Goal: Task Accomplishment & Management: Use online tool/utility

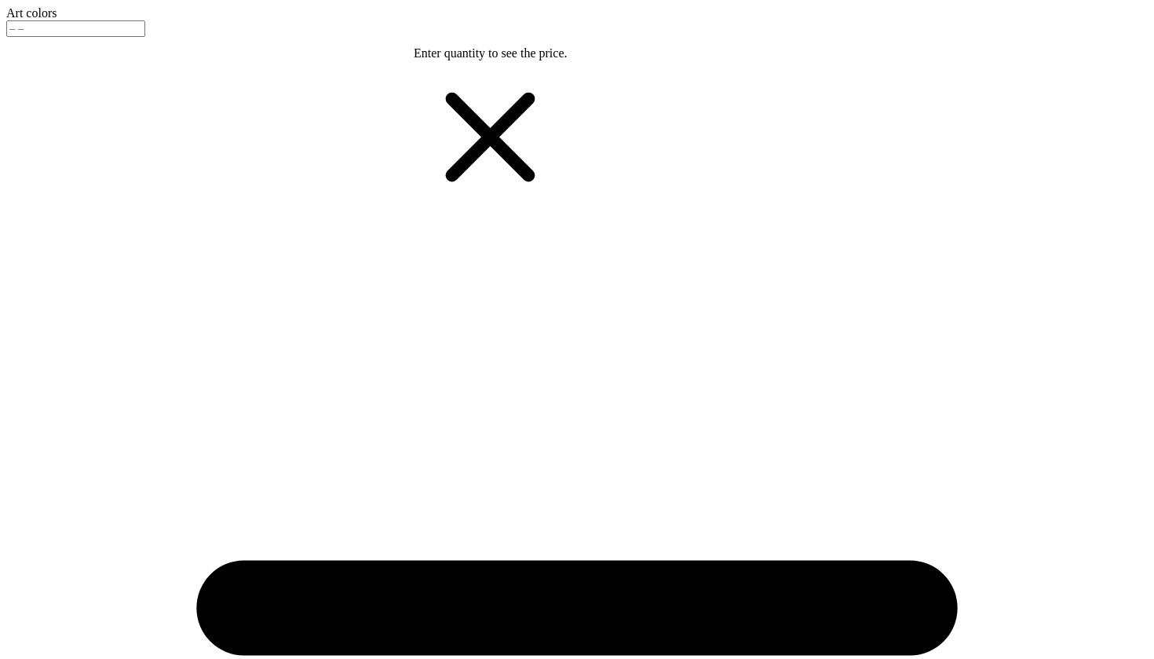
type textarea "x"
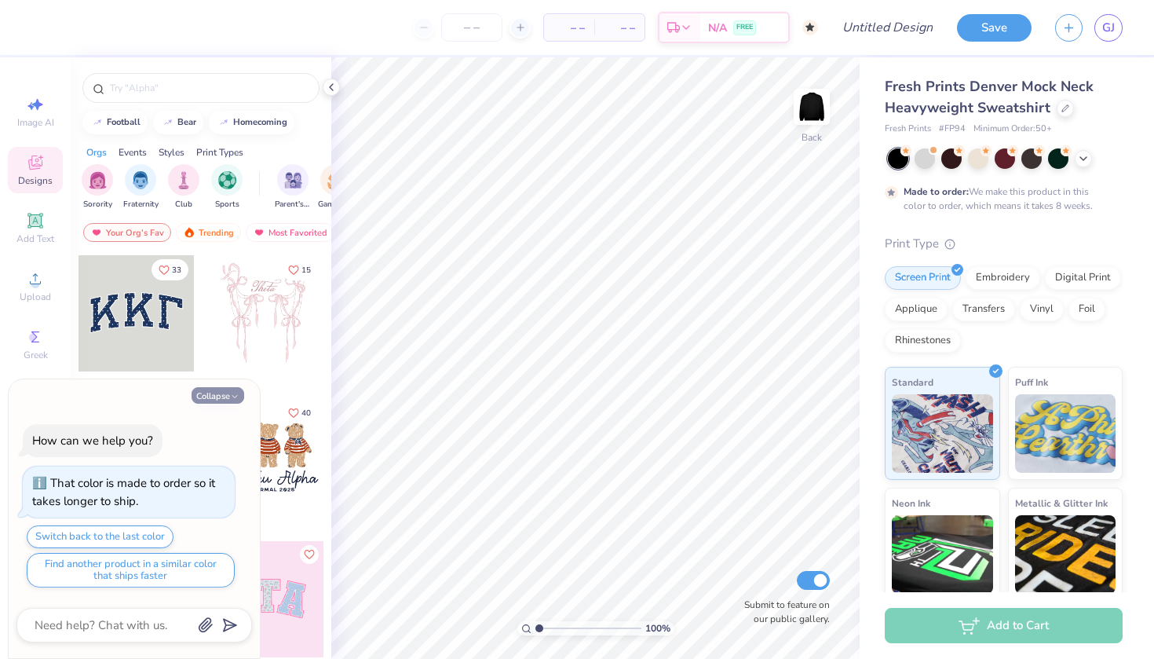
click at [218, 393] on button "Collapse" at bounding box center [218, 395] width 53 height 16
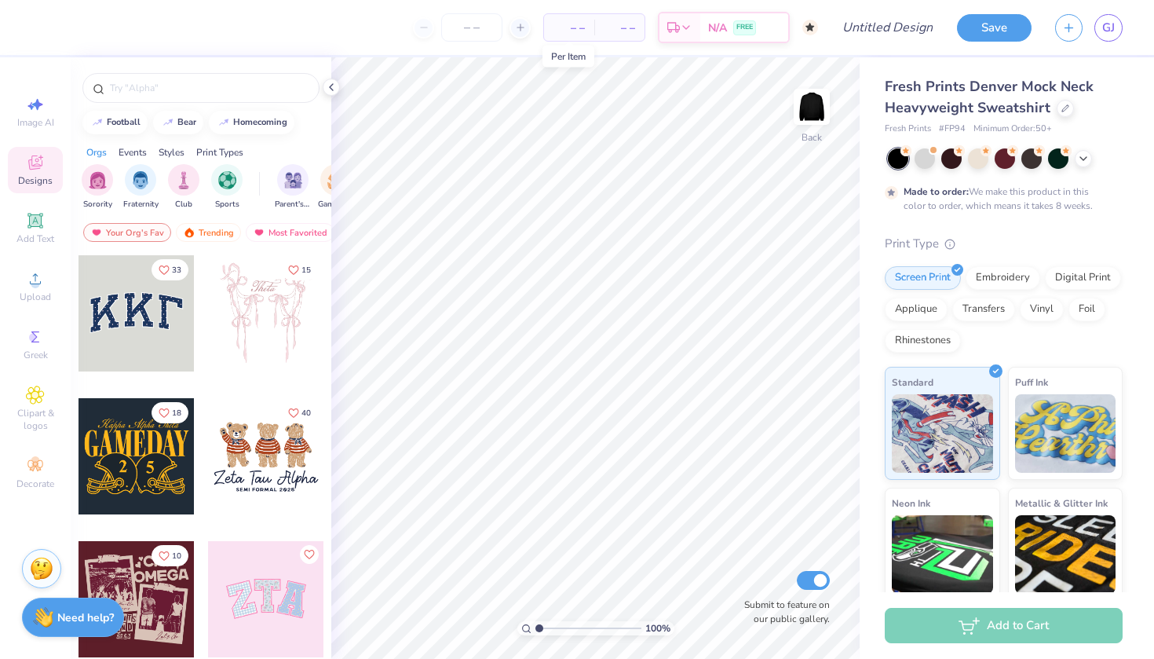
click at [571, 30] on span "– –" at bounding box center [568, 28] width 31 height 16
click at [811, 26] on icon at bounding box center [809, 27] width 9 height 9
click at [983, 19] on button "Save" at bounding box center [994, 25] width 75 height 27
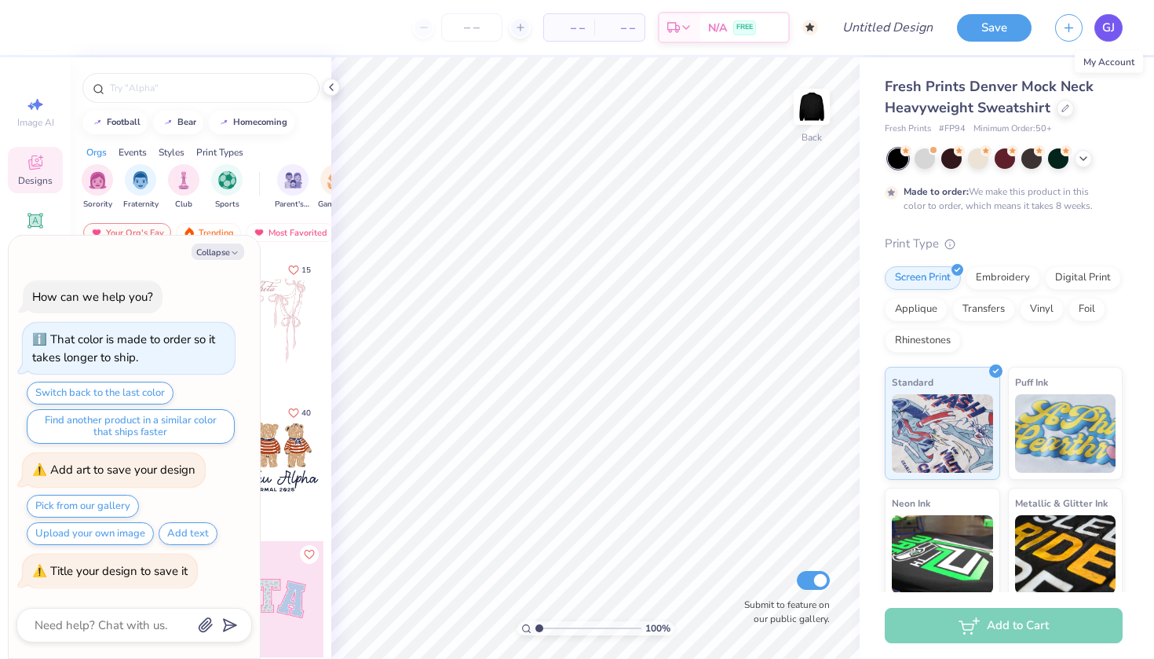
click at [1104, 34] on span "GJ" at bounding box center [1108, 28] width 13 height 18
click at [226, 253] on button "Collapse" at bounding box center [218, 251] width 53 height 16
type textarea "x"
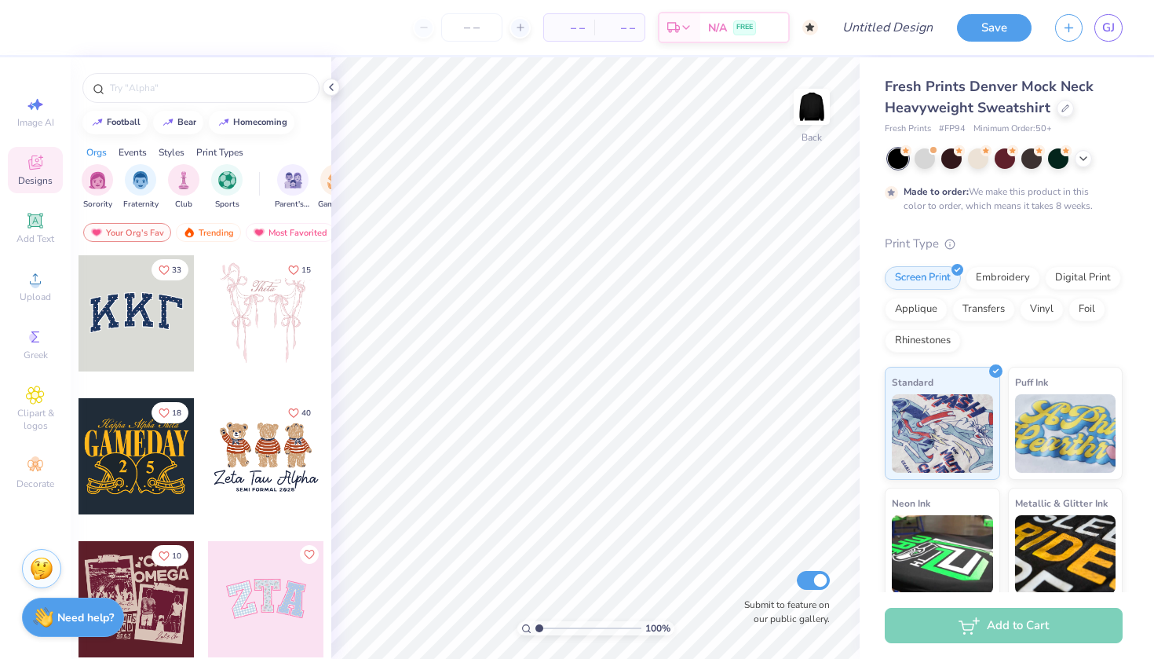
click at [155, 312] on div at bounding box center [137, 313] width 116 height 116
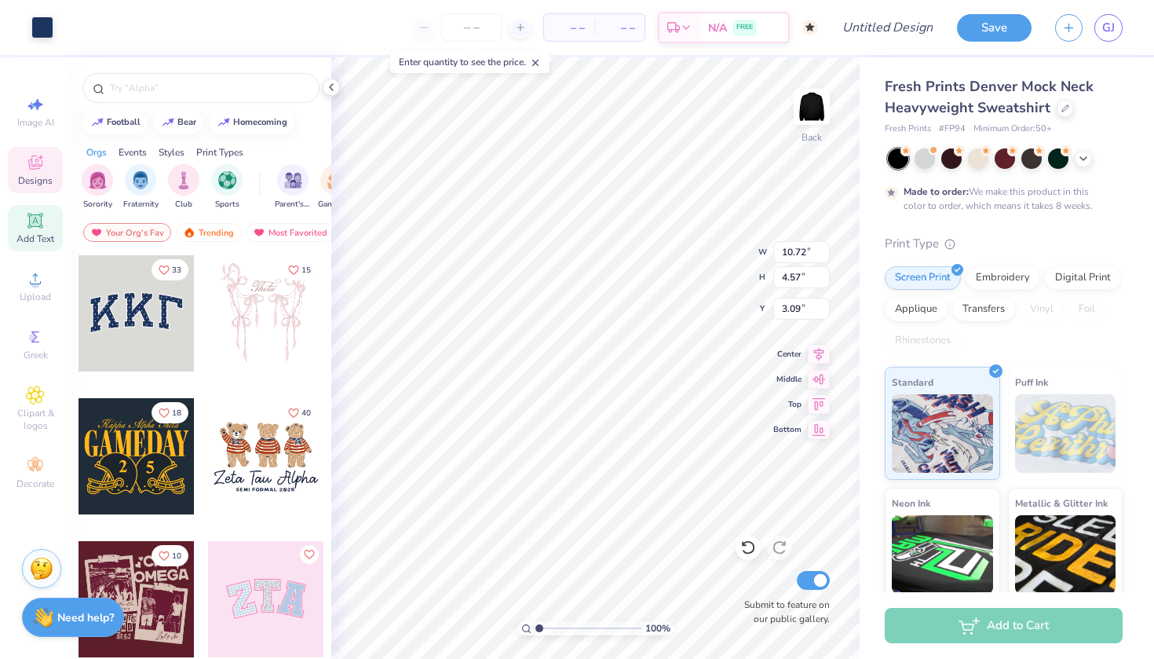
click at [29, 226] on icon at bounding box center [35, 220] width 19 height 19
type input "5.84"
type input "1.69"
type input "9.15"
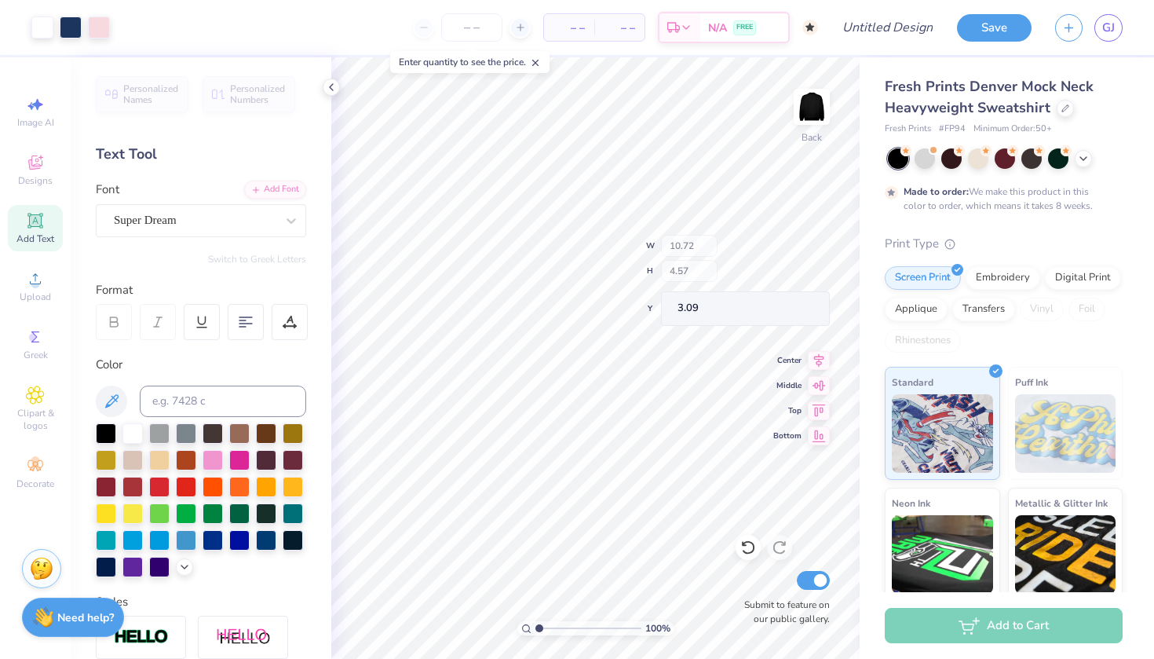
type input "10.63"
type input "4.44"
type input "3.12"
type input "10.72"
type input "4.57"
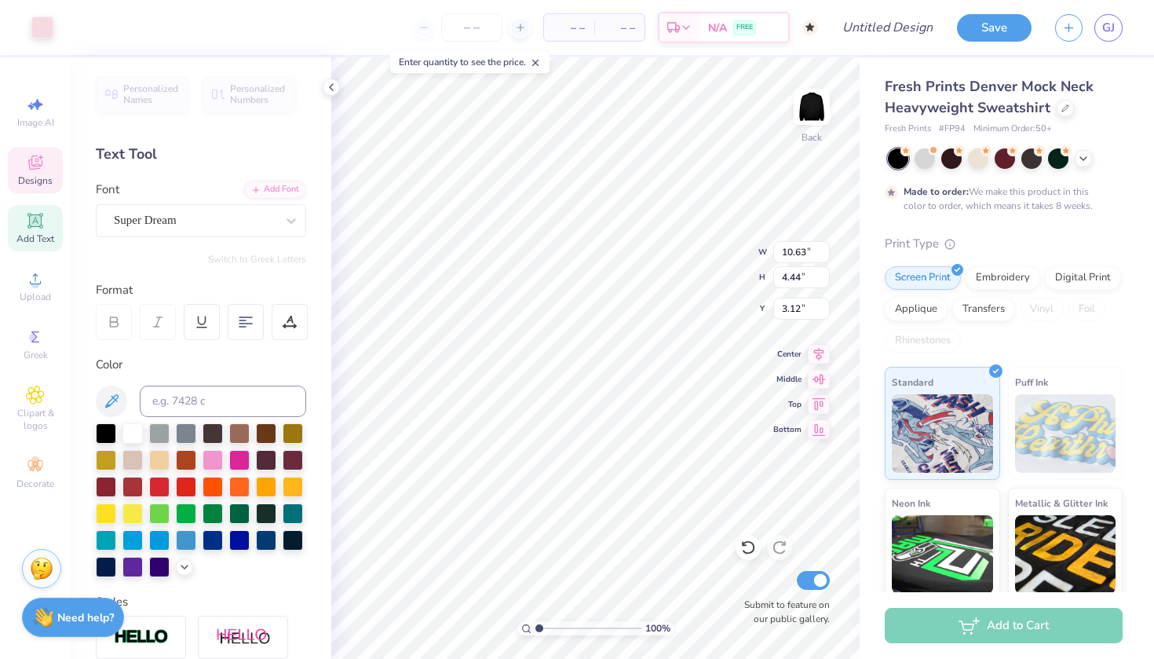
type input "3.09"
type input "10.91"
type input "4.79"
type input "8.81"
type input "8.91"
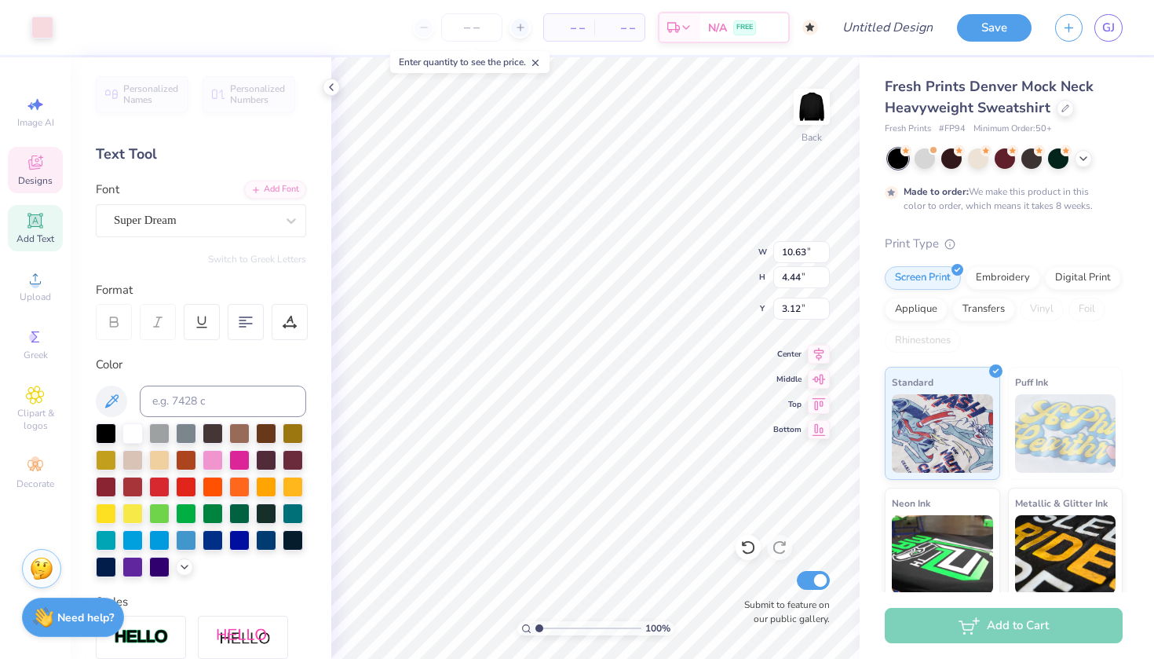
type input "10.91"
type input "10.48"
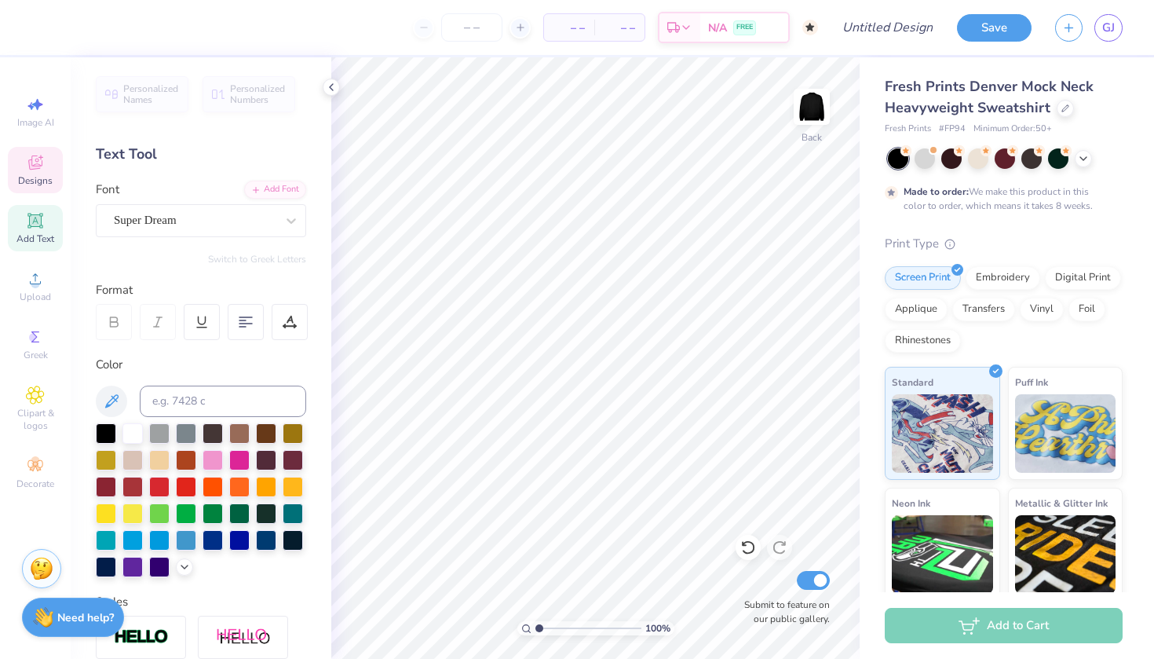
click at [35, 182] on span "Designs" at bounding box center [35, 180] width 35 height 13
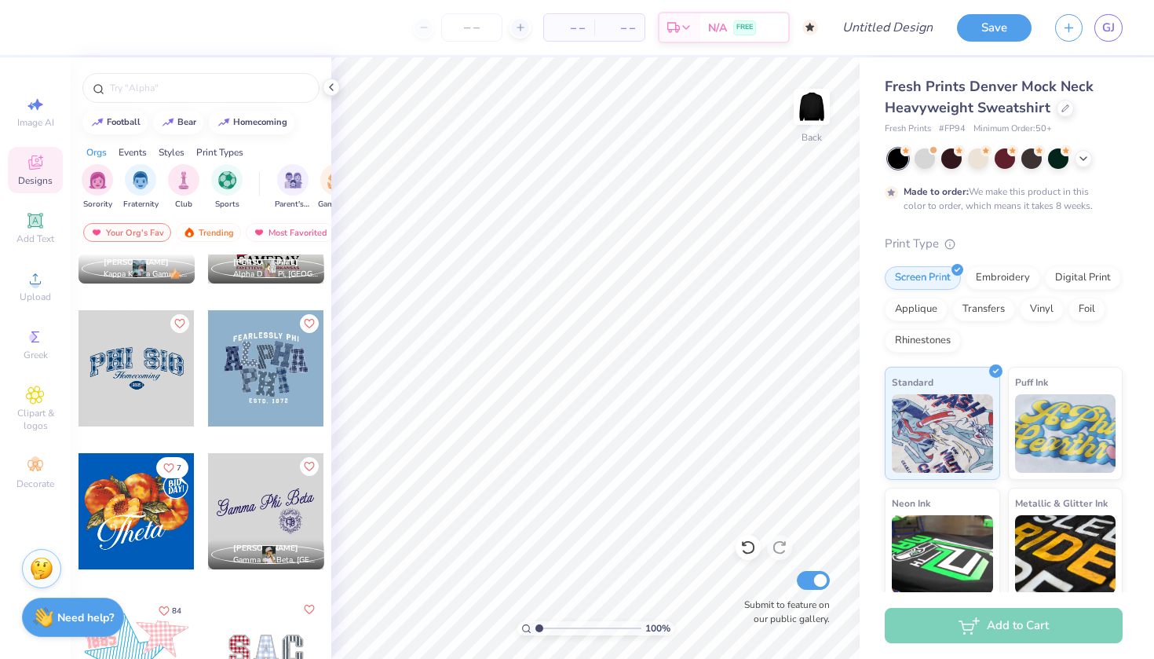
scroll to position [782, 0]
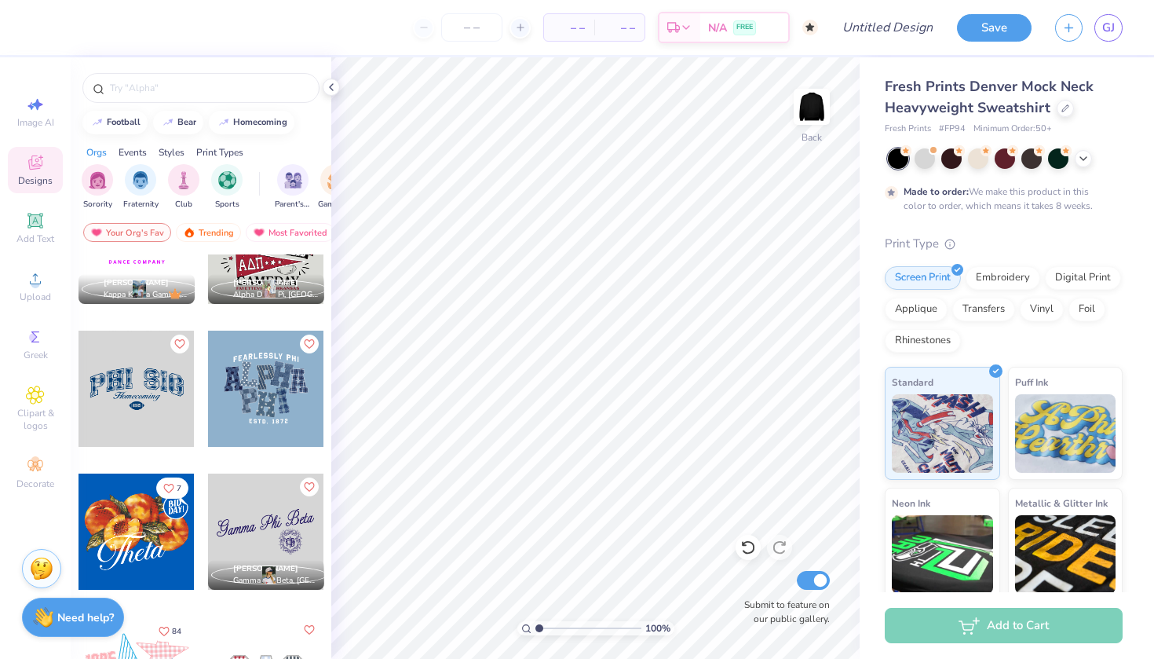
click at [138, 384] on div at bounding box center [137, 389] width 116 height 116
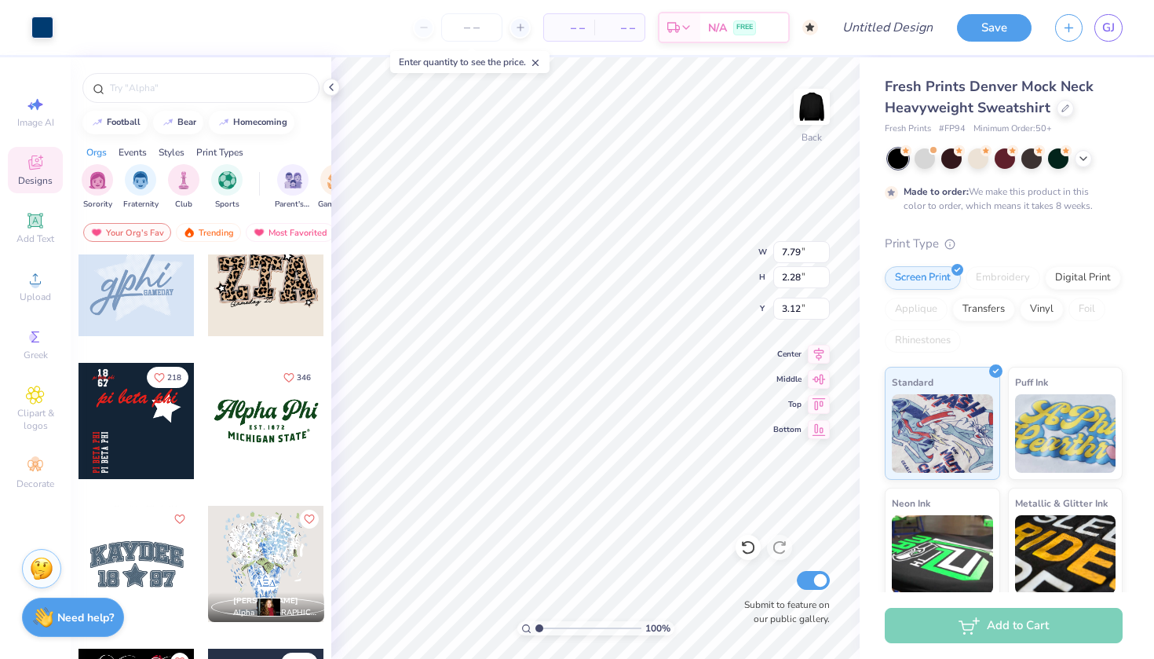
scroll to position [1547, 0]
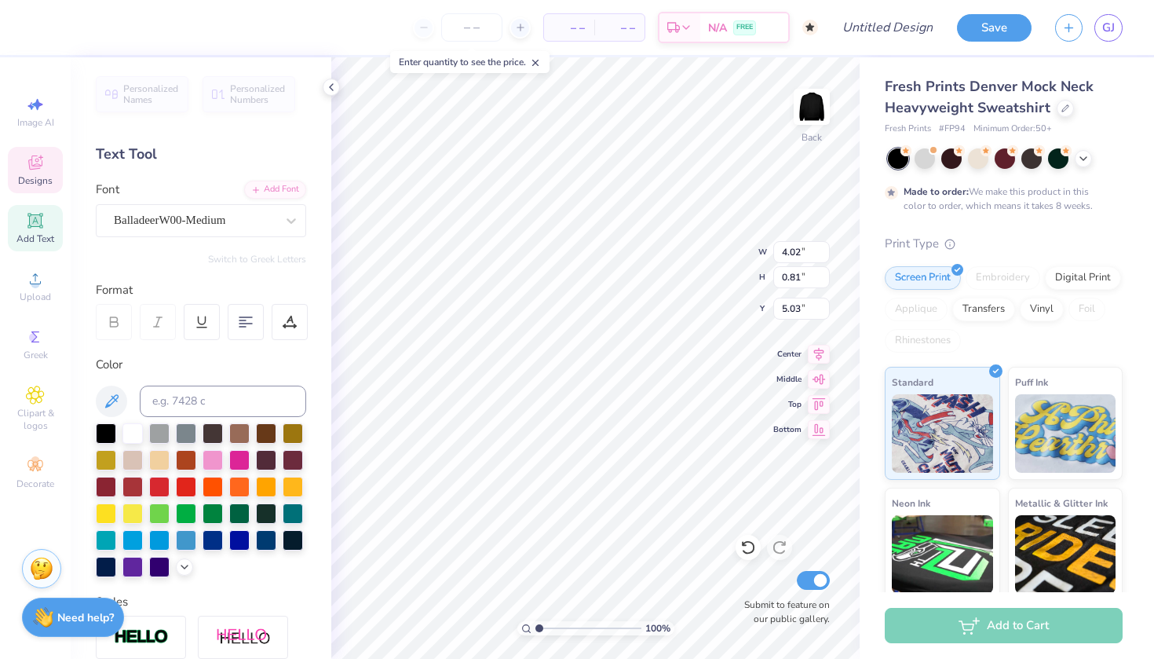
type input "8.00"
type input "3.61"
type input "3.00"
click at [27, 173] on div "Designs" at bounding box center [35, 170] width 55 height 46
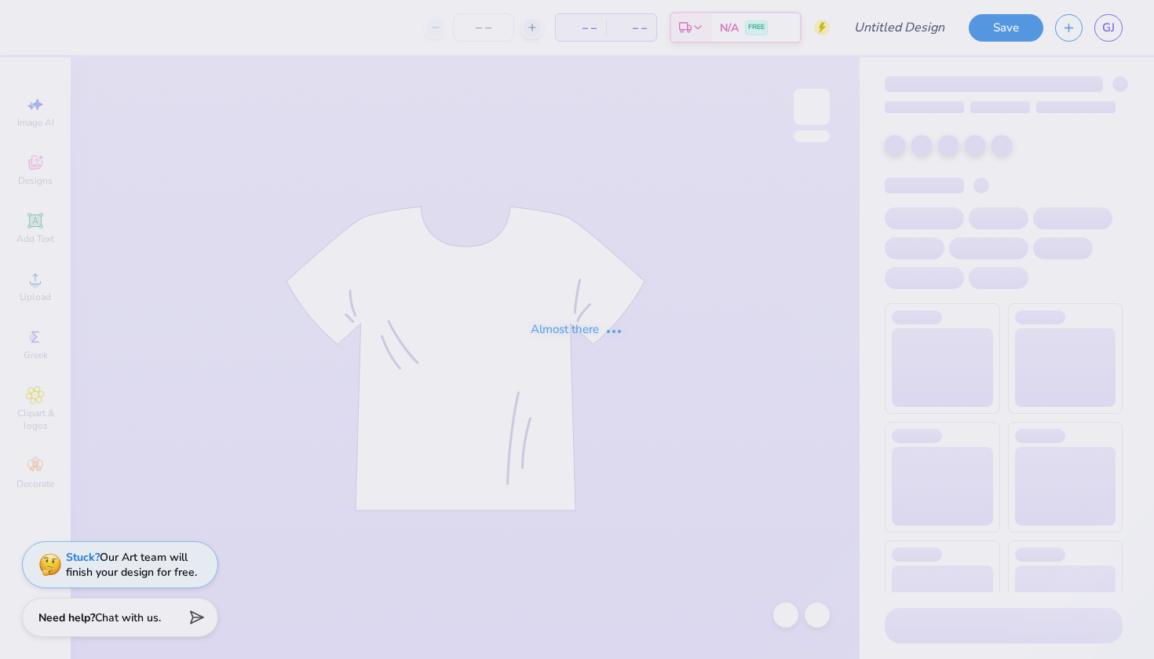
type input "logo #1"
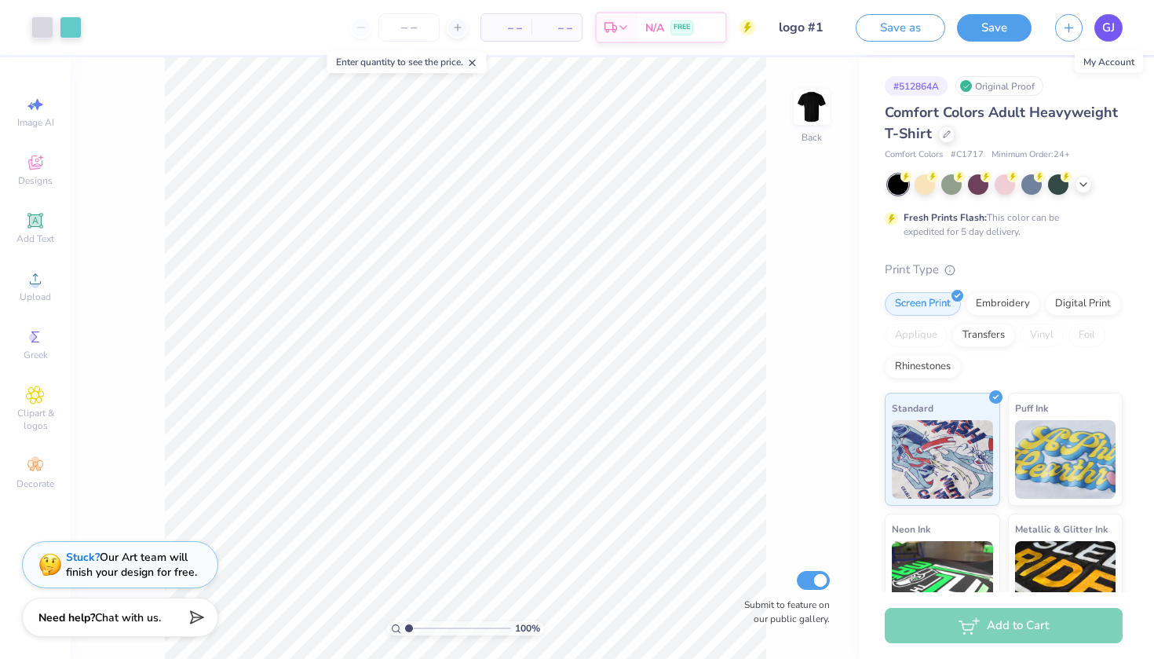
click at [1101, 26] on link "GJ" at bounding box center [1108, 27] width 28 height 27
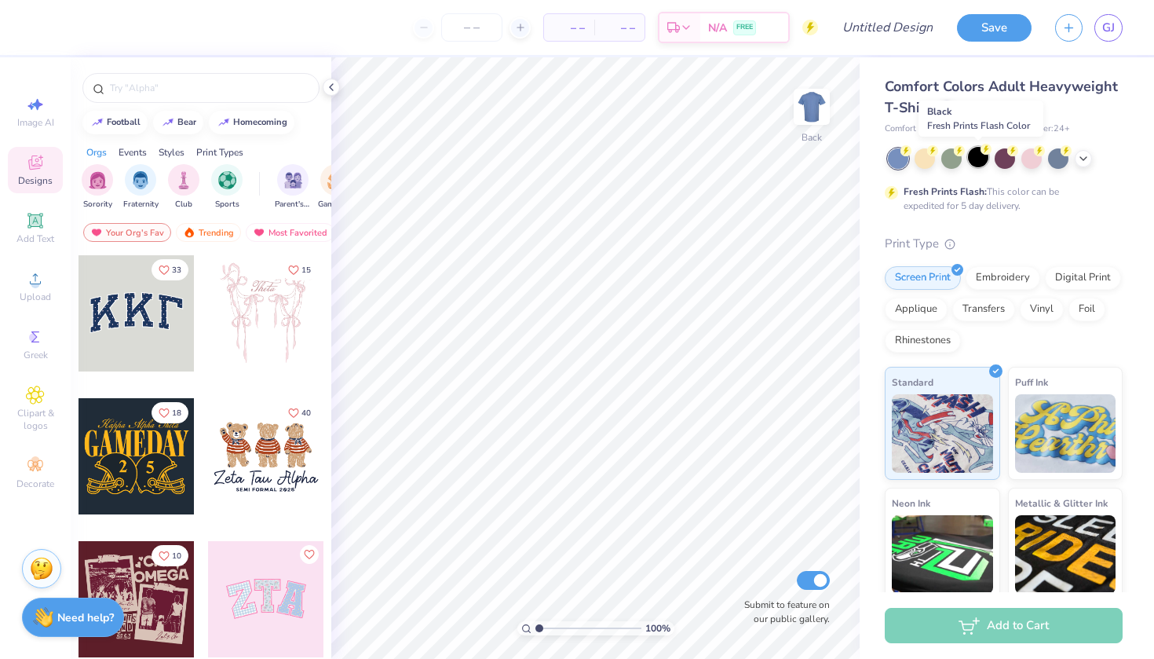
click at [977, 162] on div at bounding box center [978, 157] width 20 height 20
click at [177, 86] on input "text" at bounding box center [208, 88] width 201 height 16
type input "star"
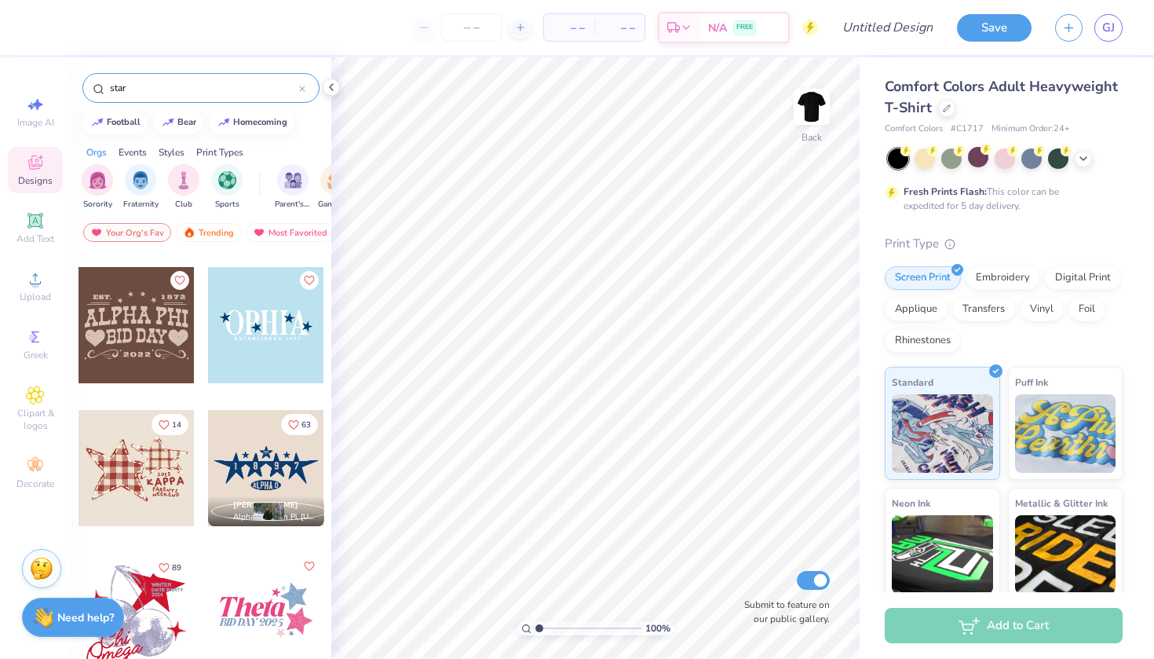
scroll to position [1133, 0]
click at [257, 337] on div at bounding box center [266, 323] width 116 height 116
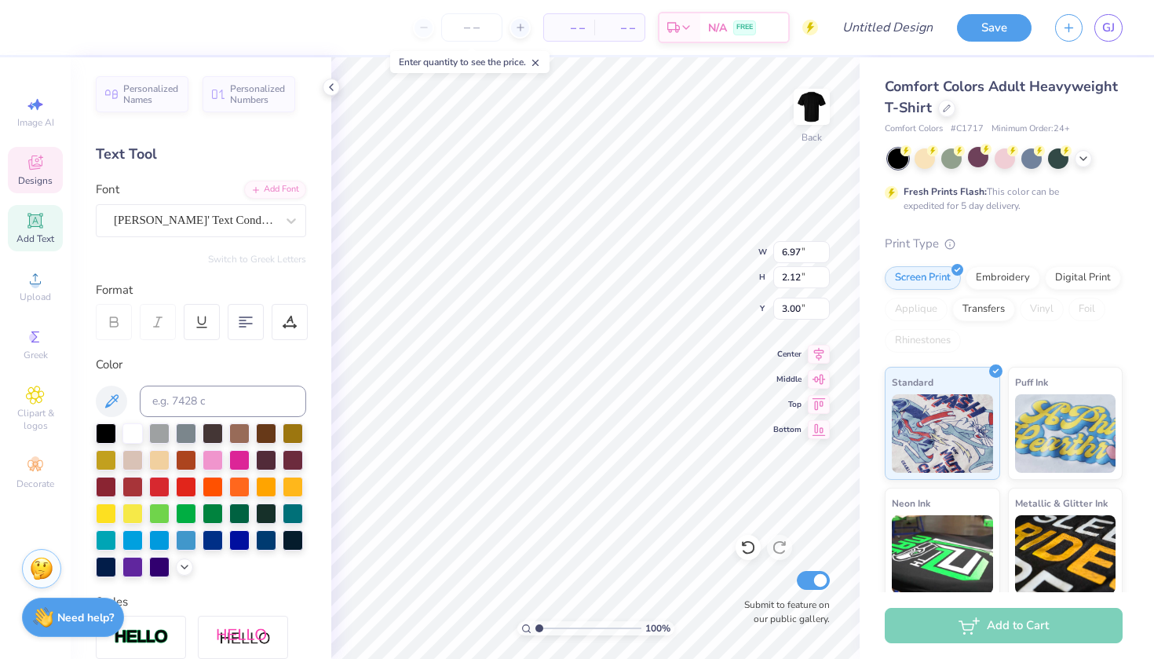
scroll to position [0, 4]
type textarea "[GEOGRAPHIC_DATA]"
click at [191, 403] on input at bounding box center [223, 400] width 166 height 31
type input "325c"
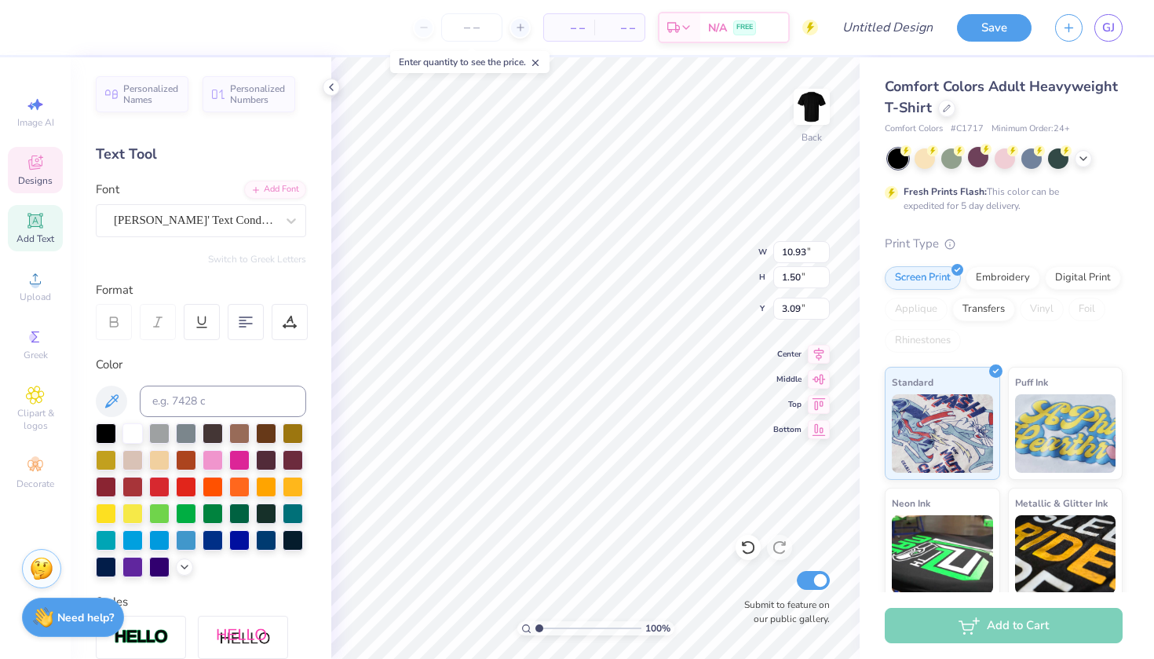
type input "10.93"
type input "1.50"
type input "7.90"
type input "0.89"
type input "0.93"
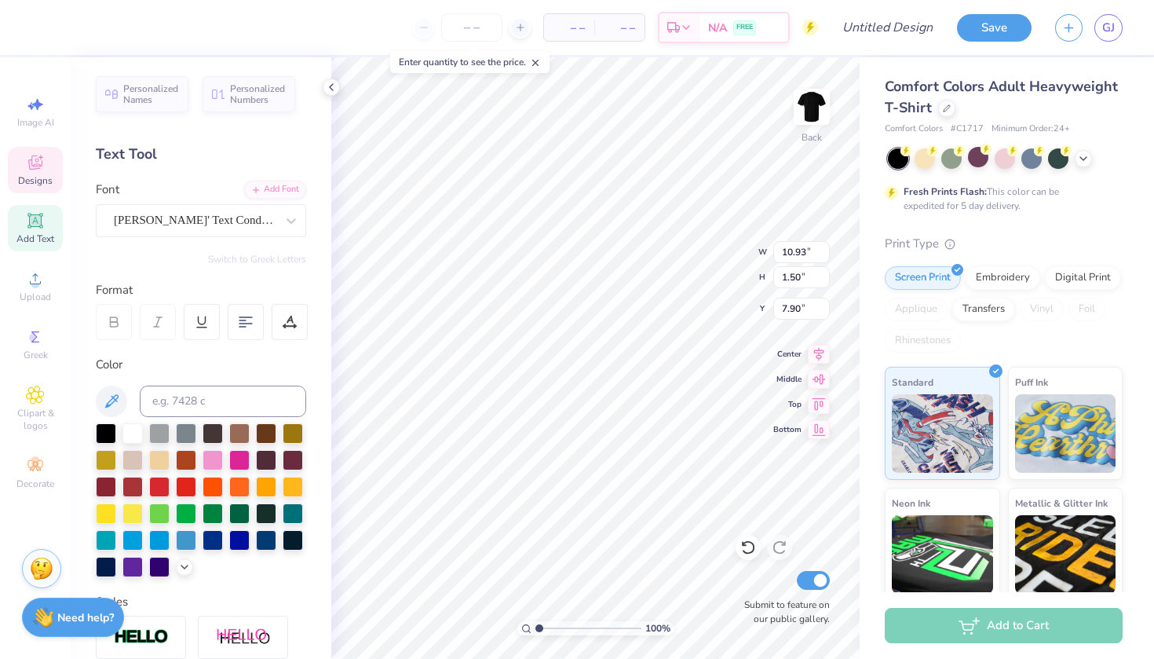
type input "4.01"
click at [132, 433] on div at bounding box center [132, 432] width 20 height 20
click at [171, 407] on input at bounding box center [223, 400] width 166 height 31
type input "326"
type input "325"
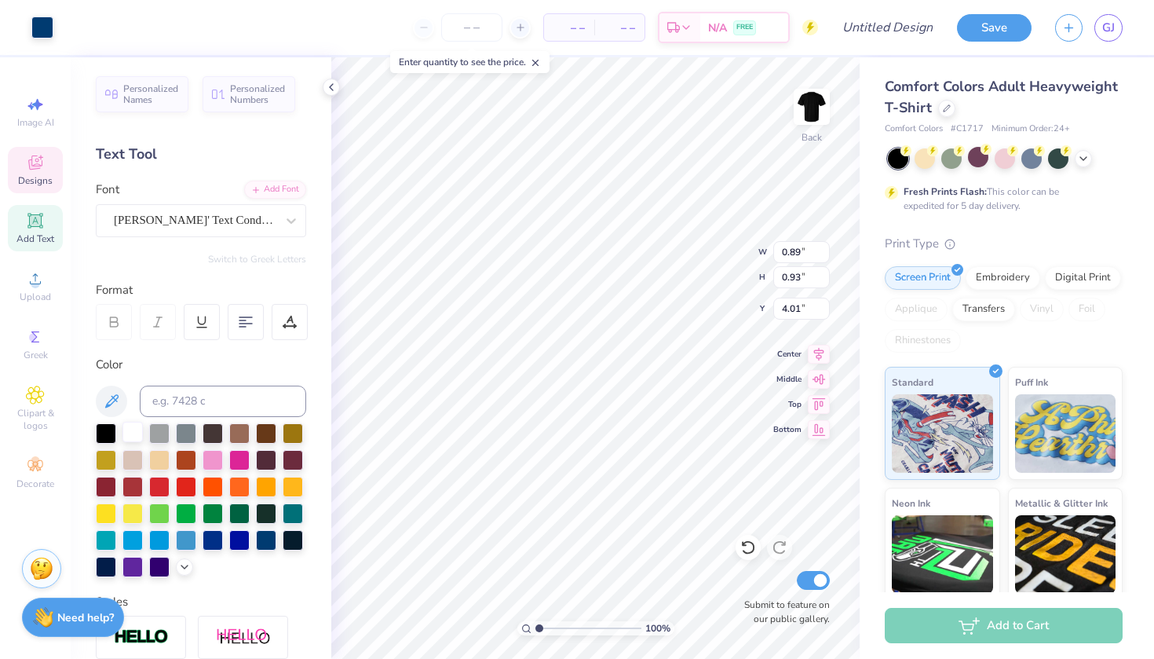
click at [129, 433] on div at bounding box center [132, 432] width 20 height 20
type input "9.71"
type textarea "1967"
type textarea "DANCE COPMPANY"
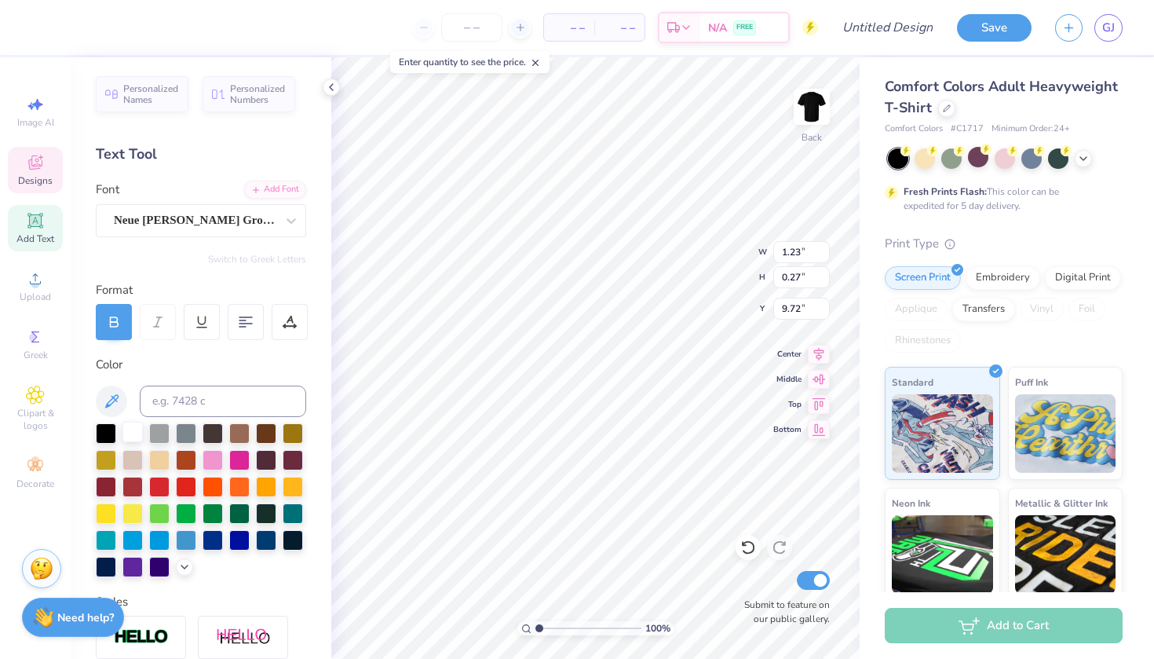
scroll to position [0, 6]
click at [823, 305] on input "9.72" at bounding box center [801, 309] width 57 height 22
click at [823, 305] on input "9.73" at bounding box center [801, 309] width 57 height 22
type input "9.74"
click at [823, 305] on input "9.74" at bounding box center [801, 309] width 57 height 22
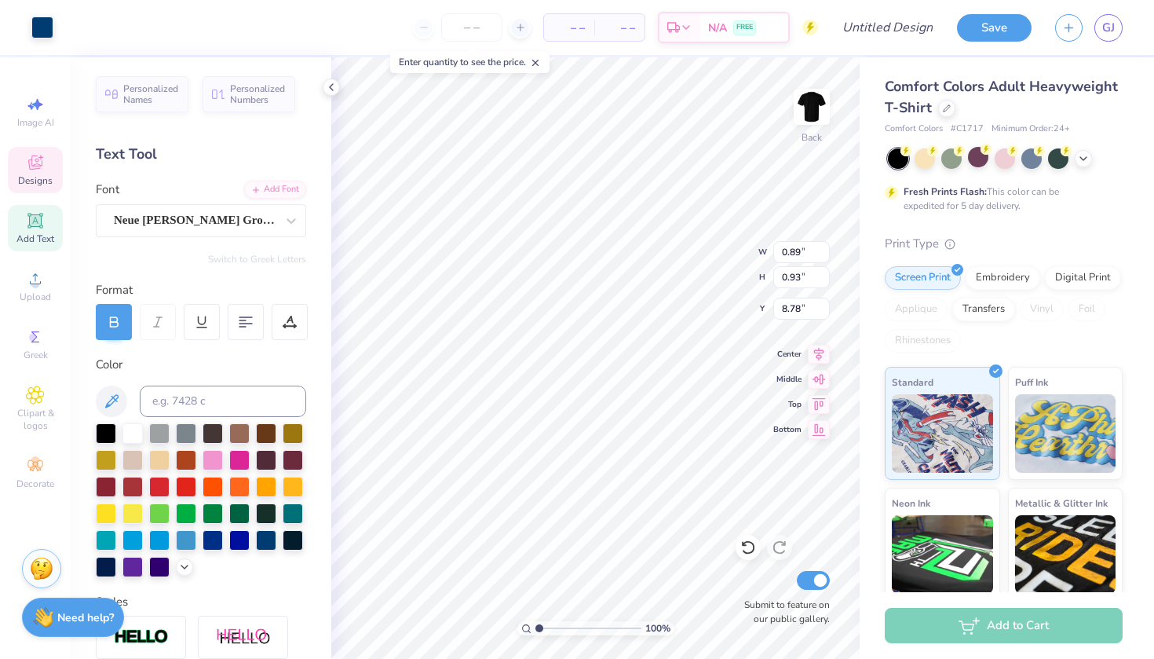
type input "15.21"
click at [37, 396] on icon at bounding box center [35, 395] width 8 height 8
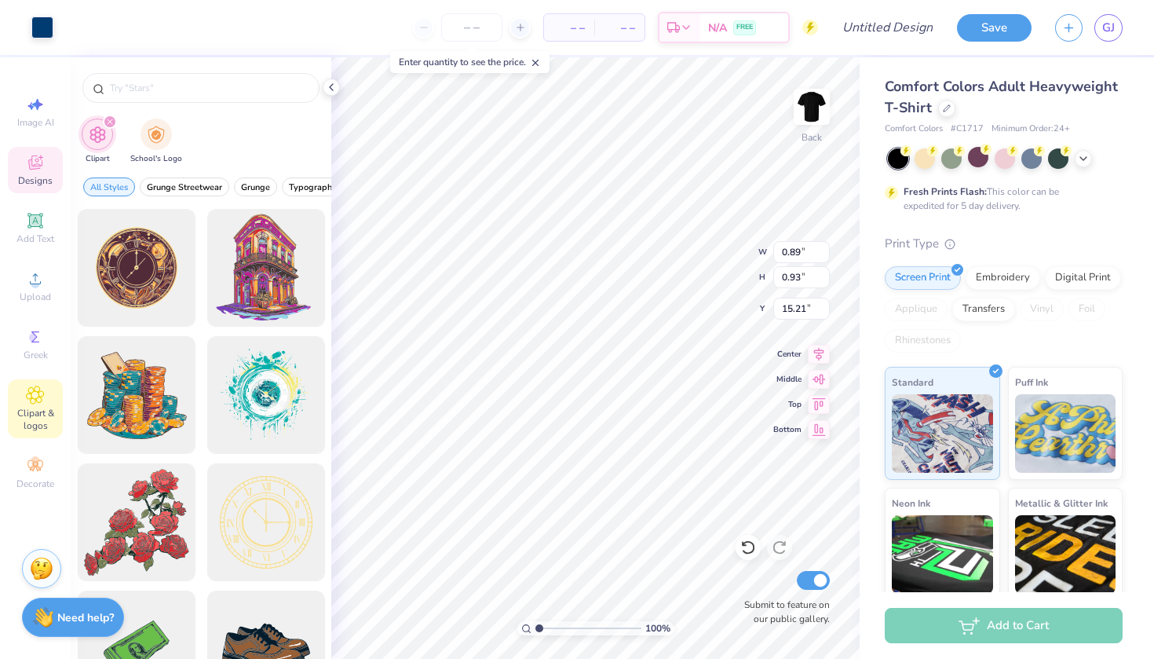
click at [36, 157] on icon at bounding box center [35, 162] width 19 height 19
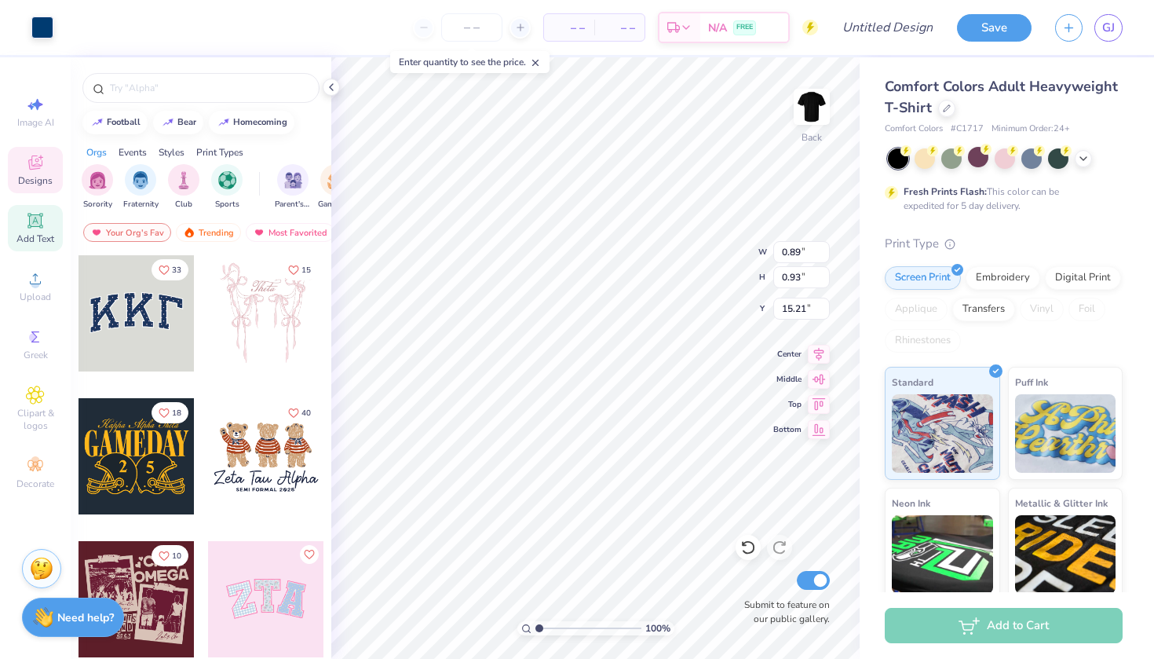
click at [39, 230] on div "Add Text" at bounding box center [35, 228] width 55 height 46
type input "5.59"
type input "1.62"
type input "11.69"
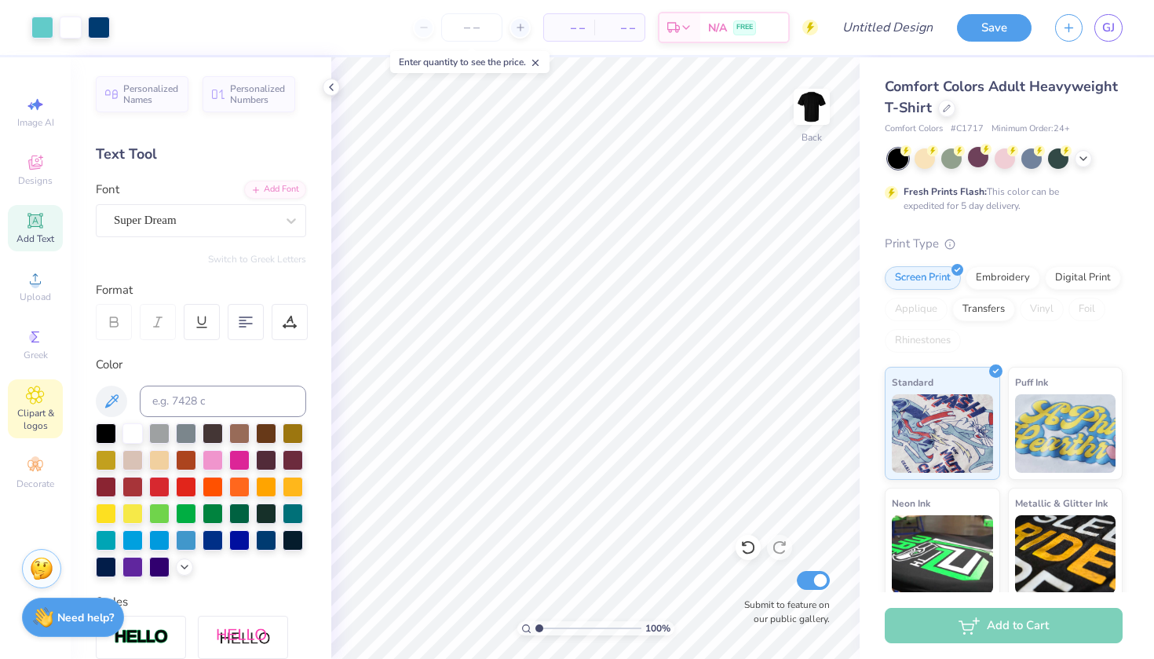
click at [38, 421] on span "Clipart & logos" at bounding box center [35, 419] width 55 height 25
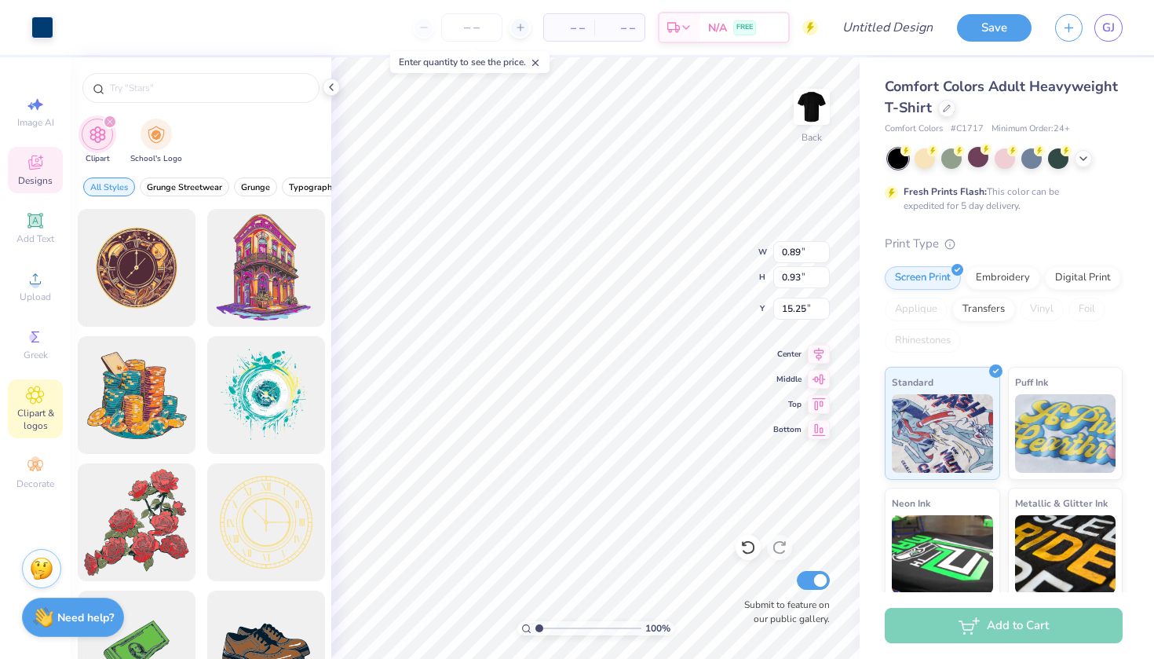
click at [110, 124] on icon "filter for Clipart" at bounding box center [110, 122] width 6 height 6
click at [111, 122] on icon "filter for Clipart" at bounding box center [110, 122] width 6 height 6
click at [98, 29] on div at bounding box center [99, 26] width 22 height 22
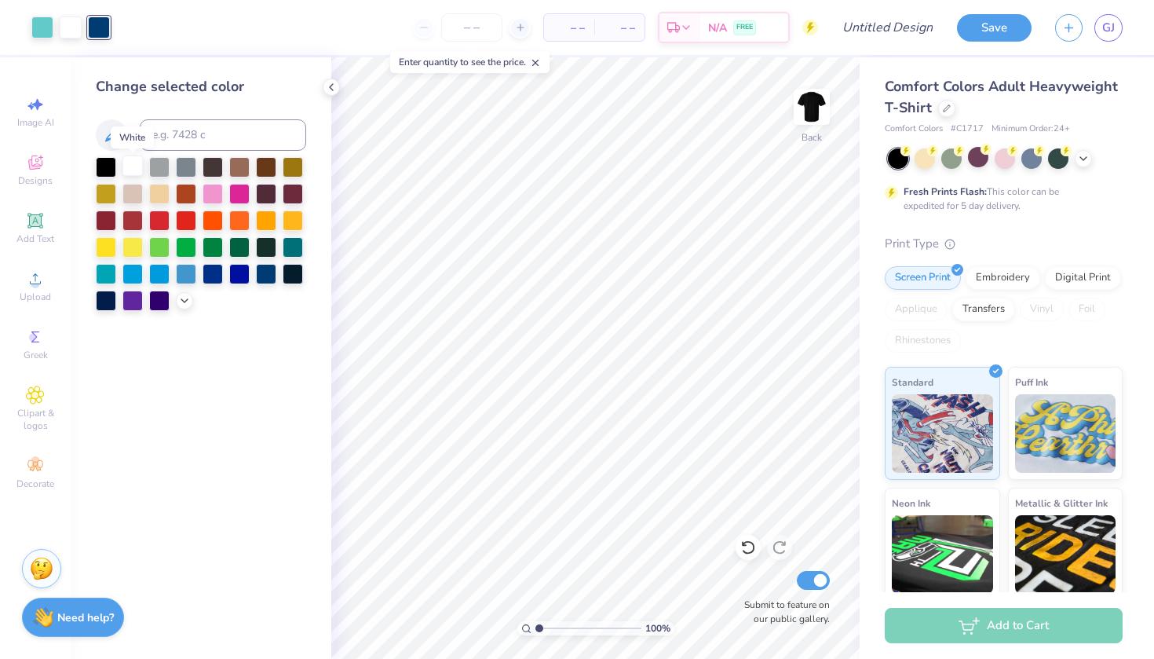
click at [131, 166] on div at bounding box center [132, 165] width 20 height 20
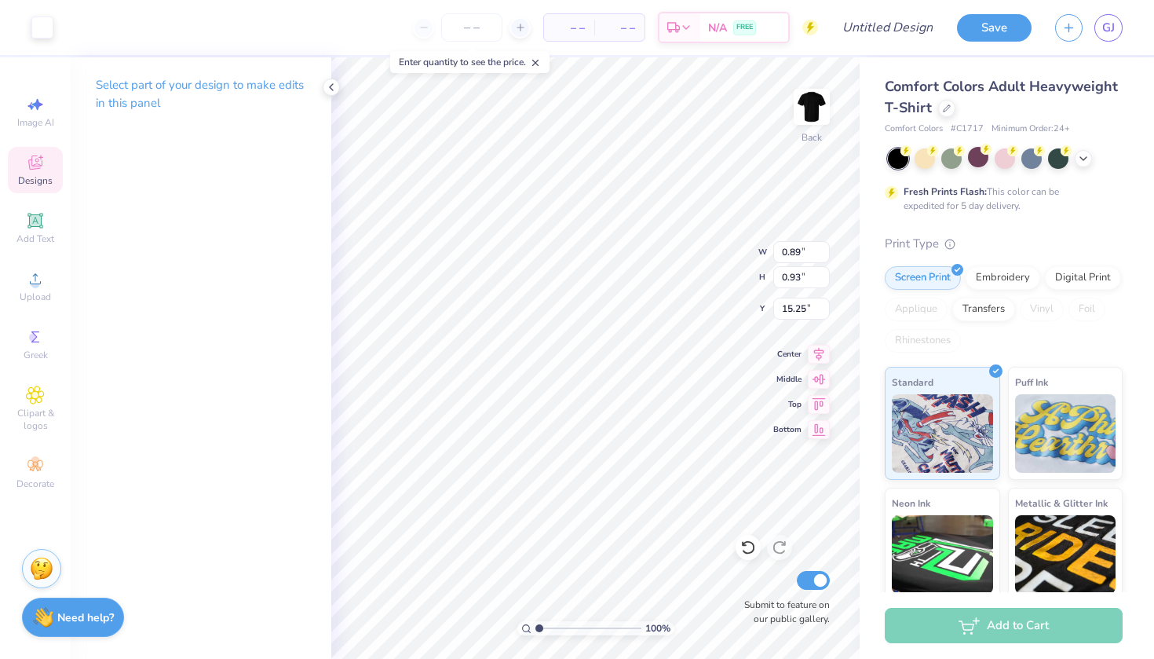
type input "8.78"
type input "0.92"
type input "7.43"
type input "0.89"
type input "8.36"
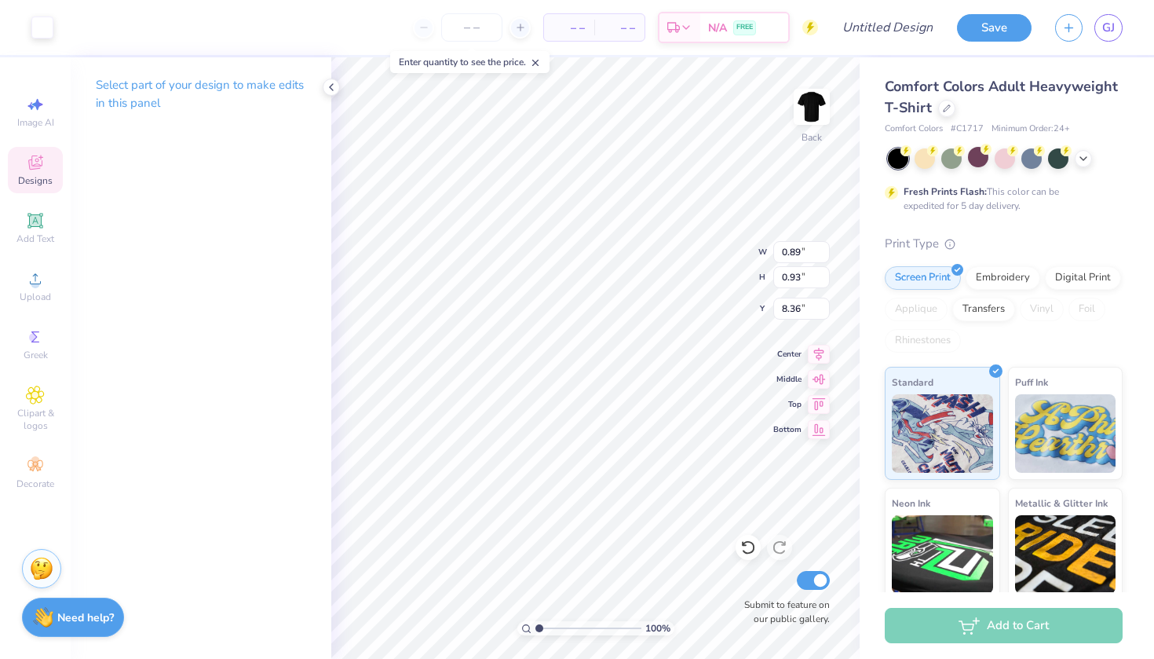
type input "0.92"
type input "7.44"
type input "9.06"
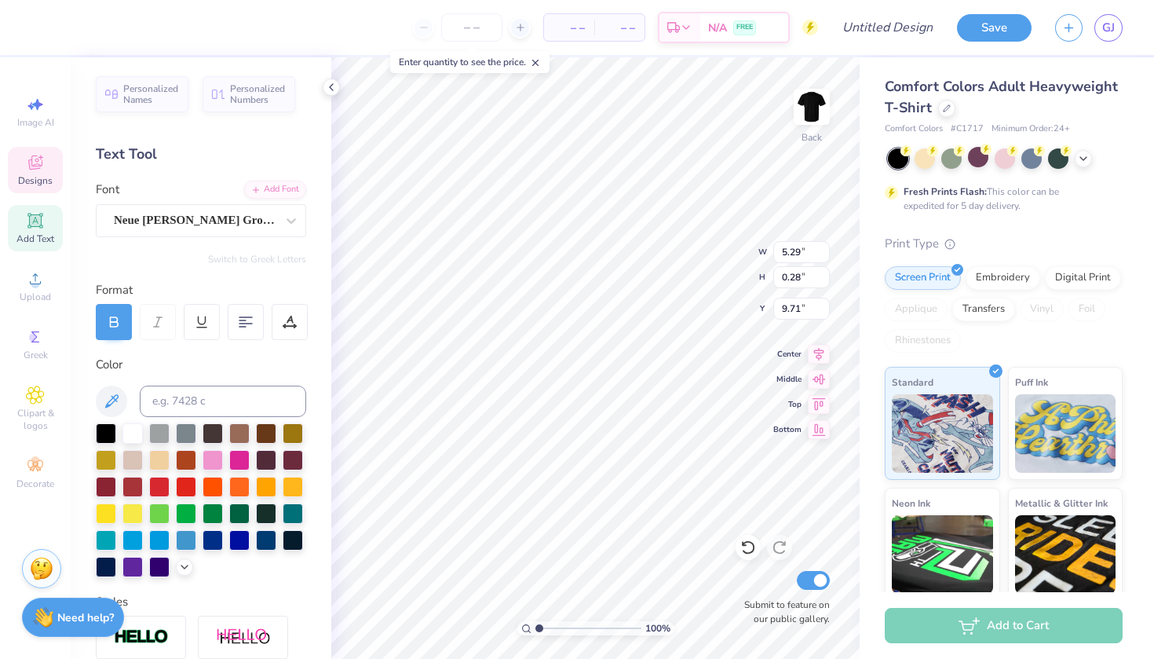
scroll to position [0, 5]
type textarea "DANCE COMPANY"
click at [40, 161] on icon at bounding box center [35, 162] width 19 height 19
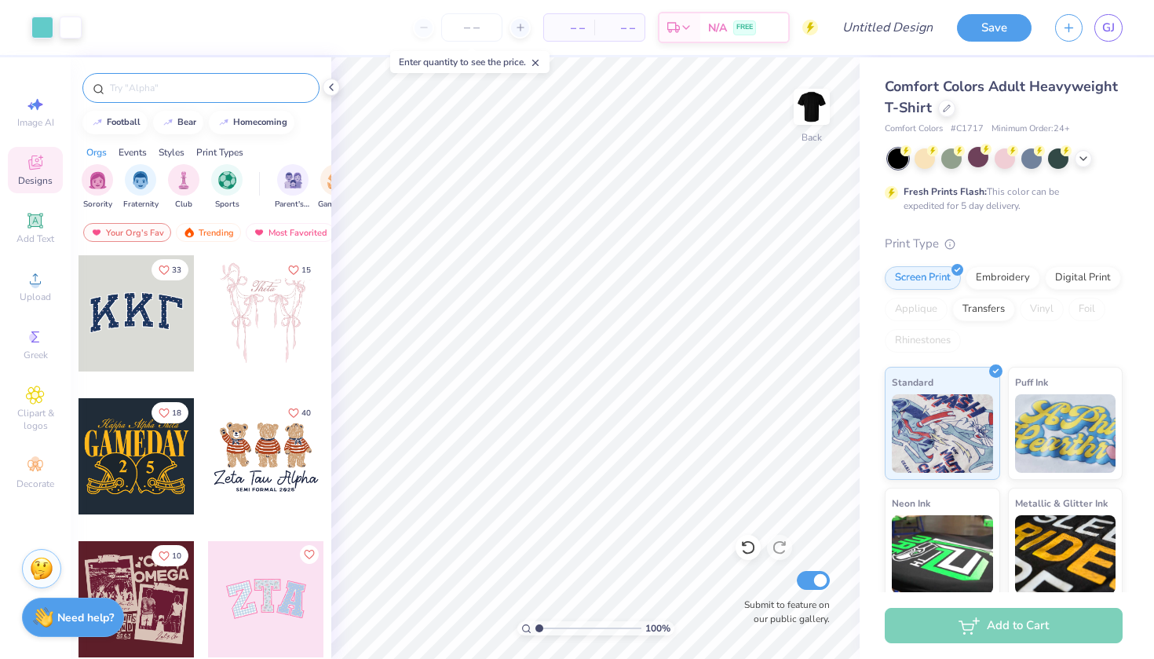
click at [155, 90] on input "text" at bounding box center [208, 88] width 201 height 16
type input "star"
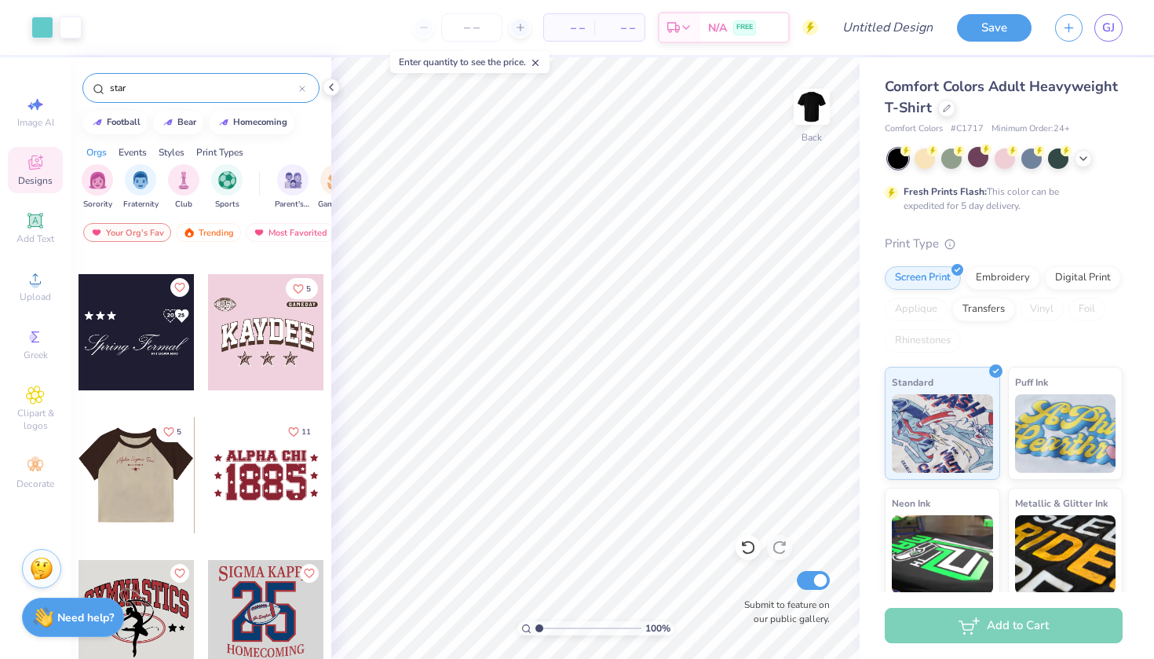
scroll to position [2837, 0]
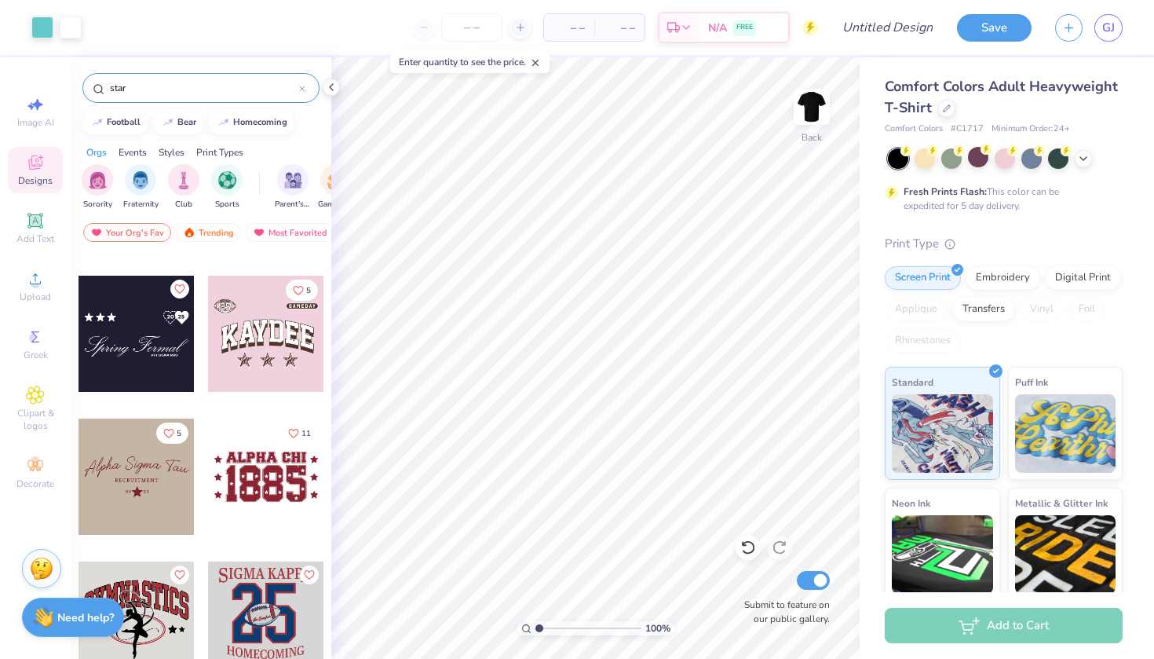
click at [139, 489] on div at bounding box center [137, 476] width 116 height 116
type input "14.04"
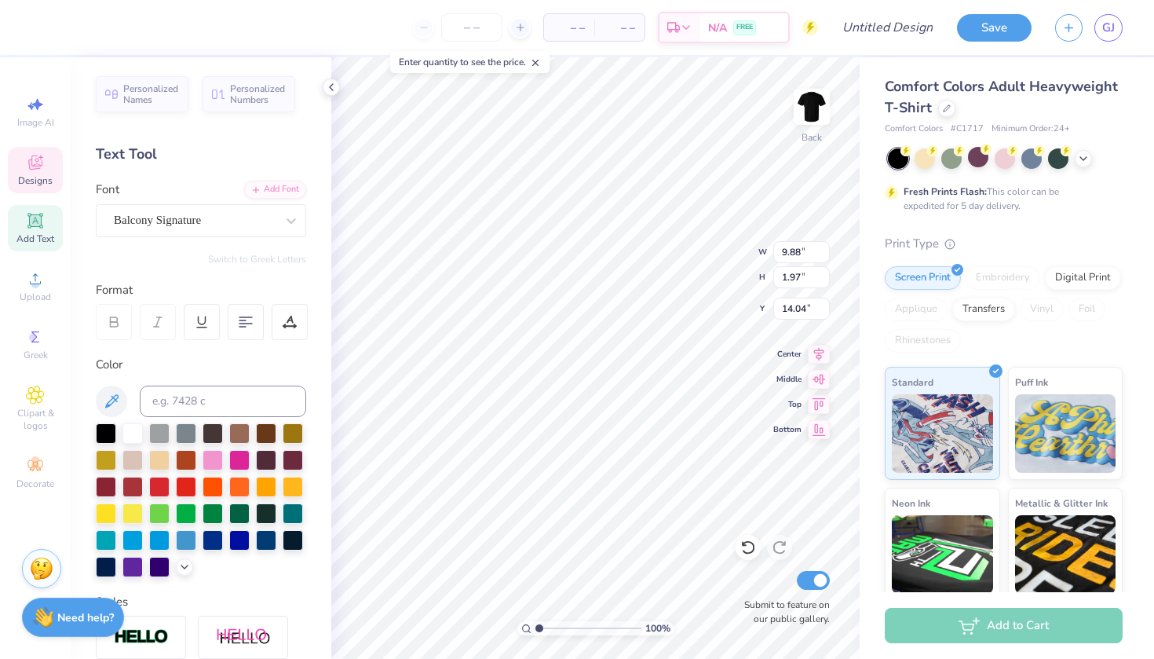
scroll to position [0, 0]
type textarea "West Valley Dance"
type input "4.09"
type input "0.34"
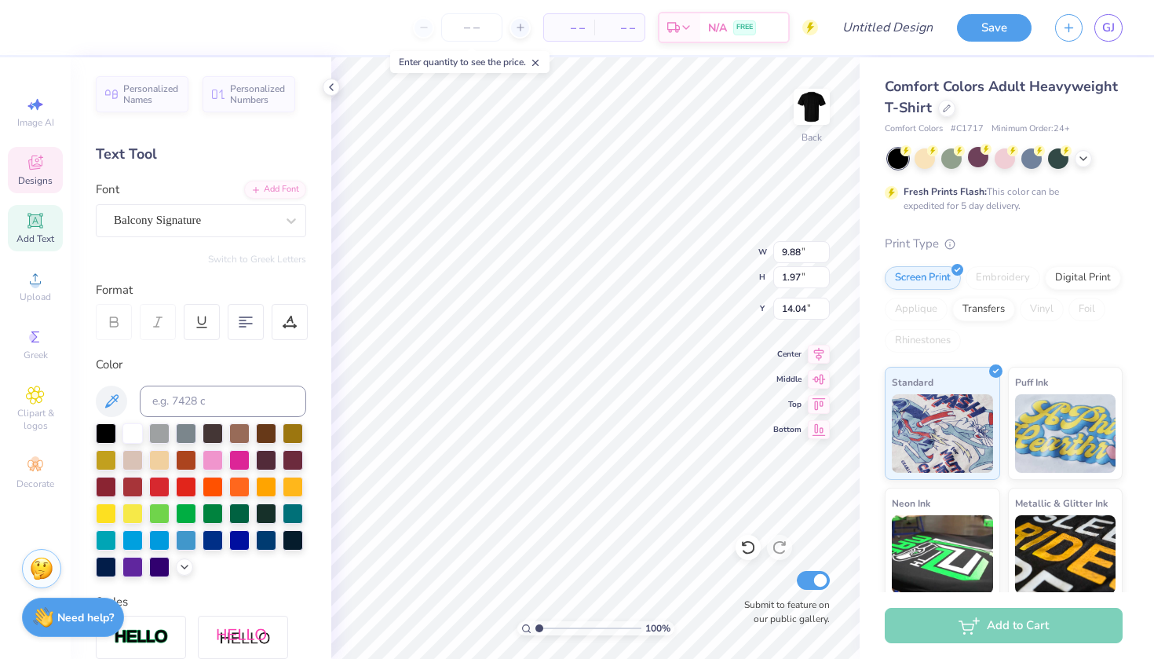
type input "16.12"
type textarea "COMPANY"
click at [97, 26] on div at bounding box center [99, 26] width 22 height 22
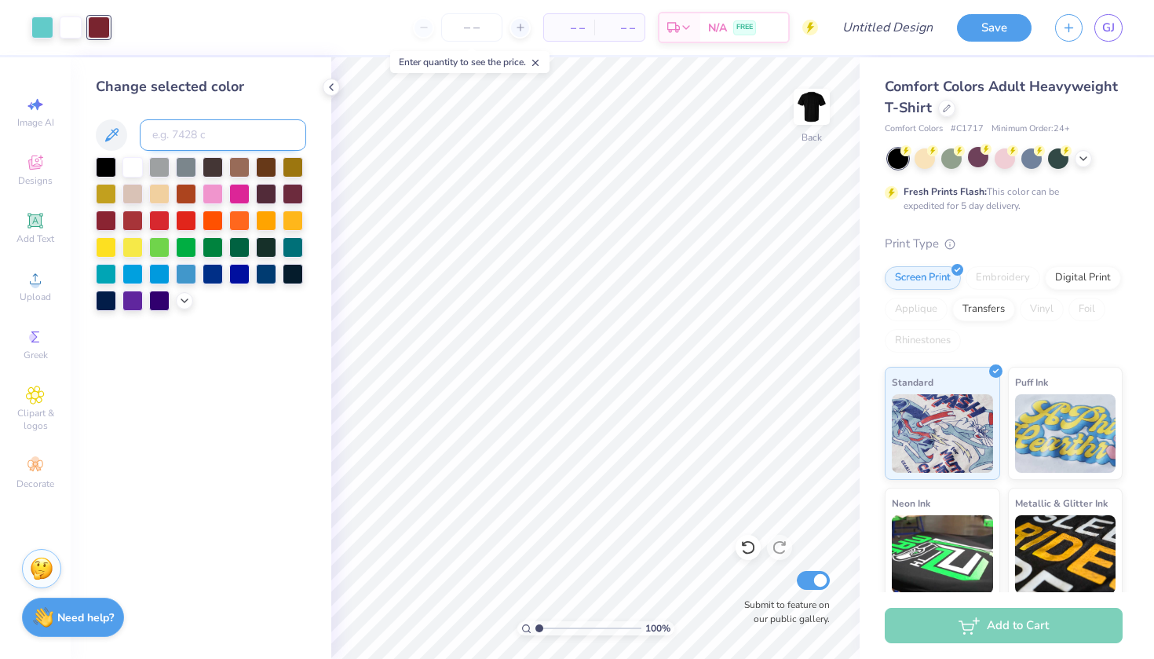
click at [170, 137] on input at bounding box center [223, 134] width 166 height 31
type input "325"
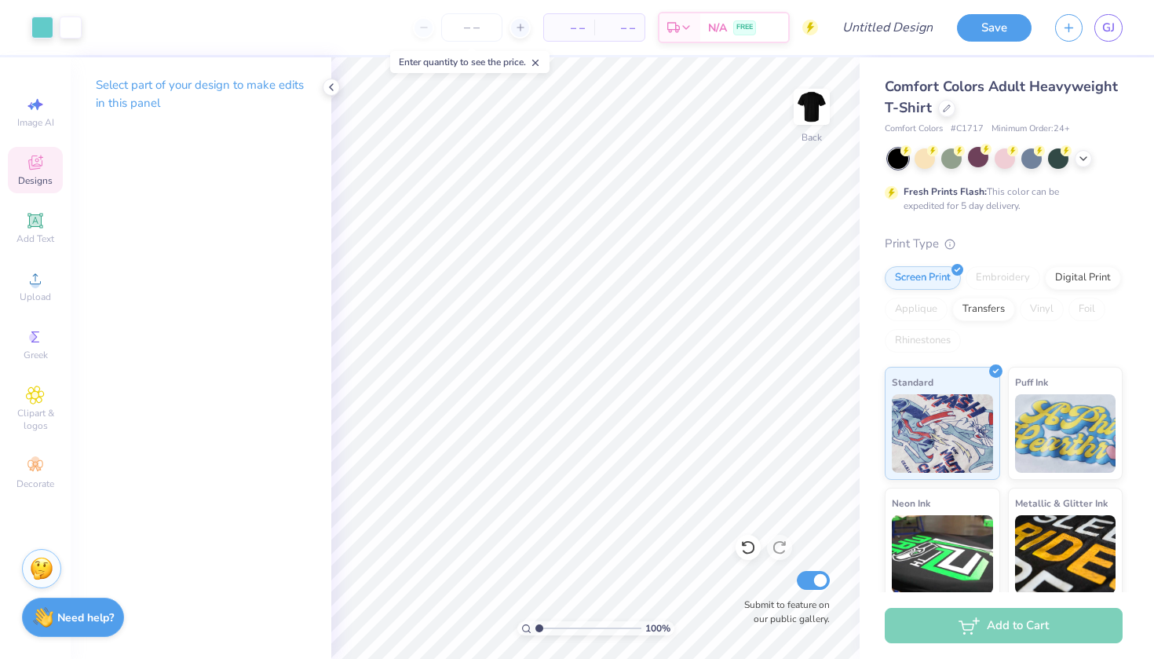
click at [30, 170] on icon at bounding box center [35, 162] width 19 height 19
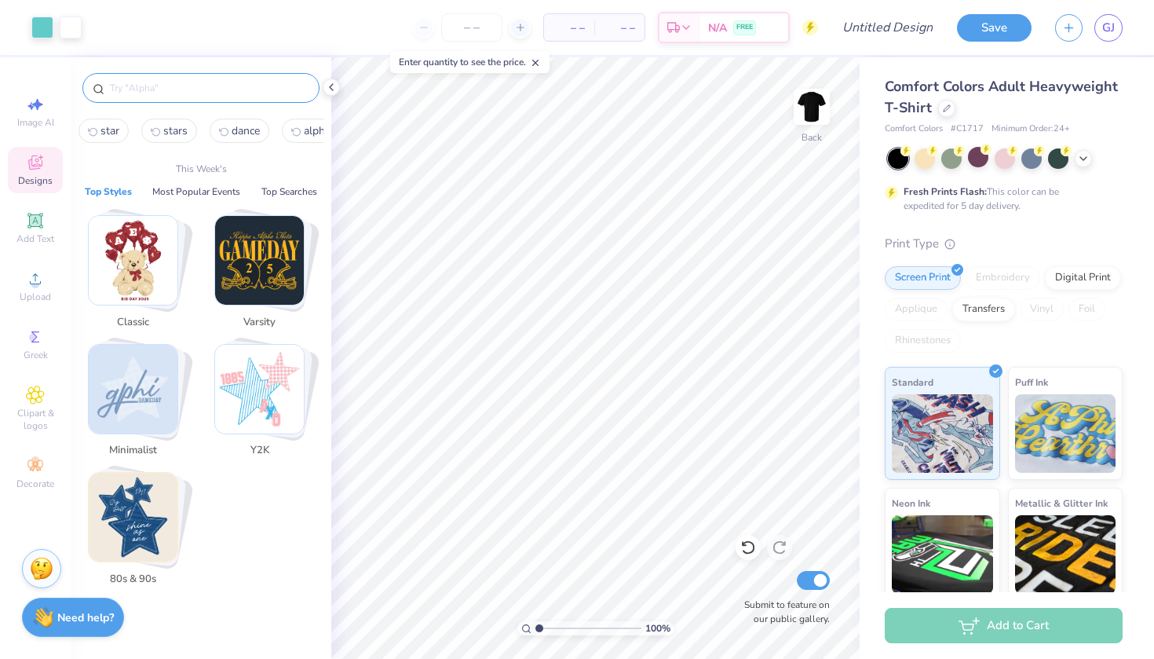
click at [172, 89] on input "text" at bounding box center [208, 88] width 201 height 16
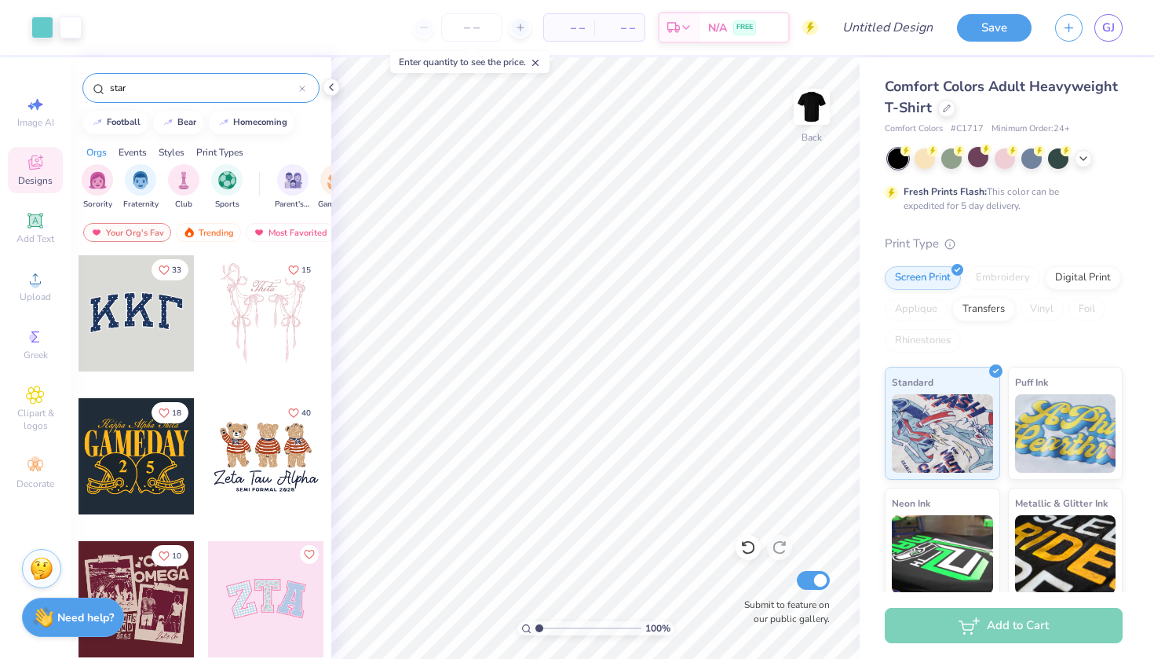
type input "star"
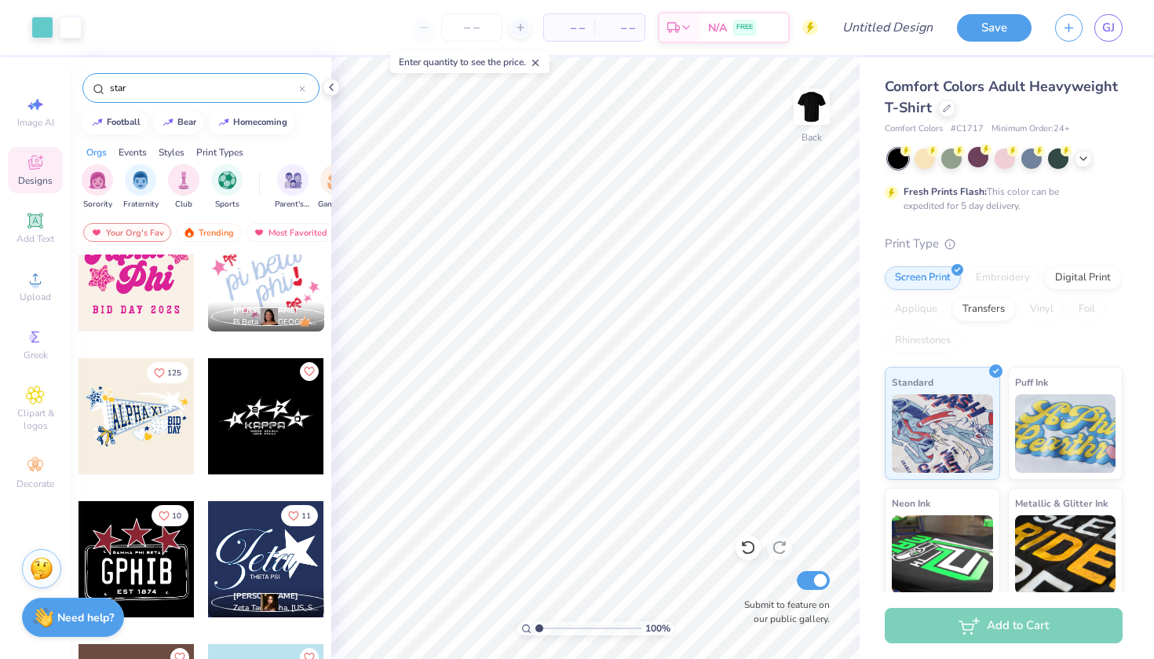
scroll to position [751, 0]
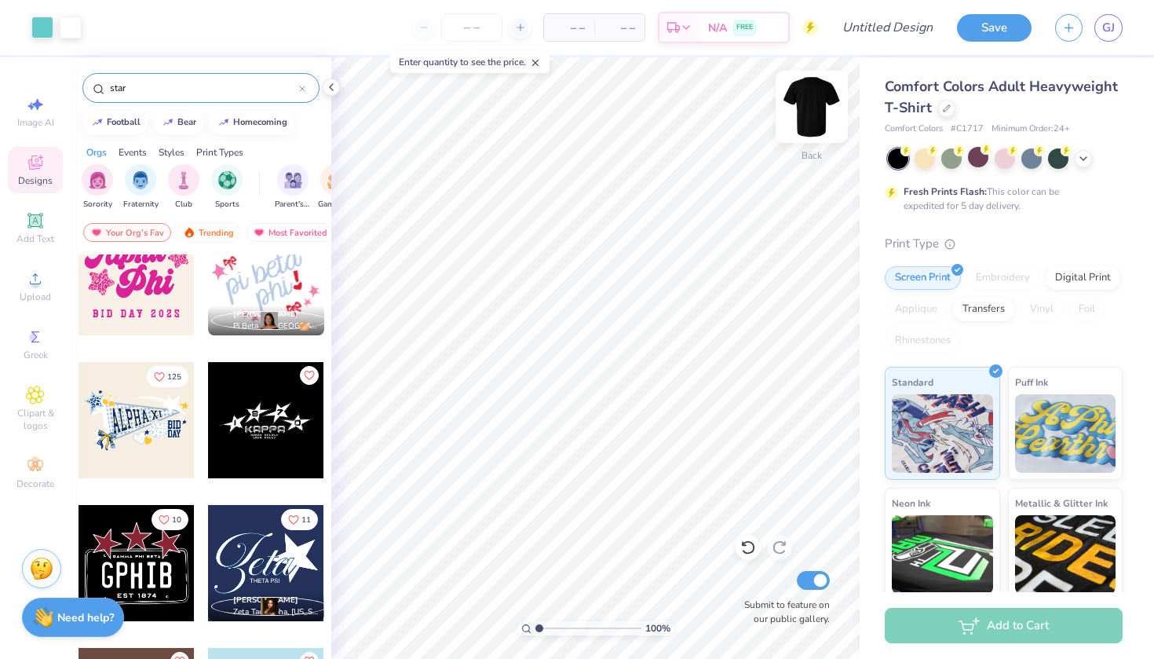
click at [824, 108] on img at bounding box center [811, 106] width 63 height 63
click at [268, 418] on div at bounding box center [266, 420] width 116 height 116
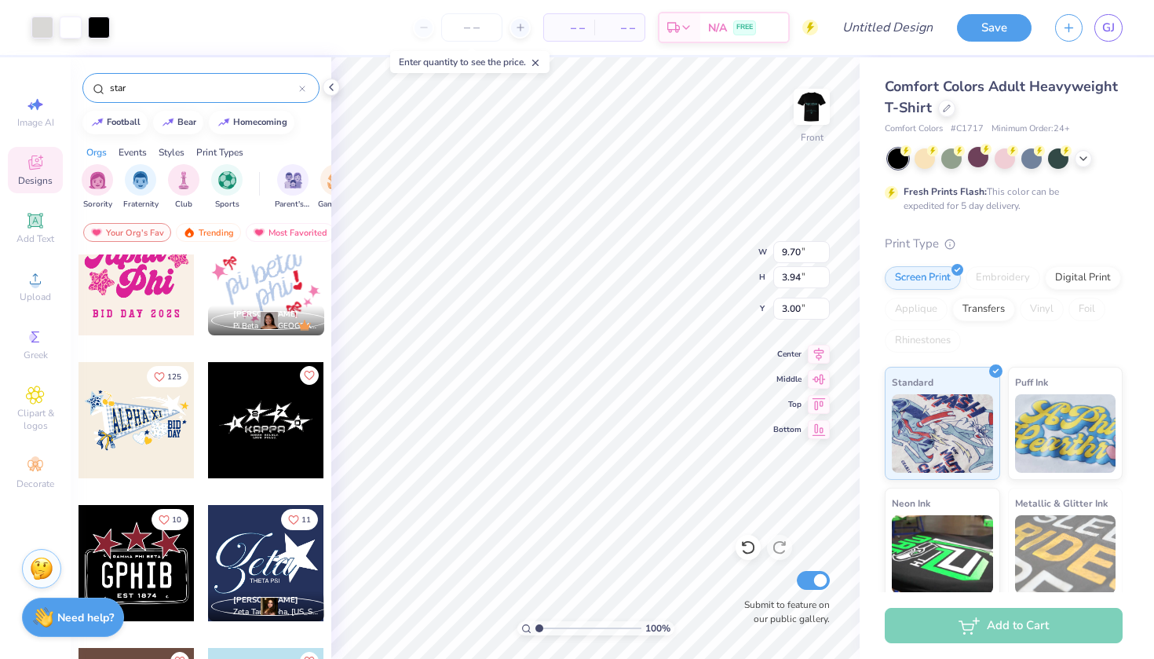
type input "5.38"
type input "10.71"
type input "4.35"
type input "12.03"
type input "4.88"
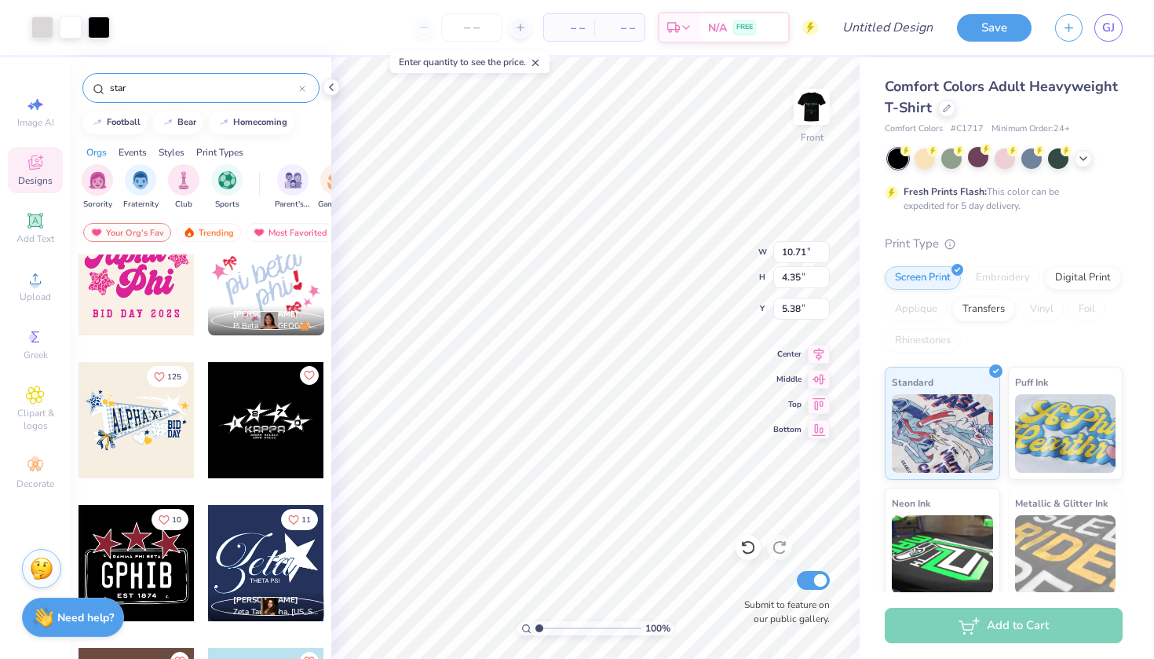
type input "4.85"
type input "3.00"
type input "2.17"
type input "6.63"
type input "5.13"
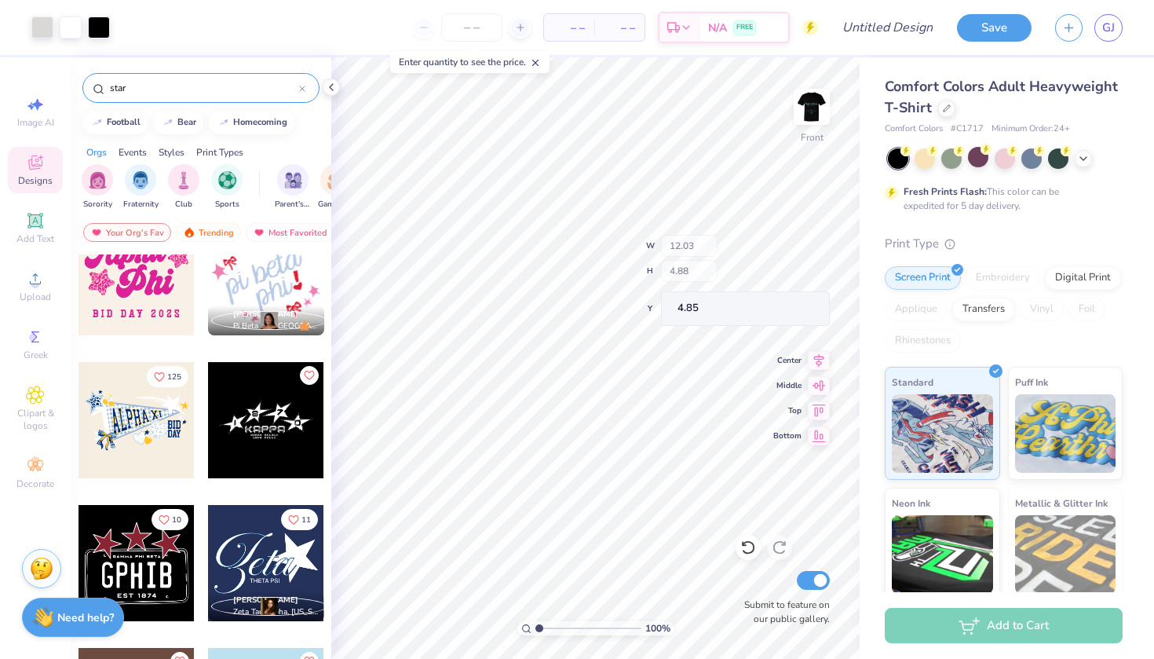
type input "0.93"
type input "8.07"
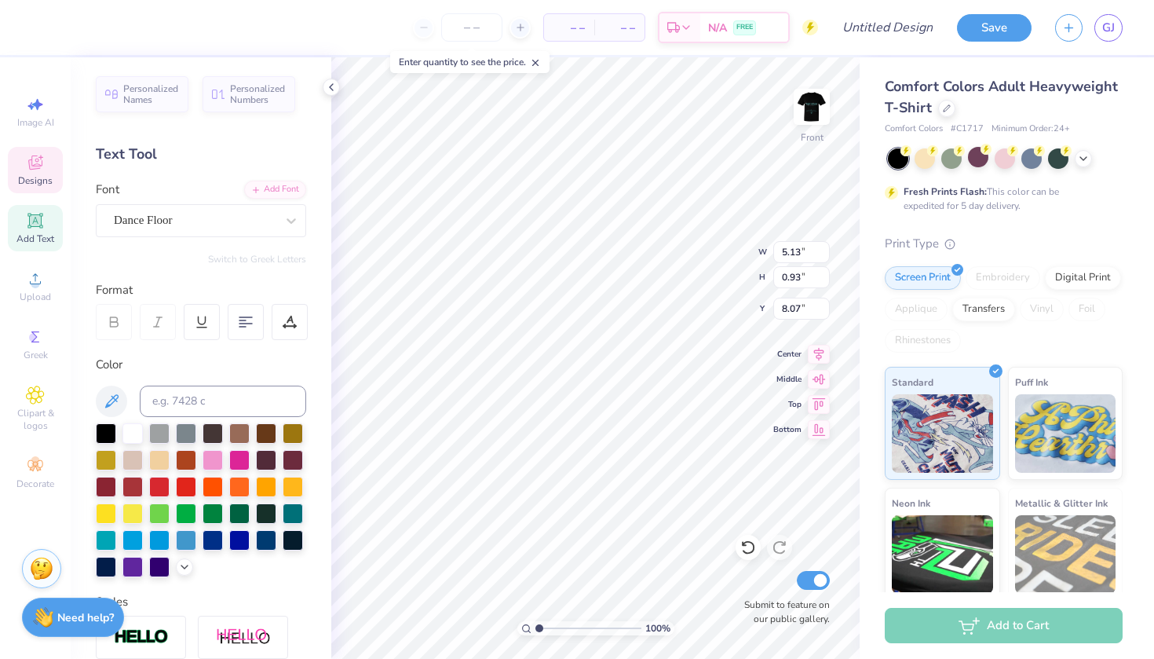
scroll to position [0, 1]
type textarea "WVDC"
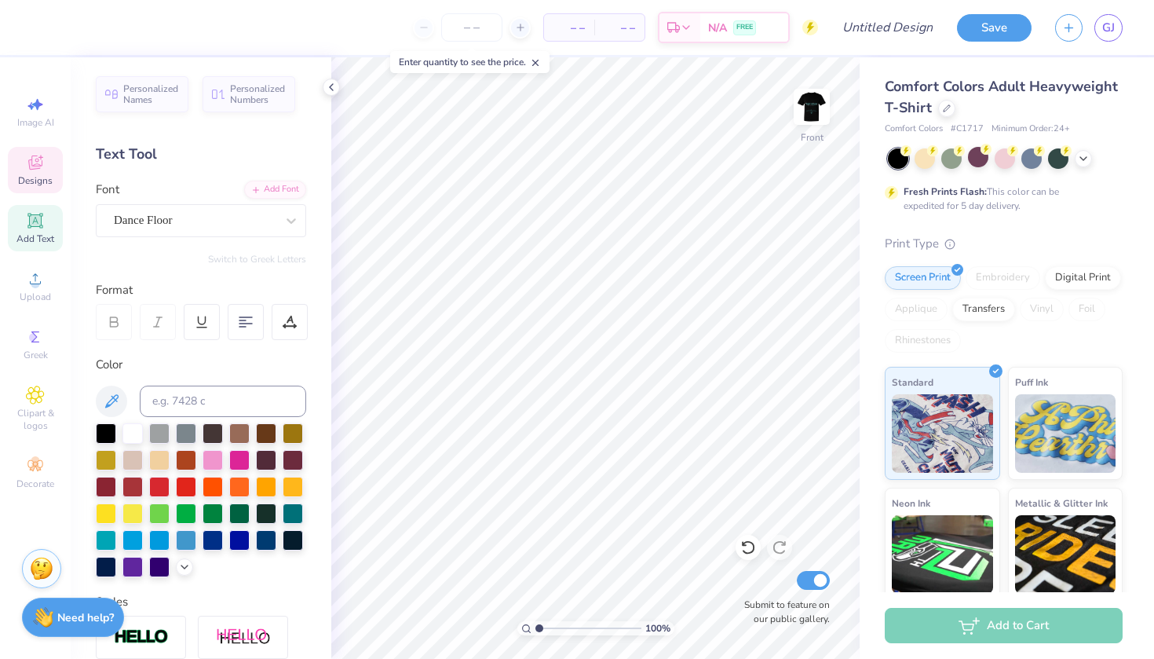
click at [36, 171] on icon at bounding box center [35, 162] width 19 height 19
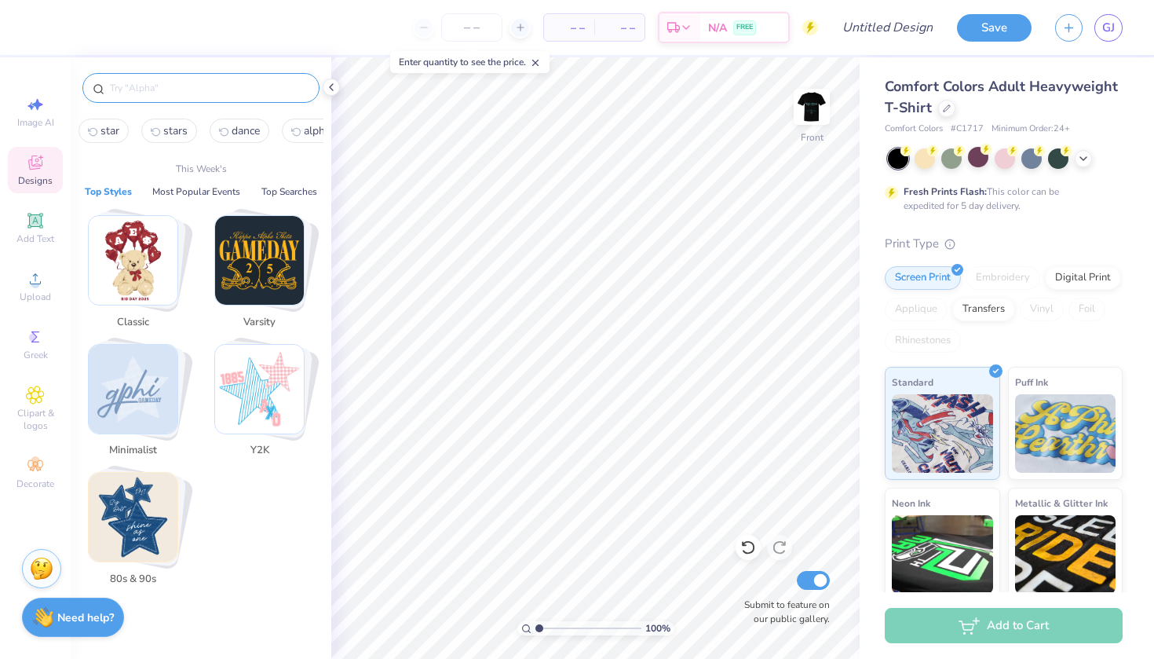
click at [161, 86] on input "text" at bounding box center [208, 88] width 201 height 16
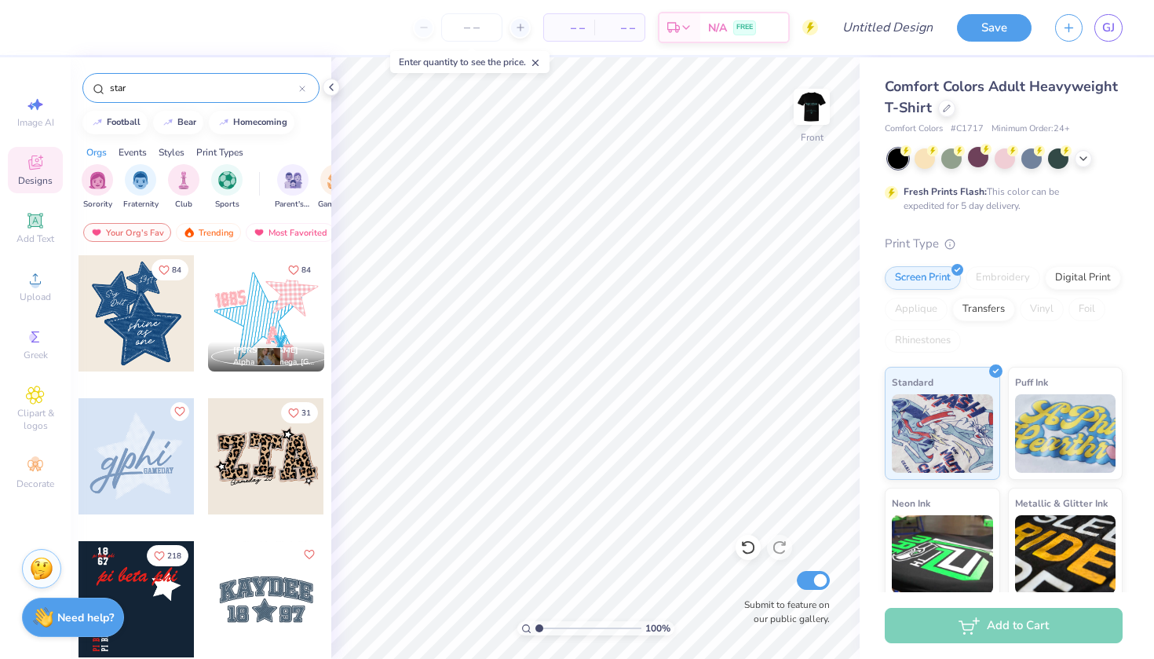
type input "star"
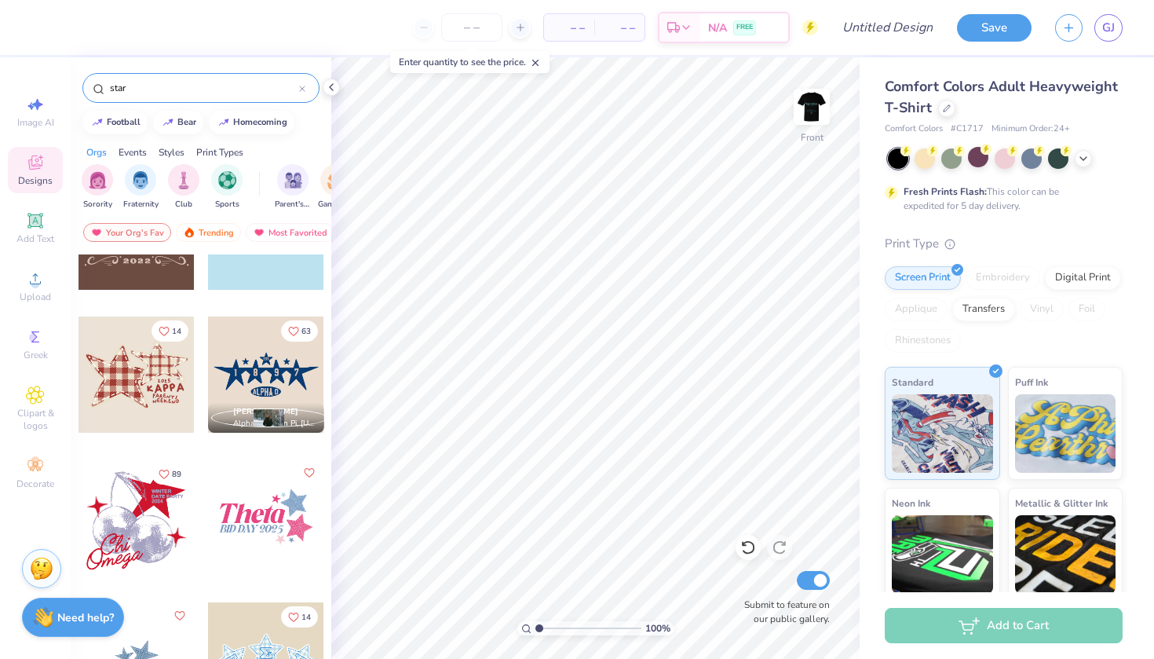
scroll to position [1221, 0]
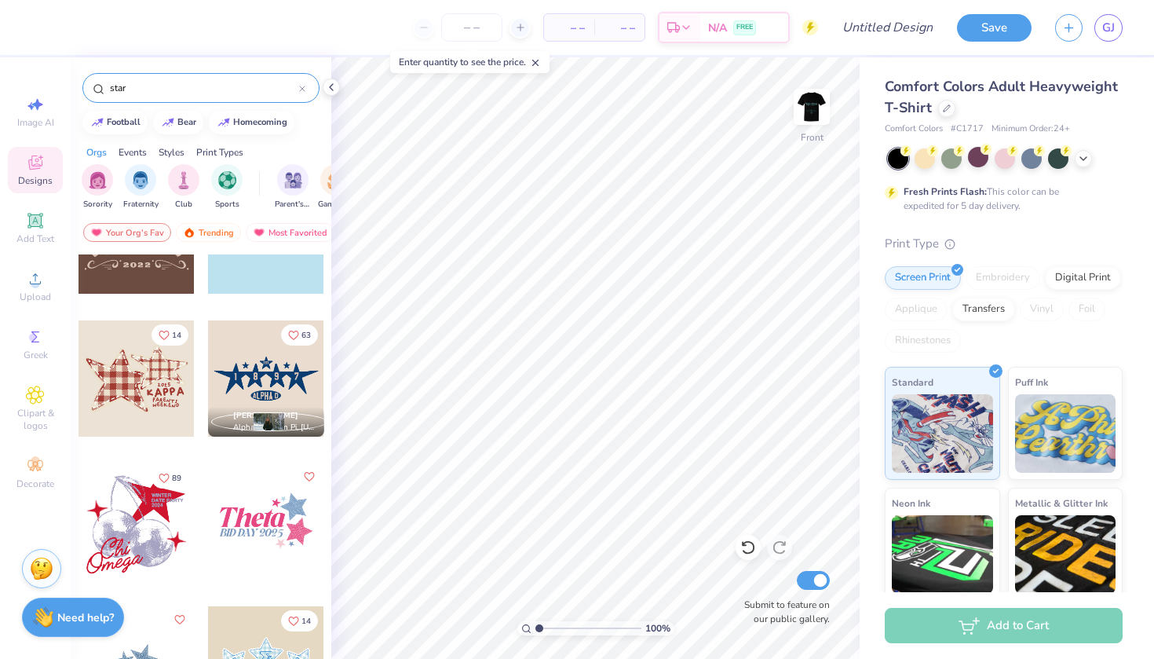
click at [263, 378] on div at bounding box center [266, 378] width 116 height 116
click at [267, 393] on div at bounding box center [266, 378] width 116 height 116
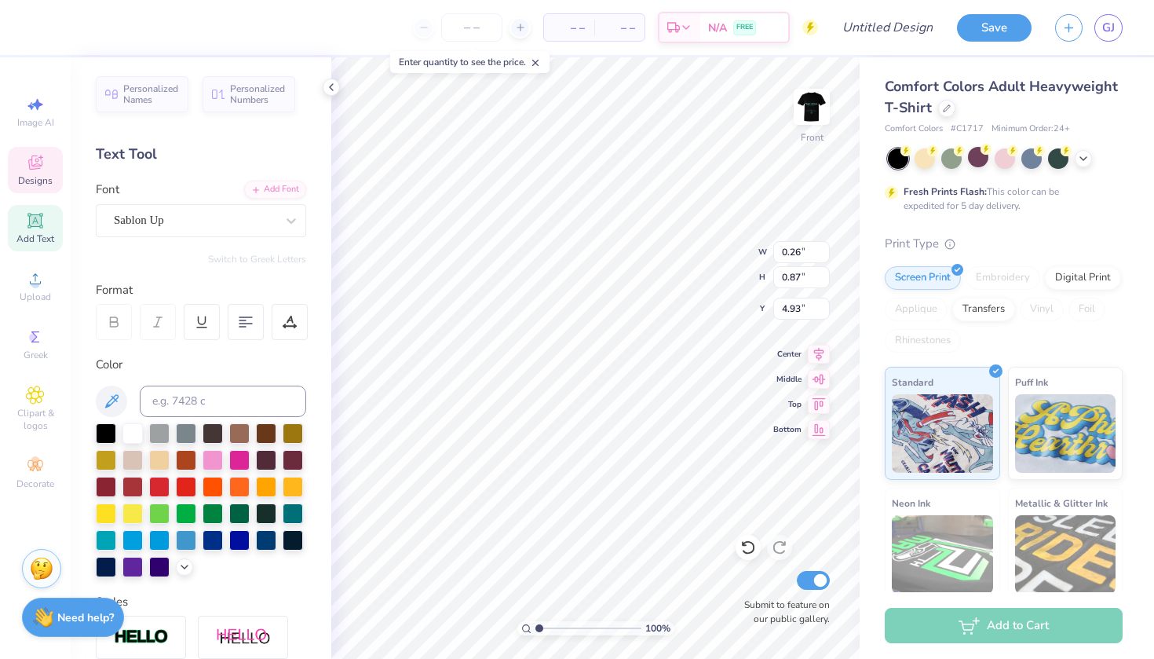
type textarea "W"
type textarea "V"
type textarea "D"
type textarea "C"
type input "0.42"
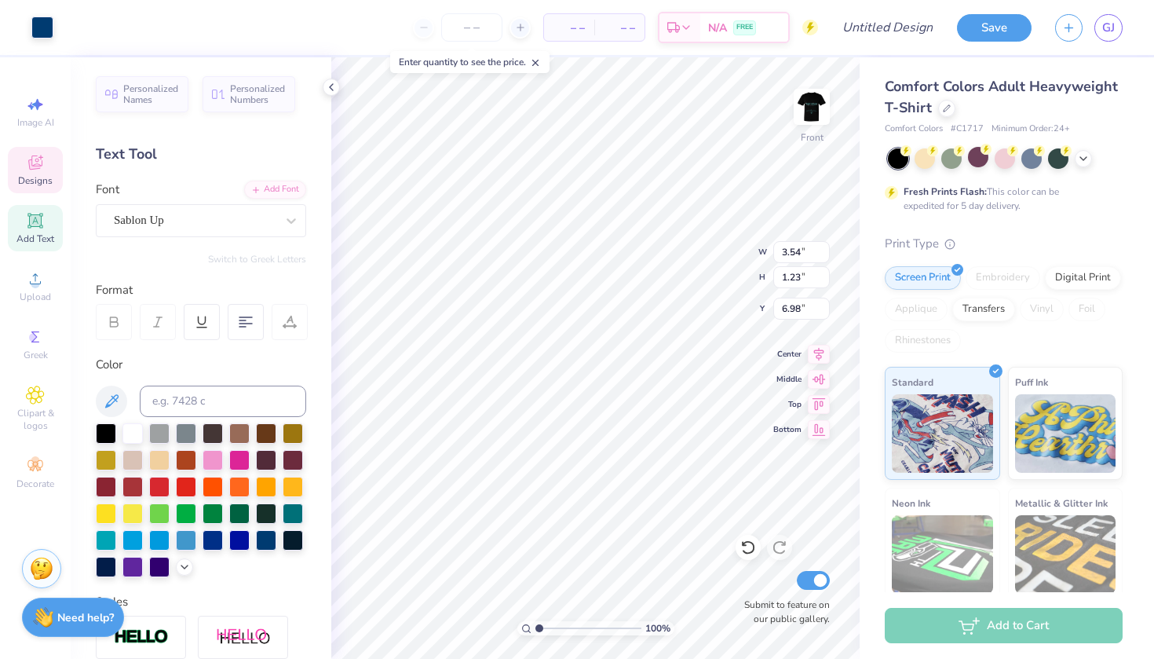
type input "0.69"
type input "7.27"
type input "0.42"
type input "0.91"
type input "7.17"
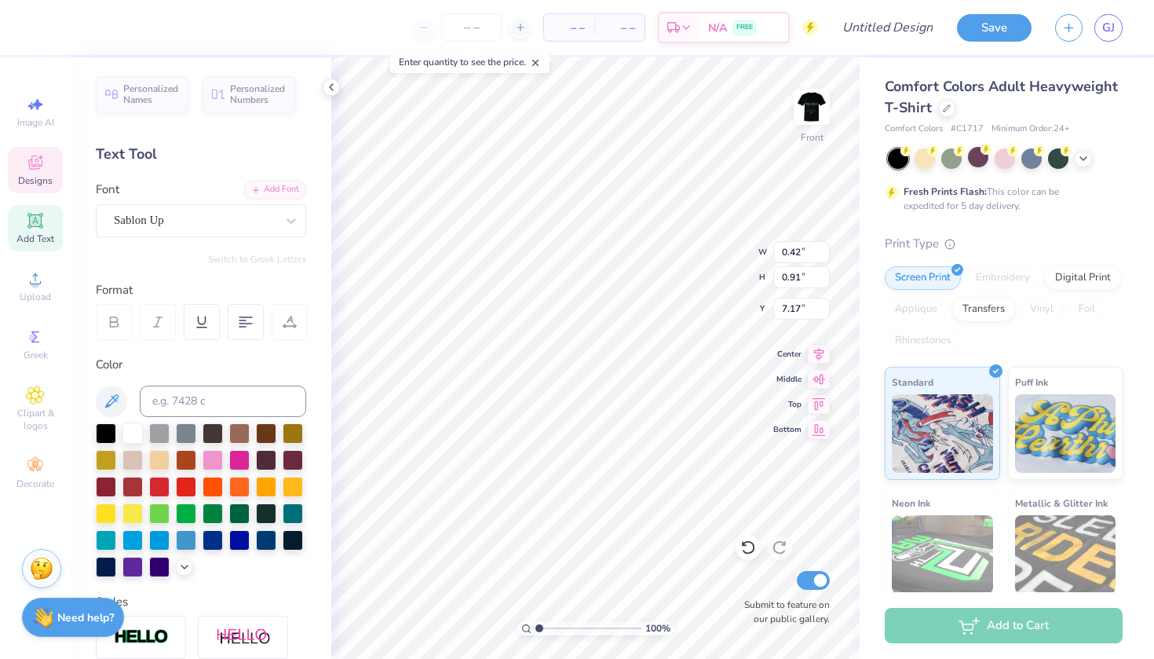
type textarea "W"
type textarea "@"
type textarea "2025"
type input "0.42"
type input "0.93"
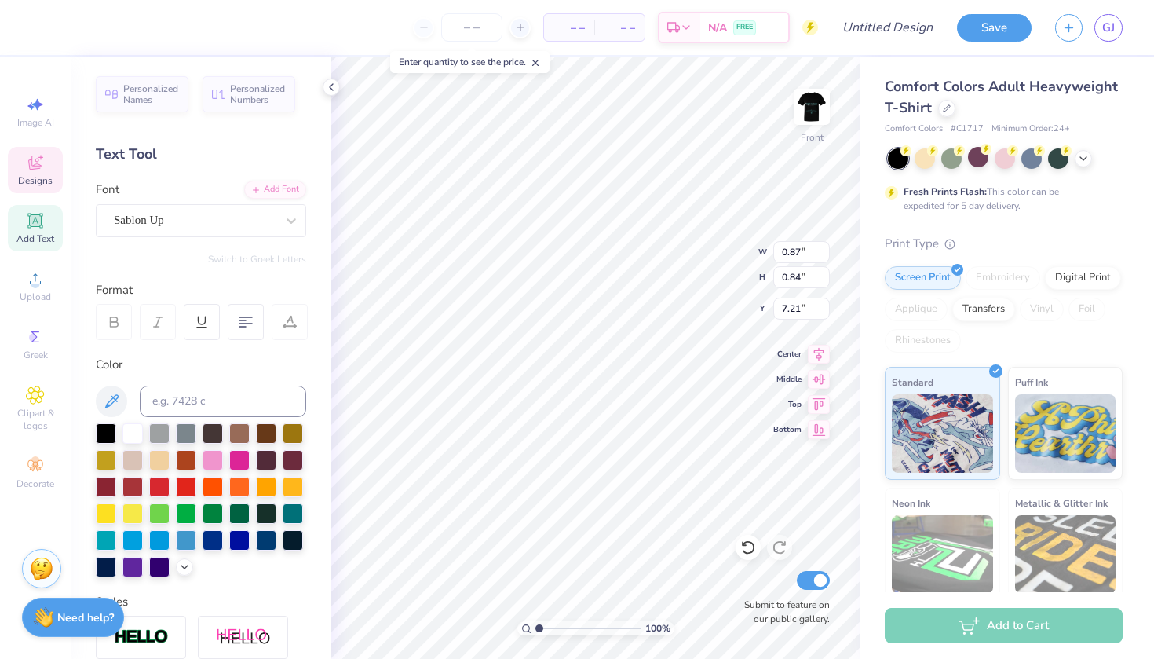
type input "7.17"
type input "0.87"
type input "0.84"
type input "7.21"
type input "0.39"
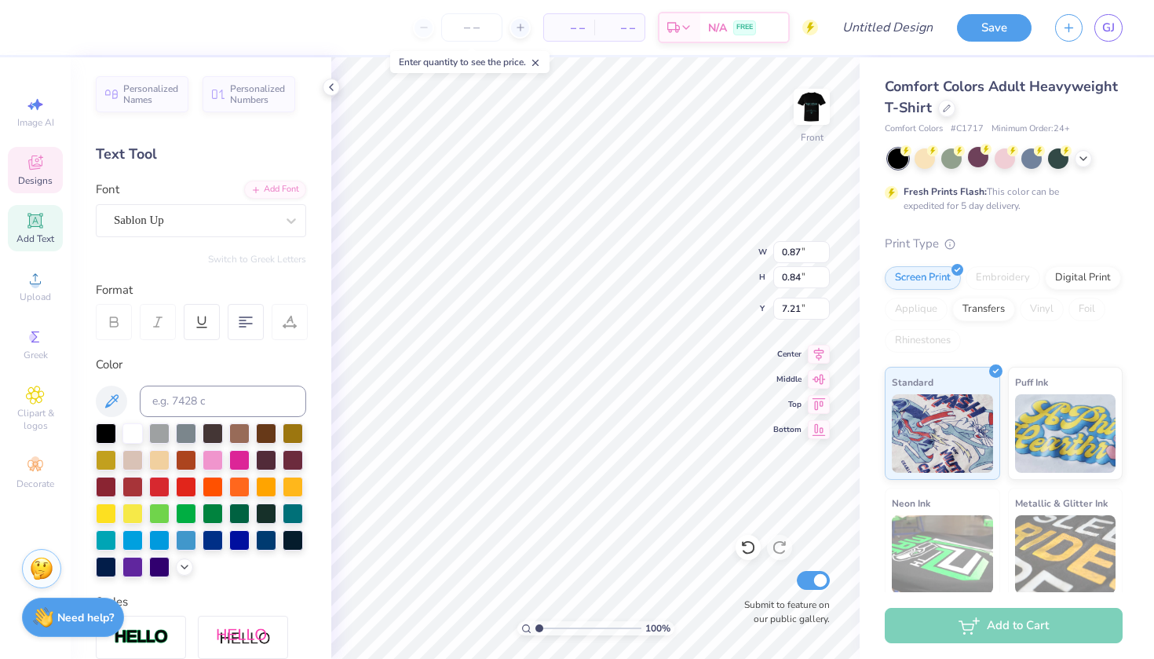
type input "0.88"
type input "7.17"
type input "0.87"
type input "0.84"
type input "7.21"
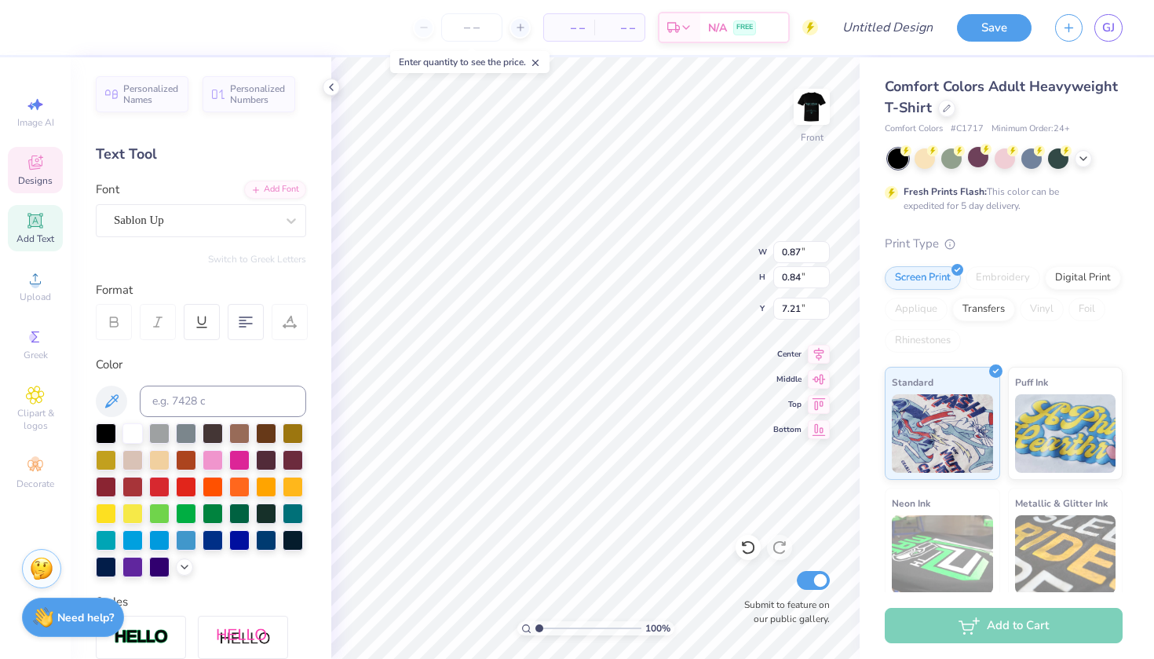
type textarea "A"
type input "7.14"
type input "3.54"
type input "1.23"
type input "6.98"
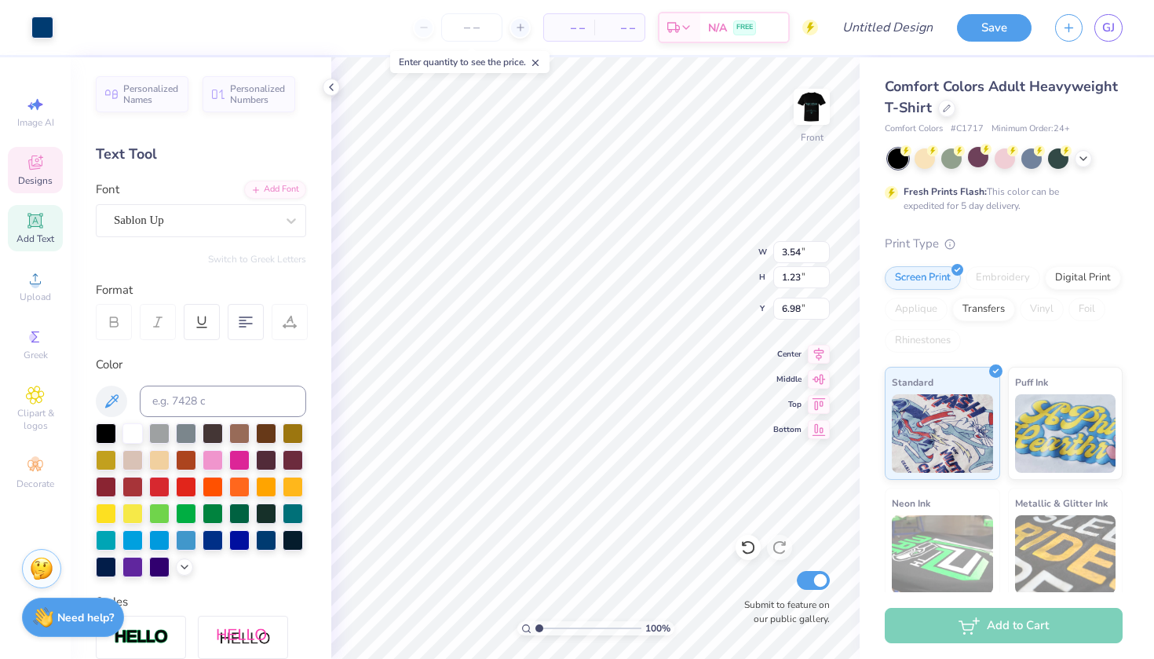
type input "0.42"
type input "0.92"
type input "10.69"
type input "0.56"
type input "1.21"
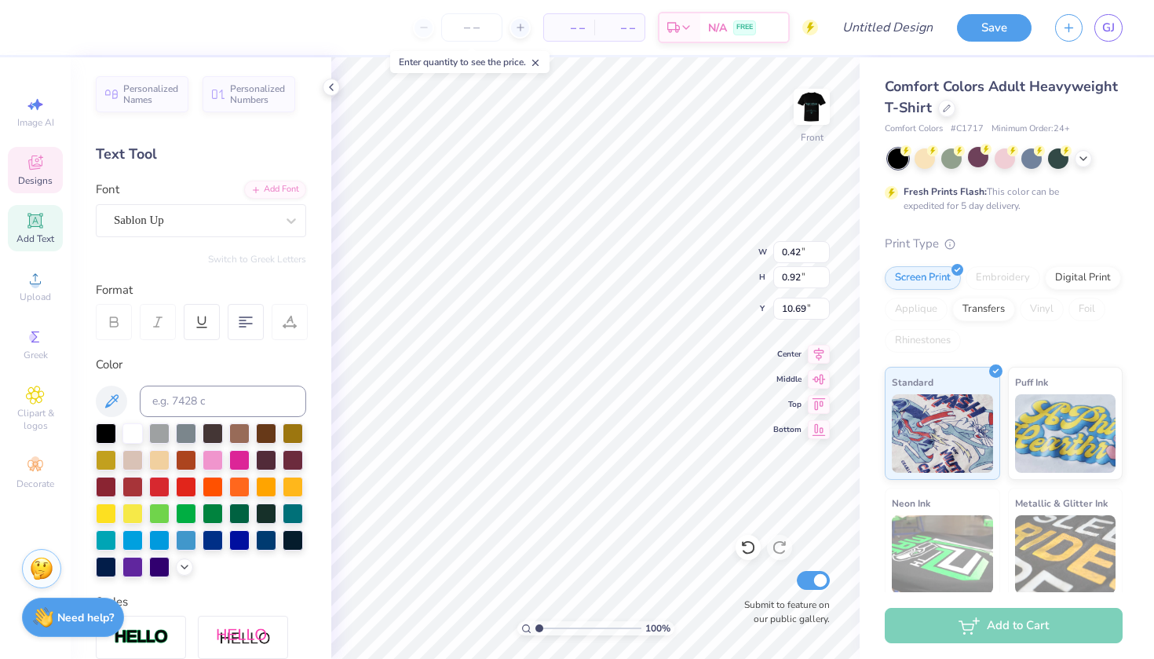
type input "10.40"
click at [762, 251] on div "100 % Front W 0.56 0.56 " H 1.21 1.21 " Y 10.40 10.40 " Center Middle Top Botto…" at bounding box center [595, 357] width 528 height 601
click at [822, 247] on input "0.57" at bounding box center [801, 252] width 57 height 22
click at [822, 247] on input "0.58" at bounding box center [801, 252] width 57 height 22
click at [822, 247] on input "0.59" at bounding box center [801, 252] width 57 height 22
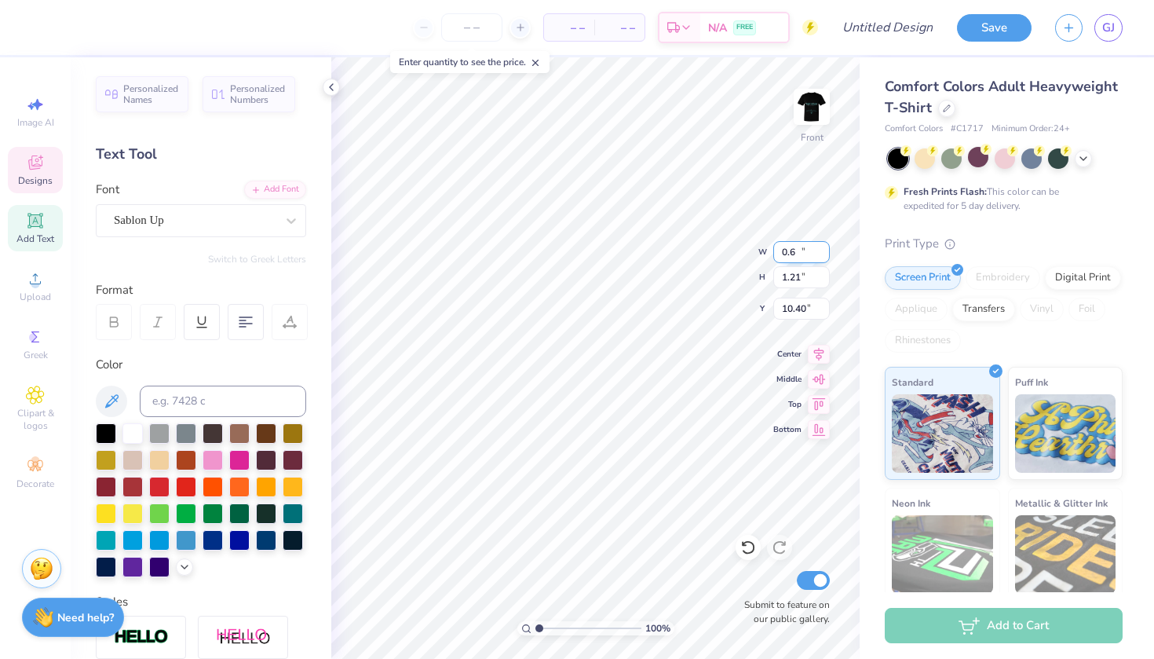
click at [822, 247] on input "0.6" at bounding box center [801, 252] width 57 height 22
click at [822, 247] on input "0.61" at bounding box center [801, 252] width 57 height 22
click at [822, 247] on input "0.62" at bounding box center [801, 252] width 57 height 22
click at [822, 247] on input "0.63" at bounding box center [801, 252] width 57 height 22
click at [822, 247] on input "0.64" at bounding box center [801, 252] width 57 height 22
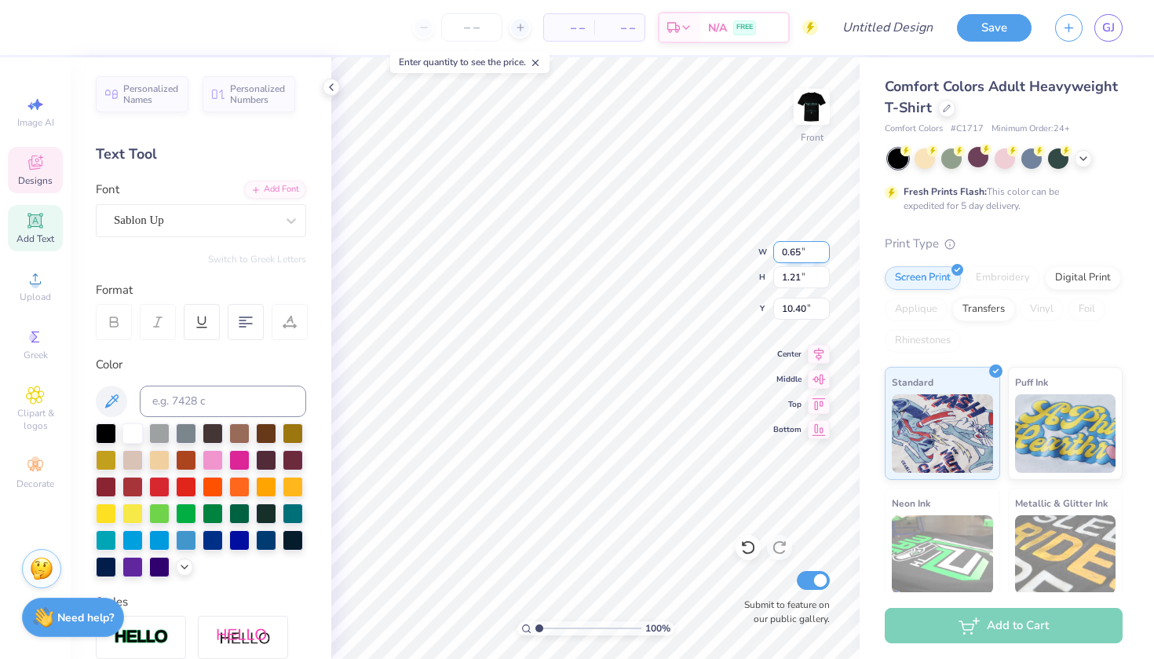
click at [822, 247] on input "0.65" at bounding box center [801, 252] width 57 height 22
click at [822, 247] on input "0.66" at bounding box center [801, 252] width 57 height 22
click at [822, 247] on input "0.67" at bounding box center [801, 252] width 57 height 22
click at [822, 247] on input "0.68" at bounding box center [801, 252] width 57 height 22
click at [822, 247] on input "0.69" at bounding box center [801, 252] width 57 height 22
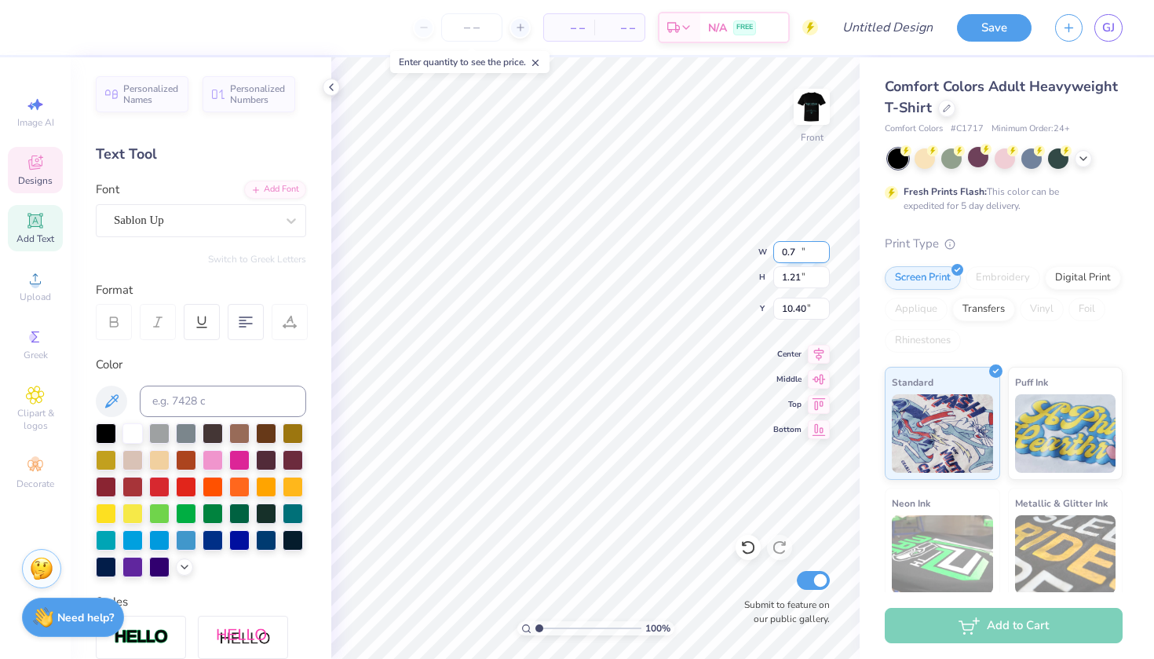
click at [822, 247] on input "0.7" at bounding box center [801, 252] width 57 height 22
click at [822, 247] on input "0.71" at bounding box center [801, 252] width 57 height 22
click at [822, 247] on input "0.72" at bounding box center [801, 252] width 57 height 22
click at [822, 247] on input "0.73" at bounding box center [801, 252] width 57 height 22
click at [822, 247] on input "0.74" at bounding box center [801, 252] width 57 height 22
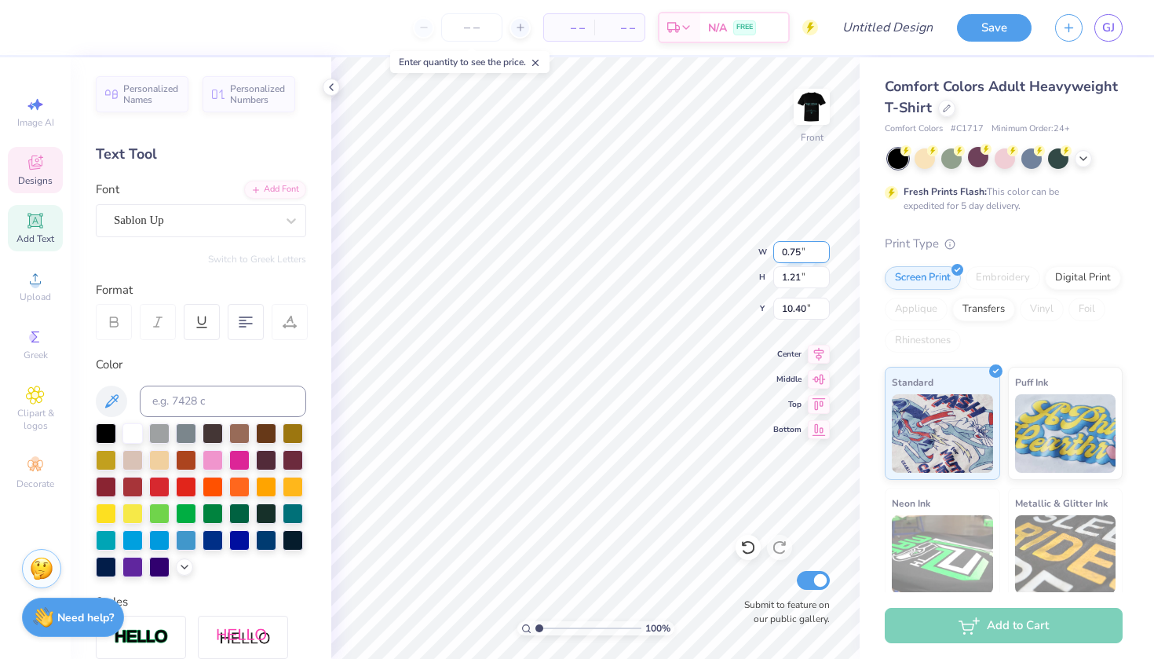
click at [822, 247] on input "0.75" at bounding box center [801, 252] width 57 height 22
click at [822, 247] on input "0.76" at bounding box center [801, 252] width 57 height 22
click at [822, 247] on input "0.77" at bounding box center [801, 252] width 57 height 22
type input "1.26"
click at [822, 247] on input "1.26" at bounding box center [801, 252] width 57 height 22
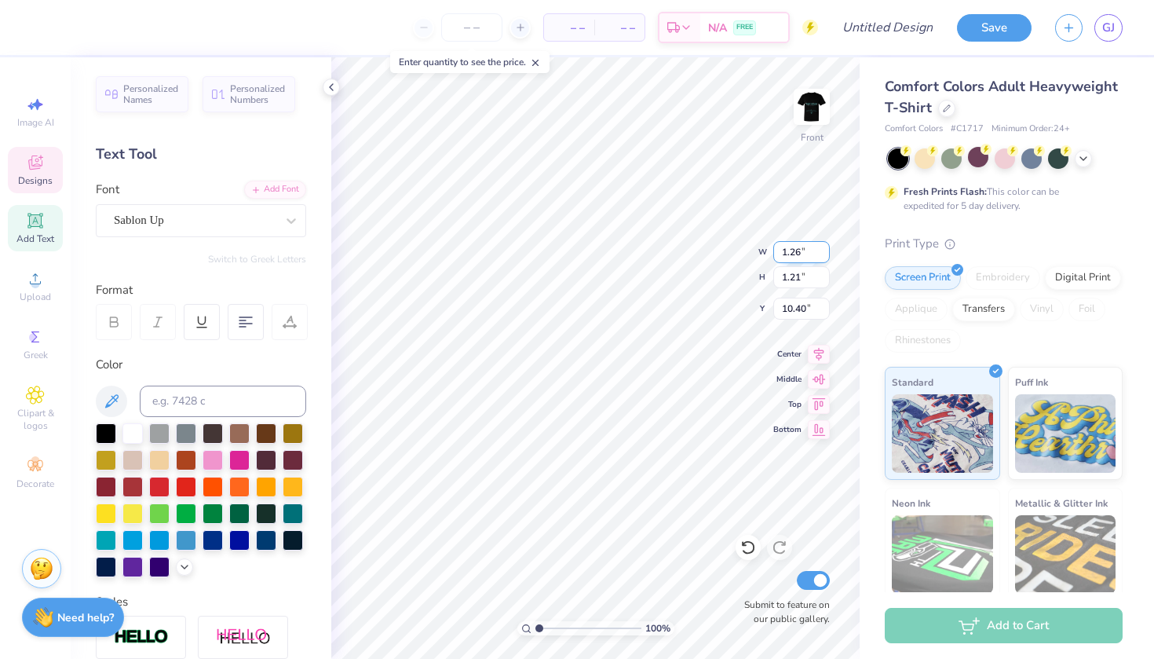
type input "2.74"
type input "9.63"
click at [31, 226] on icon at bounding box center [34, 220] width 15 height 15
type textarea "T"
type textarea "2025"
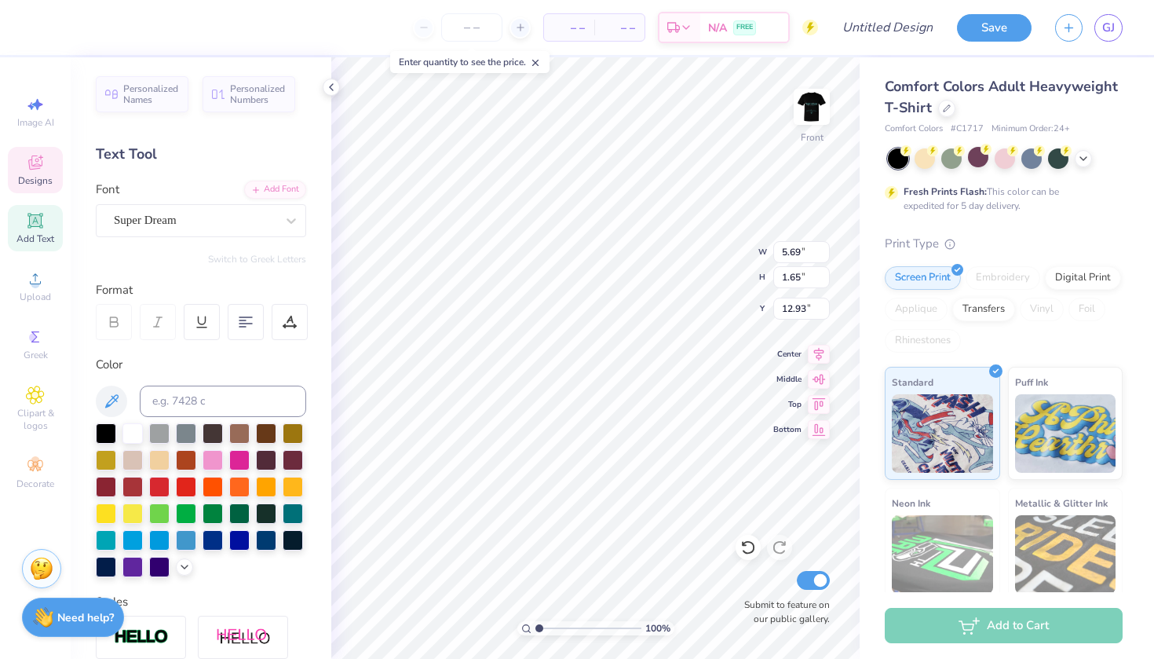
type input "12.25"
type input "3.64"
type input "3.78"
type input "0.47"
type input "0.87"
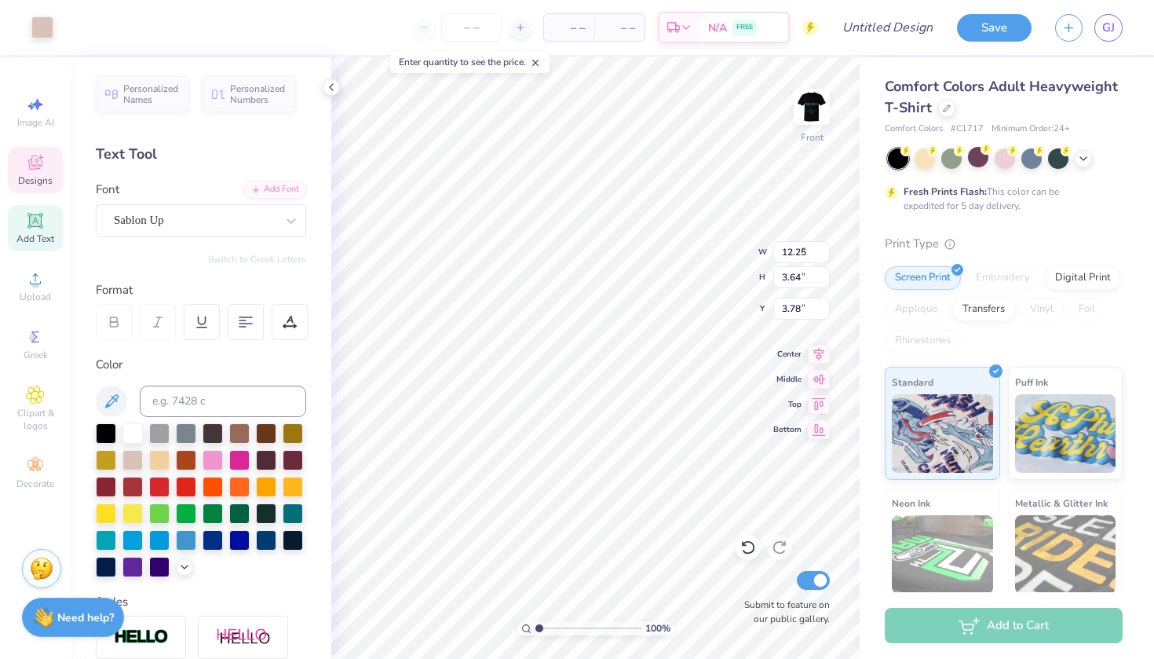
type input "4.89"
type input "5.53"
type input "1.65"
type input "12.93"
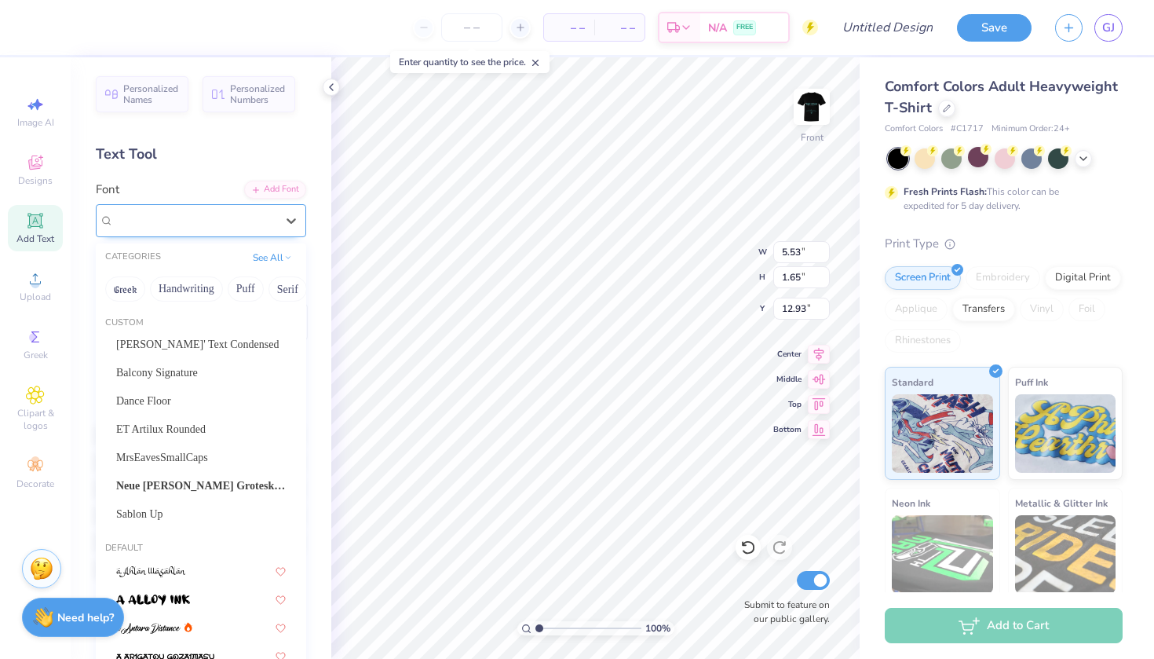
click at [135, 215] on span "Super Dream" at bounding box center [145, 220] width 63 height 18
click at [155, 517] on span "Sablon Up" at bounding box center [139, 514] width 47 height 16
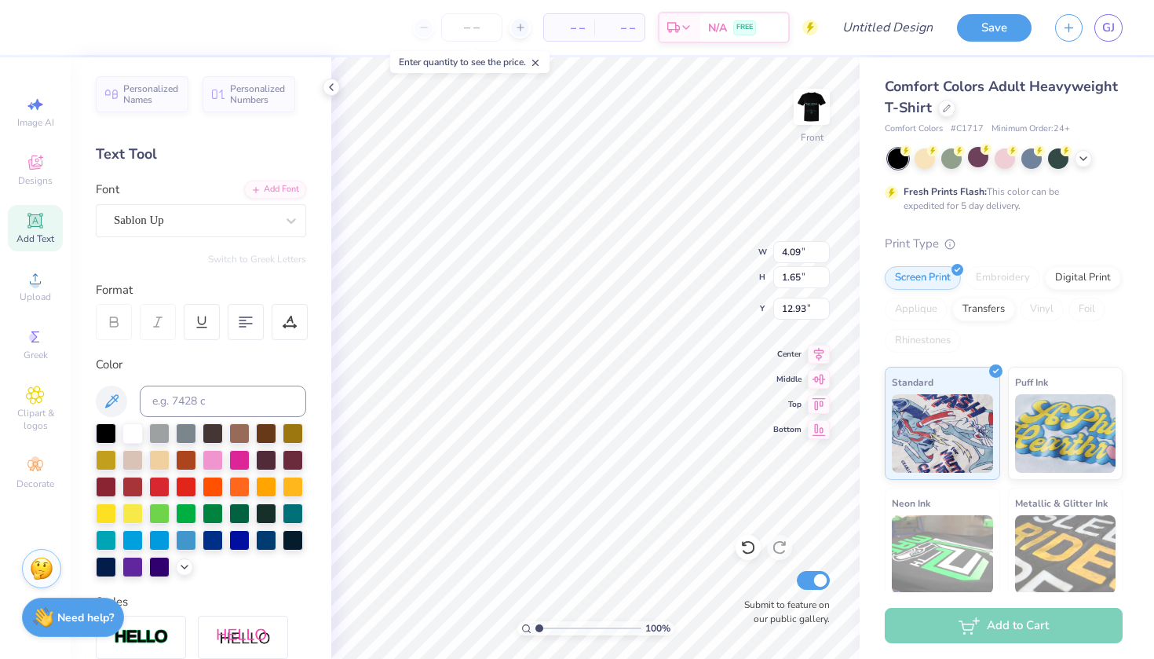
type input "2.32"
type input "0.93"
type input "7.13"
type input "2.08"
type input "0.84"
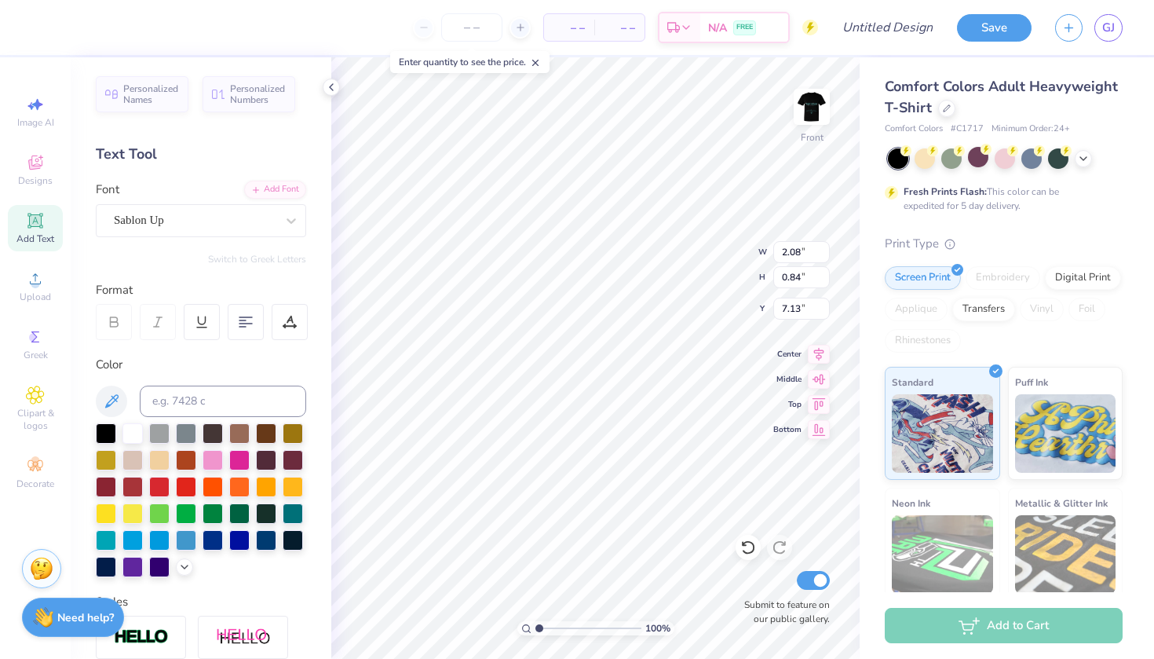
type input "7.18"
click at [42, 24] on div at bounding box center [42, 26] width 22 height 22
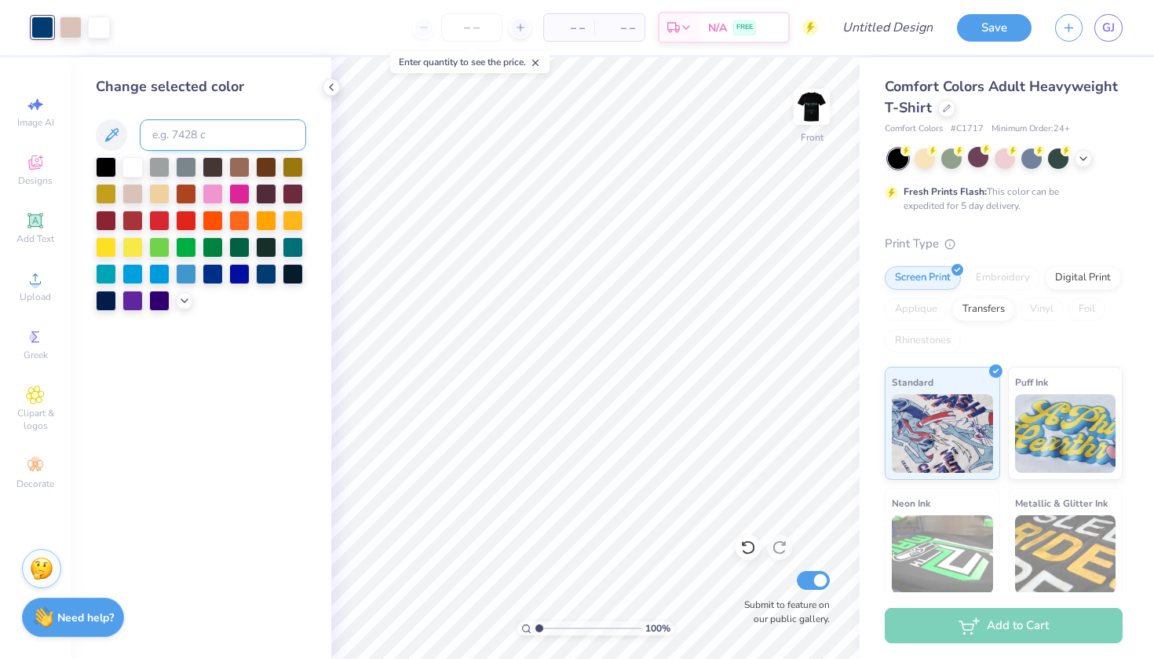
click at [192, 131] on input at bounding box center [223, 134] width 166 height 31
type input "325"
click at [71, 25] on div at bounding box center [71, 26] width 22 height 22
click at [105, 172] on div at bounding box center [106, 165] width 20 height 20
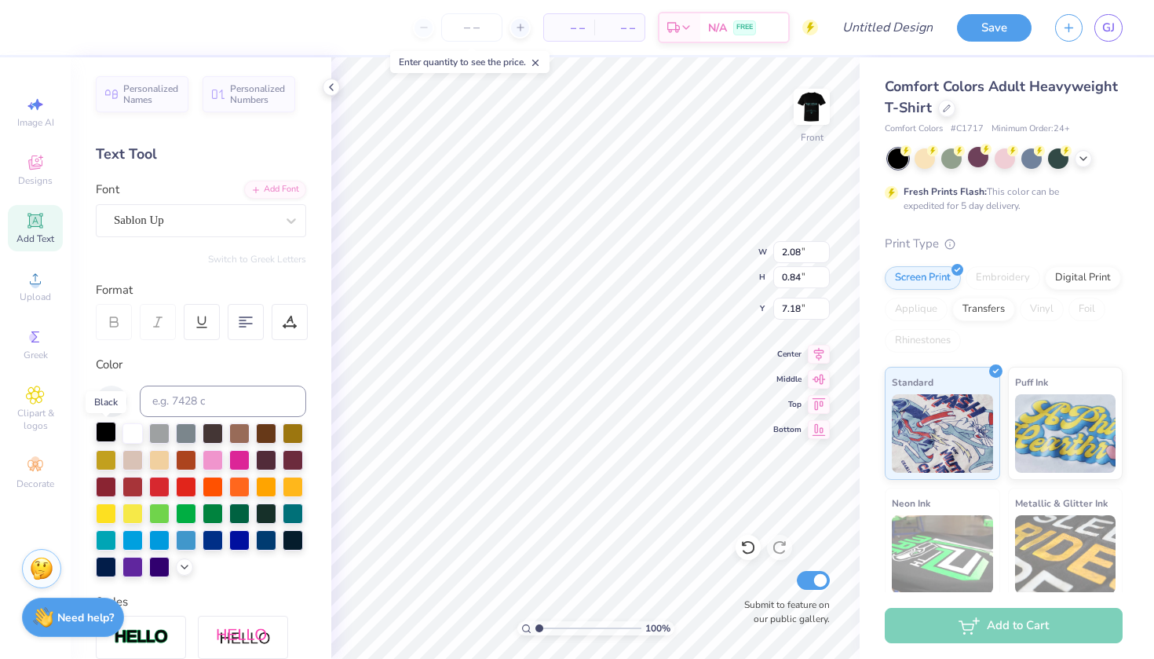
click at [101, 431] on div at bounding box center [106, 432] width 20 height 20
click at [43, 167] on icon at bounding box center [35, 162] width 19 height 19
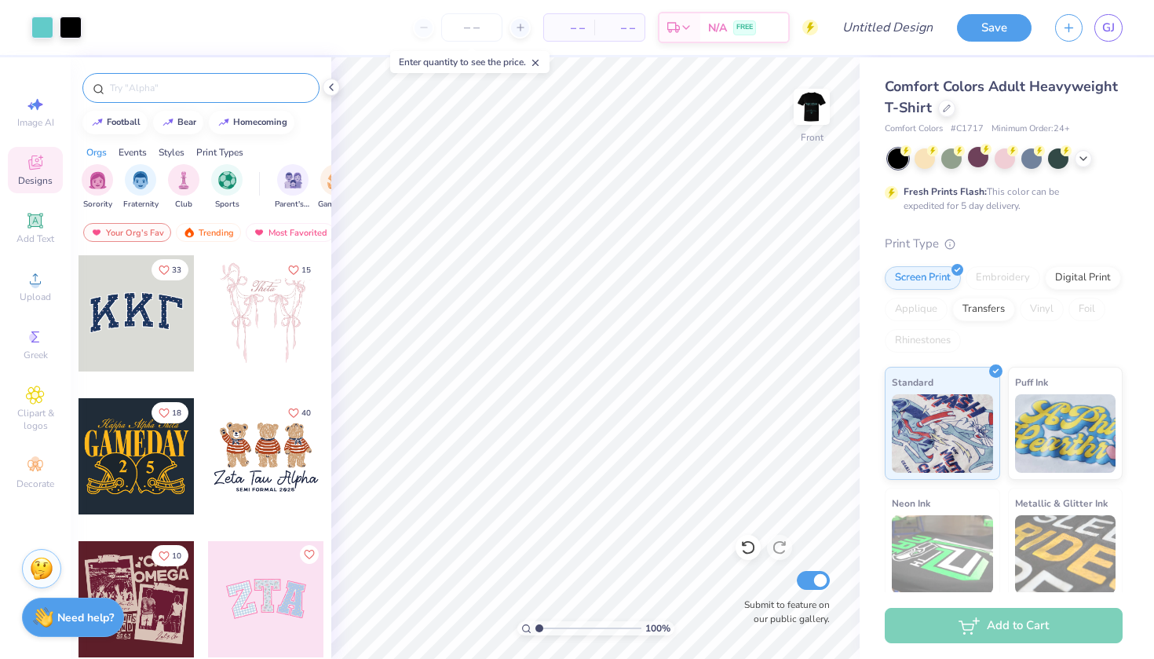
click at [148, 96] on div at bounding box center [200, 88] width 237 height 30
click at [140, 79] on div at bounding box center [200, 88] width 237 height 30
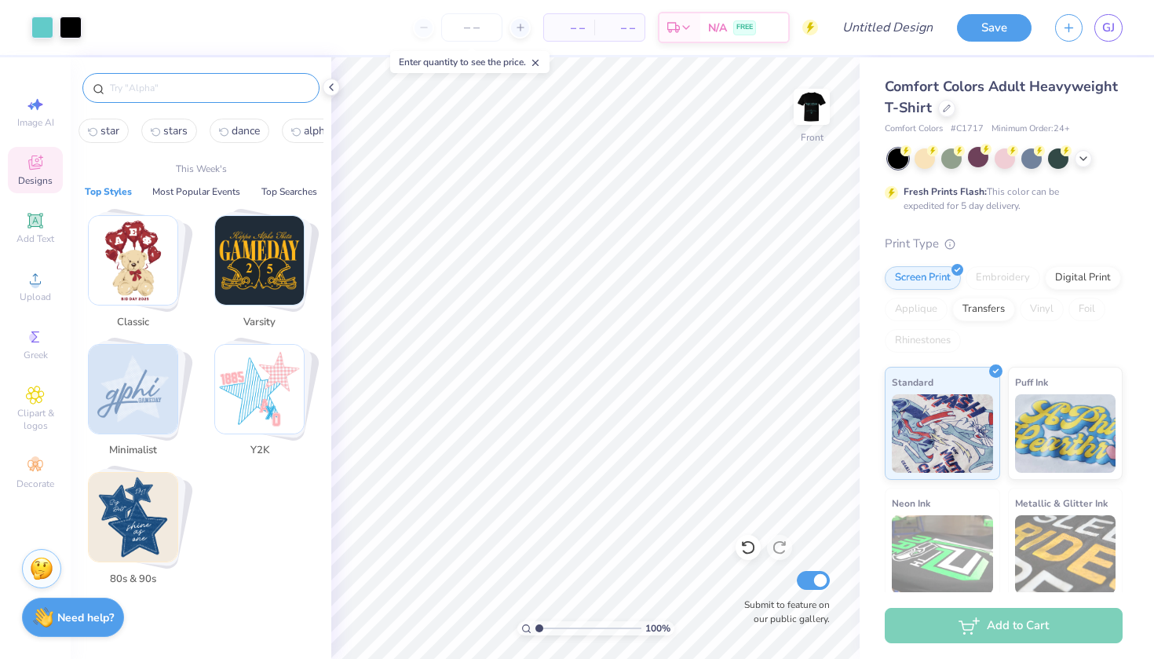
click at [151, 91] on input "text" at bounding box center [208, 88] width 201 height 16
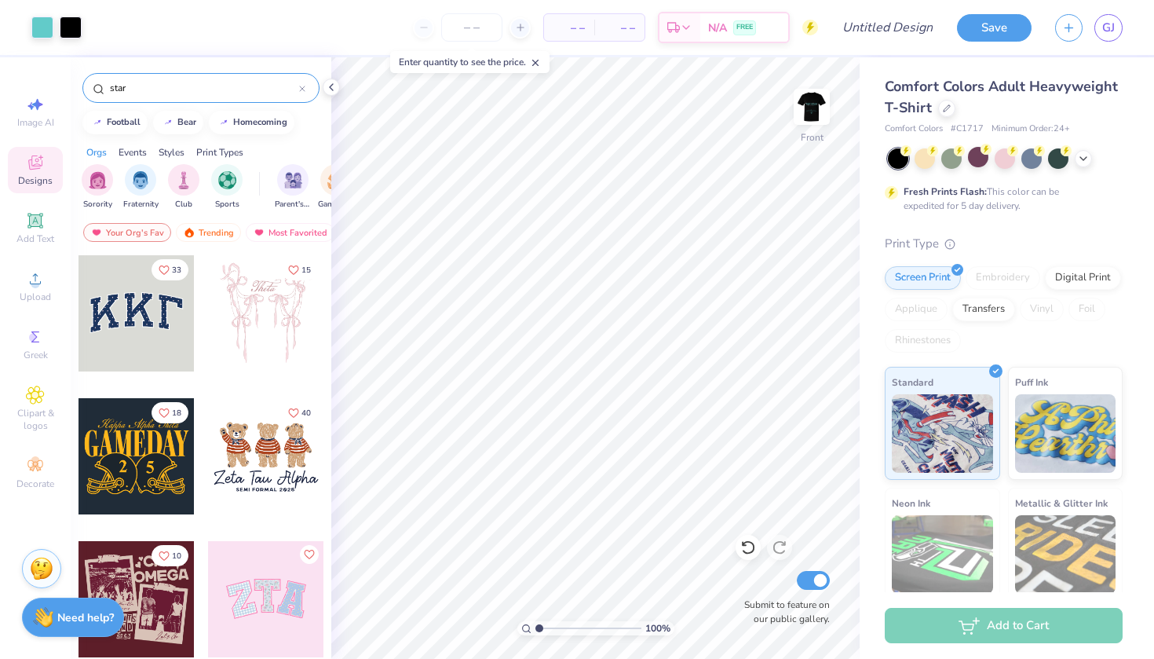
type input "star"
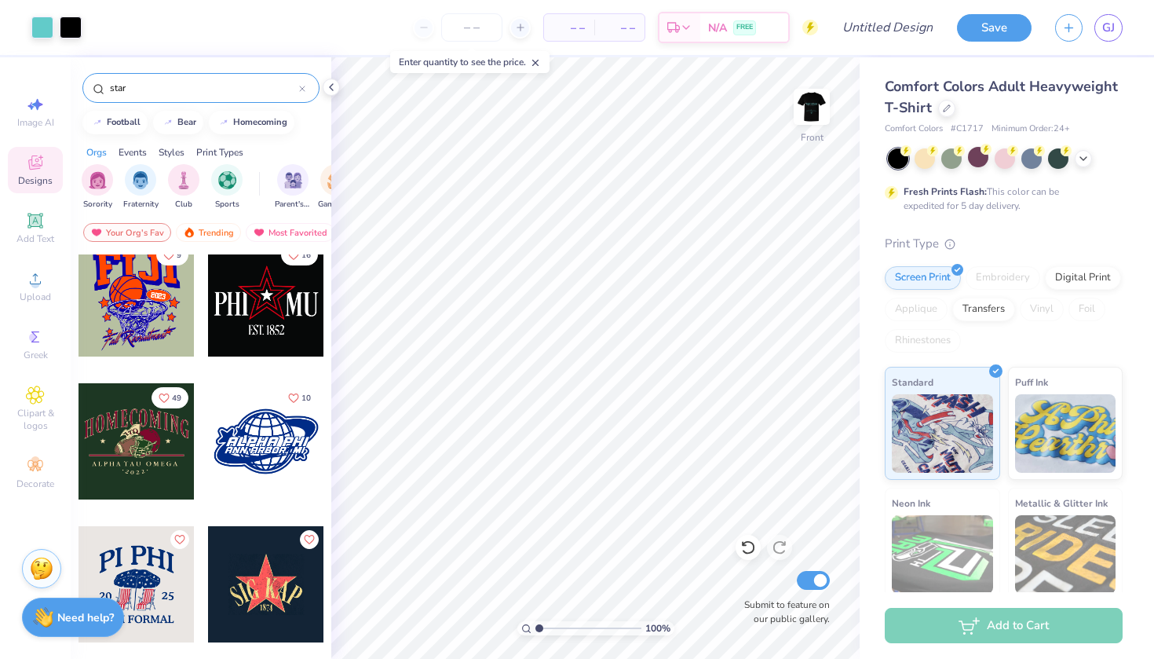
scroll to position [4275, 0]
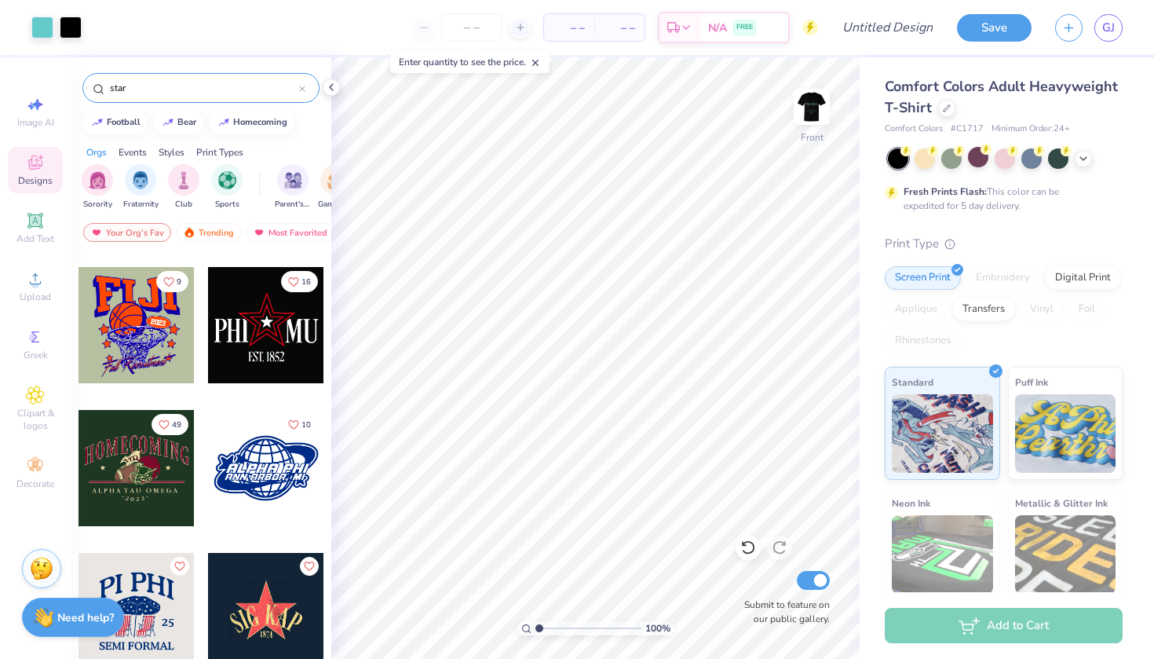
click at [243, 319] on div at bounding box center [266, 325] width 116 height 116
type input "12.85"
click at [100, 27] on div at bounding box center [99, 26] width 22 height 22
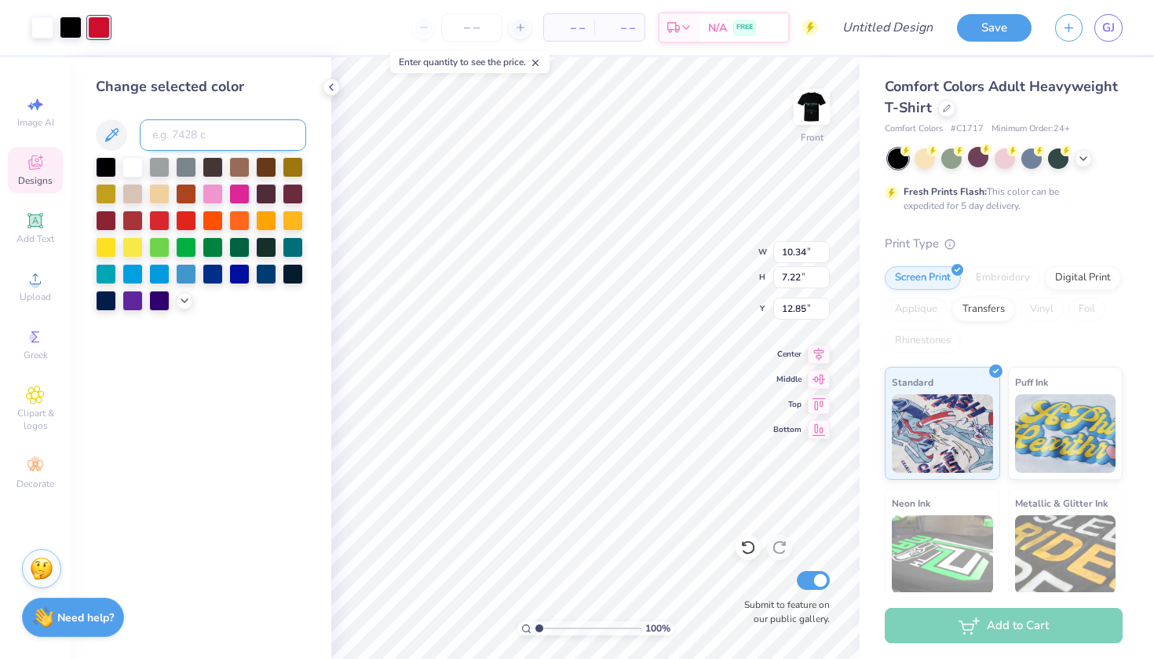
click at [175, 124] on input at bounding box center [223, 134] width 166 height 31
type input "325"
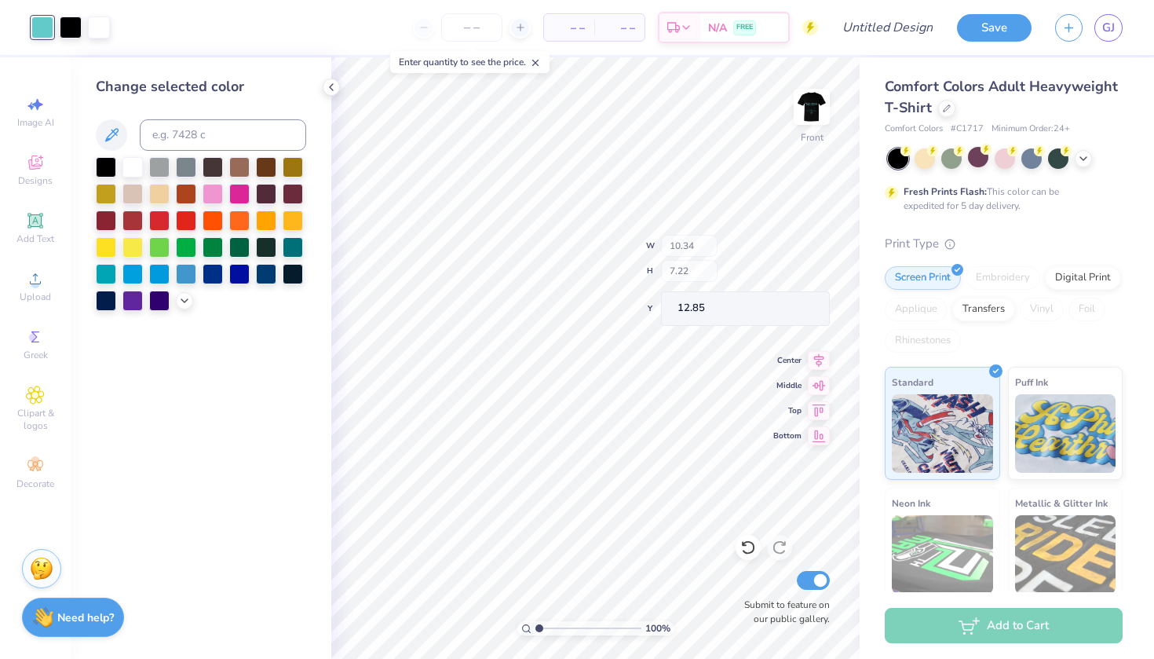
type input "3.41"
type input "2.33"
type input "15.81"
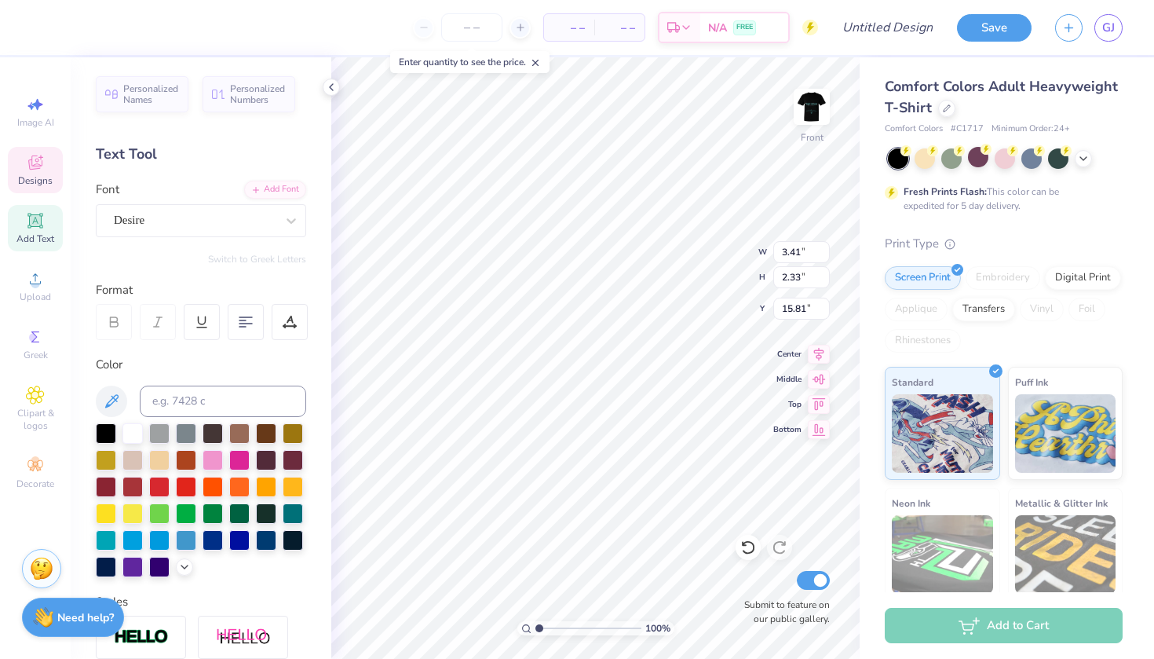
type textarea "WV"
type input "15.88"
type textarea "DC"
type input "15.88"
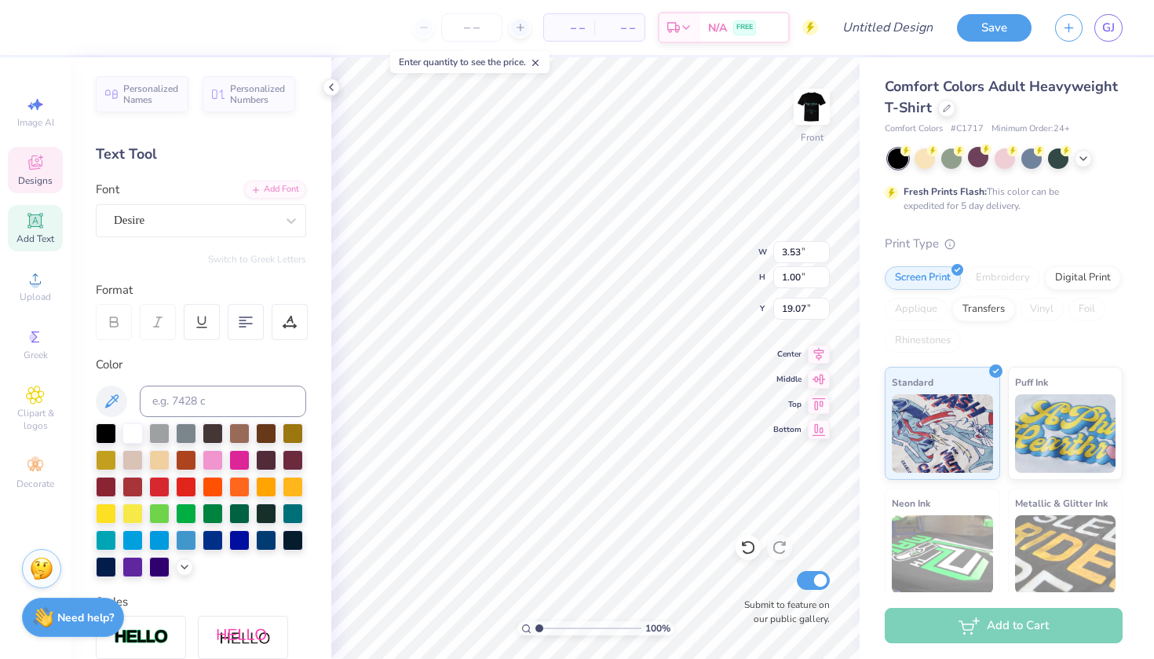
type textarea "E"
type textarea "WEST VALLEY DANCE COMPANY"
type input "7.64"
type input "0.60"
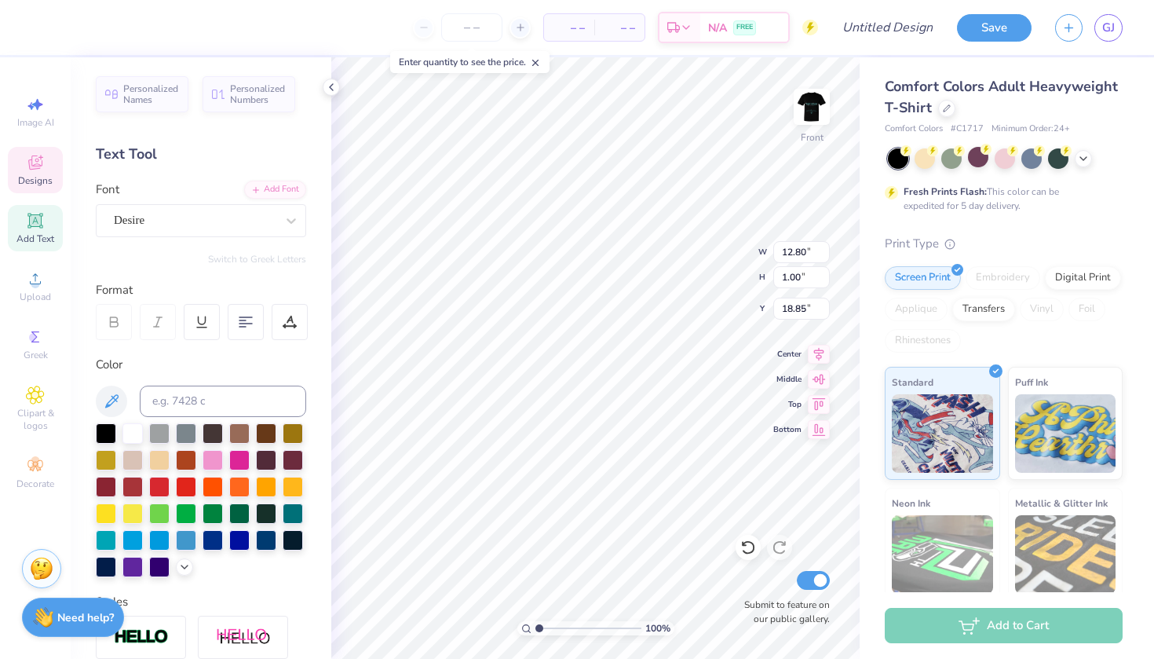
type input "18.67"
type input "18.85"
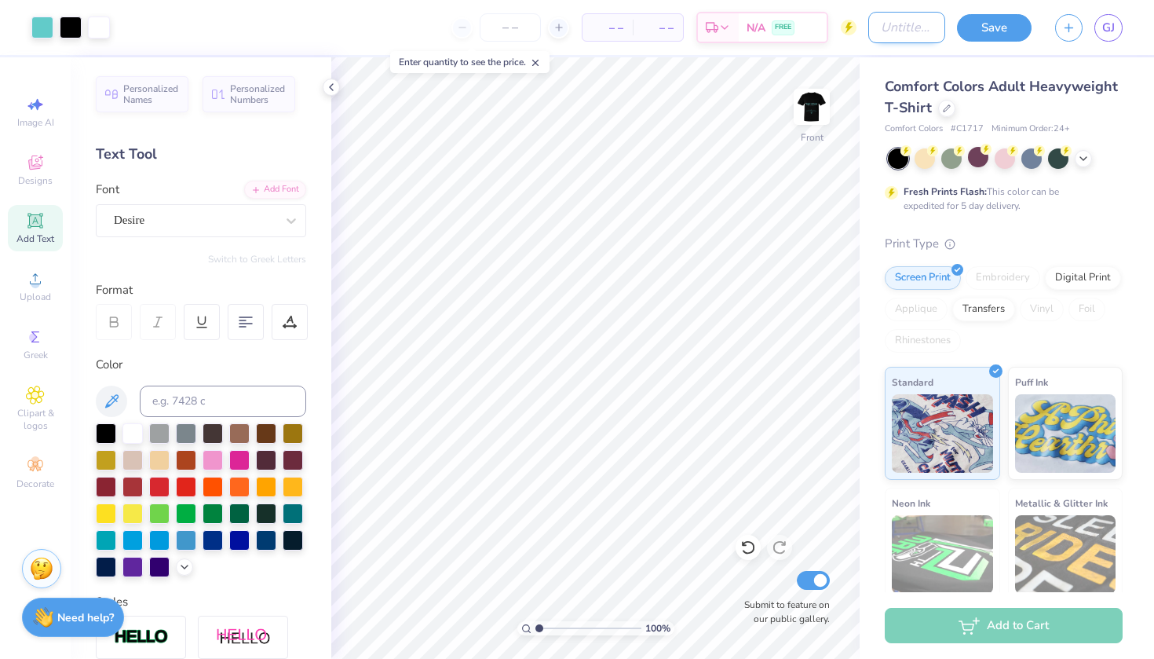
click at [902, 20] on input "Design Title" at bounding box center [906, 27] width 77 height 31
type input "logos"
click at [977, 31] on button "Save" at bounding box center [994, 25] width 75 height 27
click at [1114, 28] on span "GJ" at bounding box center [1108, 28] width 13 height 18
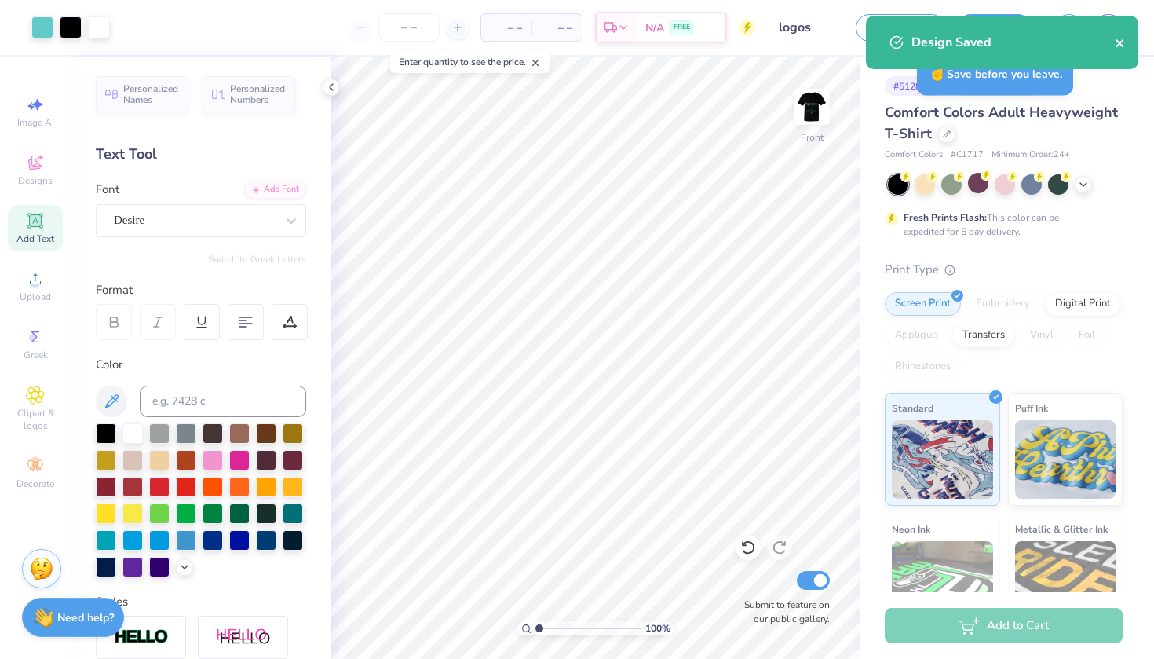
click at [1121, 41] on icon "close" at bounding box center [1120, 43] width 8 height 8
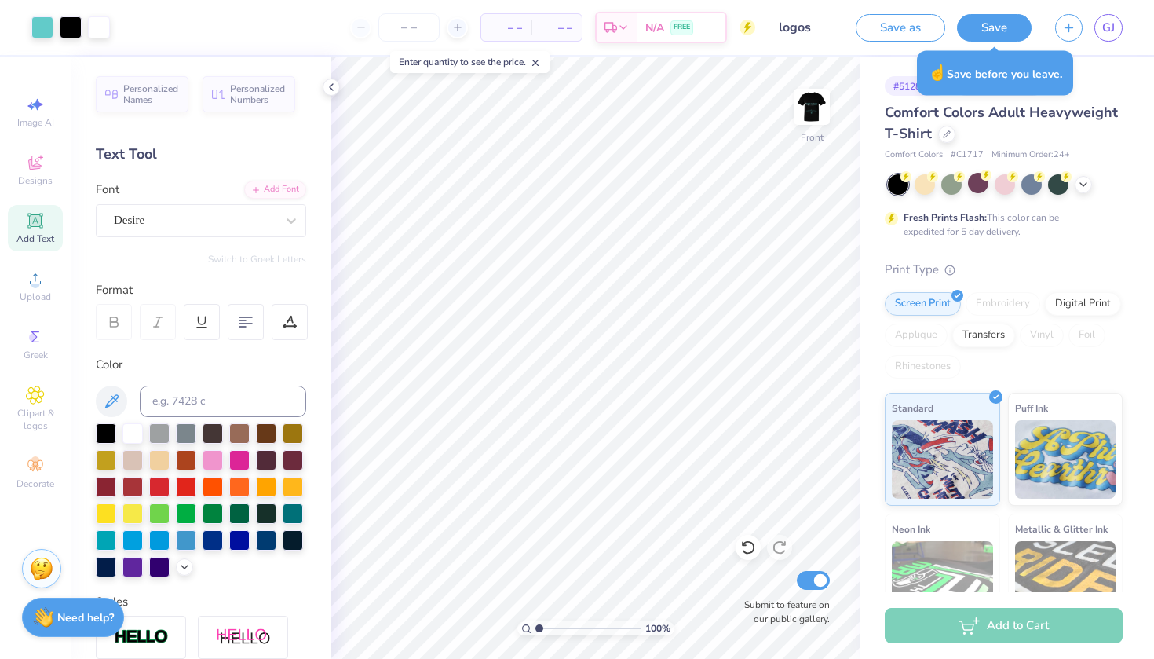
click at [1113, 27] on div "Design Saved" at bounding box center [1002, 48] width 279 height 71
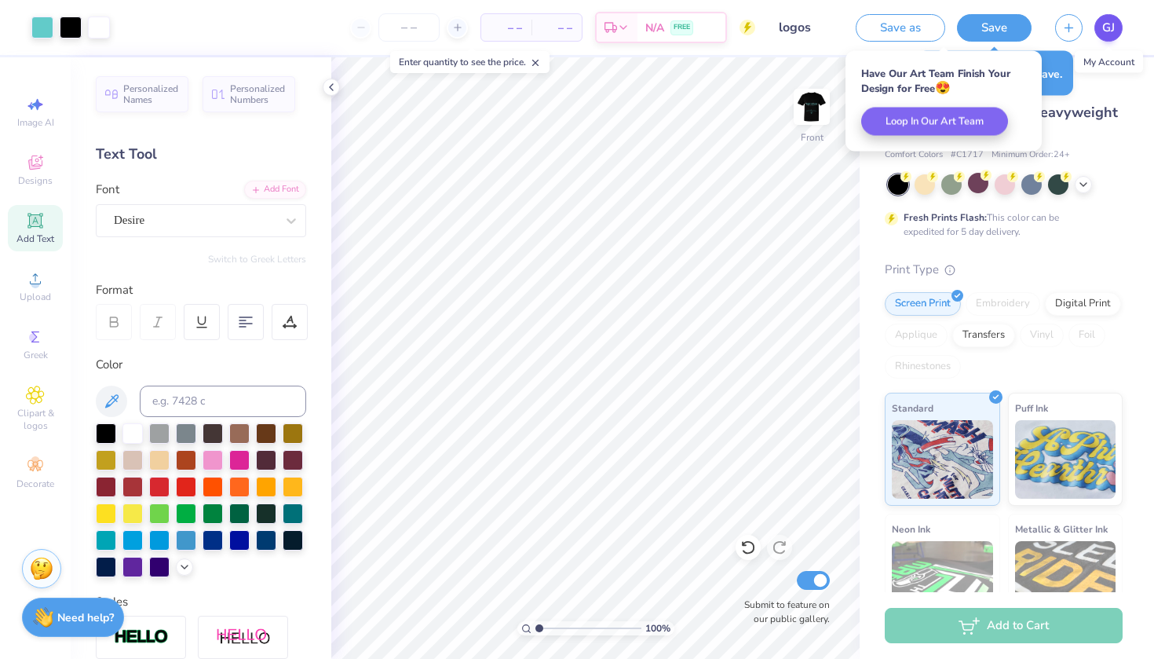
click at [1113, 27] on body "Art colors – – Per Item – – Total Est. Delivery N/A FREE Design Title logos Sav…" at bounding box center [577, 329] width 1154 height 659
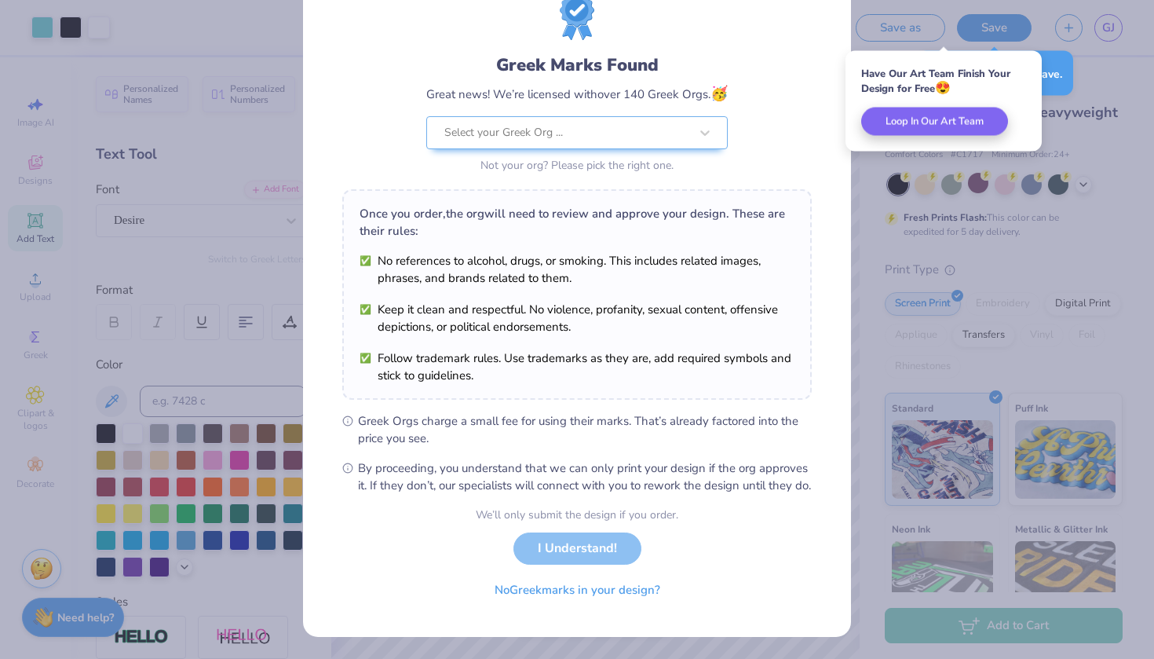
scroll to position [76, 0]
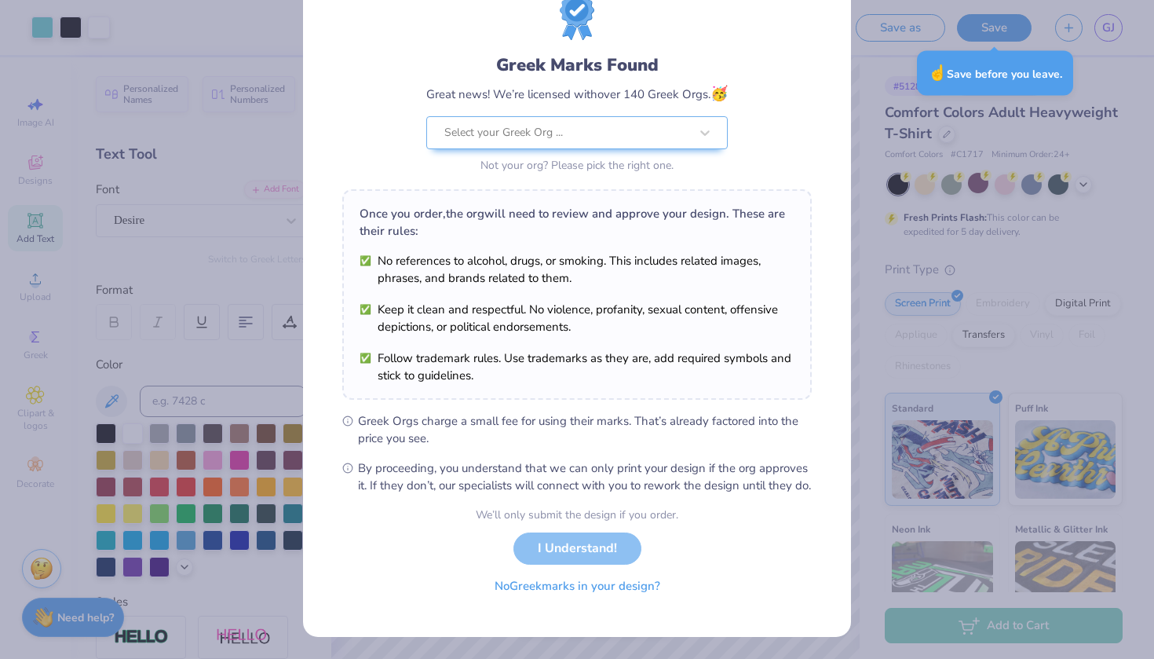
click at [584, 592] on button "No Greek marks in your design?" at bounding box center [577, 586] width 192 height 32
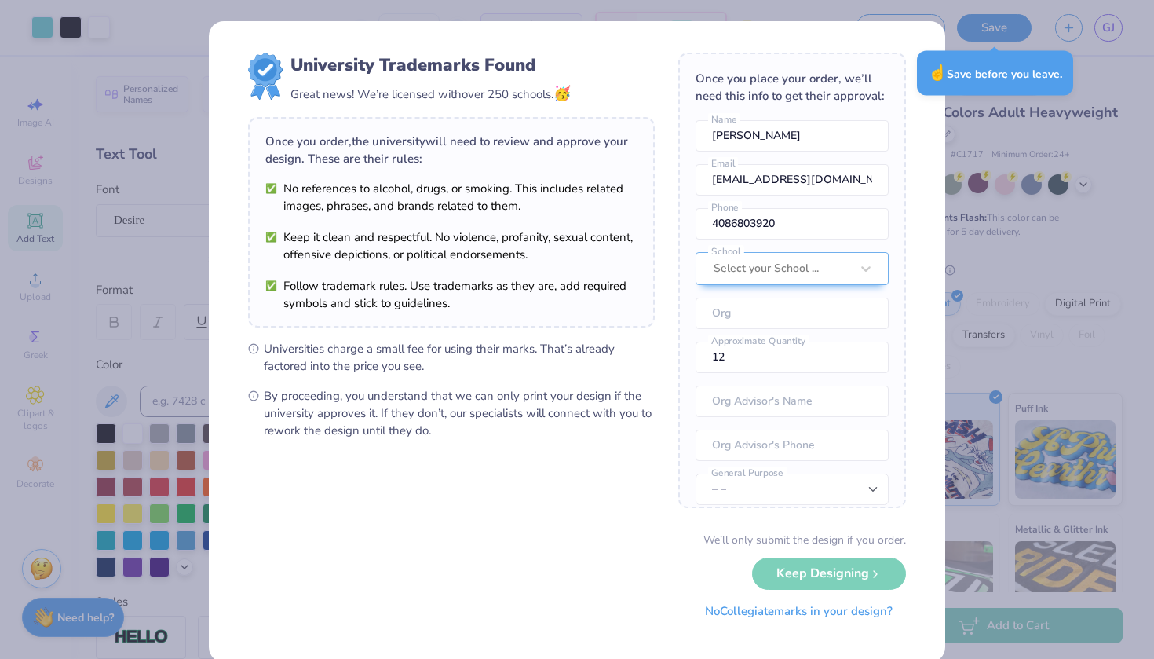
click at [754, 618] on button "No Collegiate marks in your design?" at bounding box center [799, 611] width 214 height 32
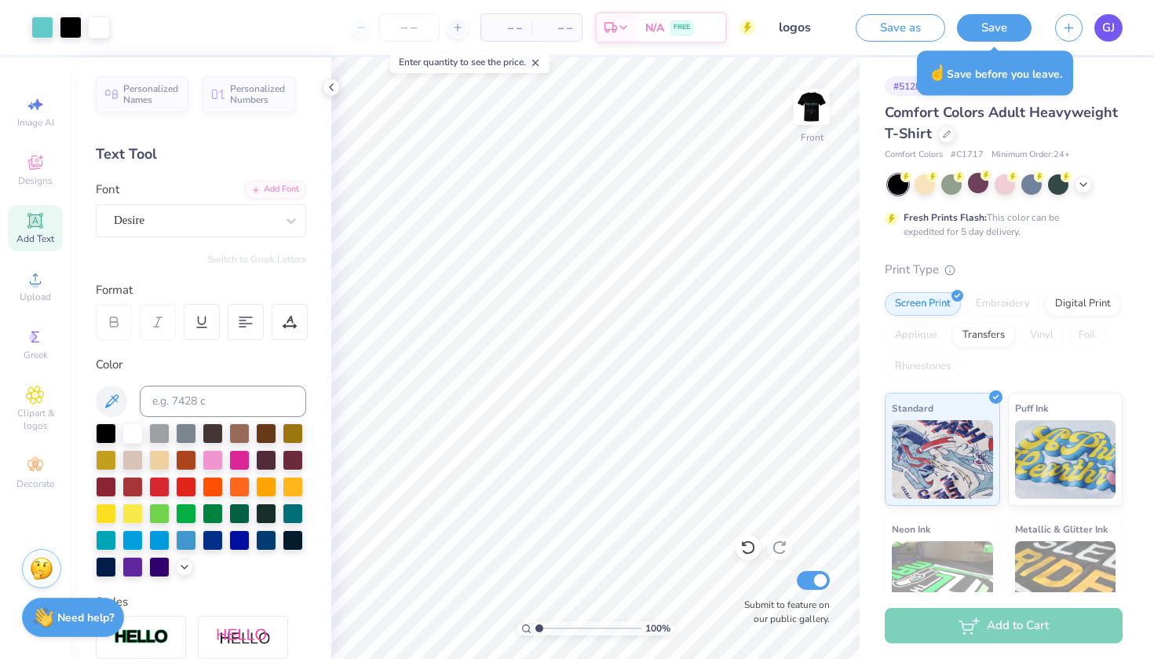
click at [1106, 28] on span "GJ" at bounding box center [1108, 28] width 13 height 18
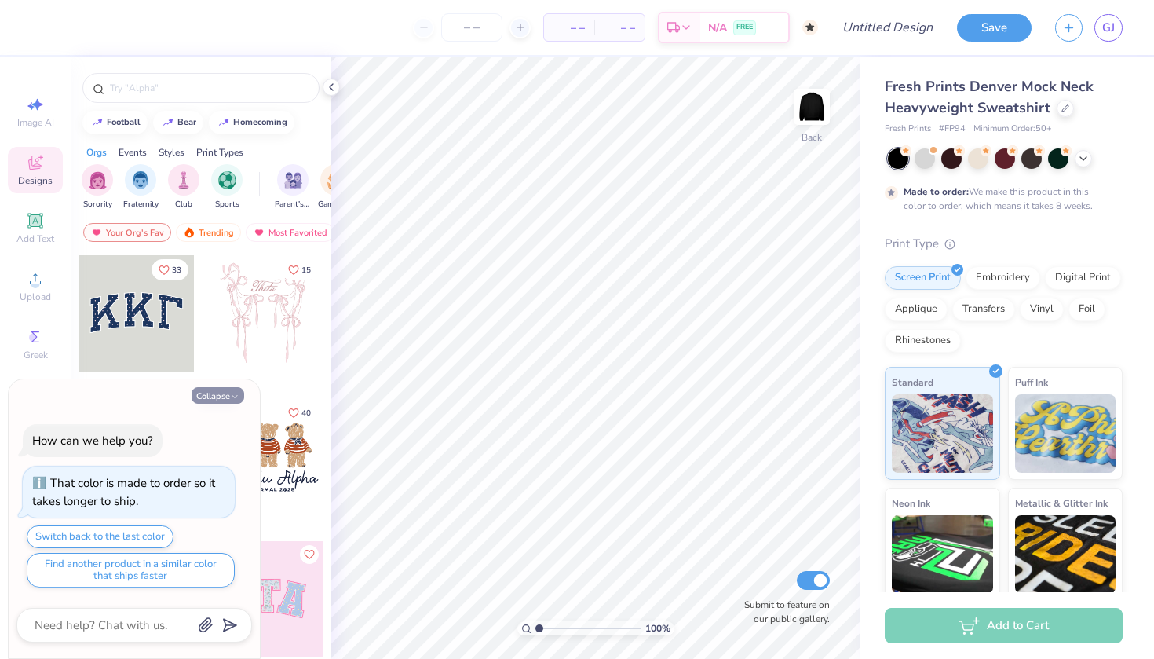
click at [223, 396] on button "Collapse" at bounding box center [218, 395] width 53 height 16
type textarea "x"
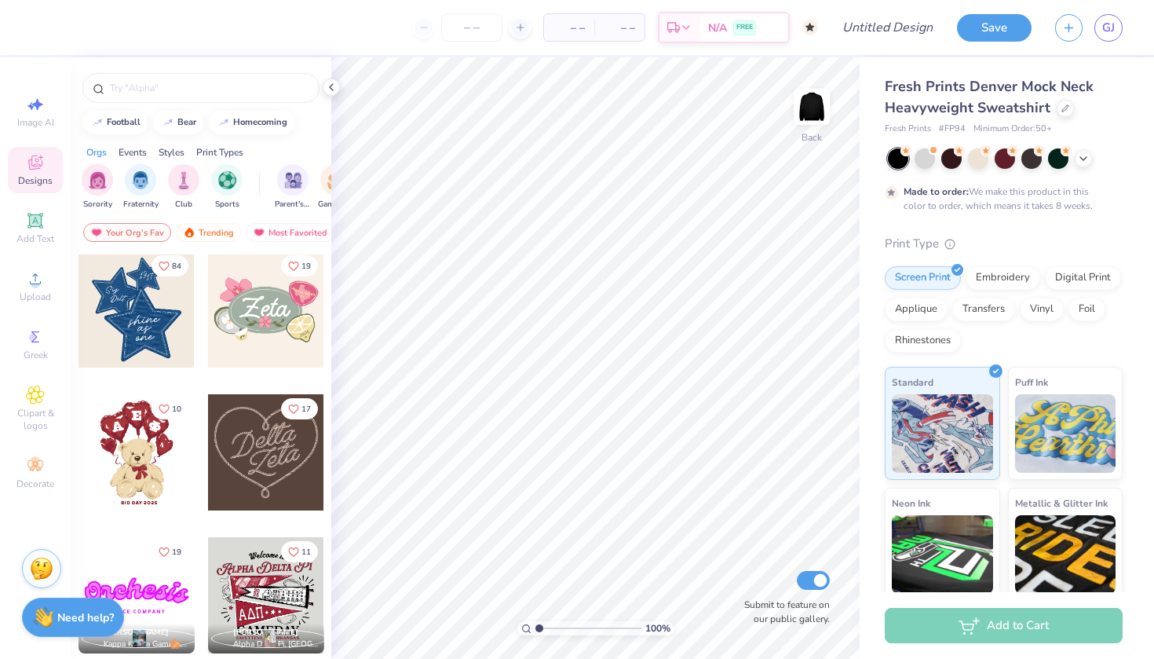
scroll to position [699, 0]
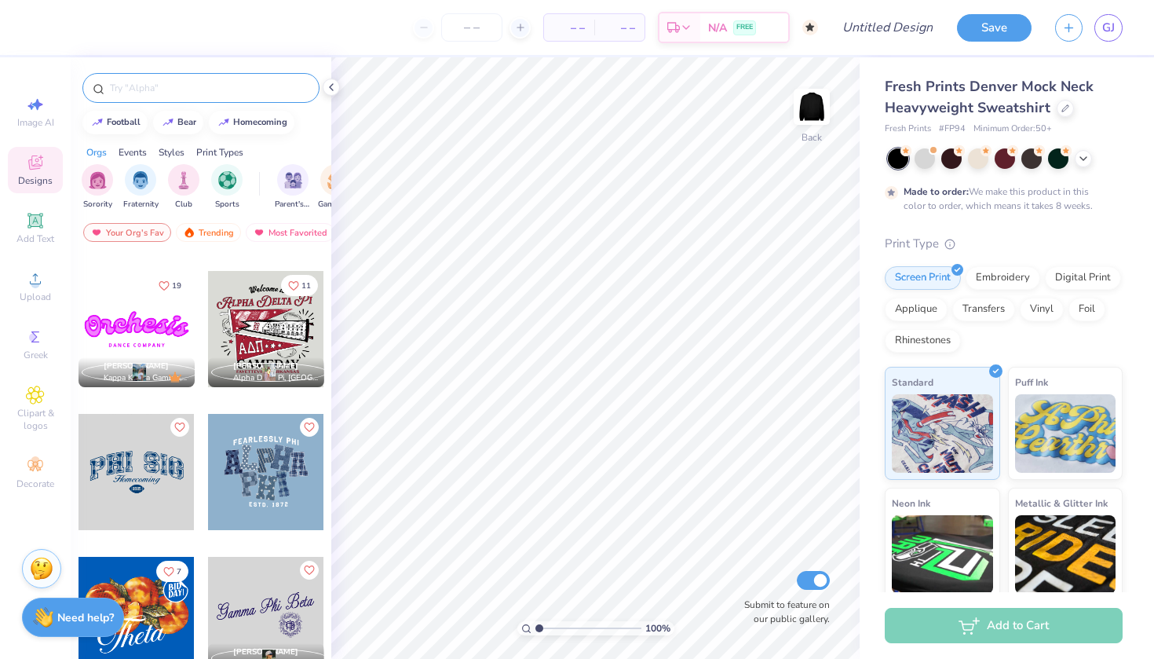
click at [201, 89] on input "text" at bounding box center [208, 88] width 201 height 16
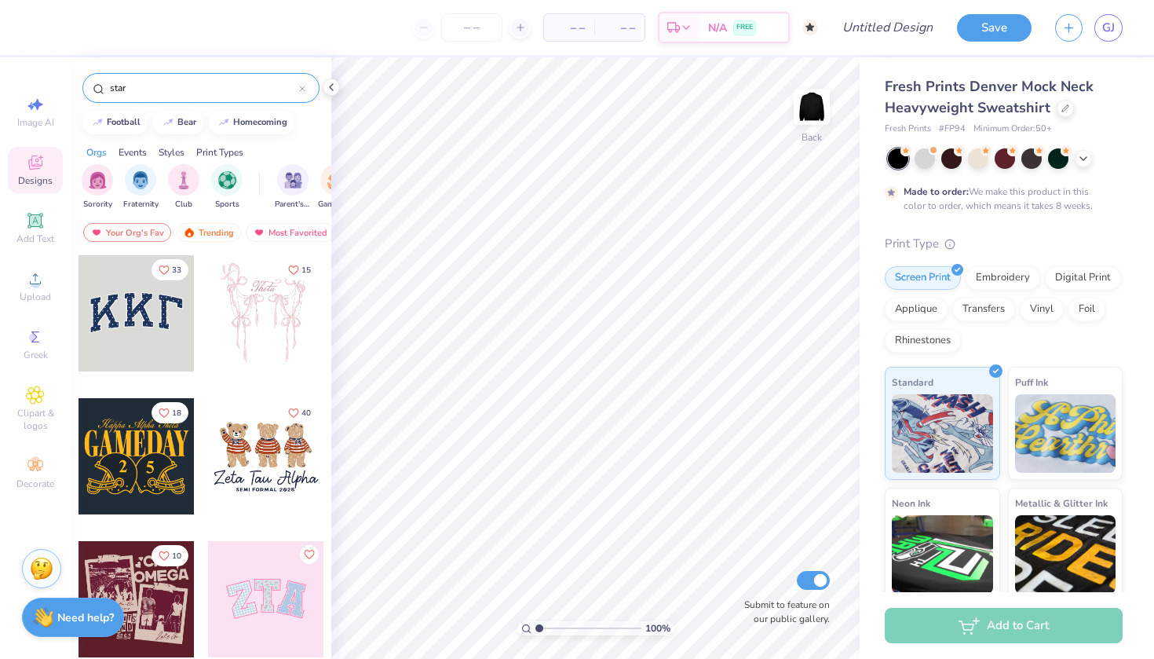
type input "star"
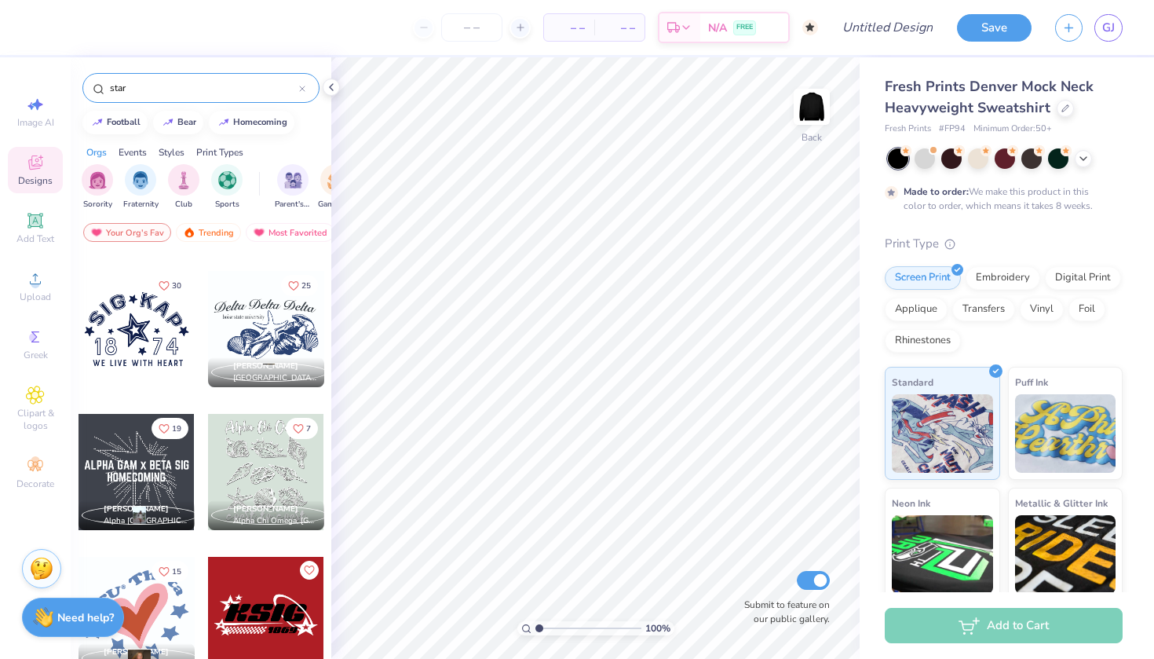
scroll to position [27654, 0]
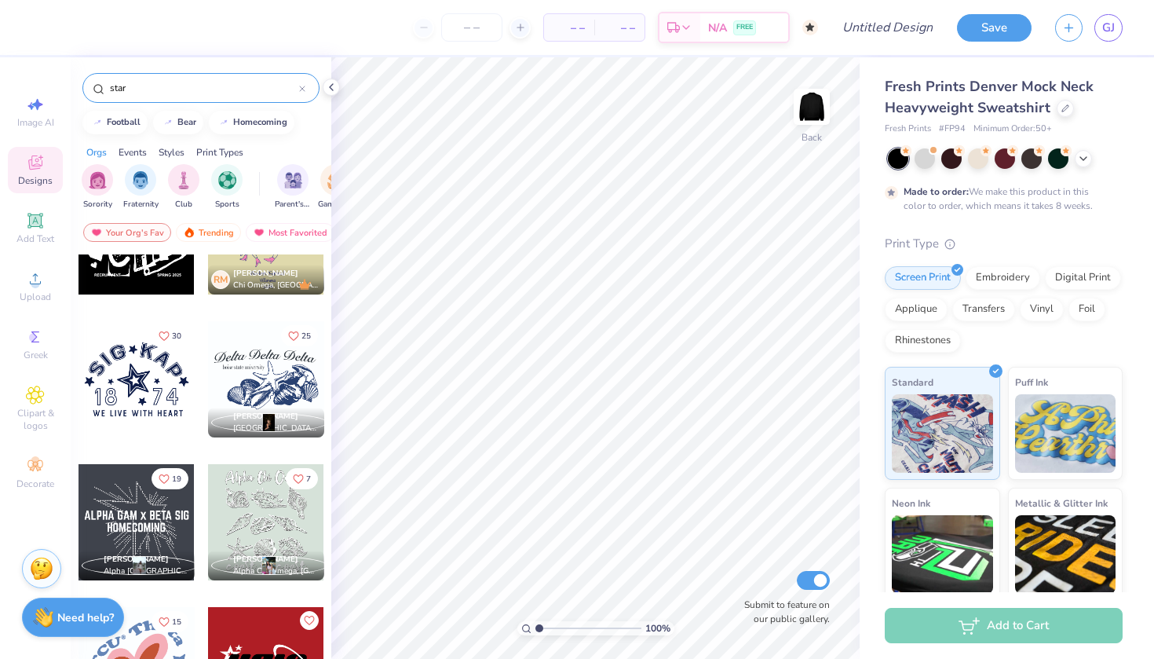
click at [131, 379] on div at bounding box center [137, 379] width 116 height 116
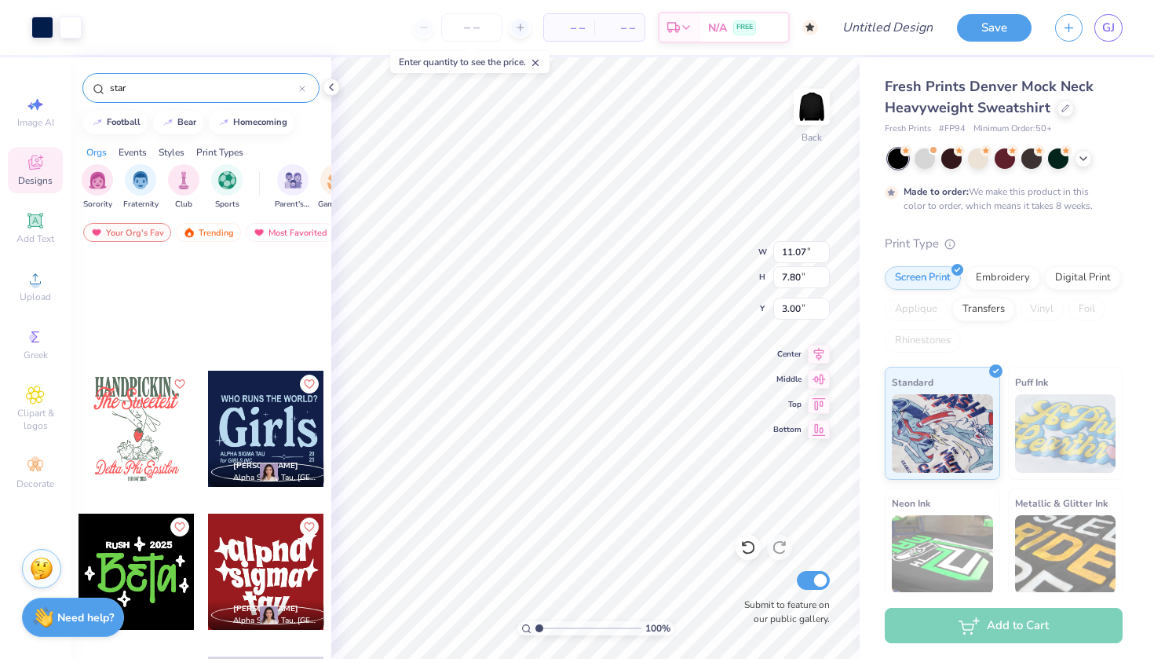
scroll to position [44505, 0]
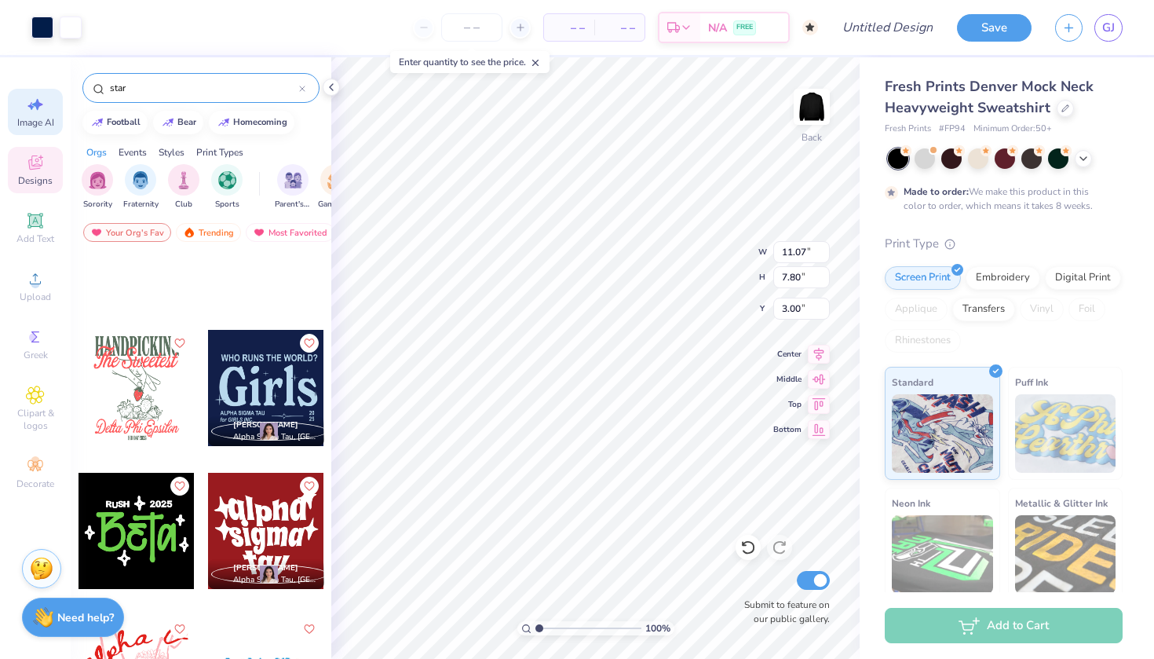
click at [43, 97] on icon at bounding box center [35, 104] width 19 height 19
select select "4"
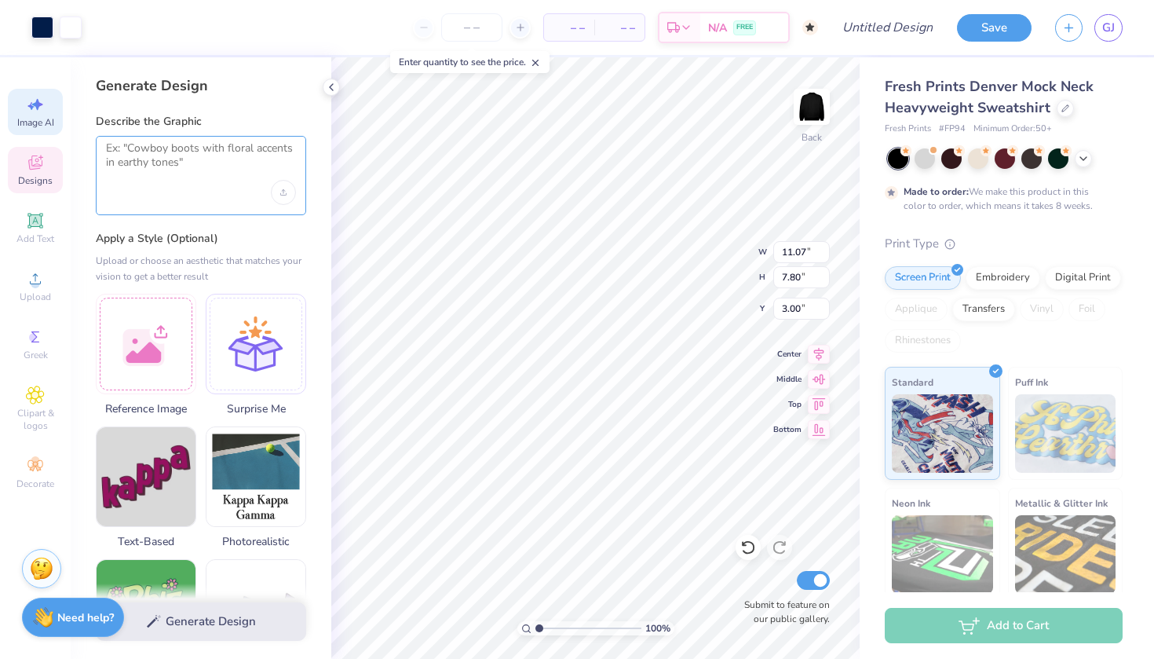
click at [149, 152] on textarea at bounding box center [201, 160] width 190 height 39
click at [139, 353] on div at bounding box center [146, 341] width 100 height 100
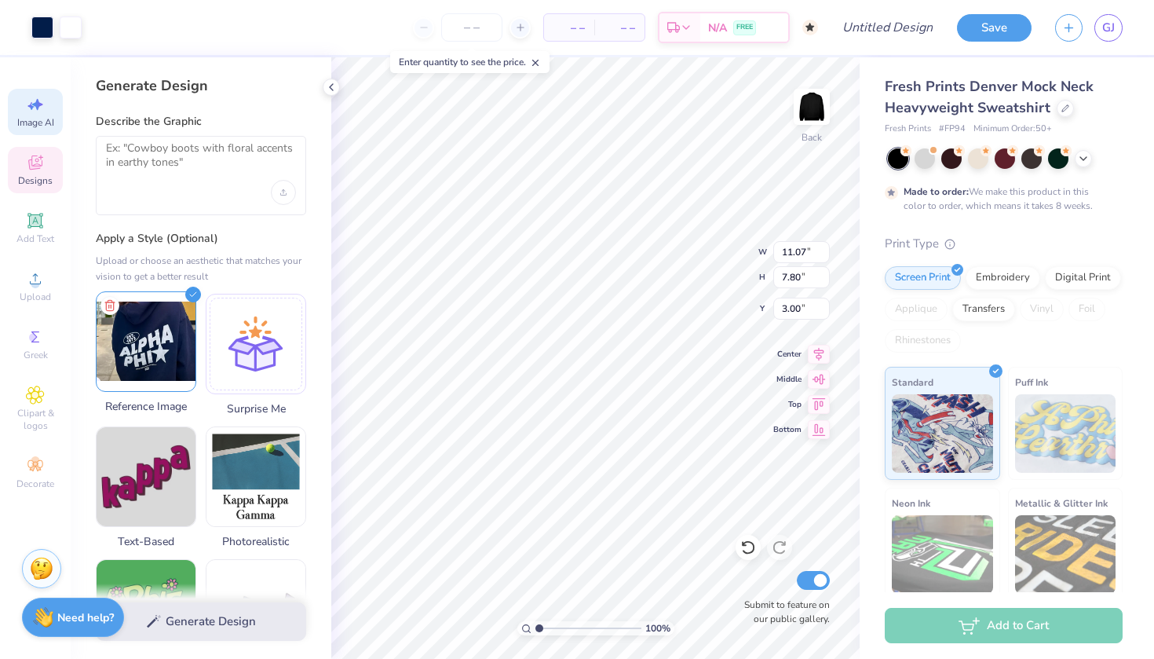
click at [117, 358] on img at bounding box center [146, 341] width 99 height 99
click at [166, 619] on div "Generate Design" at bounding box center [201, 621] width 261 height 76
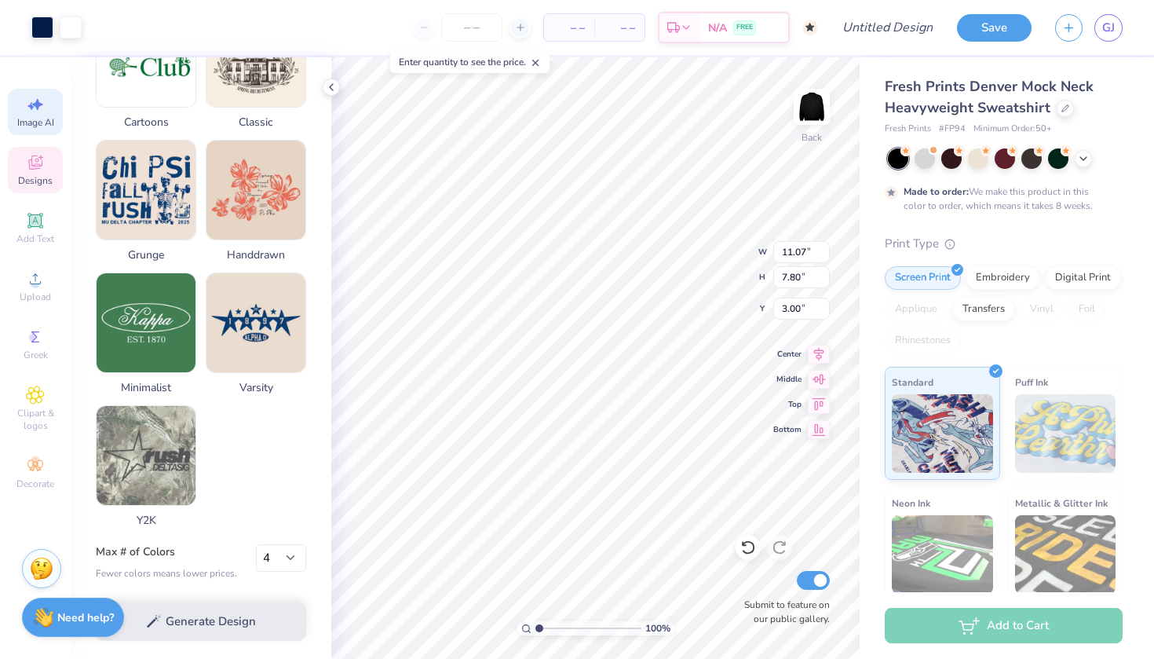
scroll to position [693, 0]
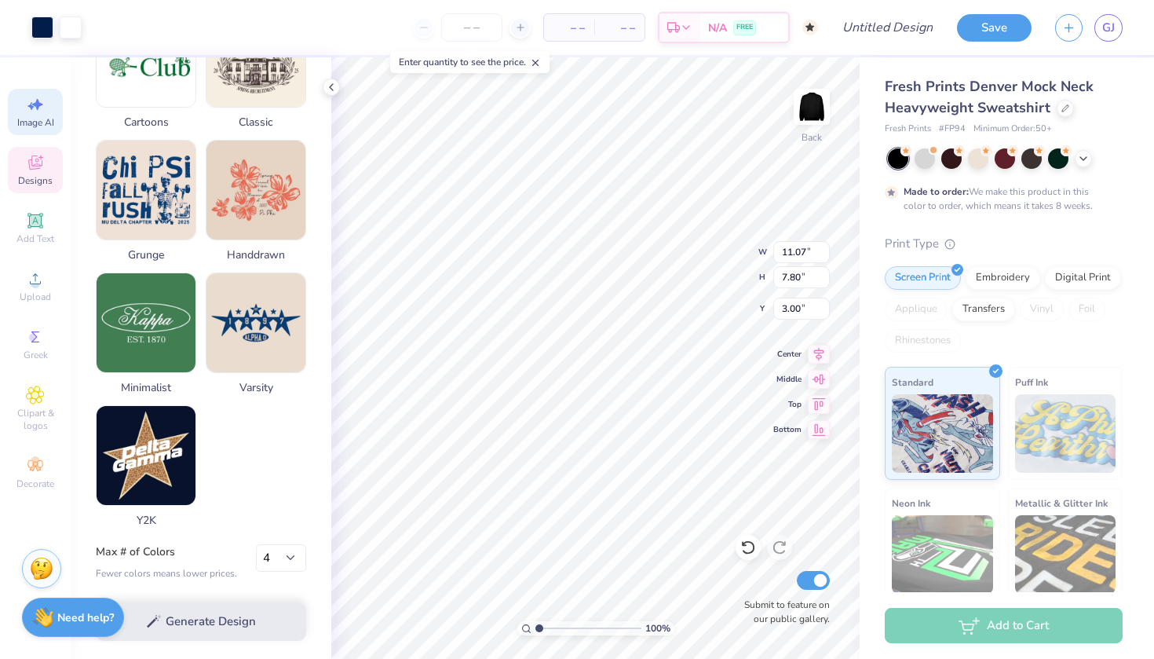
click at [217, 617] on div "Generate Design" at bounding box center [201, 621] width 261 height 76
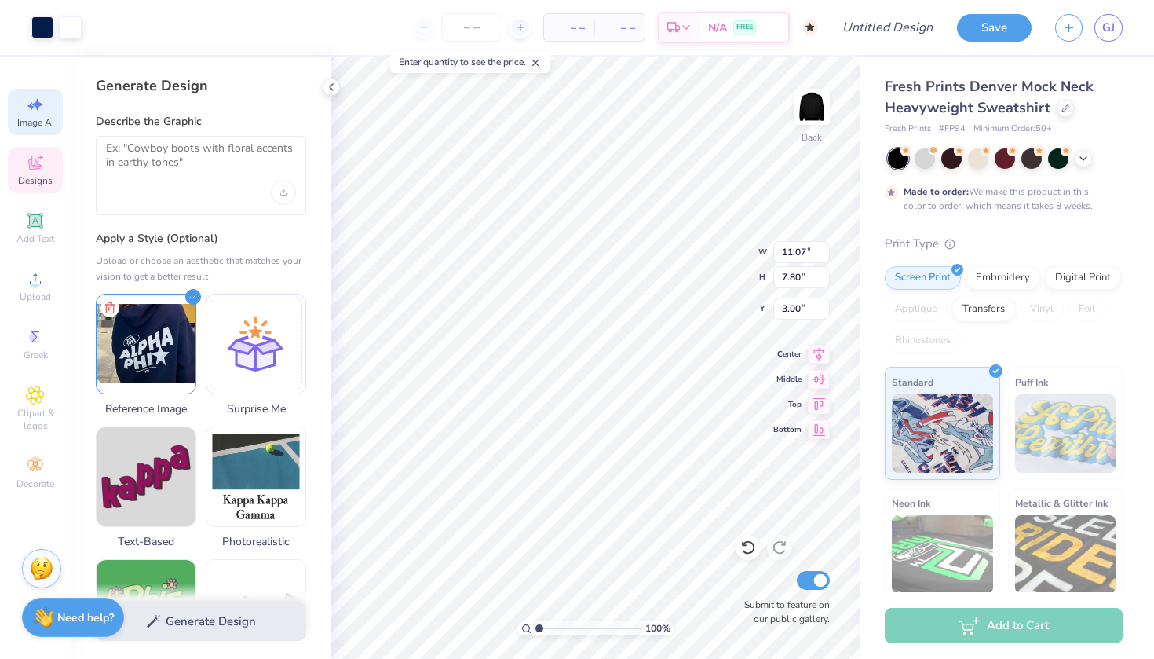
scroll to position [0, 0]
click at [200, 168] on textarea at bounding box center [201, 160] width 190 height 39
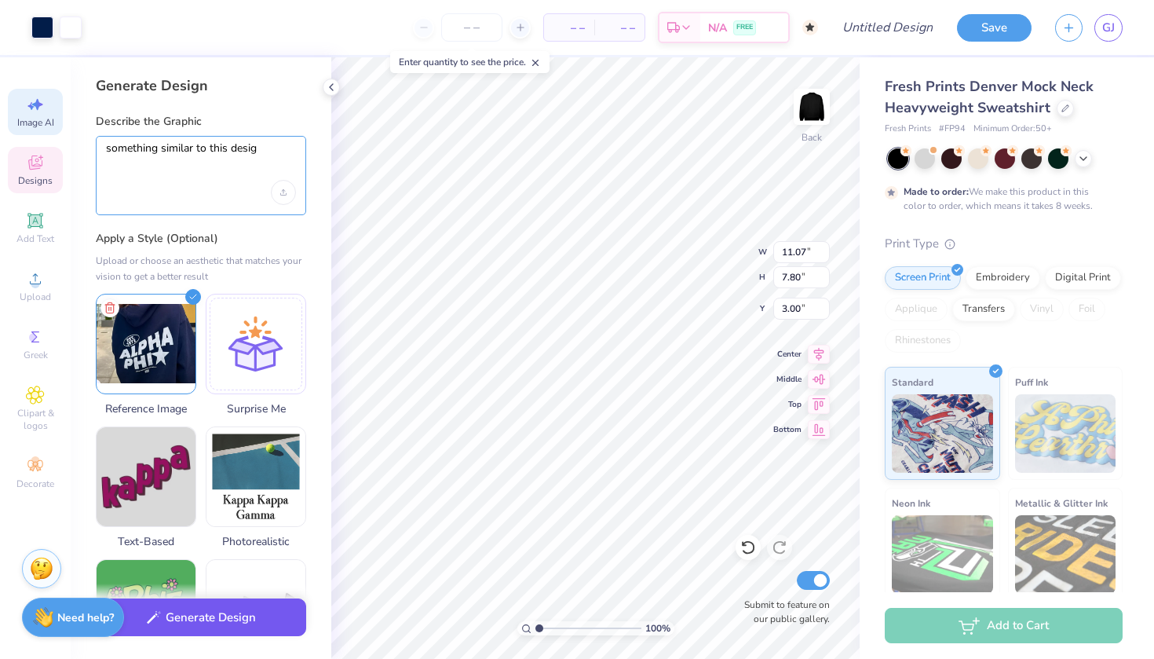
type textarea "something similar to this design"
click at [272, 612] on button "Generate Design" at bounding box center [201, 617] width 210 height 38
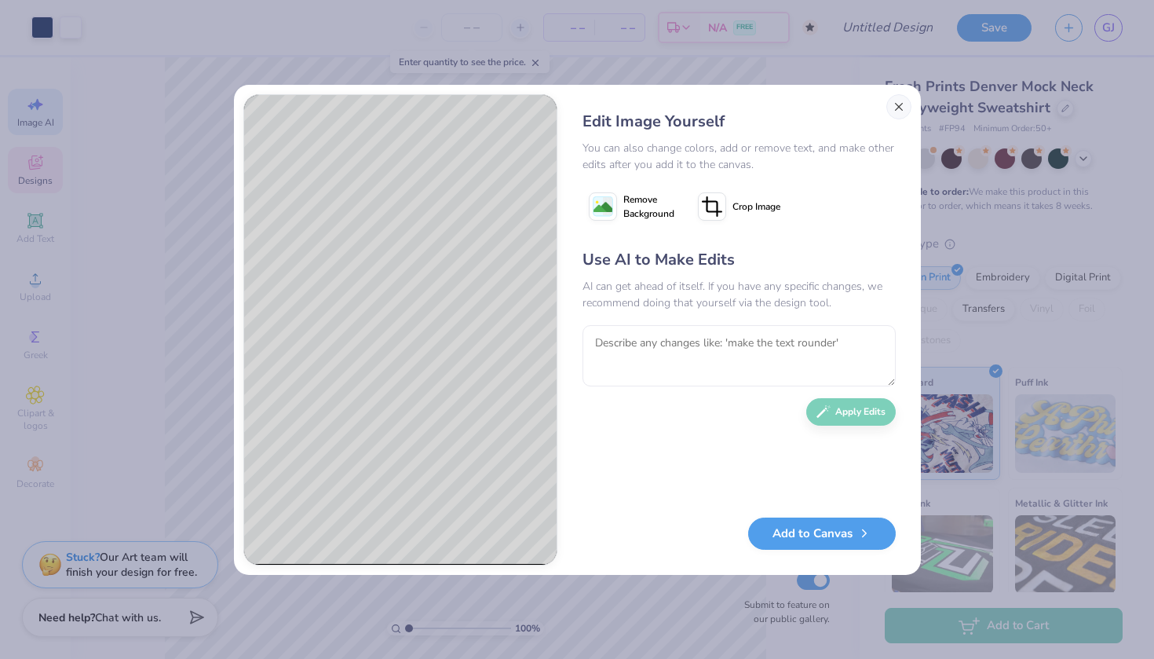
click at [900, 108] on button "Close" at bounding box center [898, 106] width 25 height 25
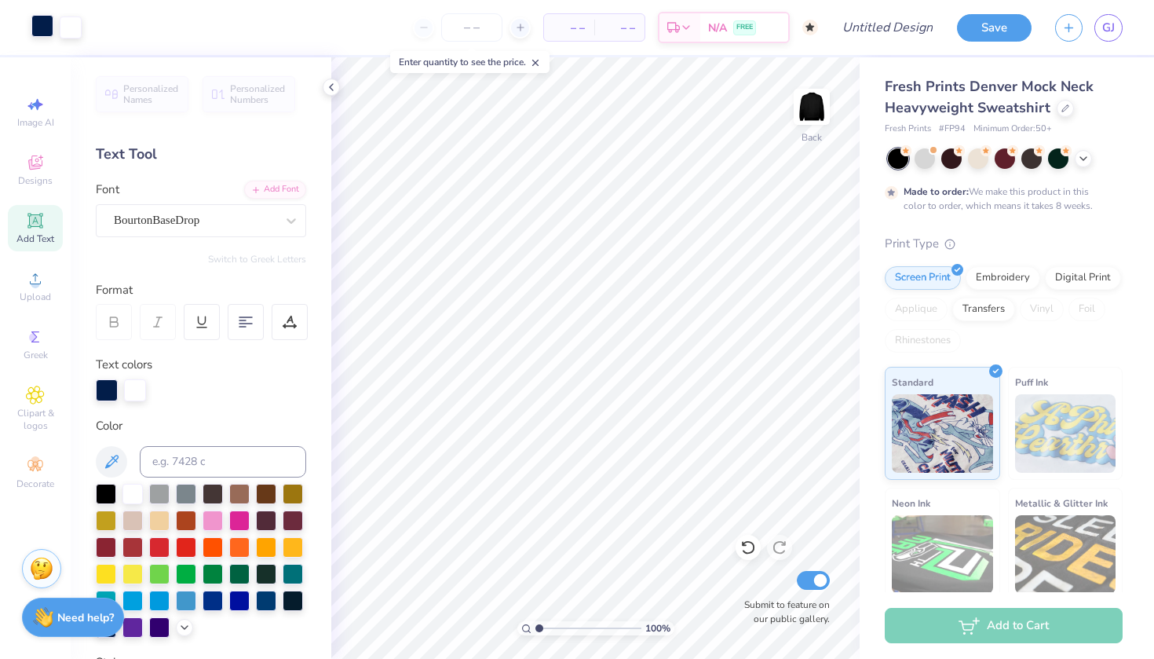
click at [48, 27] on div at bounding box center [42, 26] width 22 height 22
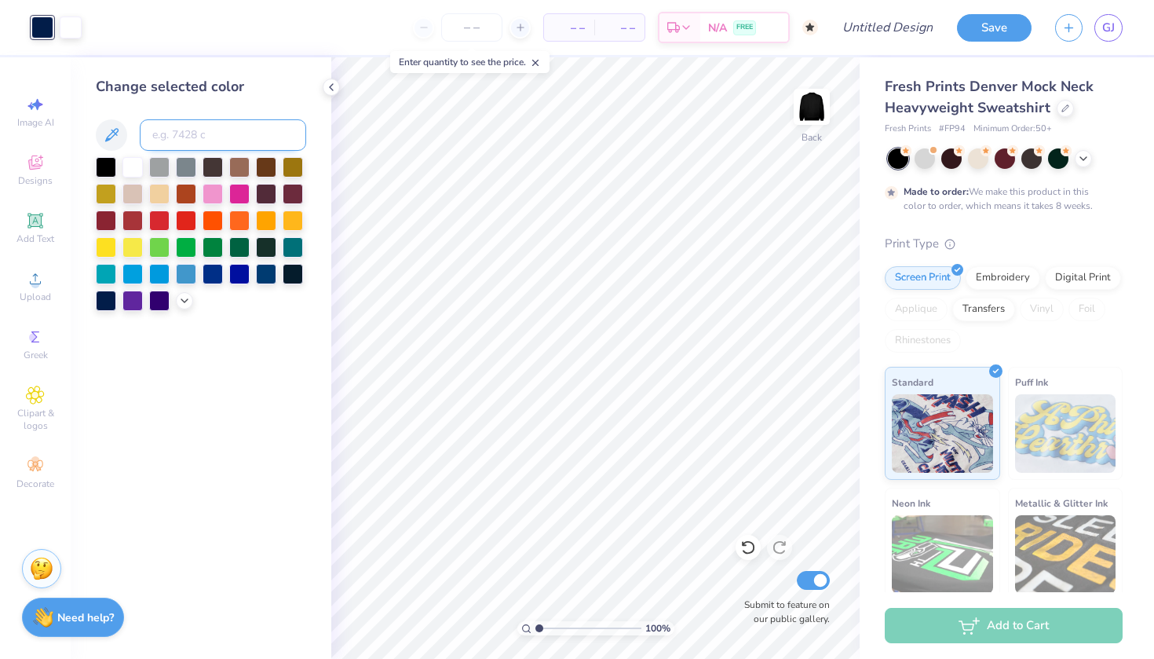
click at [192, 129] on input at bounding box center [223, 134] width 166 height 31
type input "325"
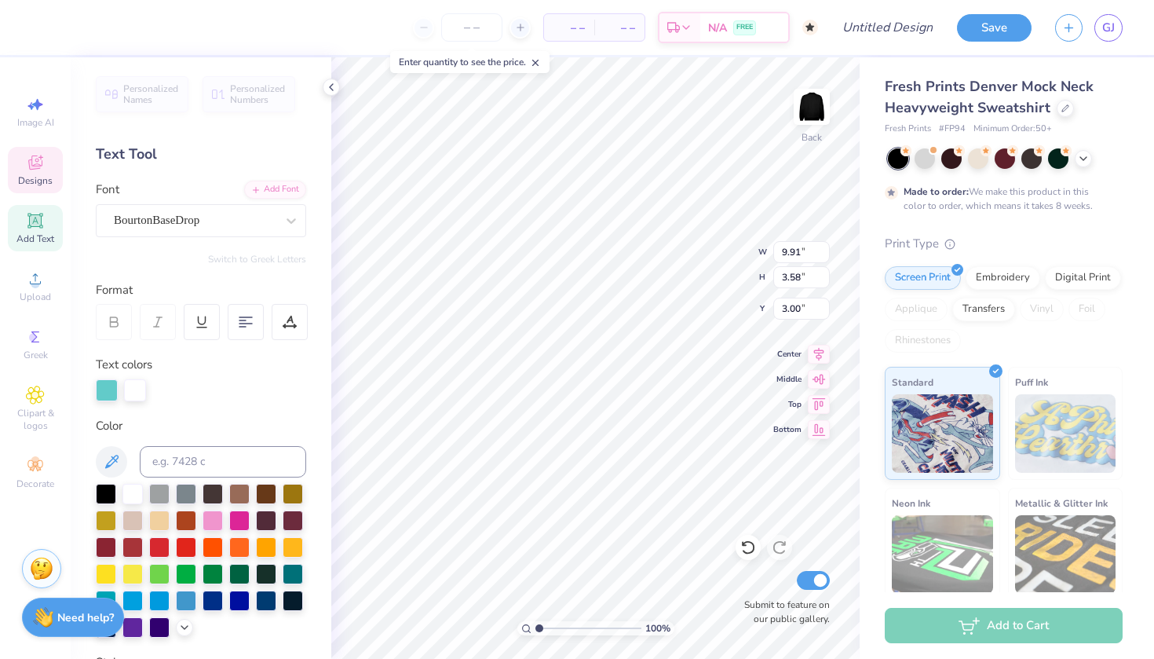
scroll to position [0, 2]
type textarea "West valley"
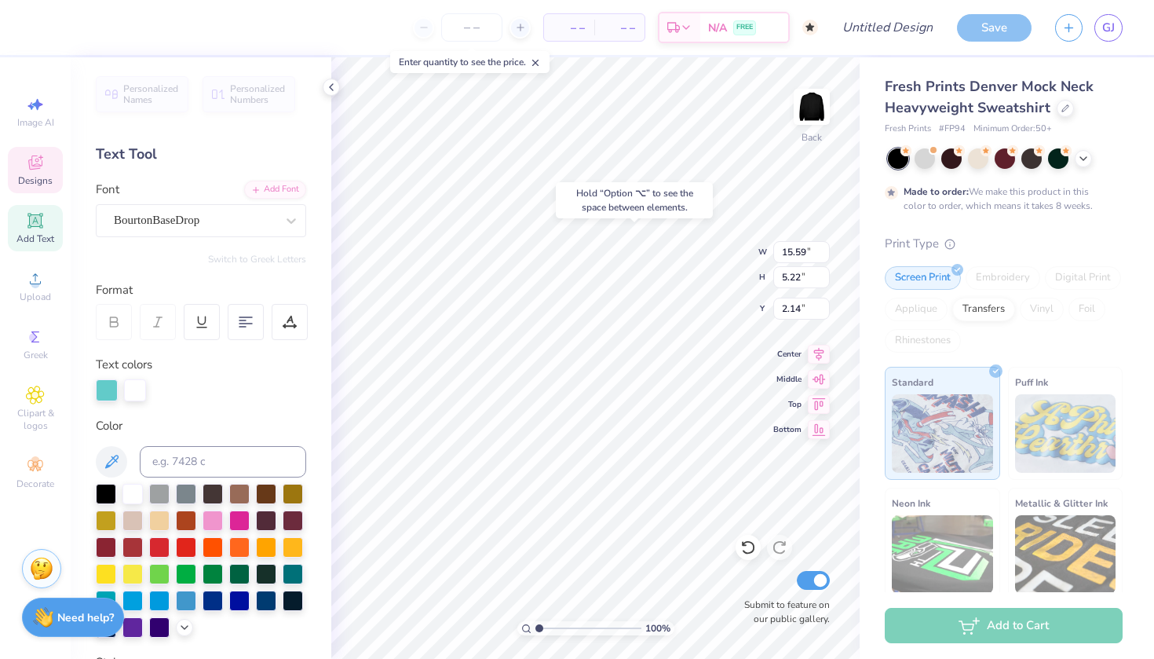
type input "1.92"
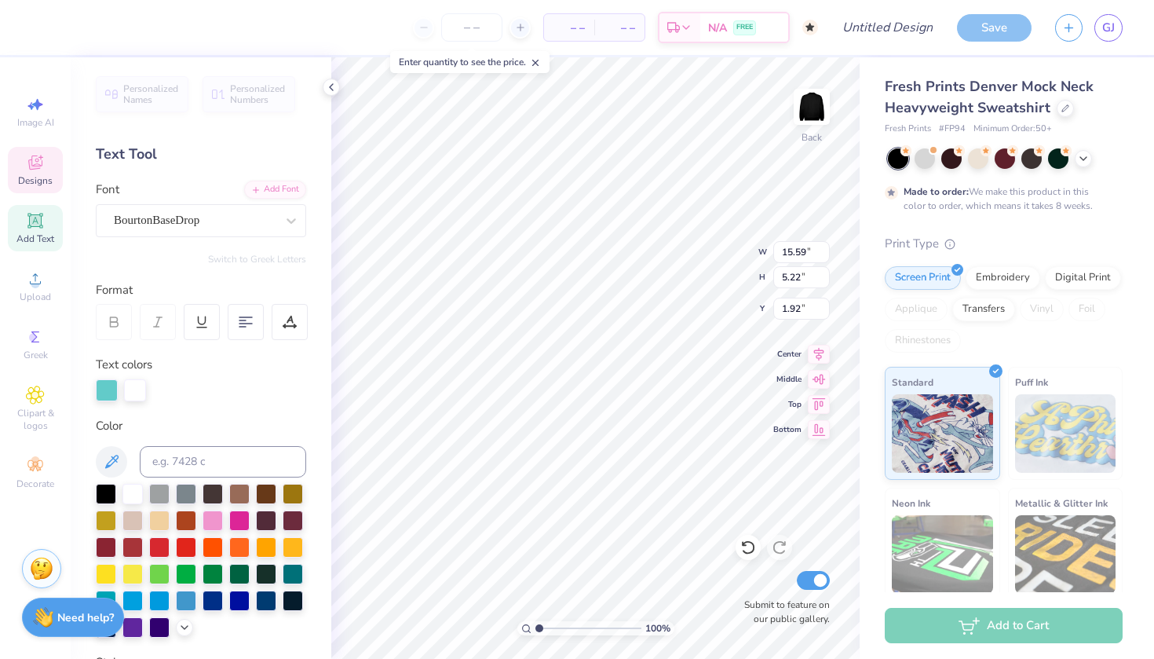
type input "10.61"
type input "3.55"
type input "3.43"
type input "9.09"
type input "3.04"
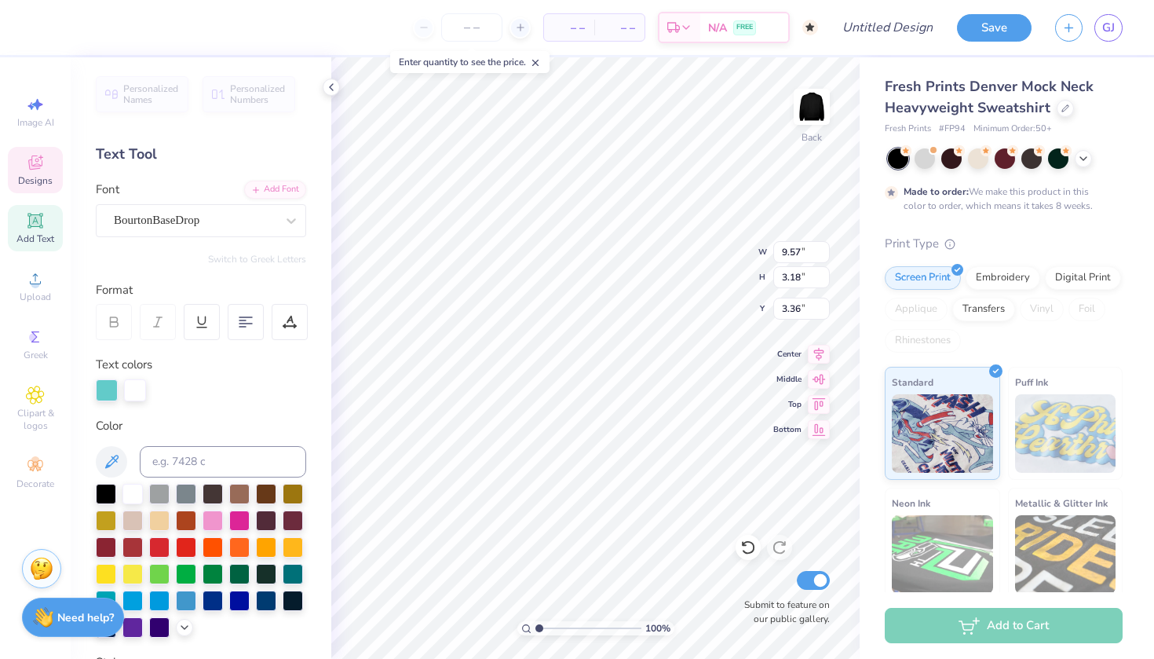
type input "3.44"
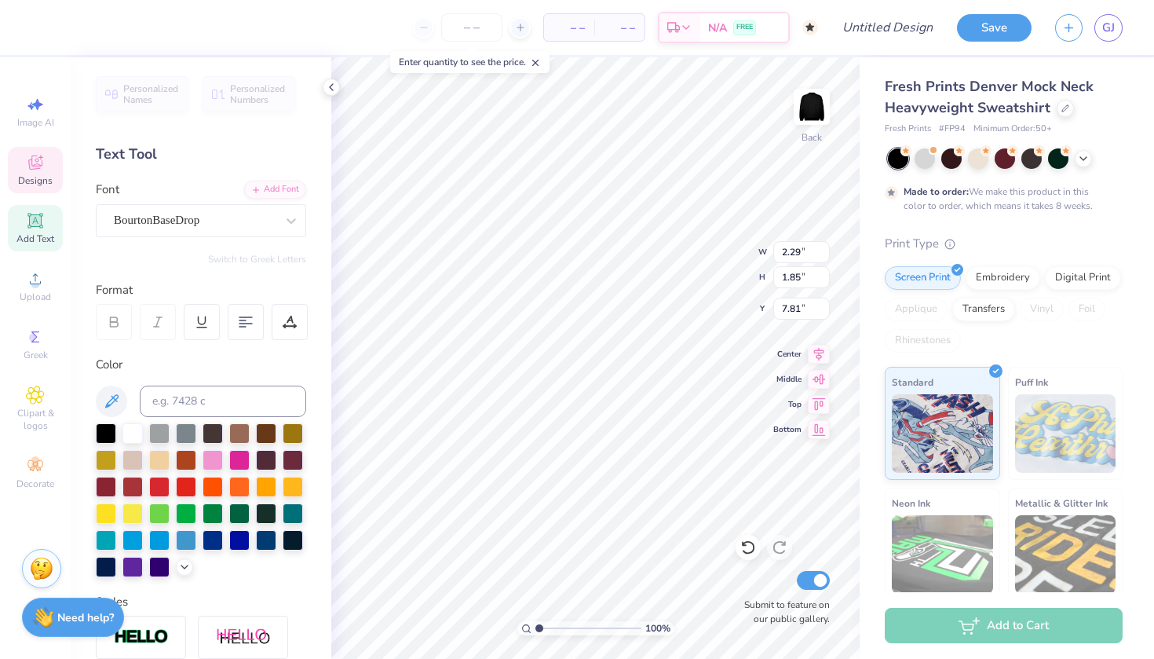
type textarea "1"
type textarea "20"
type input "2.66"
type input "1.80"
type textarea "7"
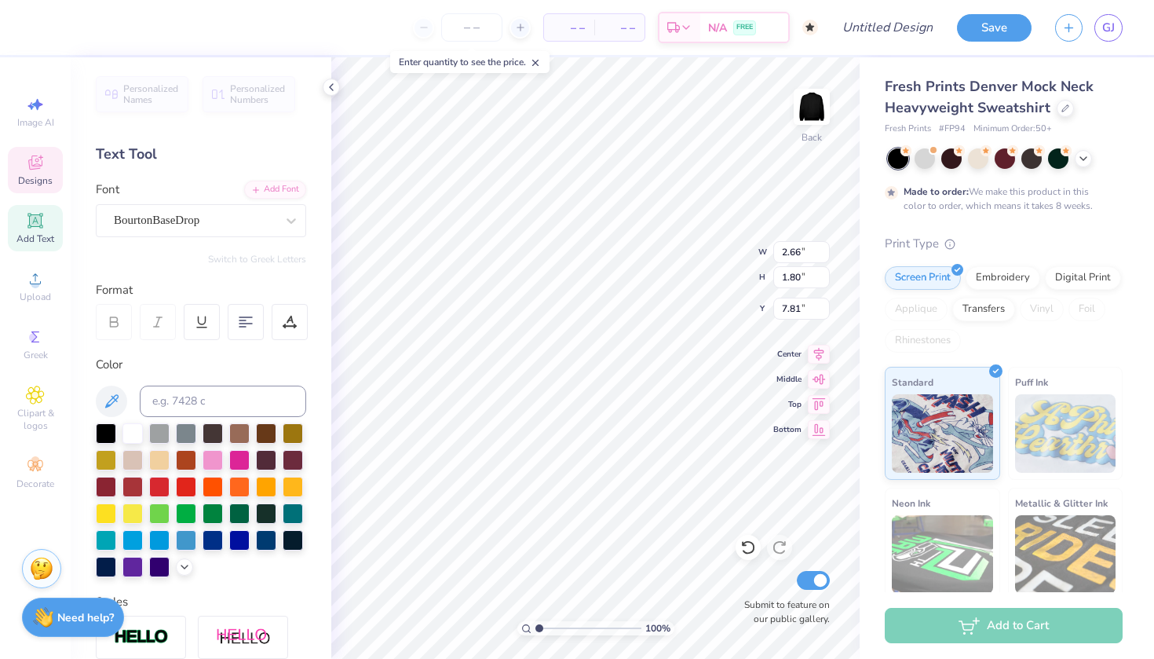
type textarea "26"
type textarea "Dance company"
type textarea "2"
type textarea "WV"
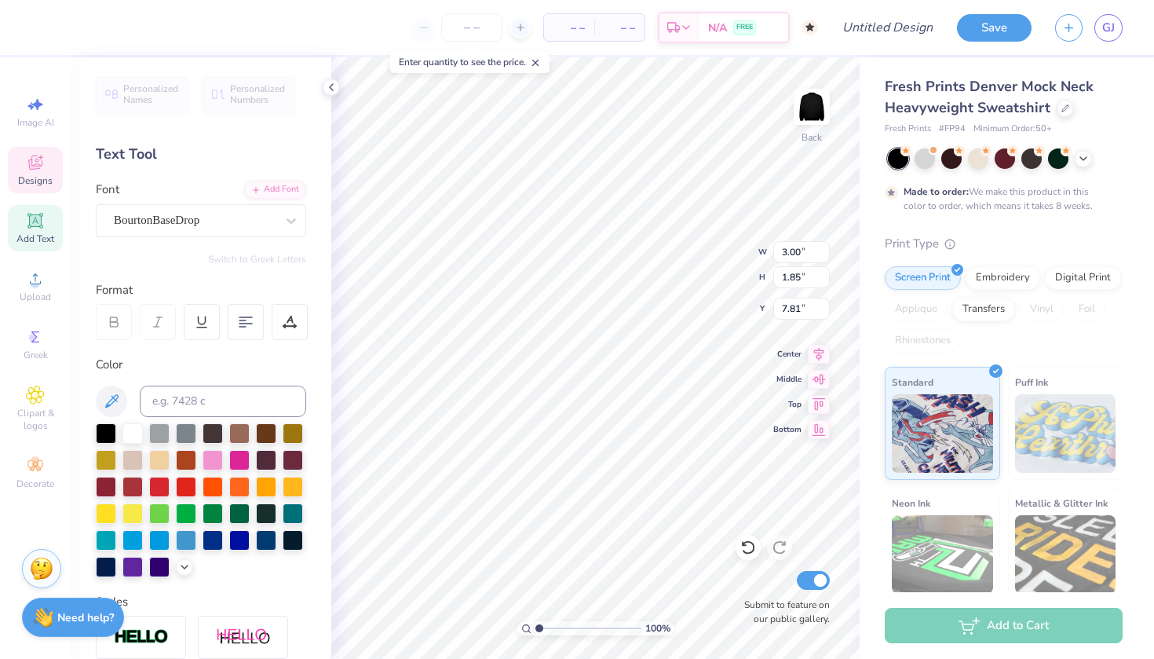
type input "2.86"
type input "7.78"
type textarea "2"
type textarea "DC"
type input "3.27"
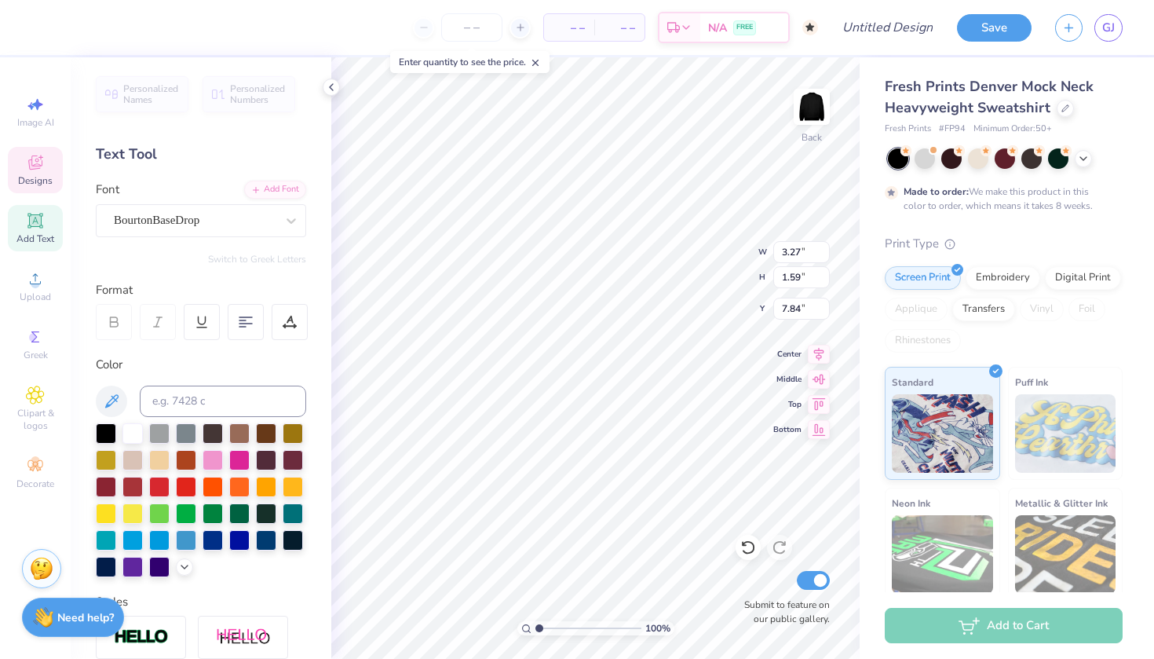
type input "1.59"
type input "8.04"
type input "2.96"
type input "1.85"
type input "7.78"
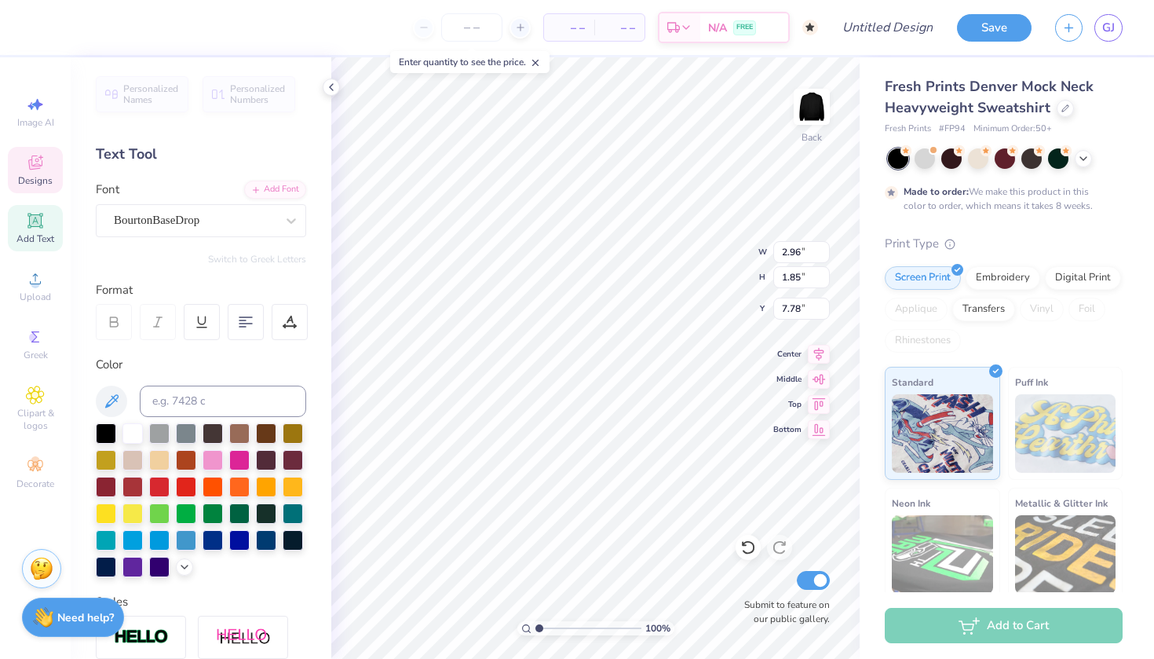
type input "2.70"
type input "1.69"
type input "7.99"
click at [132, 433] on div at bounding box center [132, 432] width 20 height 20
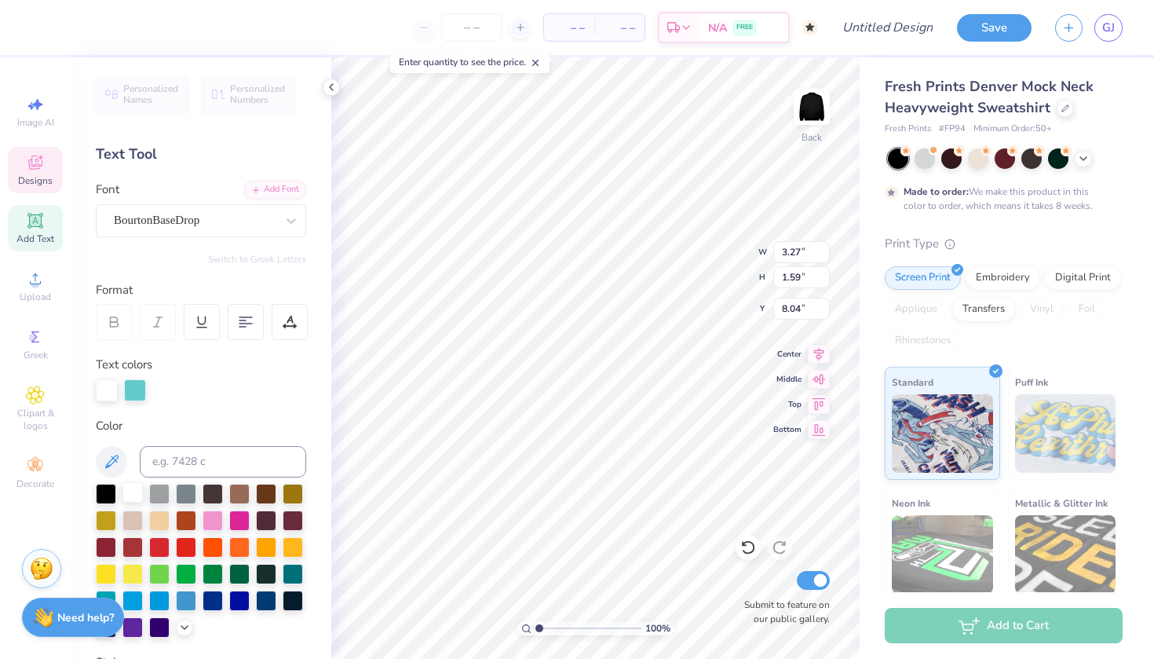
click at [138, 482] on div at bounding box center [132, 492] width 20 height 20
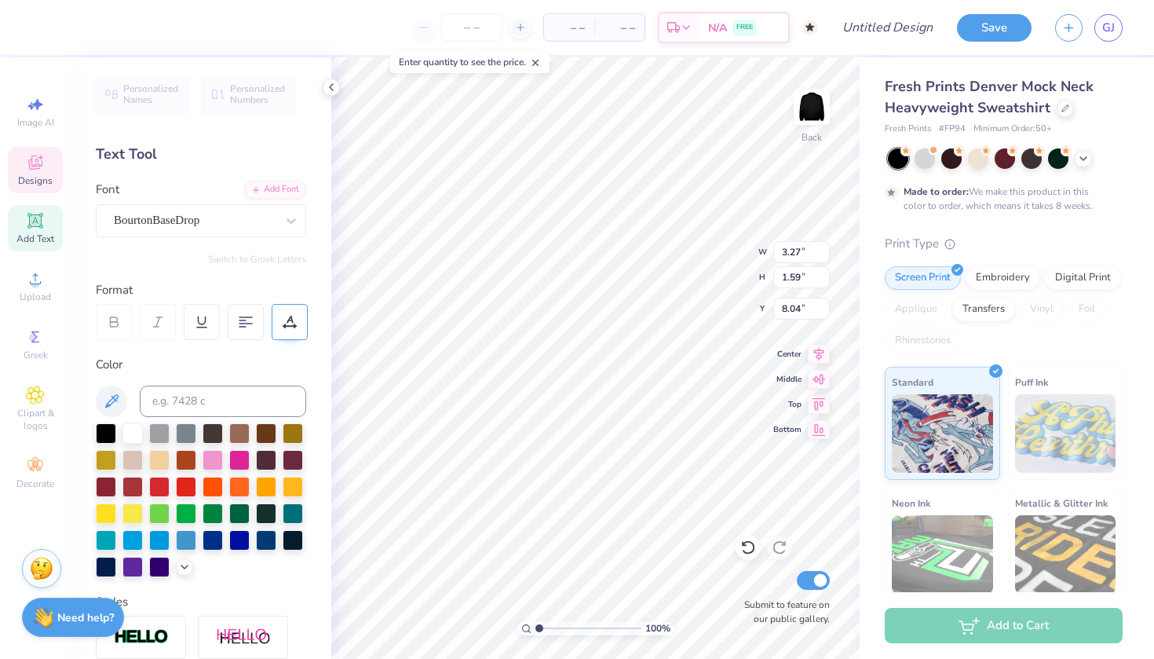
type input "2.70"
type input "1.69"
type input "7.99"
type input "3.27"
type input "1.59"
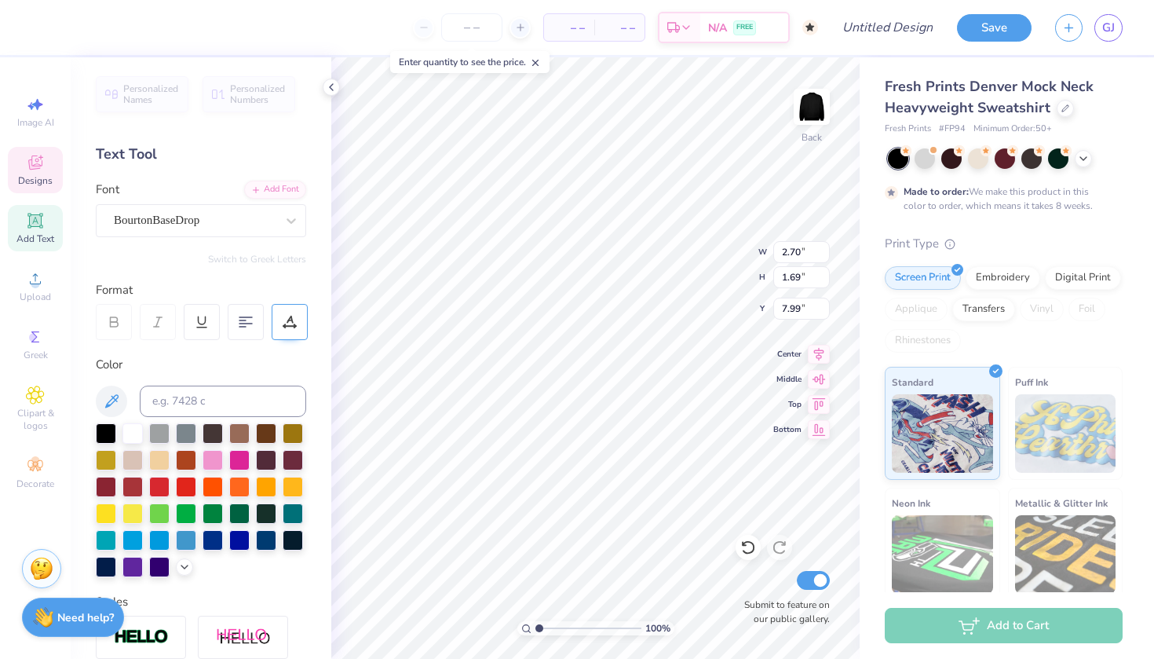
type input "8.04"
click at [220, 396] on input at bounding box center [223, 400] width 166 height 31
type input "325"
click at [127, 434] on div at bounding box center [132, 432] width 20 height 20
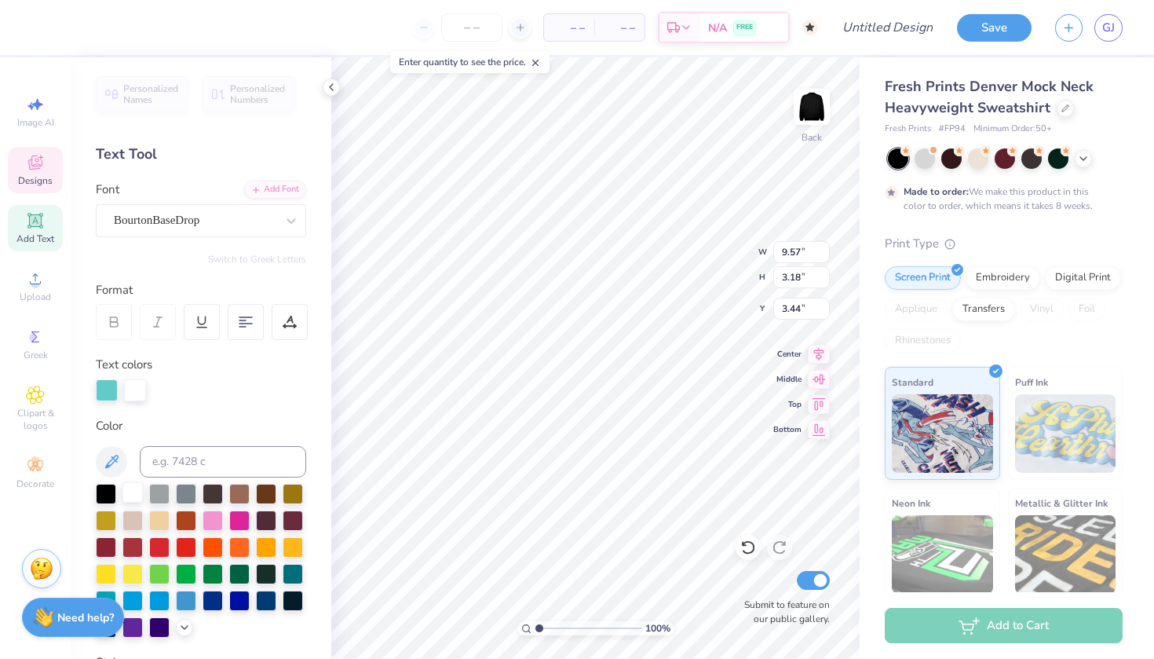
click at [134, 498] on div at bounding box center [132, 492] width 20 height 20
click at [132, 390] on div at bounding box center [135, 389] width 22 height 22
click at [137, 494] on div at bounding box center [132, 492] width 20 height 20
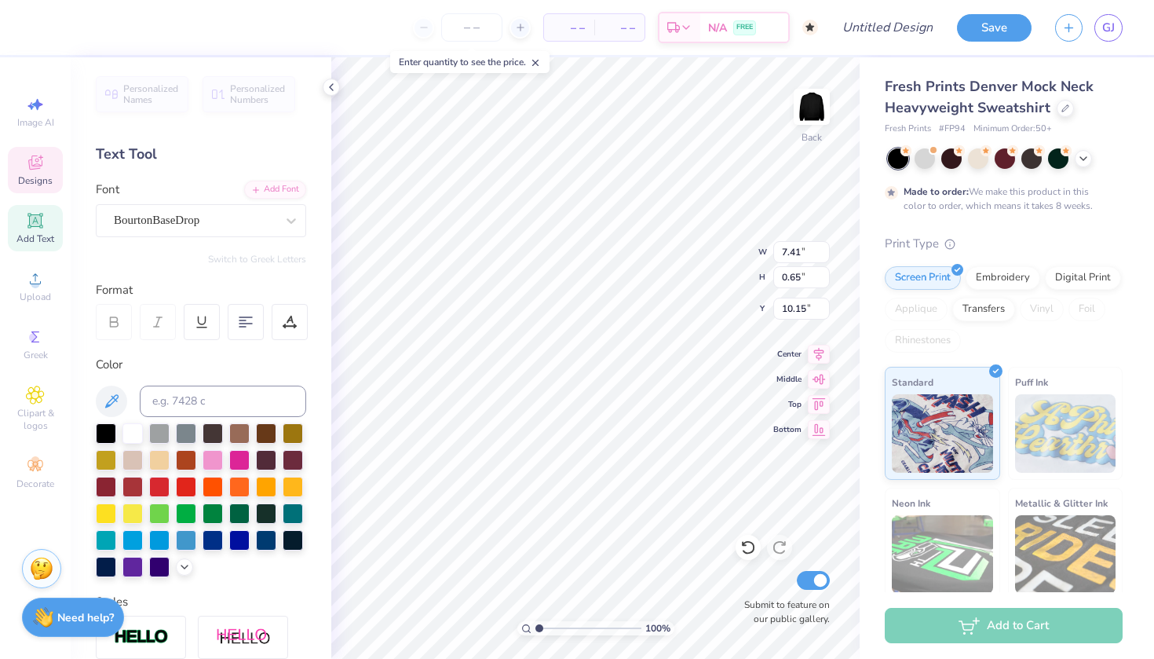
type input "10.00"
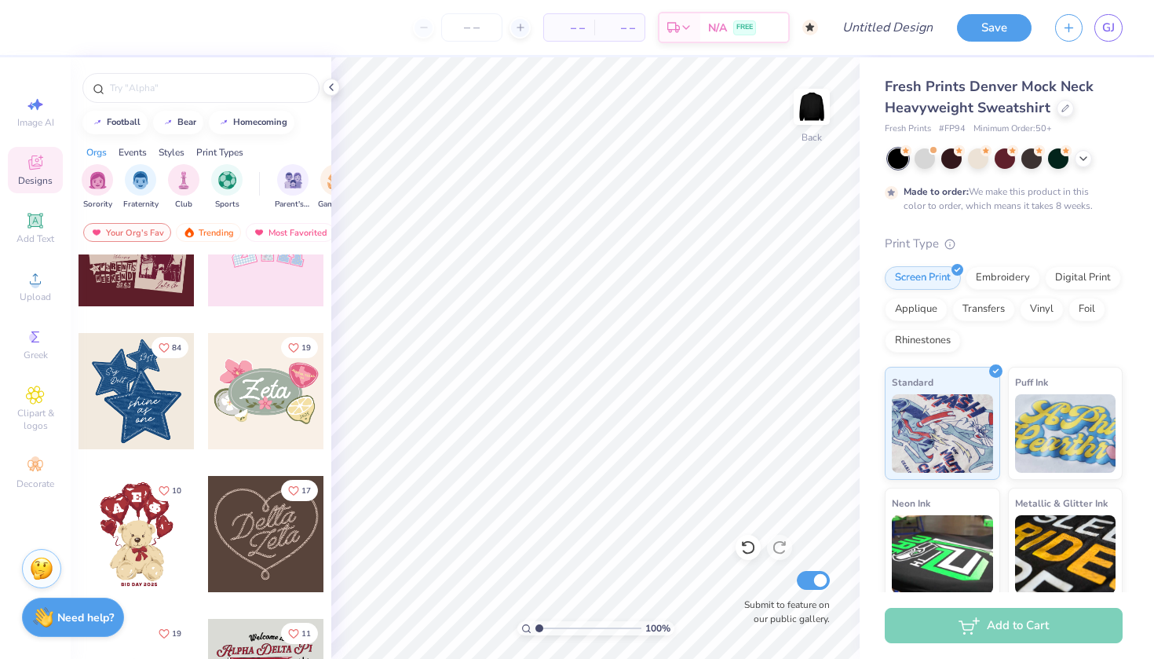
scroll to position [349, 0]
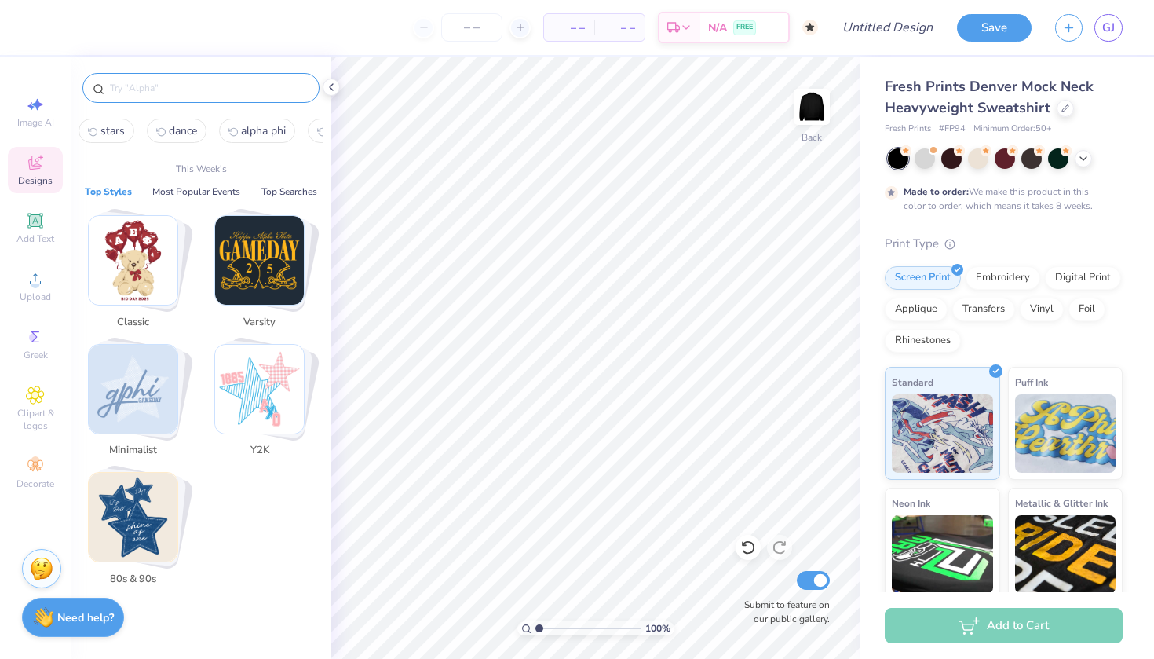
click at [180, 87] on input "text" at bounding box center [208, 88] width 201 height 16
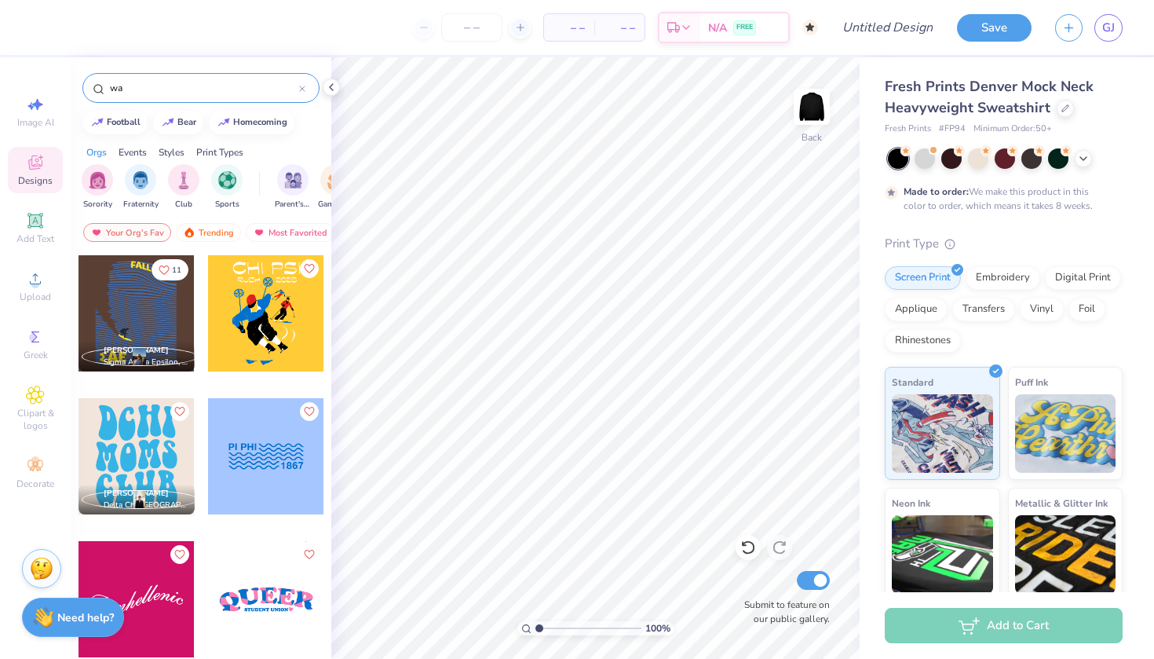
type input "w"
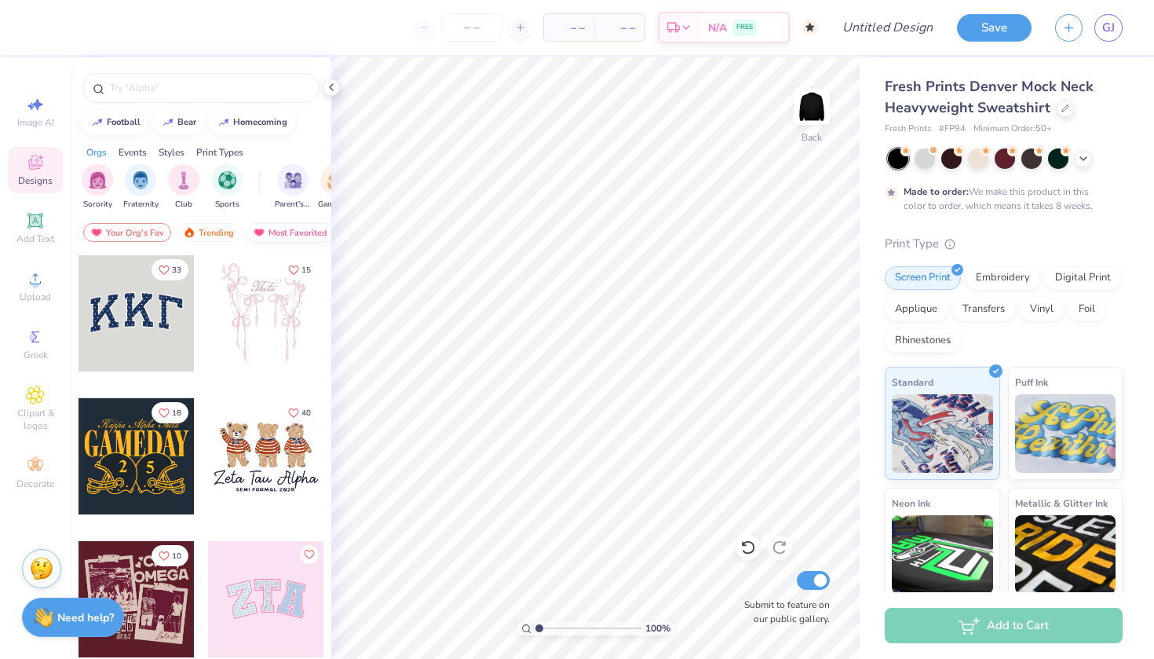
click at [286, 231] on div "Most Favorited" at bounding box center [290, 232] width 89 height 19
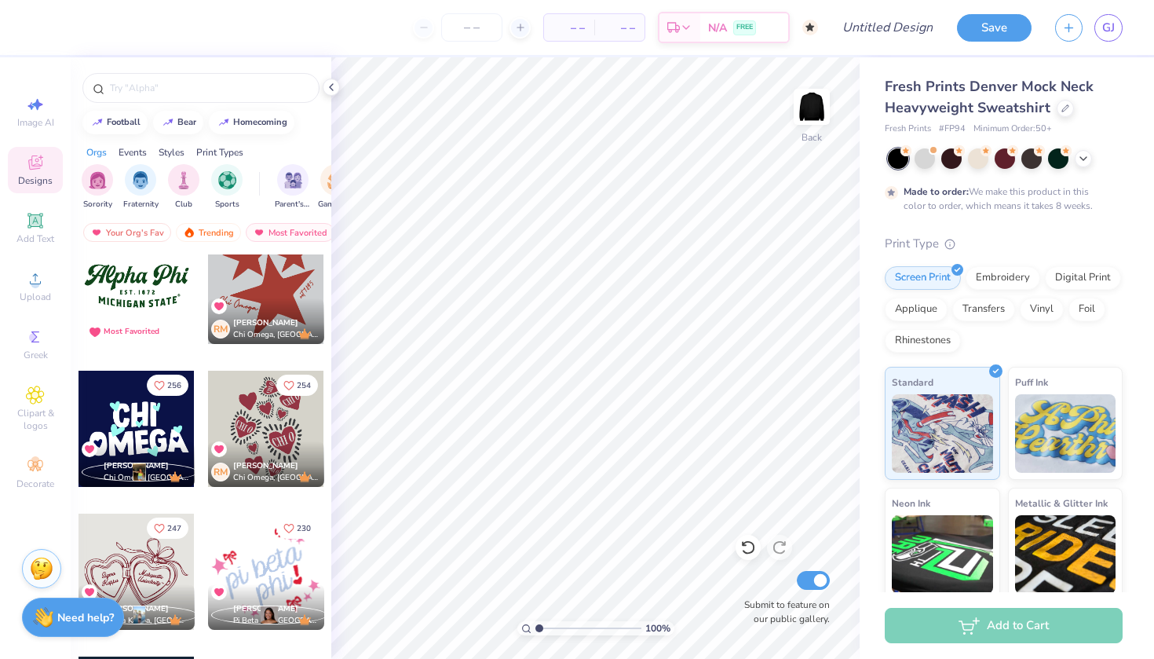
scroll to position [9, 0]
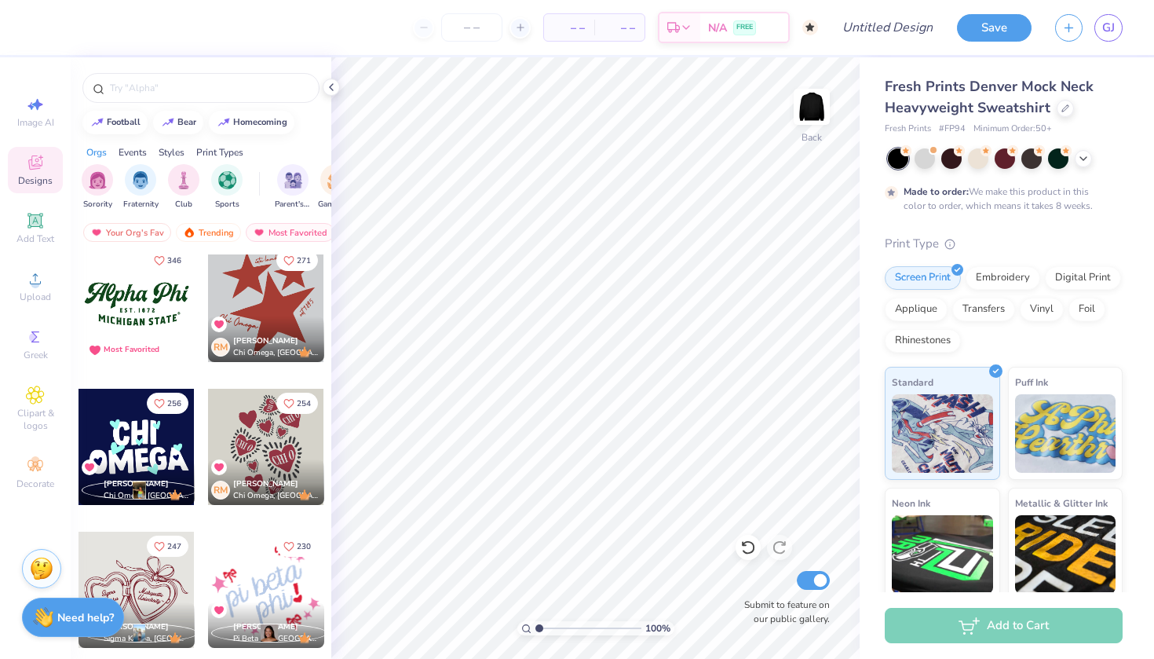
click at [137, 313] on div at bounding box center [137, 304] width 116 height 116
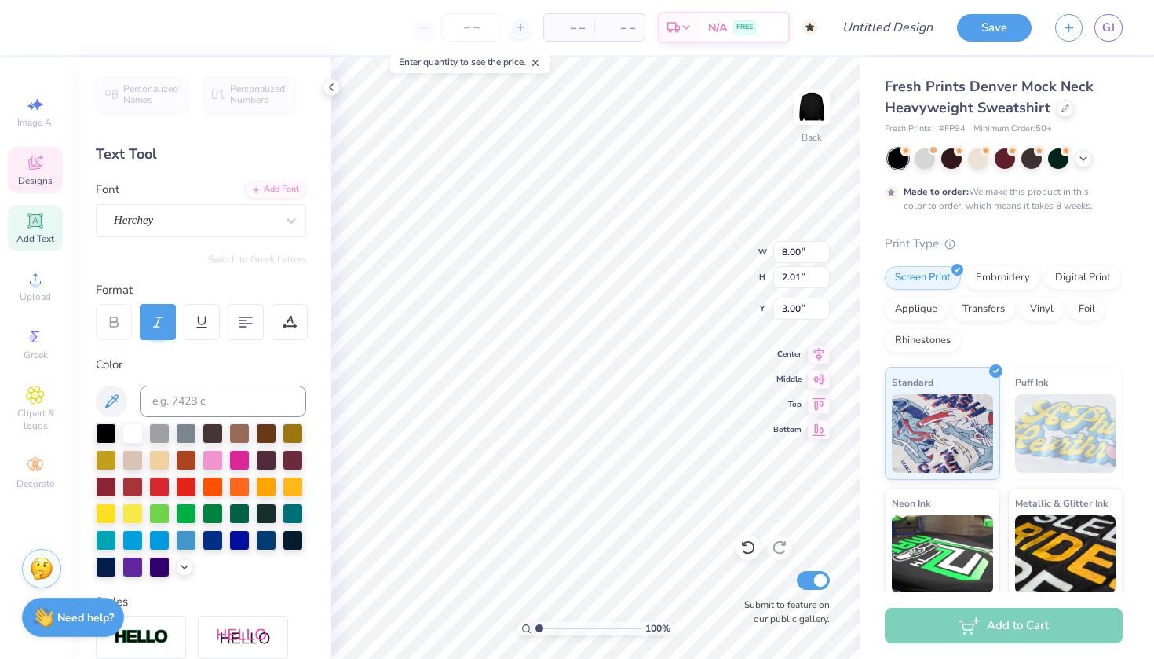
scroll to position [0, 0]
type textarea "A"
type textarea "West Valley"
type input "6.11"
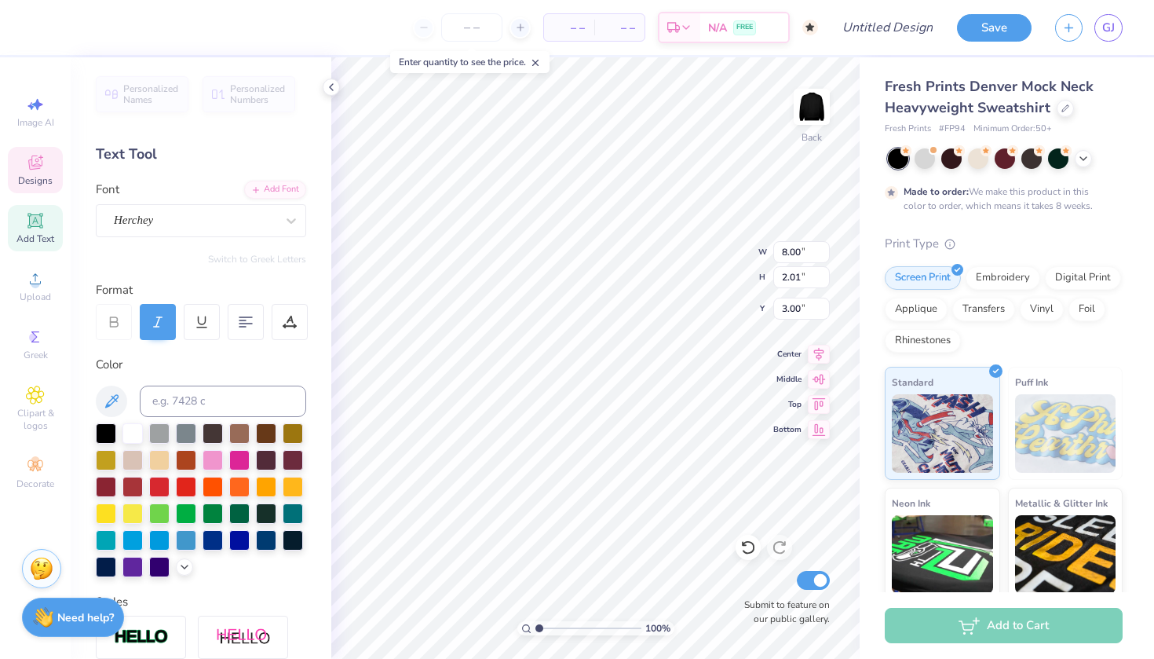
type input "0.91"
type input "5.49"
type textarea "C"
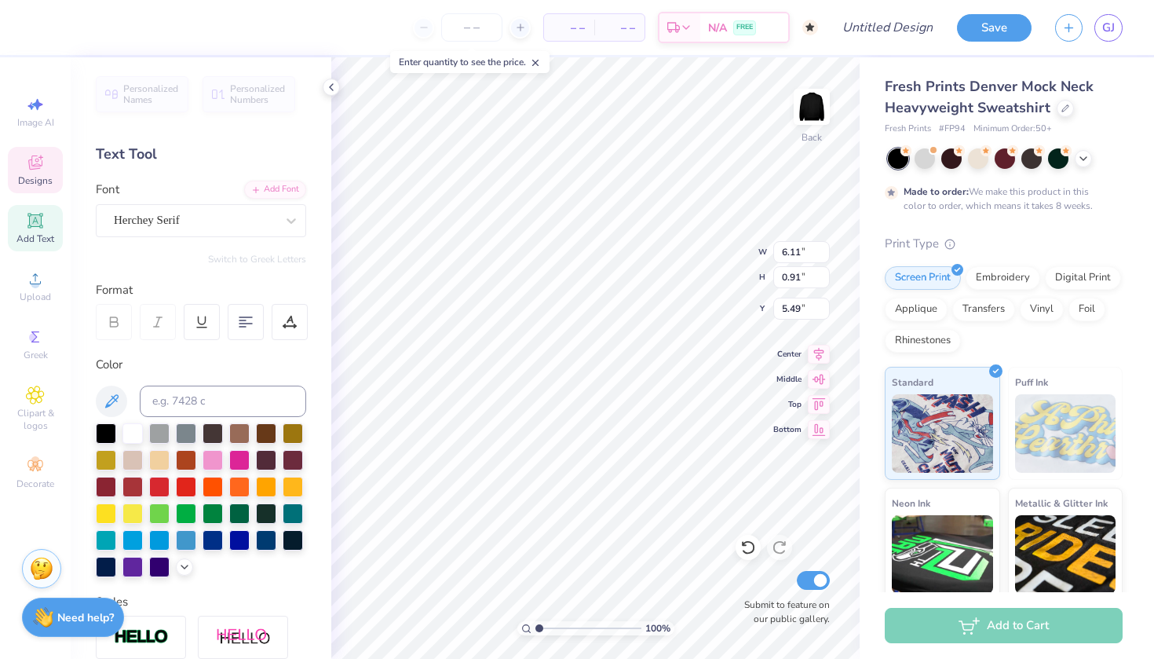
type textarea "dance company"
type textarea "E S T . 2015"
click at [38, 27] on div at bounding box center [42, 26] width 22 height 22
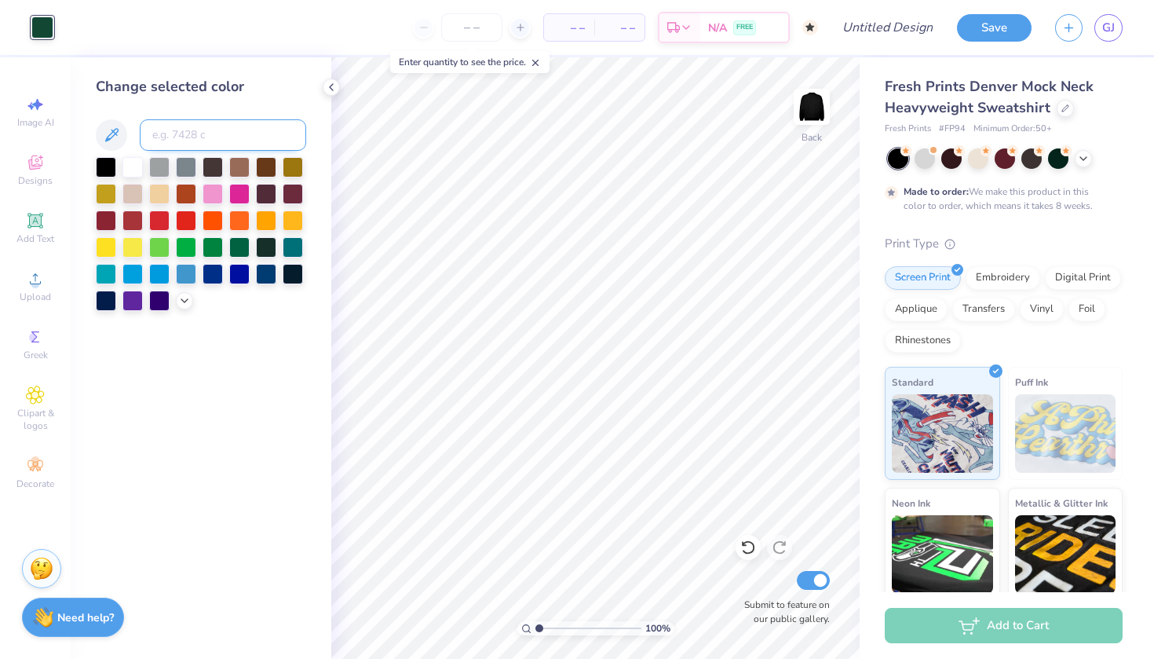
click at [210, 132] on input at bounding box center [223, 134] width 166 height 31
type input "325"
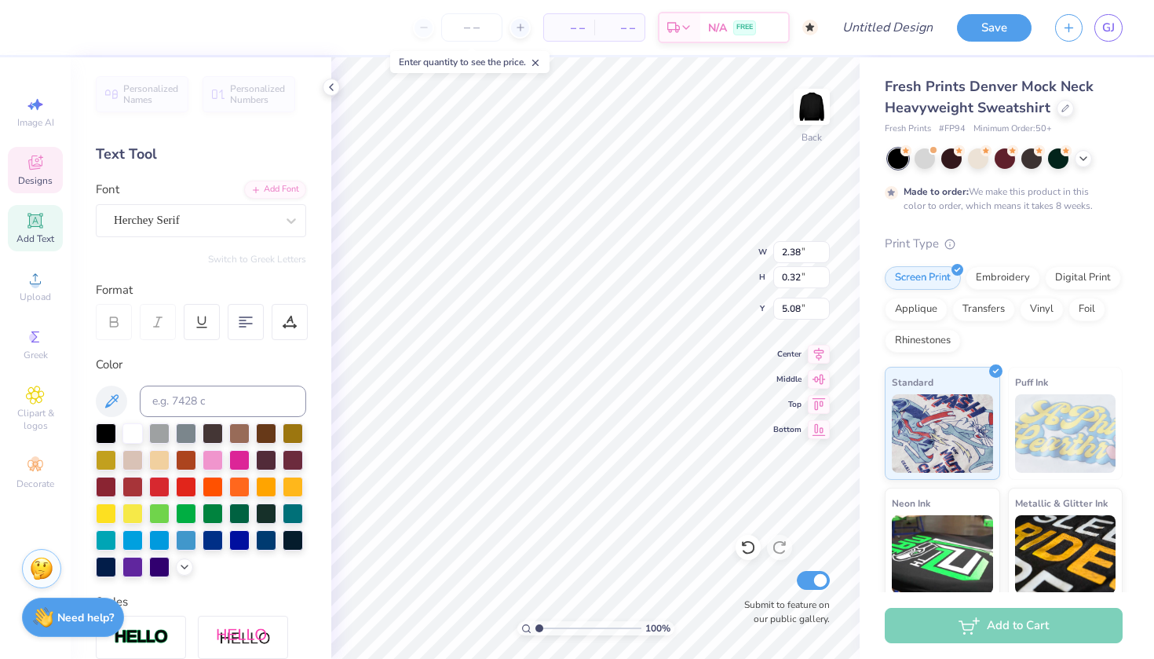
type input "5.02"
click at [36, 172] on div "Designs" at bounding box center [35, 170] width 55 height 46
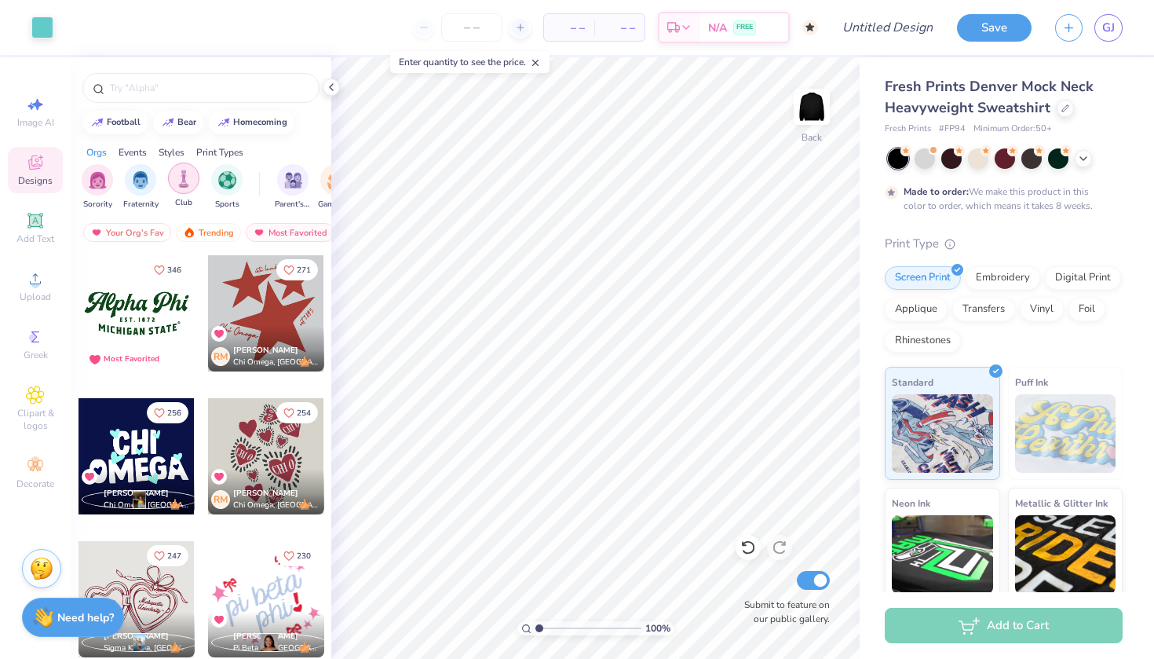
scroll to position [0, 122]
click at [217, 148] on div "Print Types" at bounding box center [219, 152] width 47 height 14
click at [165, 152] on div "Styles" at bounding box center [172, 152] width 26 height 14
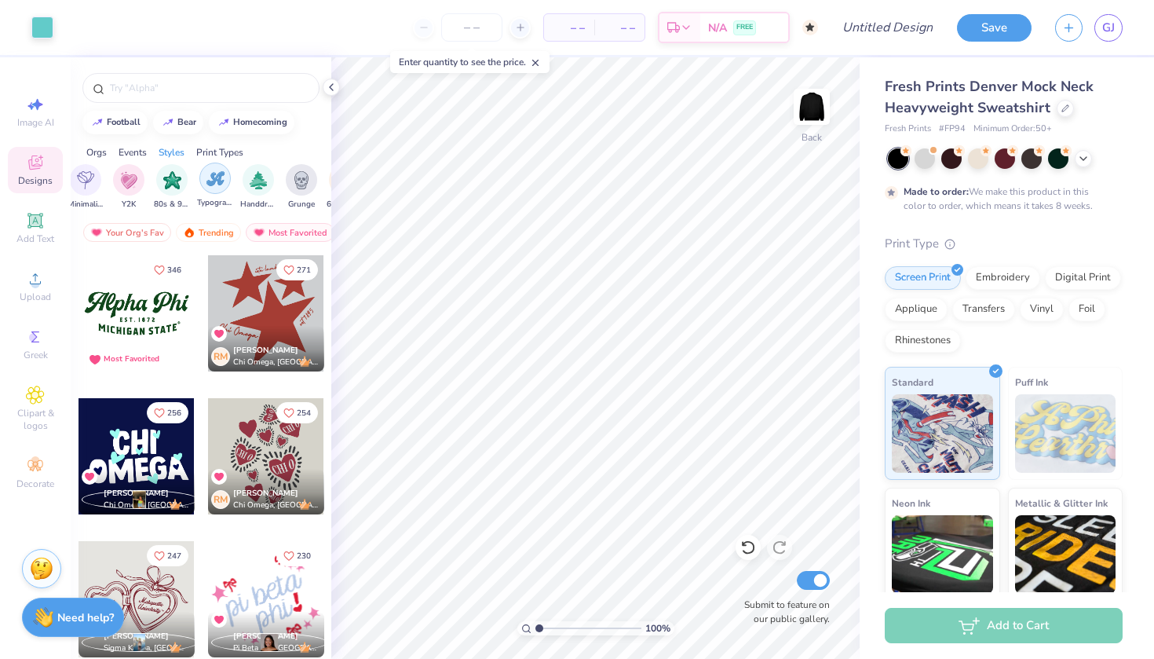
click at [215, 181] on img "filter for Typography" at bounding box center [215, 179] width 18 height 18
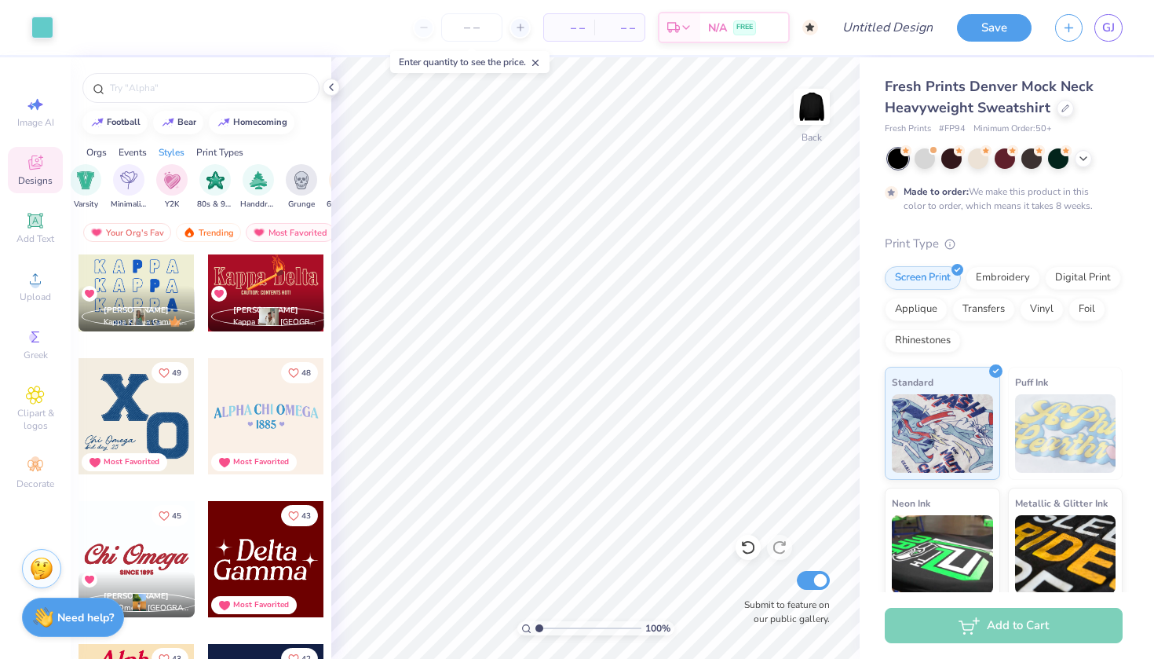
scroll to position [751, 0]
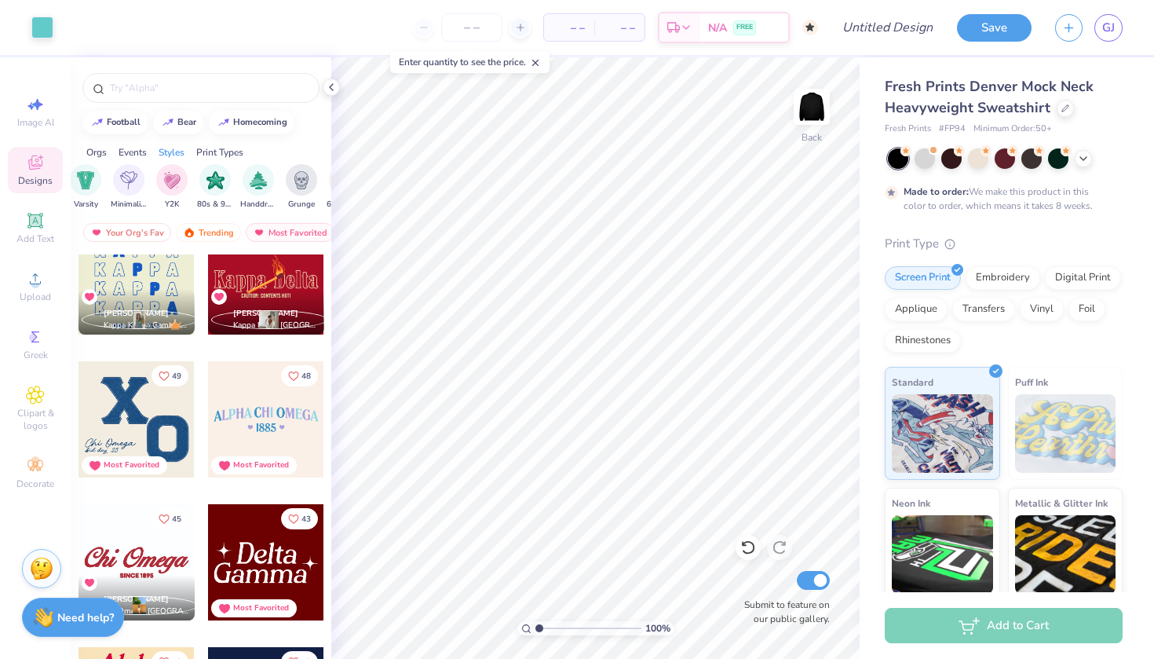
click at [154, 273] on div at bounding box center [137, 276] width 116 height 116
type input "8.23"
type input "1.07"
type input "1.32"
type input "8.24"
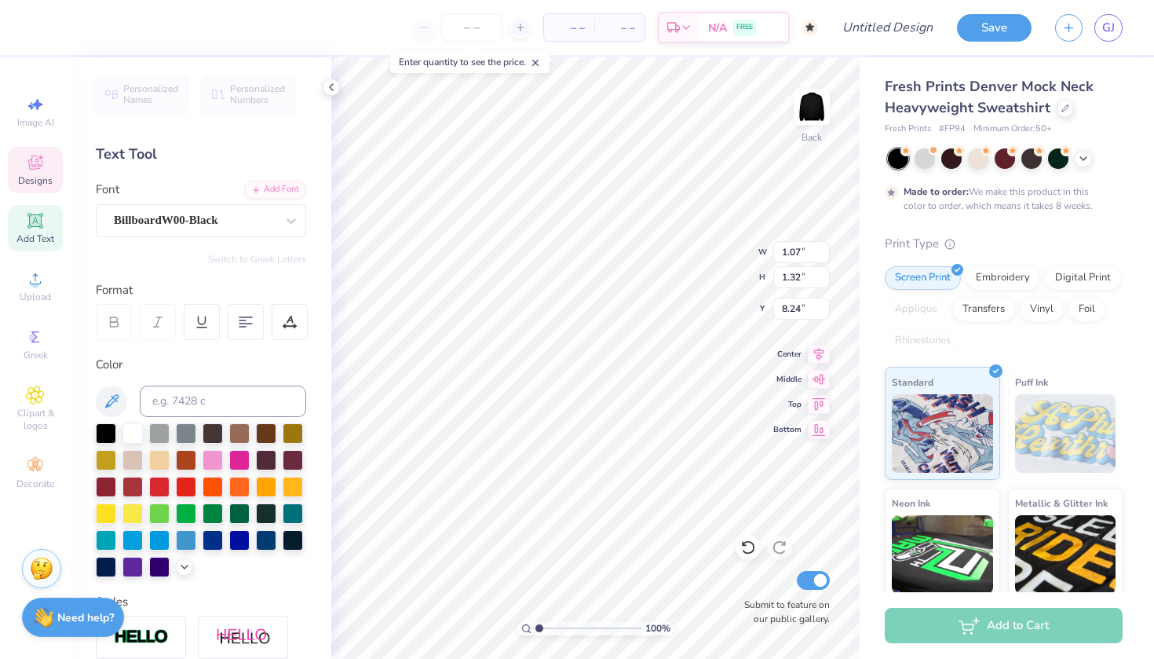
type textarea "W"
type input "6.43"
type input "1.37"
type input "8.23"
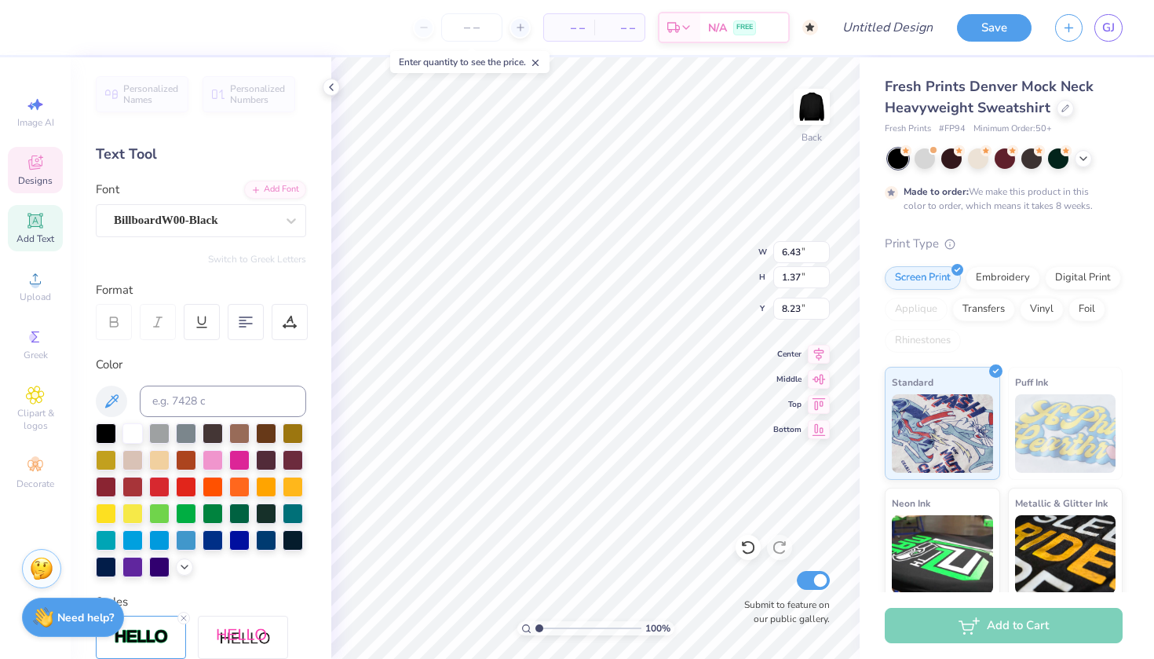
type textarea "VDC"
type textarea "W"
type input "1.12"
type input "1.37"
type input "10.00"
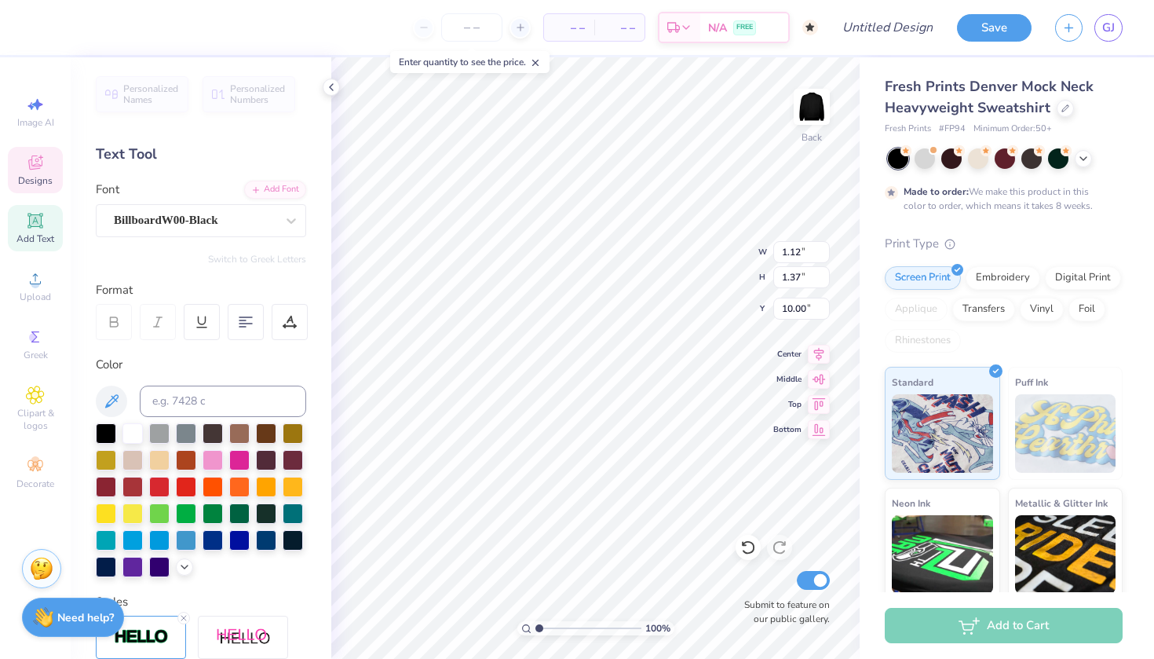
type textarea "V"
type textarea "D C A"
type textarea "D C"
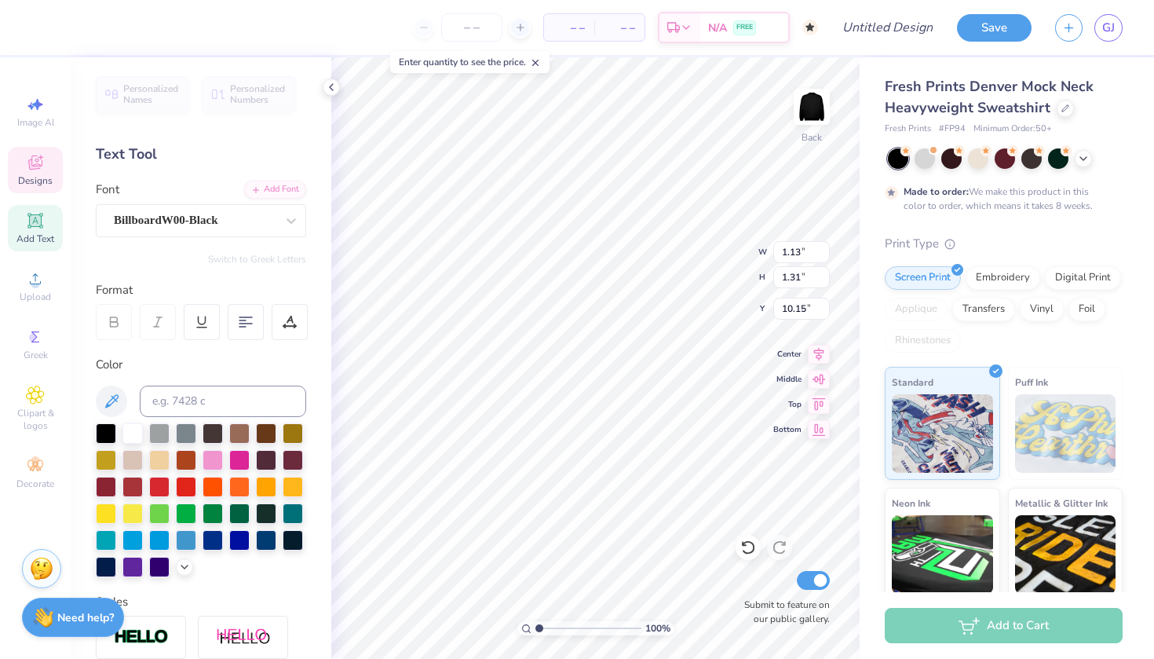
type textarea "D"
type input "1.18"
type input "1.36"
type input "10.00"
type textarea "W"
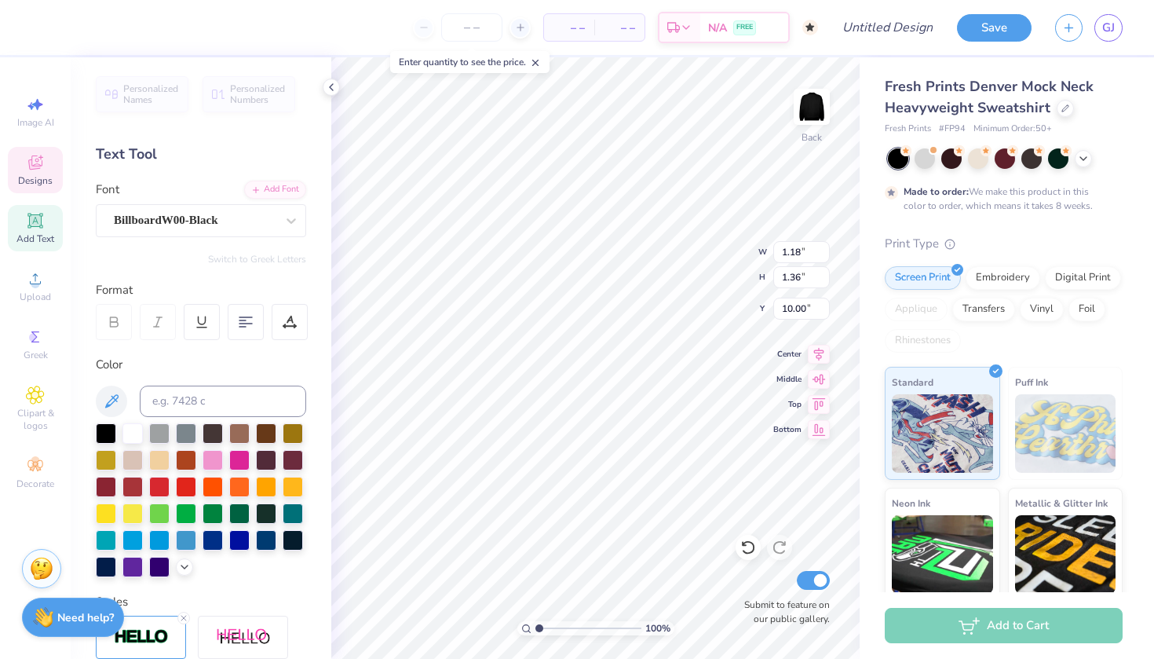
type input "2.86"
type input "1.40"
type input "11.98"
type textarea "D"
type textarea "W V"
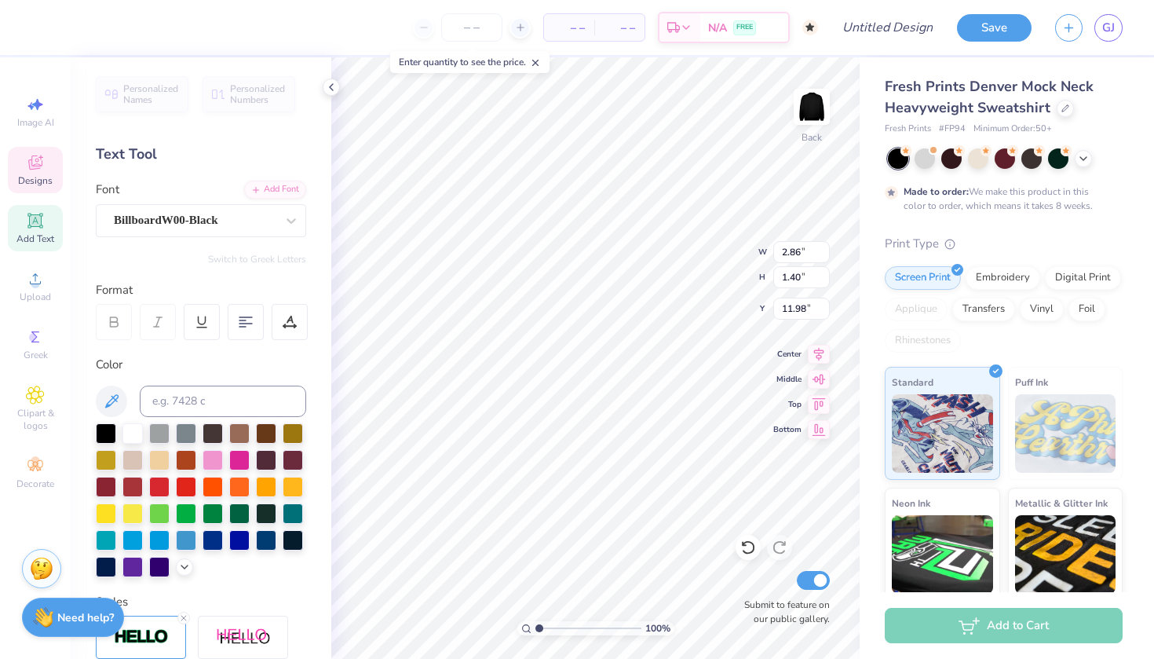
scroll to position [0, 1]
type input "13.86"
type textarea "W V D"
type textarea "C"
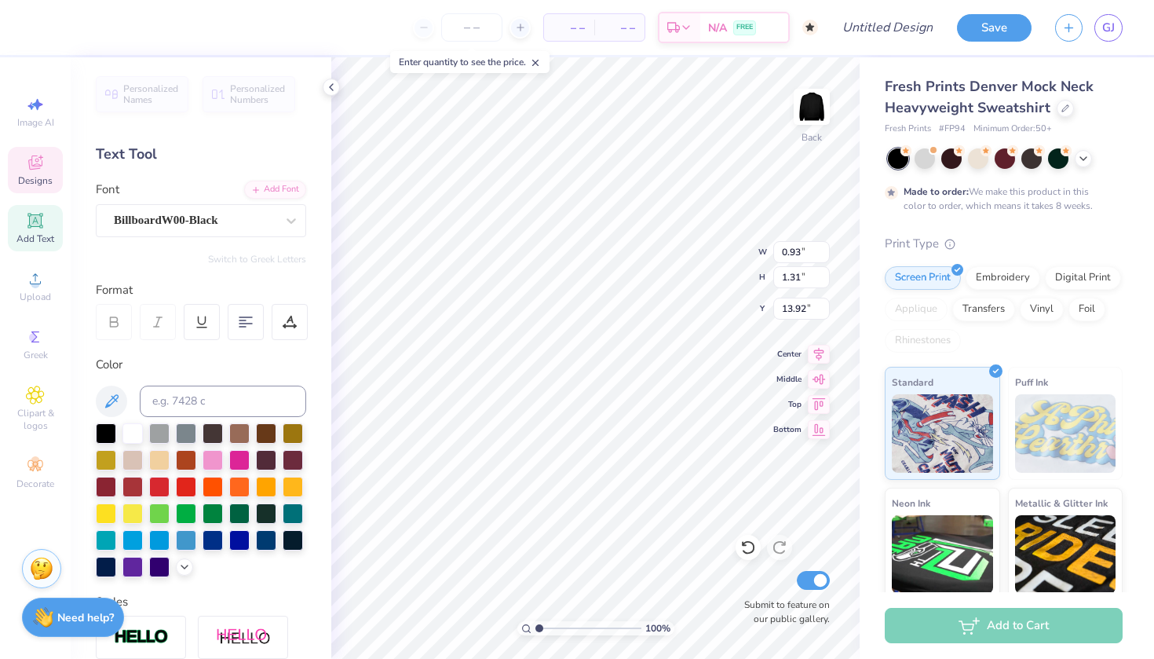
type input "2.83"
type input "1.37"
type input "11.99"
type textarea "P"
type textarea "C"
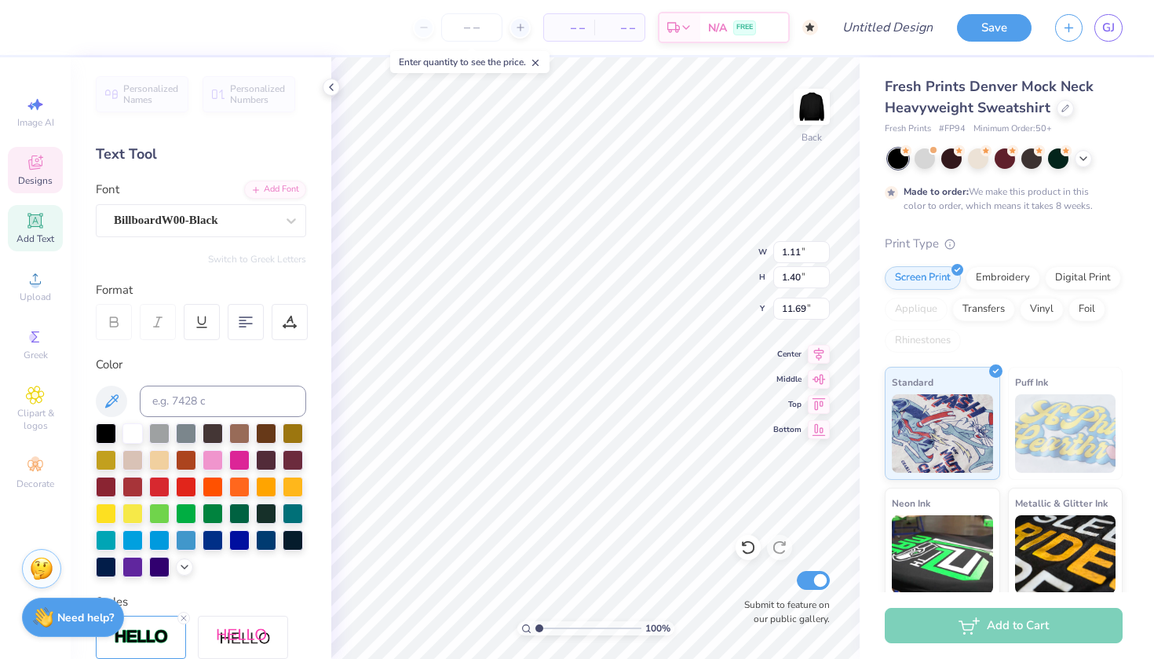
type input "12.01"
type input "4.51"
type input "1.37"
type input "10.11"
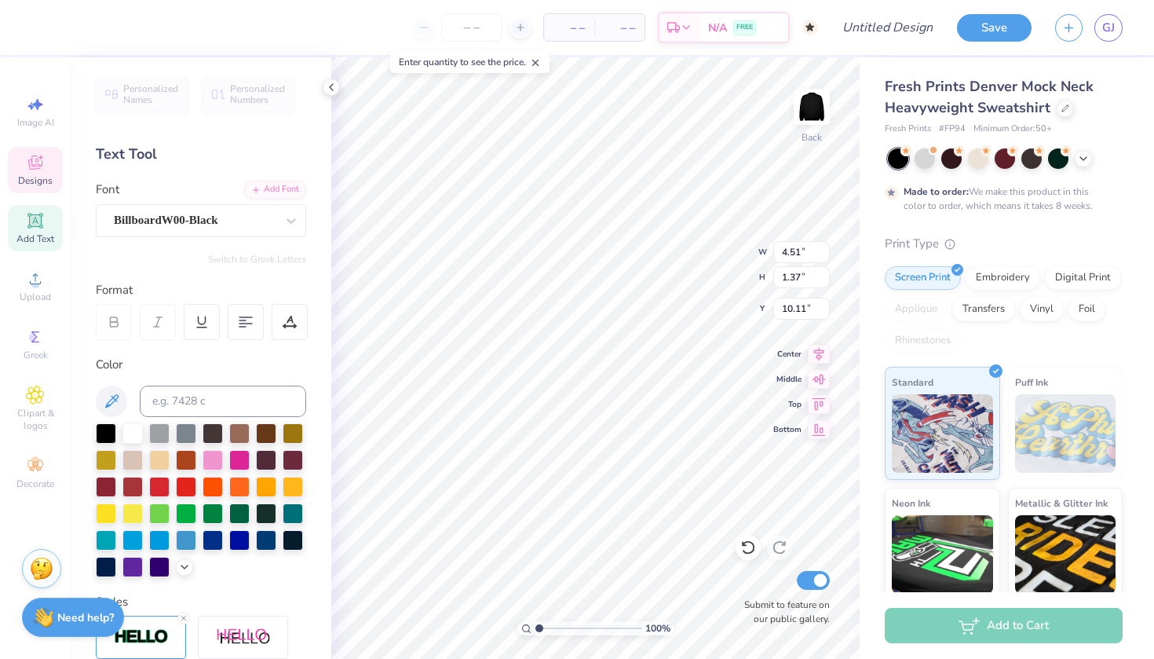
type textarea "D C"
type input "10.00"
type input "6.43"
type input "1.37"
type input "8.23"
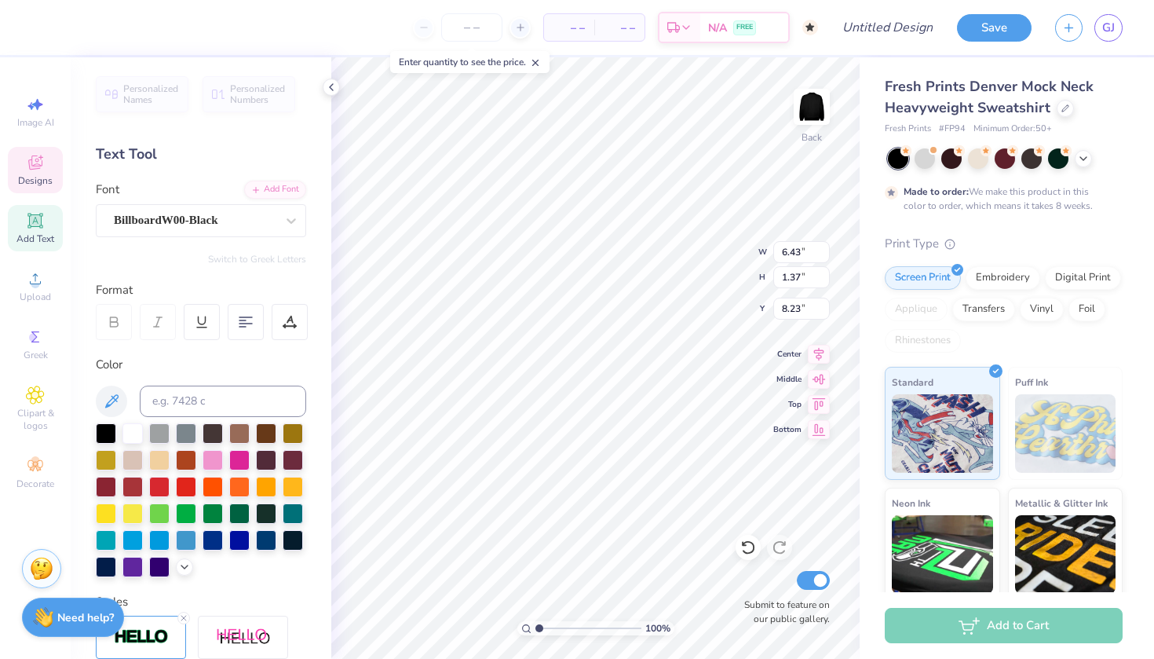
type textarea "A"
type textarea "V D C"
type input "8.20"
type input "10.00"
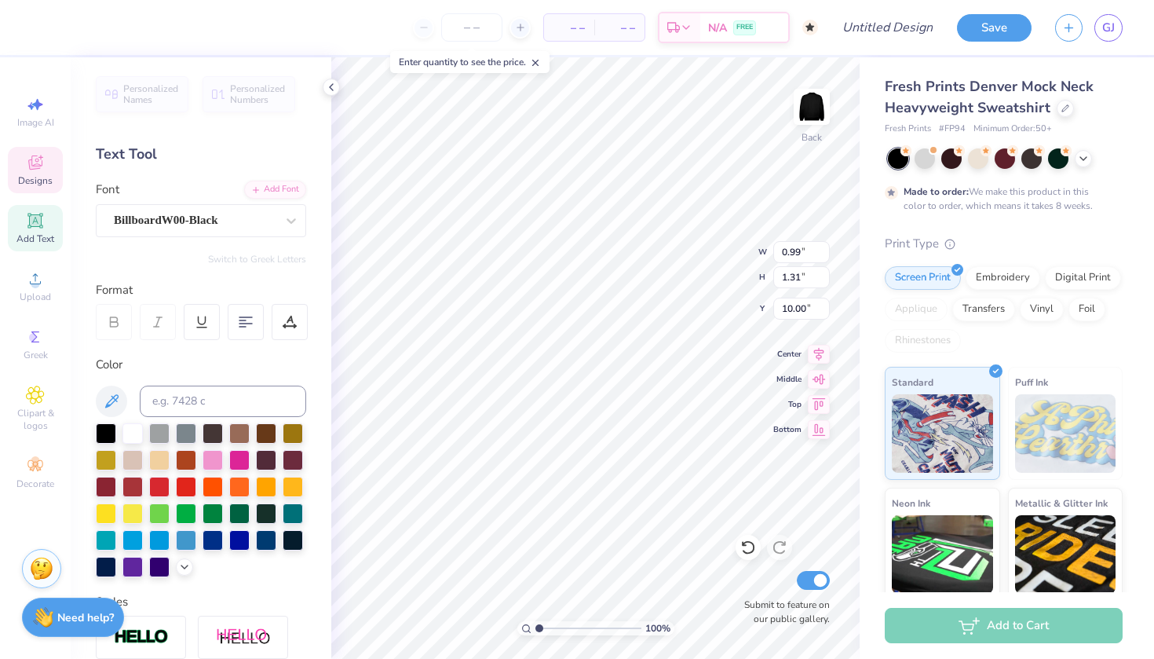
type textarea "V"
type input "0.93"
type input "1.31"
type input "12.01"
type input "3.50"
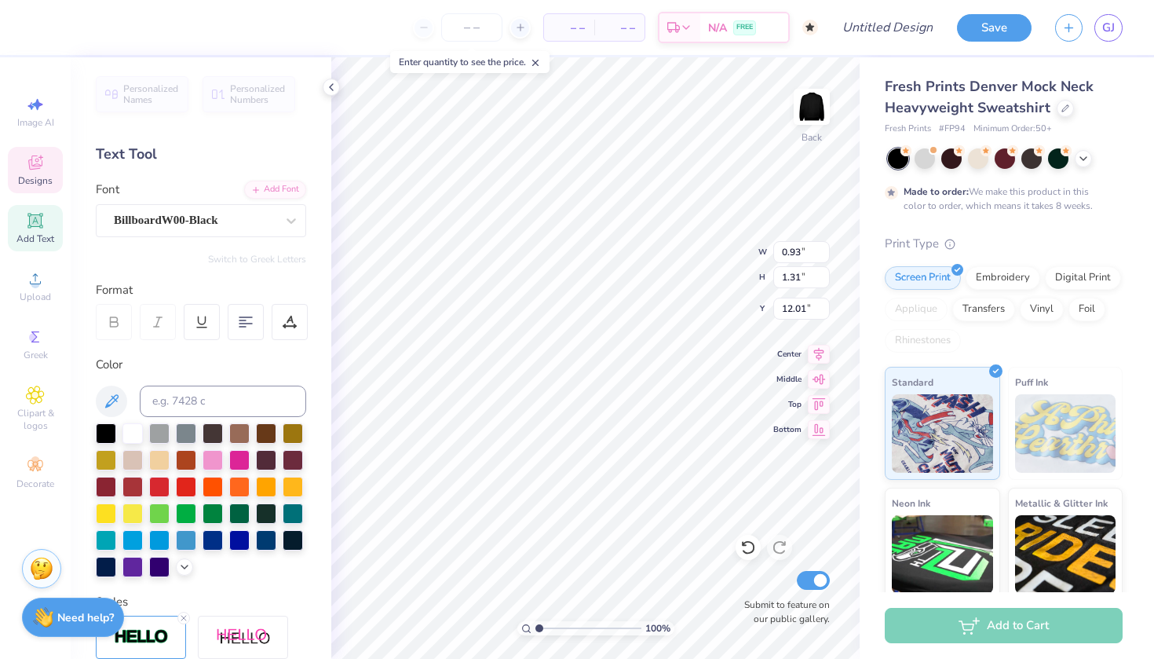
type input "1.37"
type input "11.98"
type textarea "D"
type input "15.88"
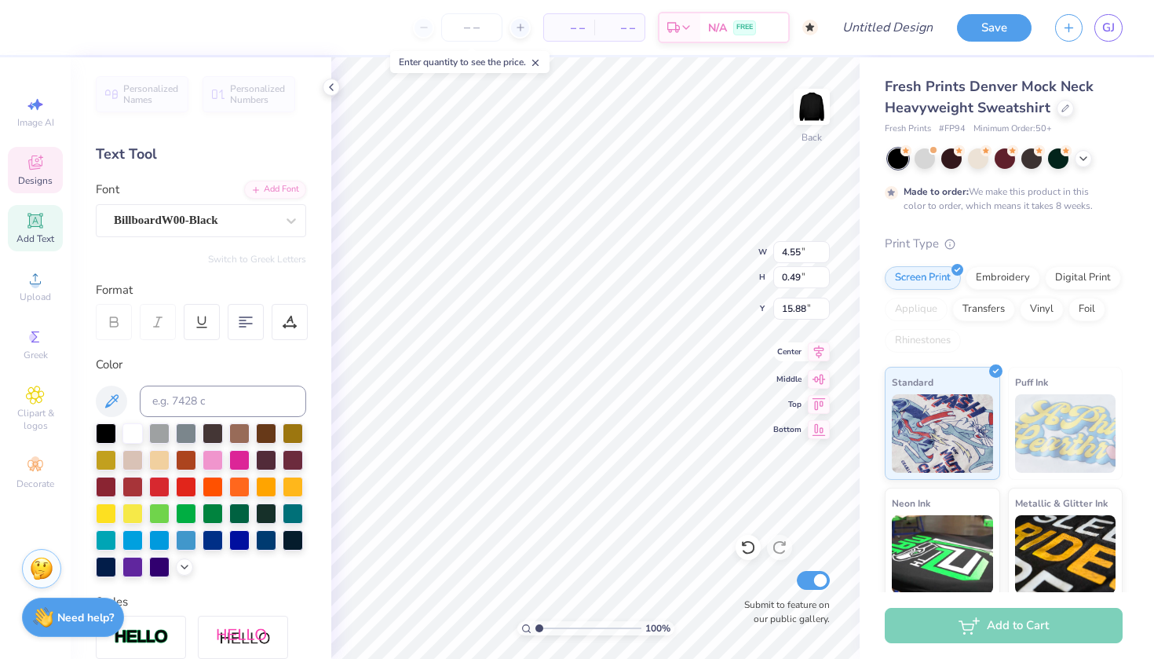
type textarea "WEST VALLEY DANCE COMPANY"
click at [818, 353] on icon at bounding box center [819, 351] width 22 height 19
type input "4.78"
type input "1.33"
type input "15.46"
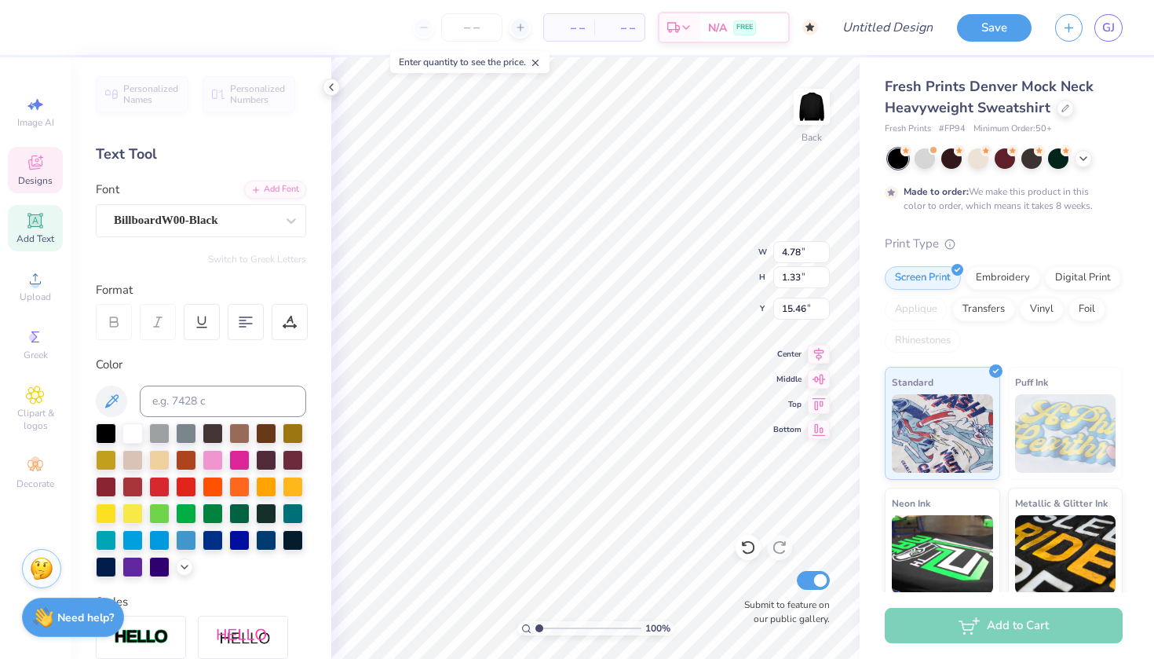
click at [309, 265] on div "Personalized Names Personalized Numbers Text Tool Add Font Font BillboardW00-Bl…" at bounding box center [201, 357] width 261 height 601
type input "15.88"
click at [248, 320] on icon at bounding box center [246, 322] width 14 height 14
type input "15.63"
type input "11.99"
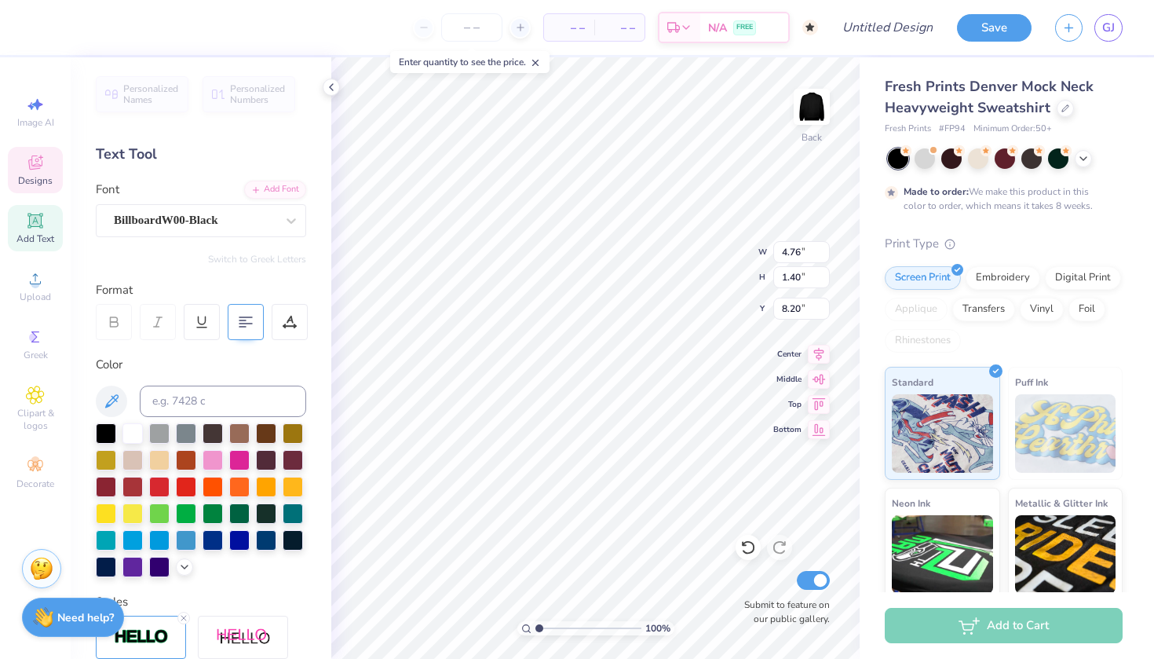
type input "8.24"
type textarea "W V"
type input "11.93"
type input "13.90"
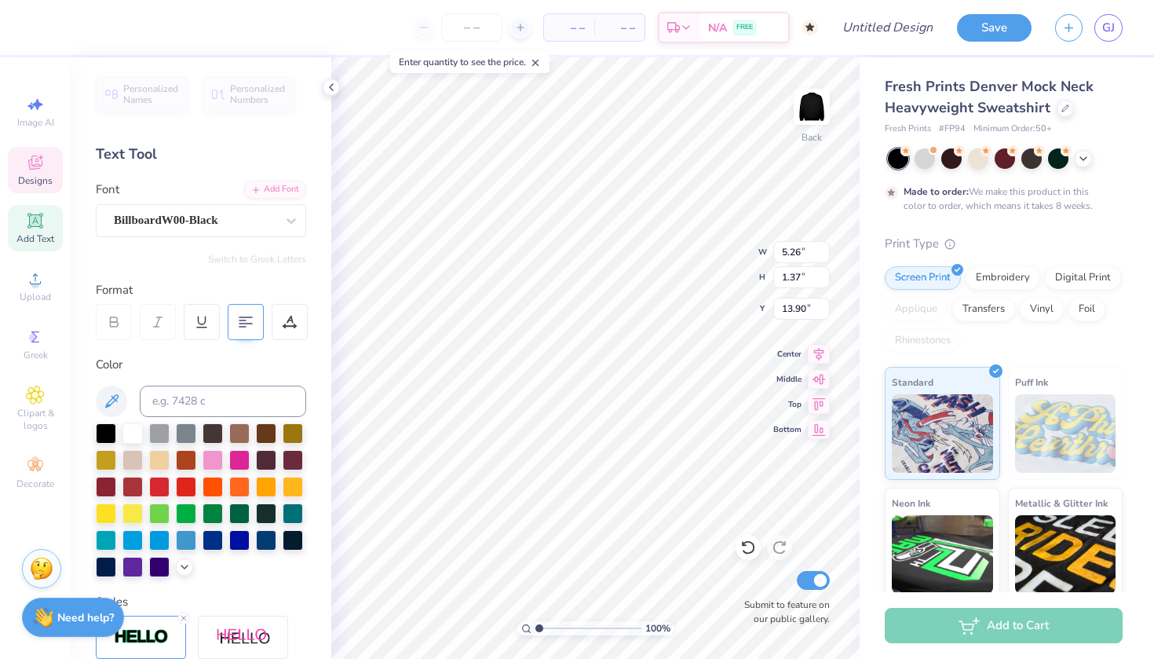
type textarea "W V D"
type input "13.88"
type textarea "W V D"
click at [31, 170] on icon at bounding box center [35, 162] width 14 height 14
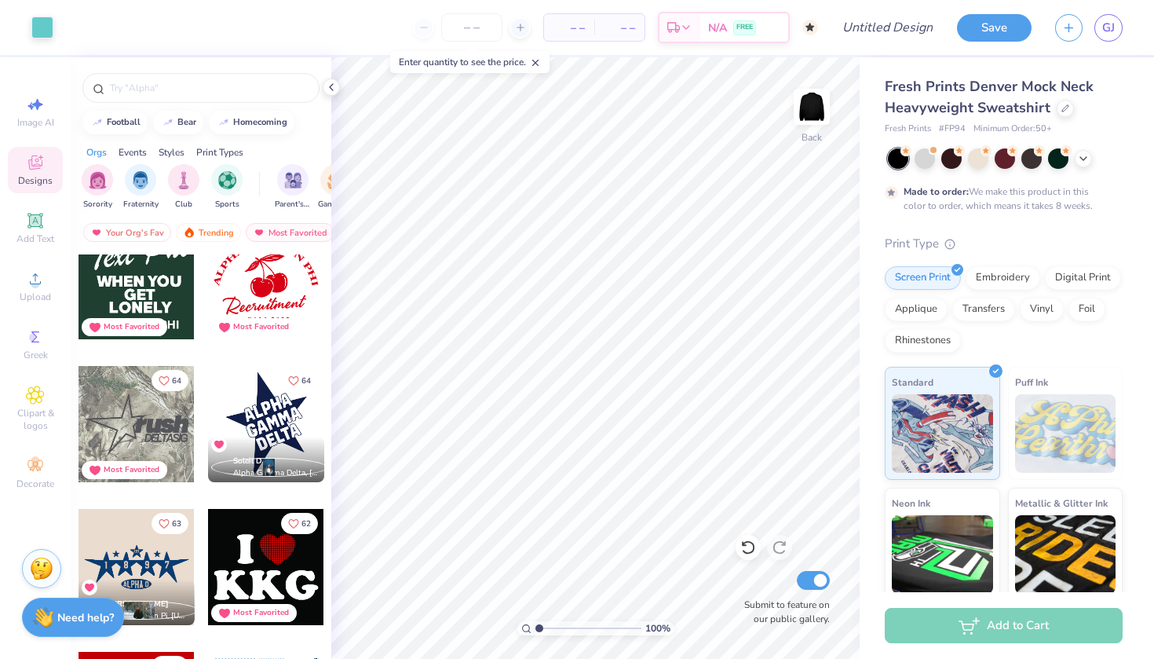
scroll to position [4175, 0]
click at [277, 412] on div at bounding box center [266, 425] width 116 height 116
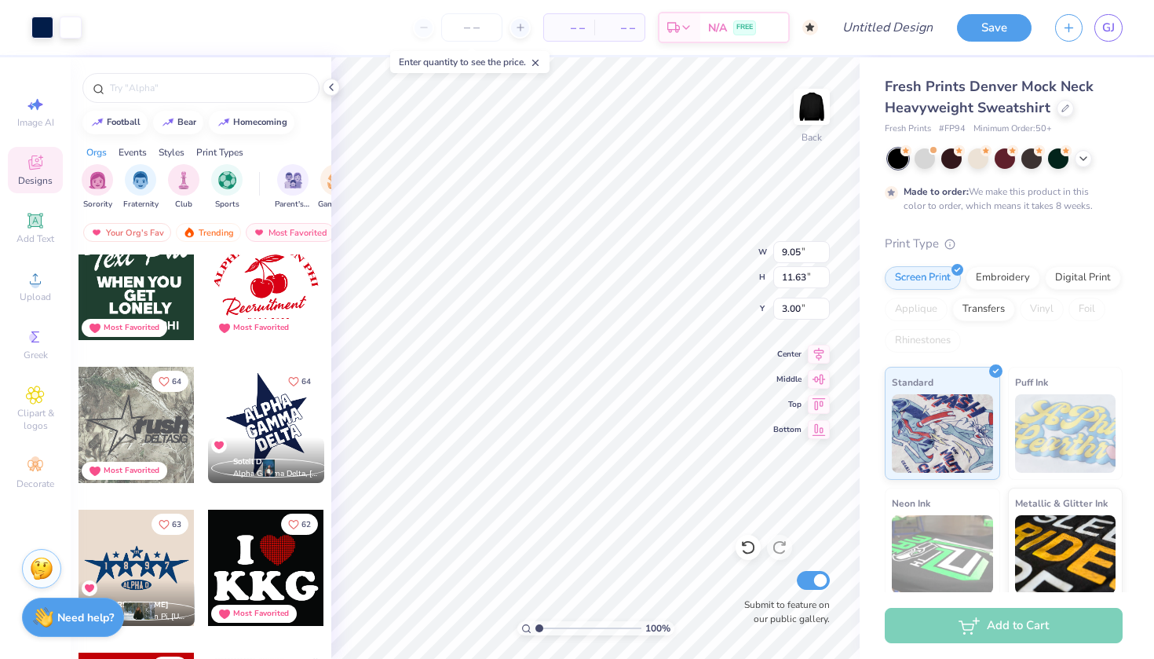
type input "6.69"
click at [39, 22] on div at bounding box center [42, 26] width 22 height 22
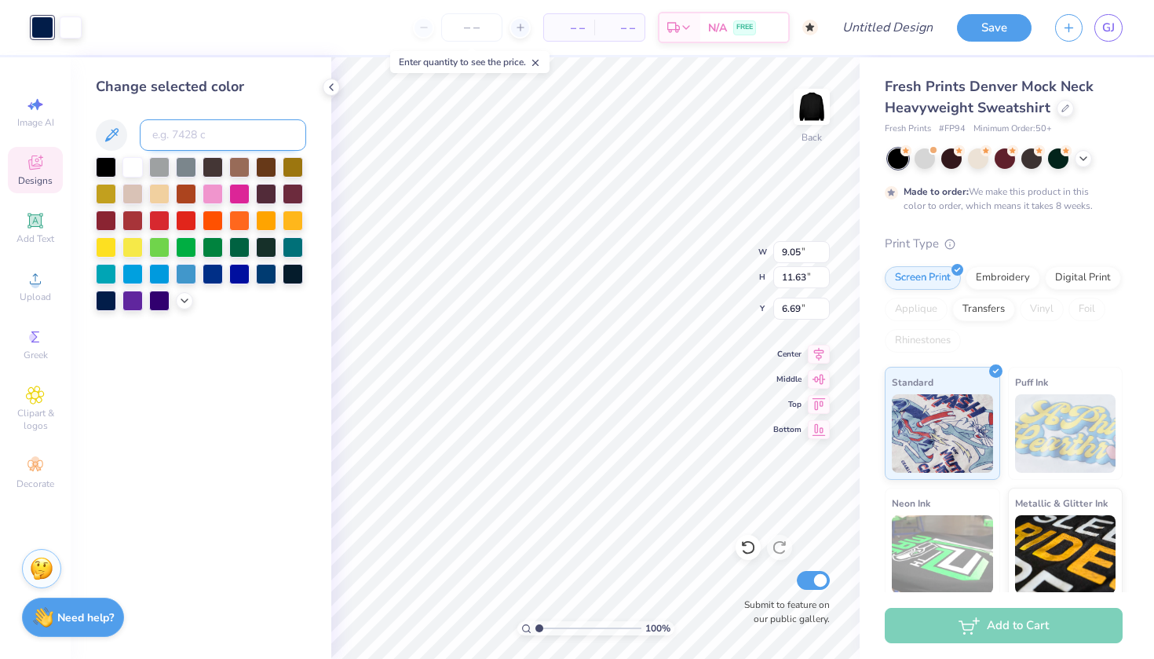
click at [177, 141] on input at bounding box center [223, 134] width 166 height 31
type input "325"
type input "5.14"
type input "3.12"
type input "12.41"
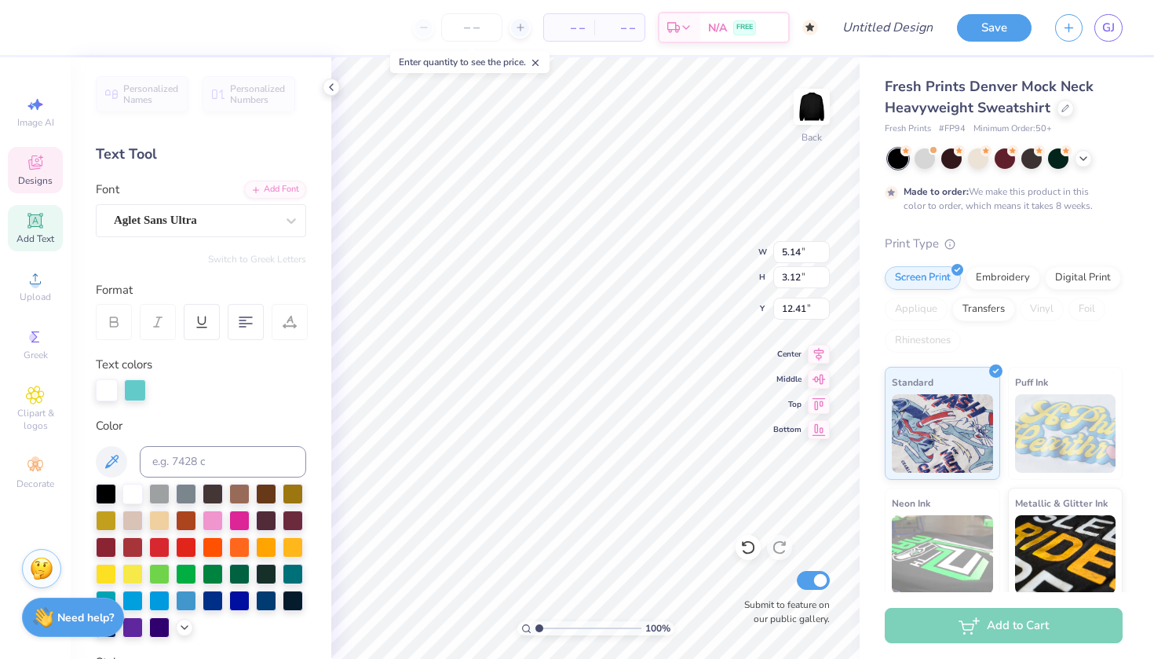
scroll to position [0, 1]
type textarea "DANCE"
type input "5.40"
type input "3.29"
type input "9.04"
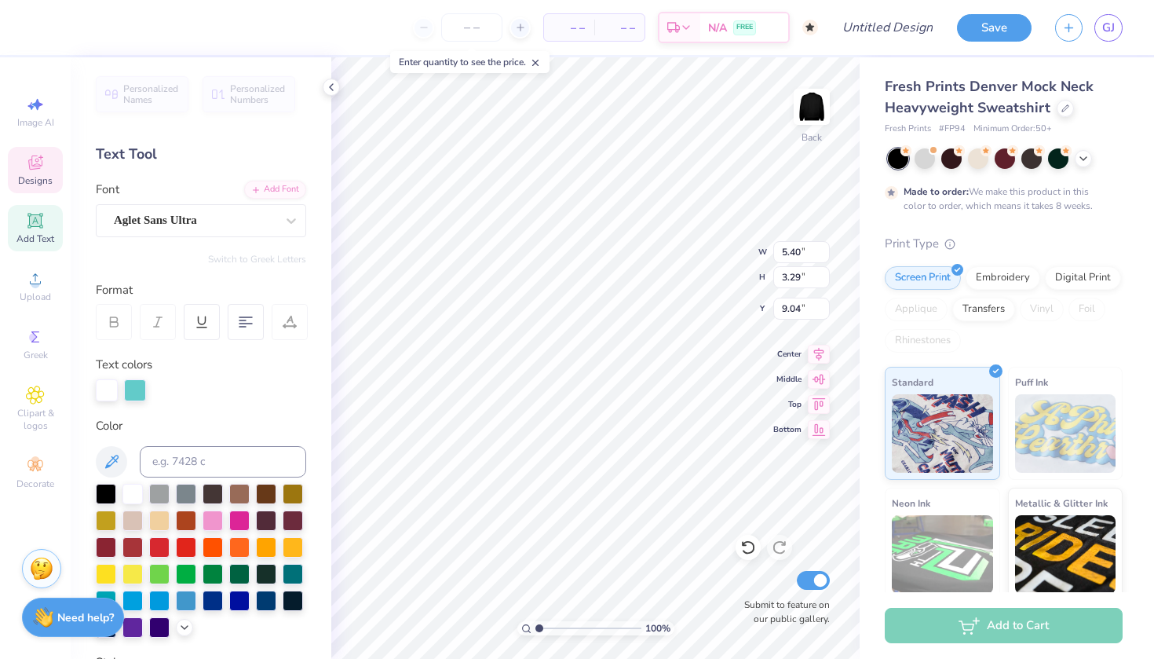
type textarea "WEST"
type input "6.31"
type input "3.49"
type input "10.52"
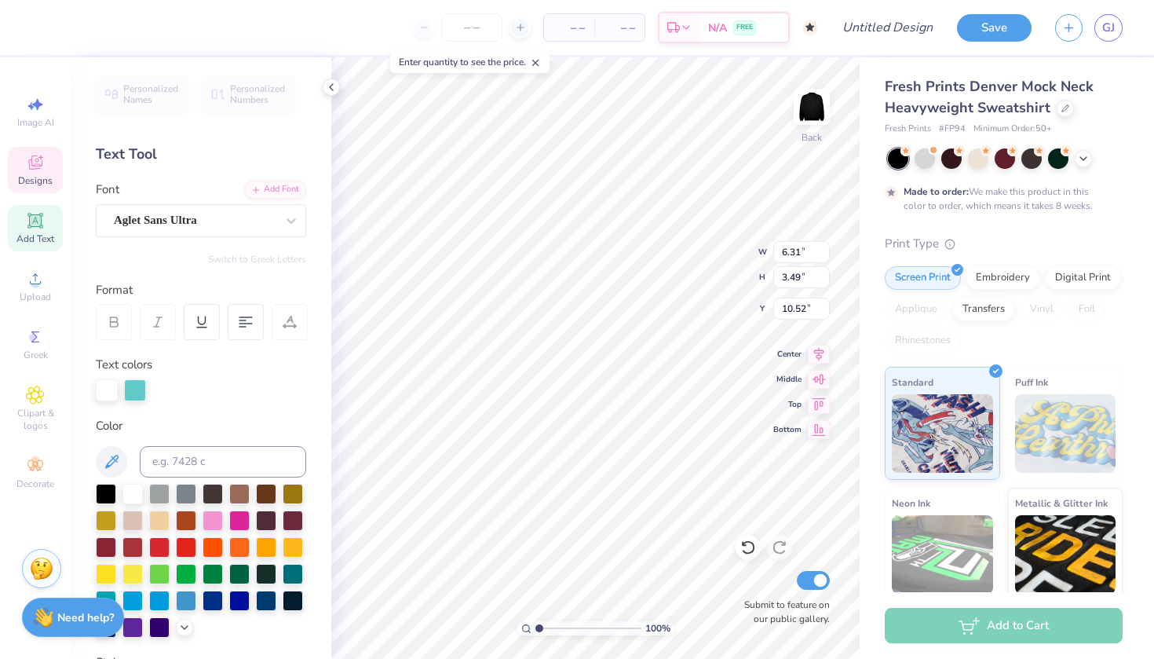
type textarea "VALLEY"
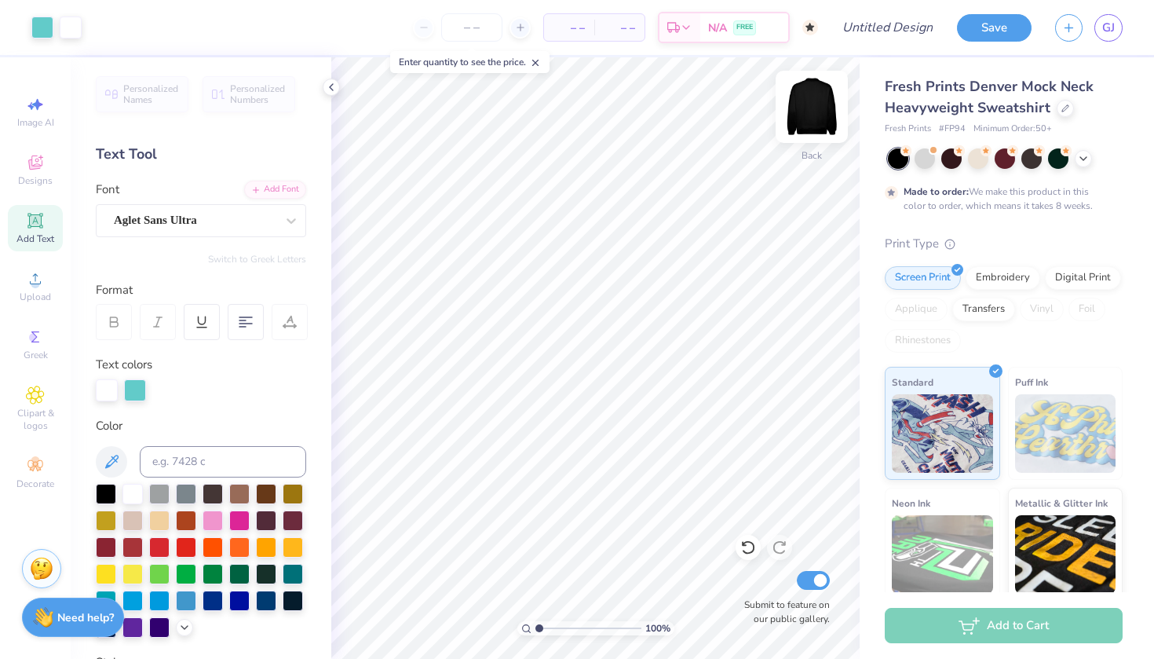
click at [806, 113] on img at bounding box center [811, 106] width 63 height 63
click at [28, 169] on icon at bounding box center [35, 162] width 19 height 19
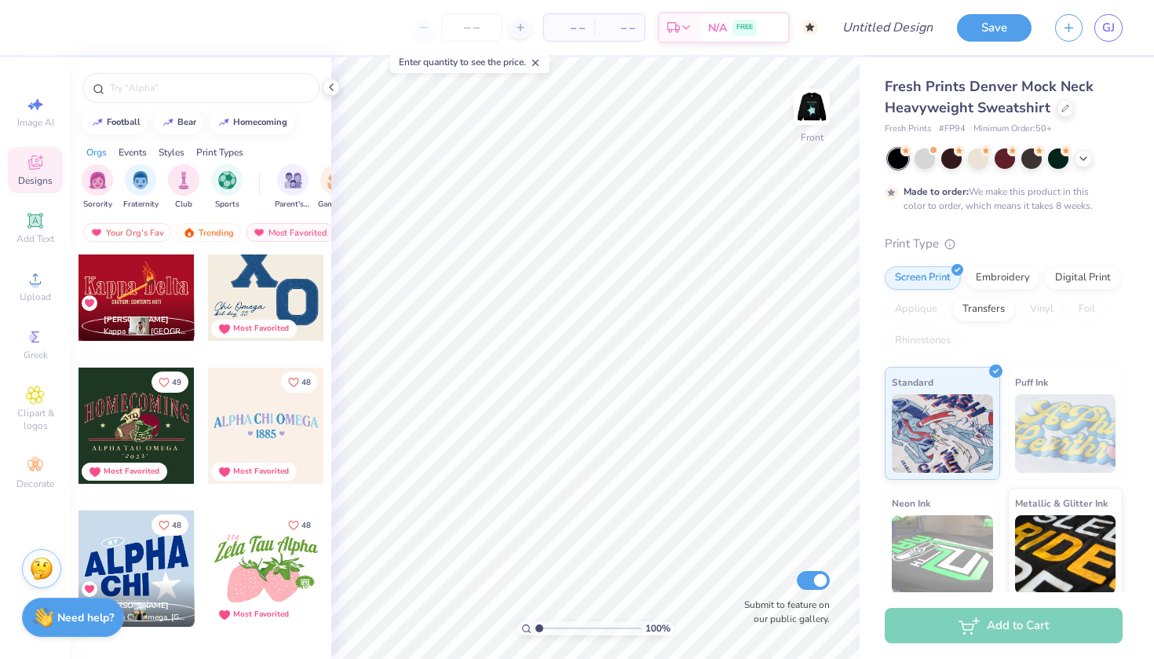
scroll to position [6399, 0]
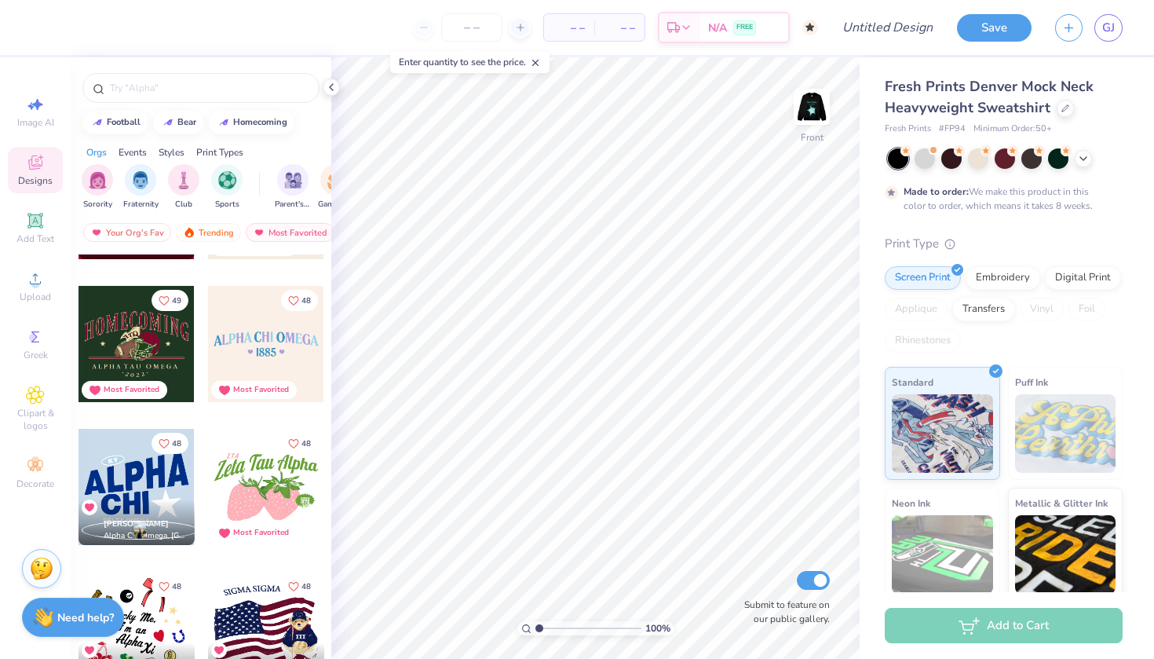
click at [140, 485] on div at bounding box center [137, 487] width 116 height 116
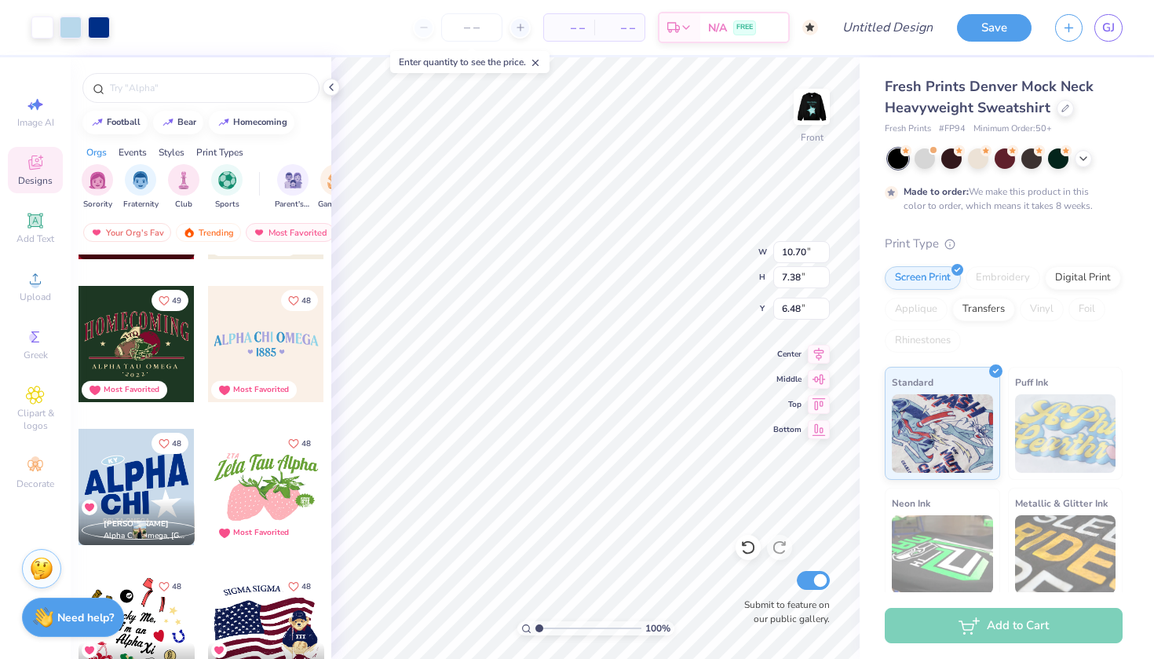
type input "6.52"
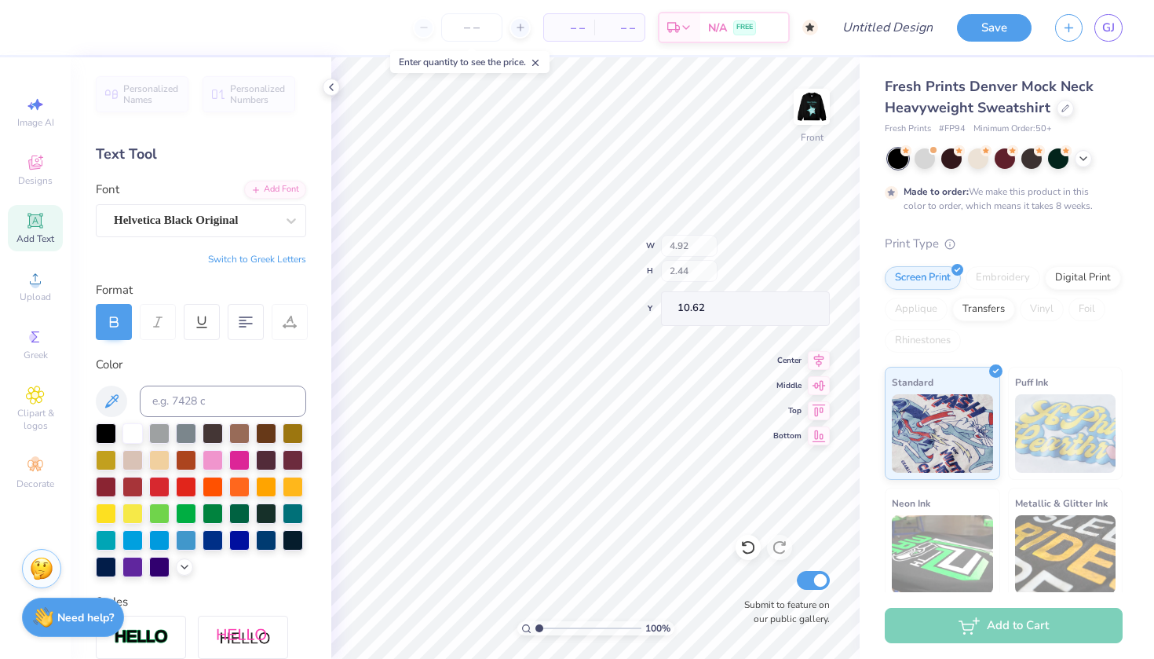
type input "10.70"
type input "4.50"
type input "6.52"
type textarea "WEST VALLEY"
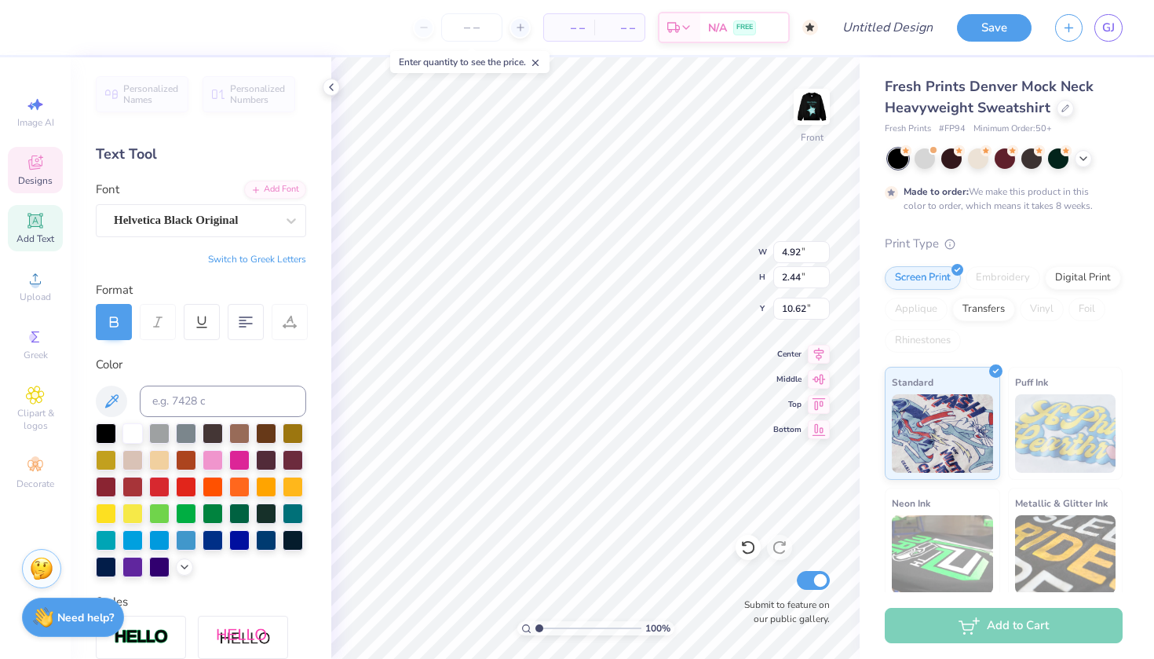
type textarea "DANCE"
click at [96, 24] on div at bounding box center [99, 26] width 22 height 22
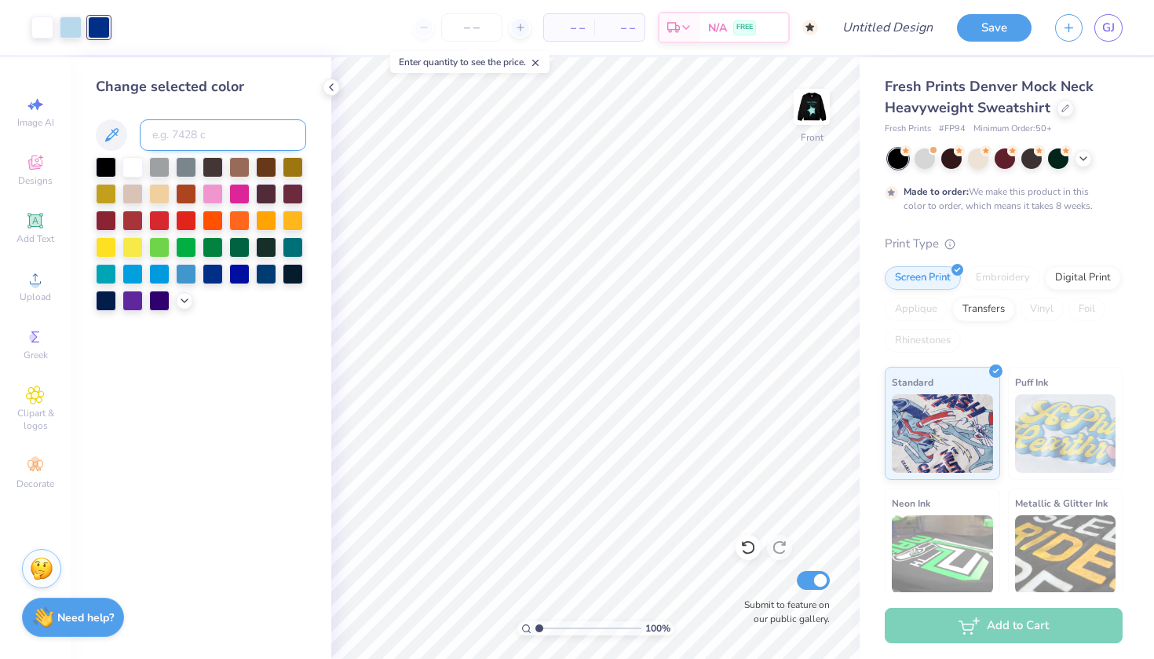
click at [199, 138] on input at bounding box center [223, 134] width 166 height 31
type input "325"
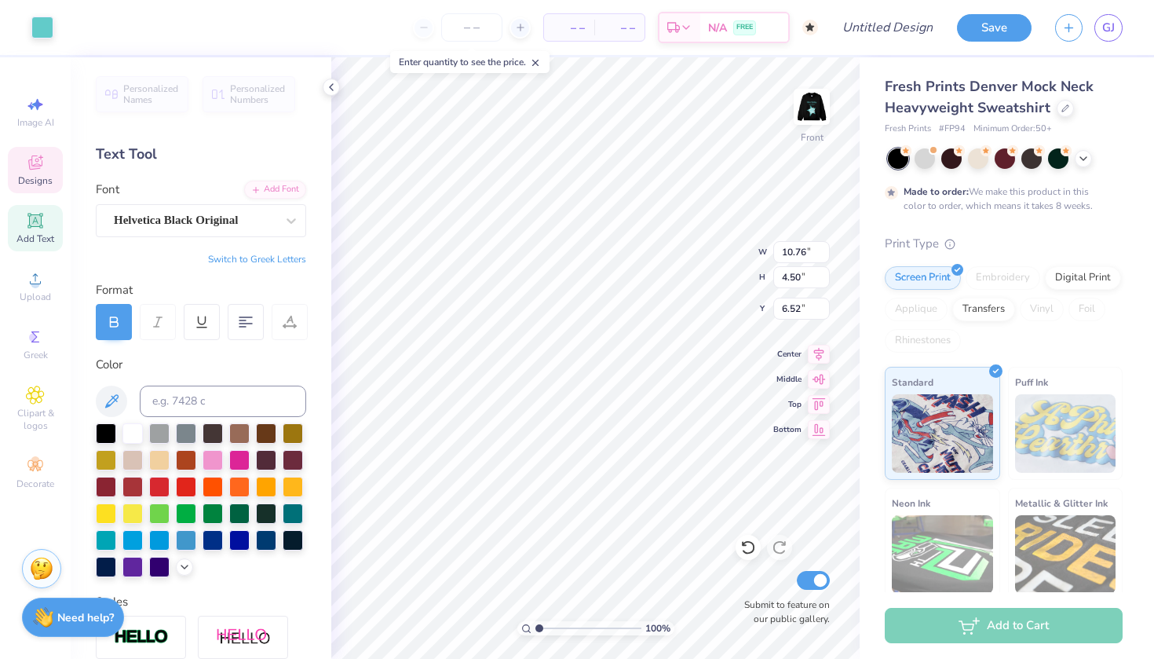
type input "6.57"
click at [98, 24] on div at bounding box center [99, 26] width 22 height 22
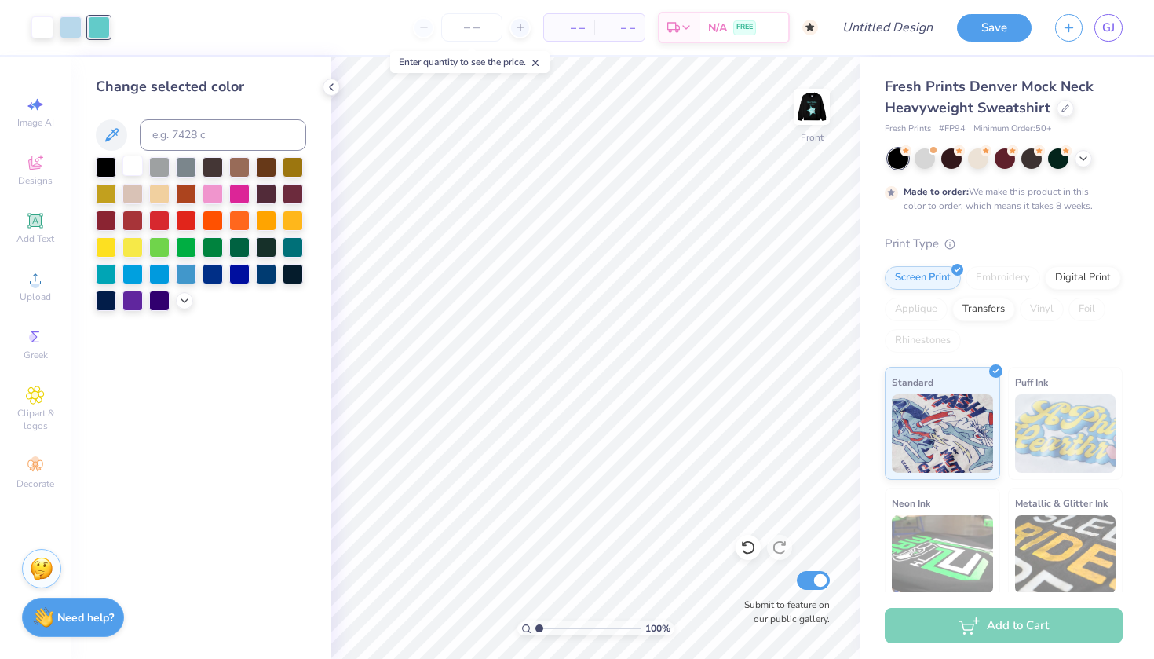
click at [137, 166] on div at bounding box center [132, 165] width 20 height 20
click at [174, 140] on input at bounding box center [223, 134] width 166 height 31
type input "325"
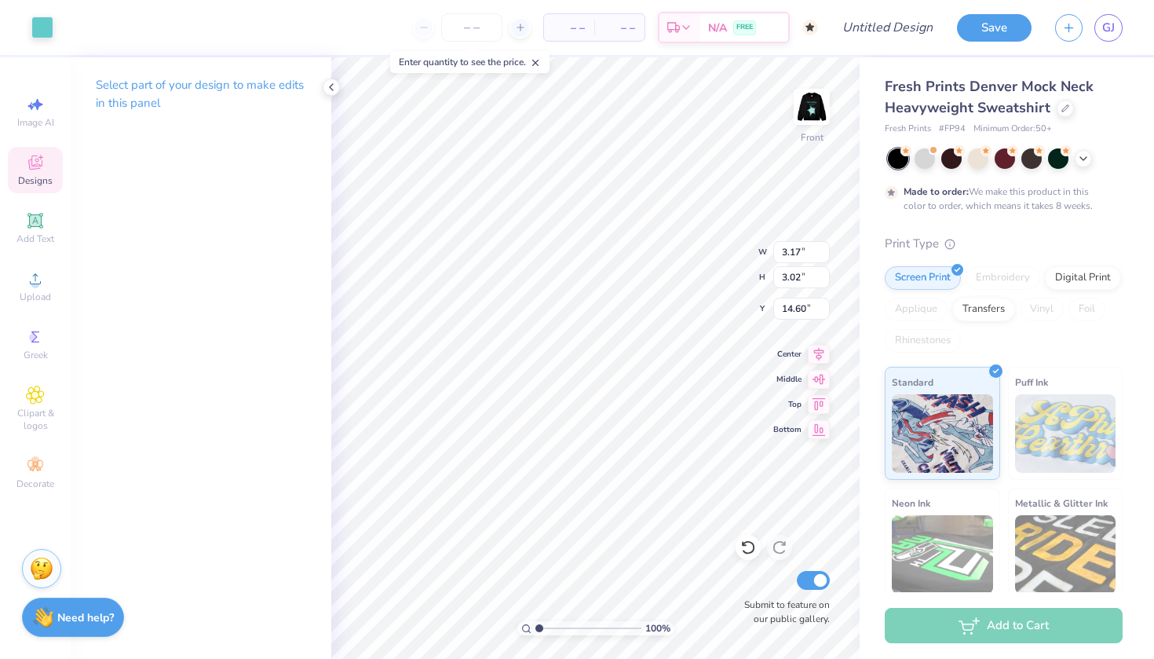
type input "10.41"
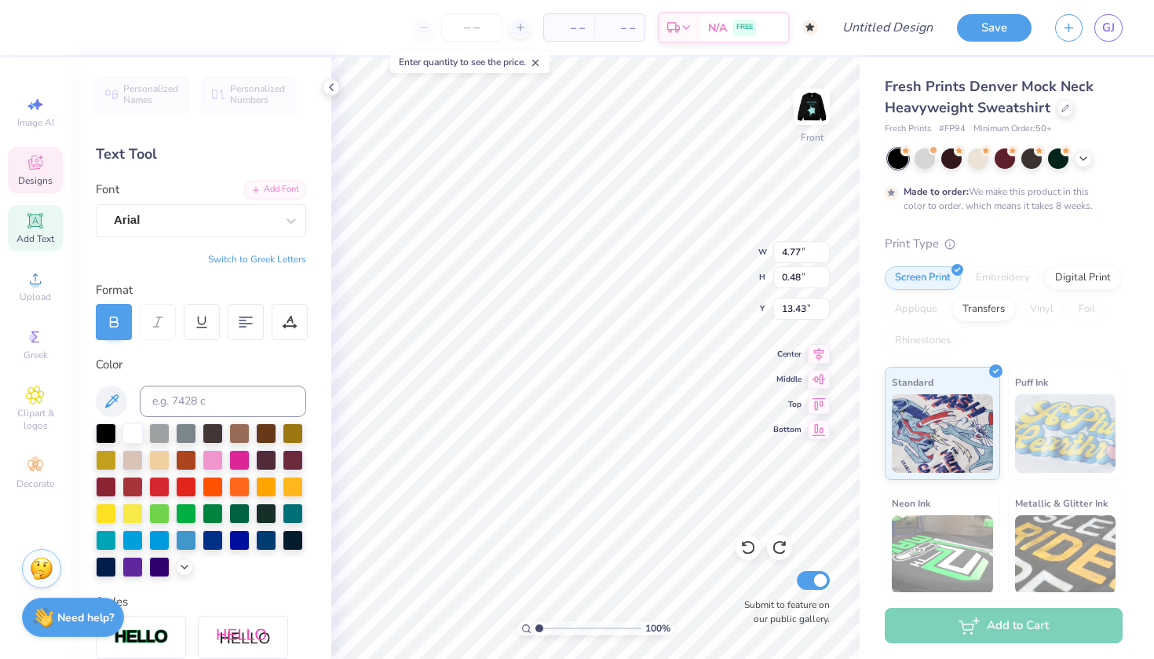
scroll to position [0, 0]
type textarea "D"
type textarea "COMPANY"
type input "6.61"
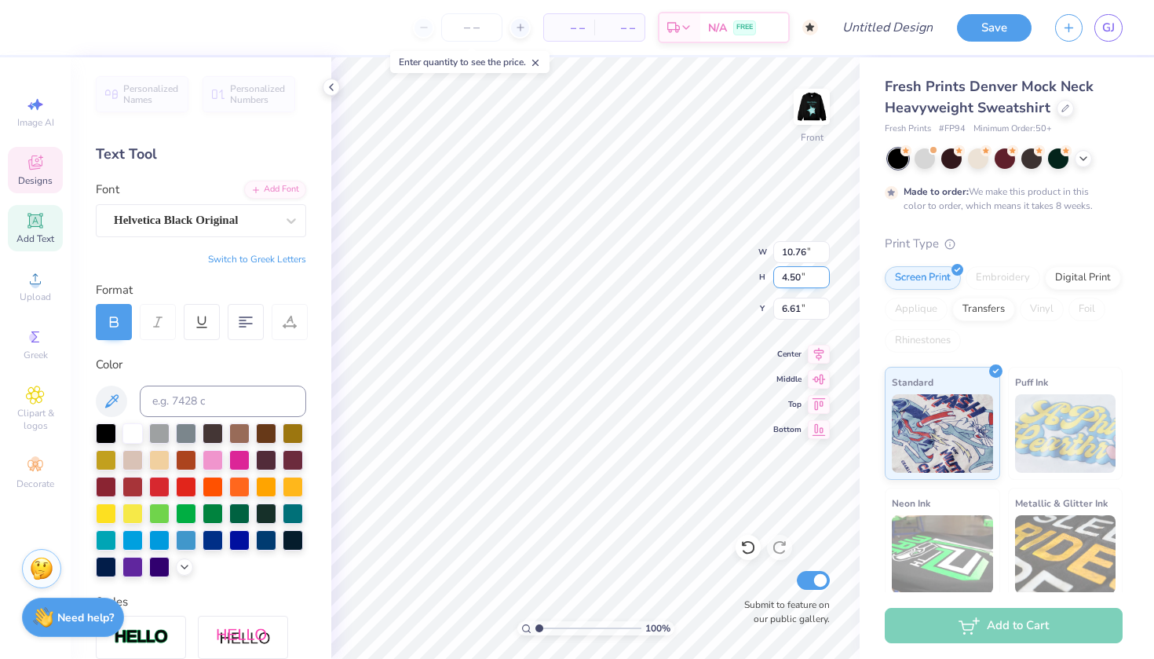
scroll to position [0, 1]
type textarea "WEST"
type textarea "VALLEY"
click at [196, 220] on span "Helvetica Black Original" at bounding box center [176, 220] width 124 height 18
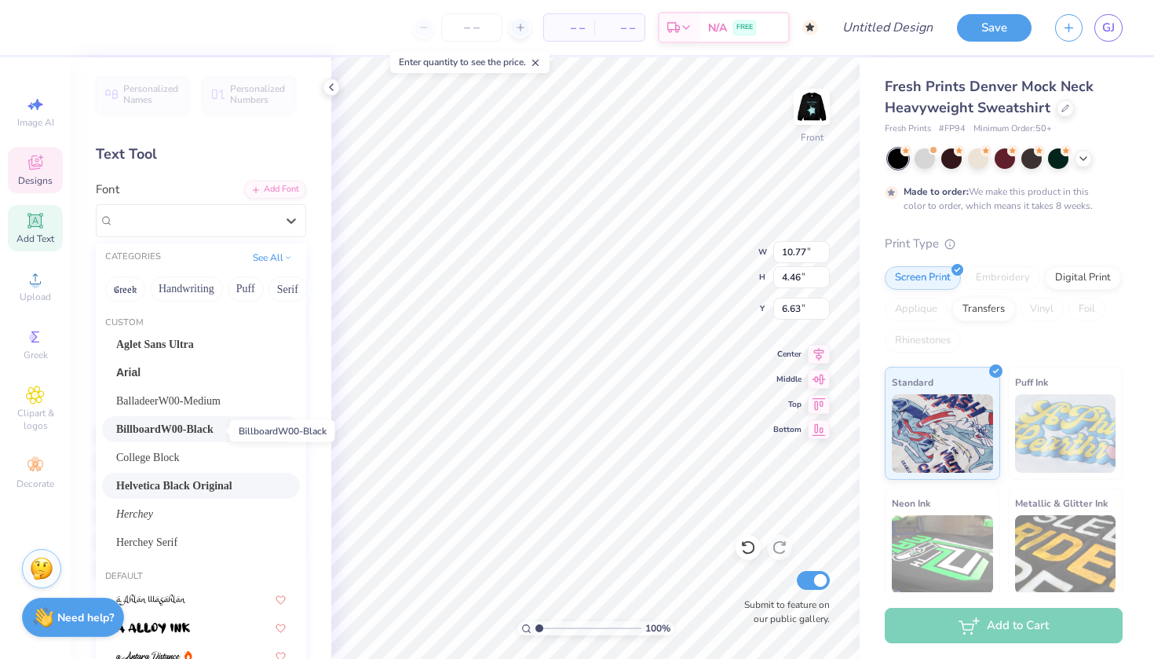
click at [186, 430] on span "BillboardW00-Black" at bounding box center [164, 429] width 97 height 16
type input "10.76"
type input "4.37"
type input "6.67"
click at [169, 225] on span "BillboardW00-Black" at bounding box center [166, 220] width 104 height 18
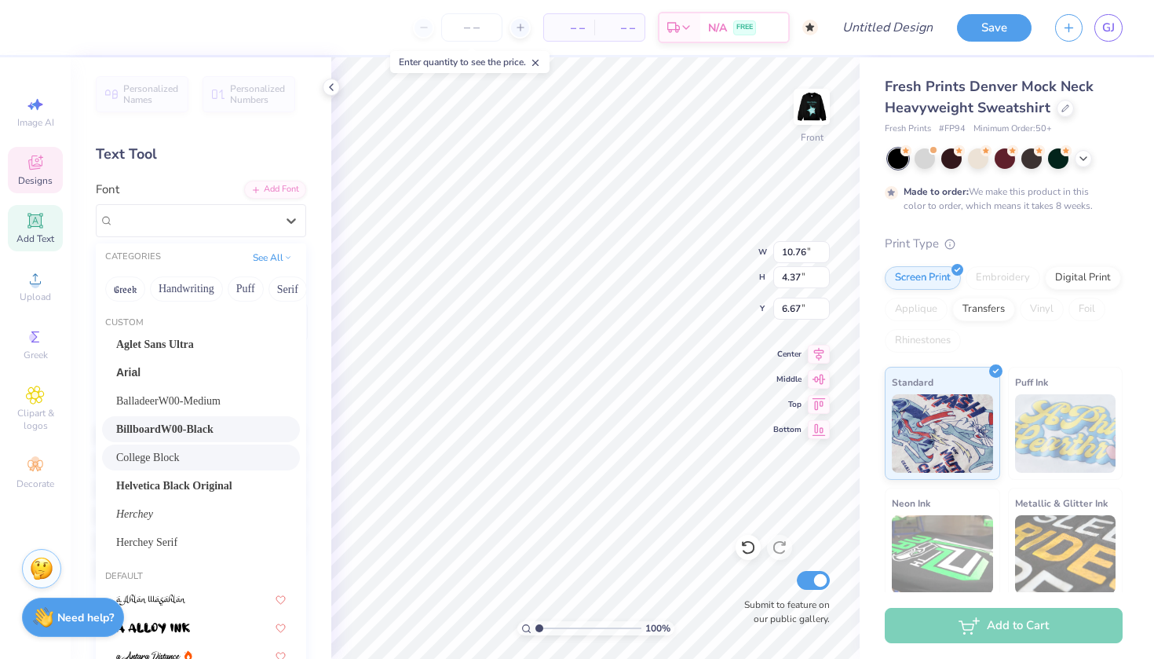
click at [206, 455] on div "College Block" at bounding box center [201, 457] width 170 height 16
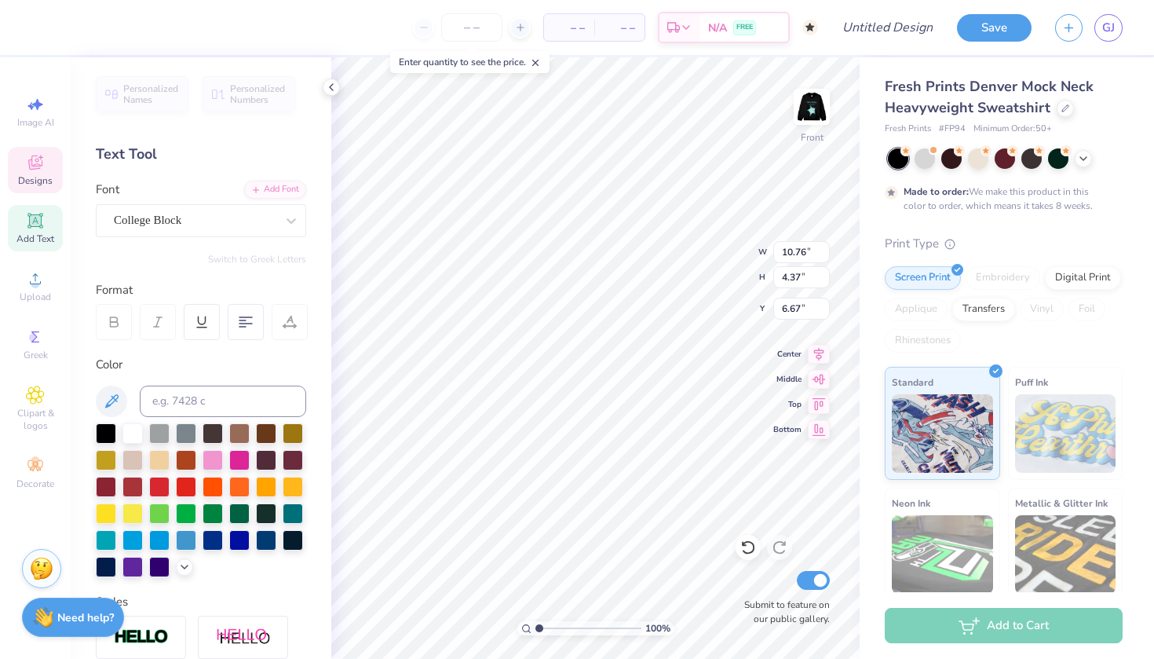
type input "10.78"
type input "4.59"
type input "6.56"
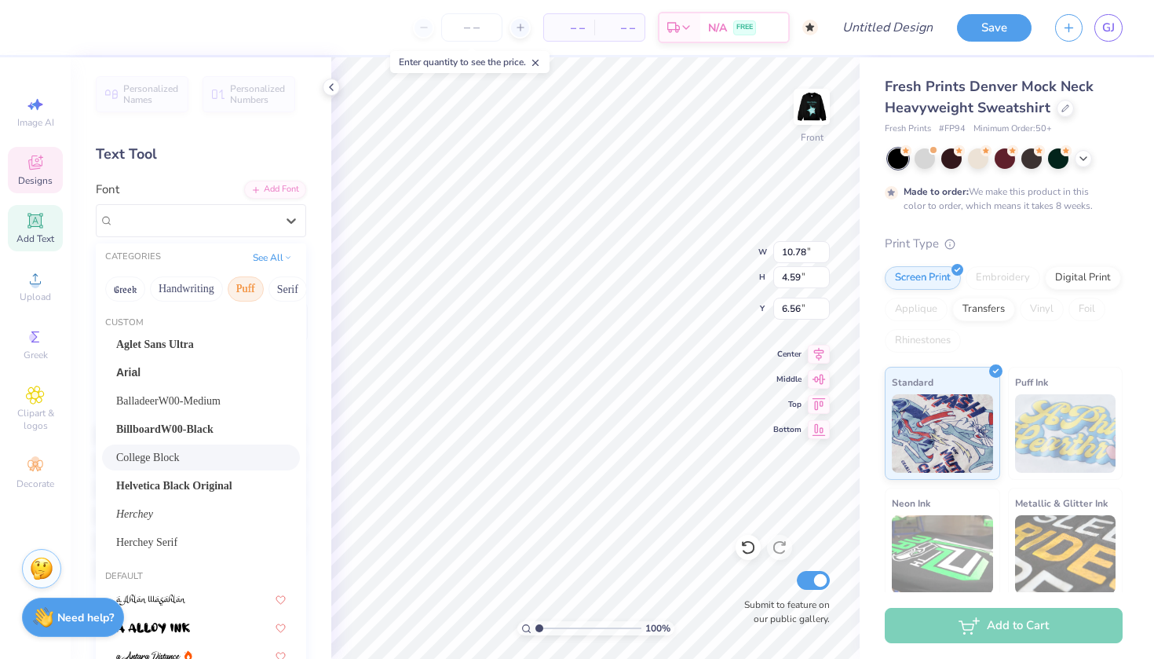
drag, startPoint x: 247, startPoint y: 226, endPoint x: 238, endPoint y: 288, distance: 62.6
click at [247, 226] on div "College Block" at bounding box center [194, 220] width 165 height 24
click at [200, 538] on div "Herchey Serif" at bounding box center [201, 542] width 170 height 16
click at [223, 217] on div "Herchey Serif" at bounding box center [194, 220] width 165 height 24
click at [192, 429] on span "BillboardW00-Black" at bounding box center [164, 429] width 97 height 16
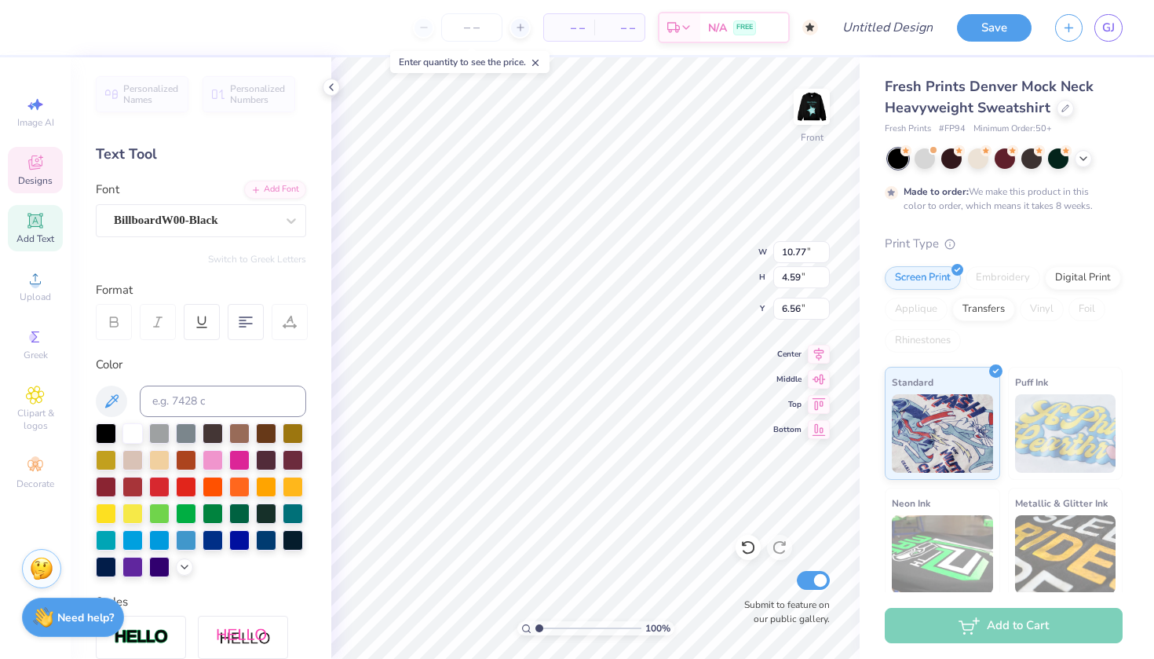
type input "10.76"
type input "4.37"
type input "6.67"
type input "4.85"
type input "2.51"
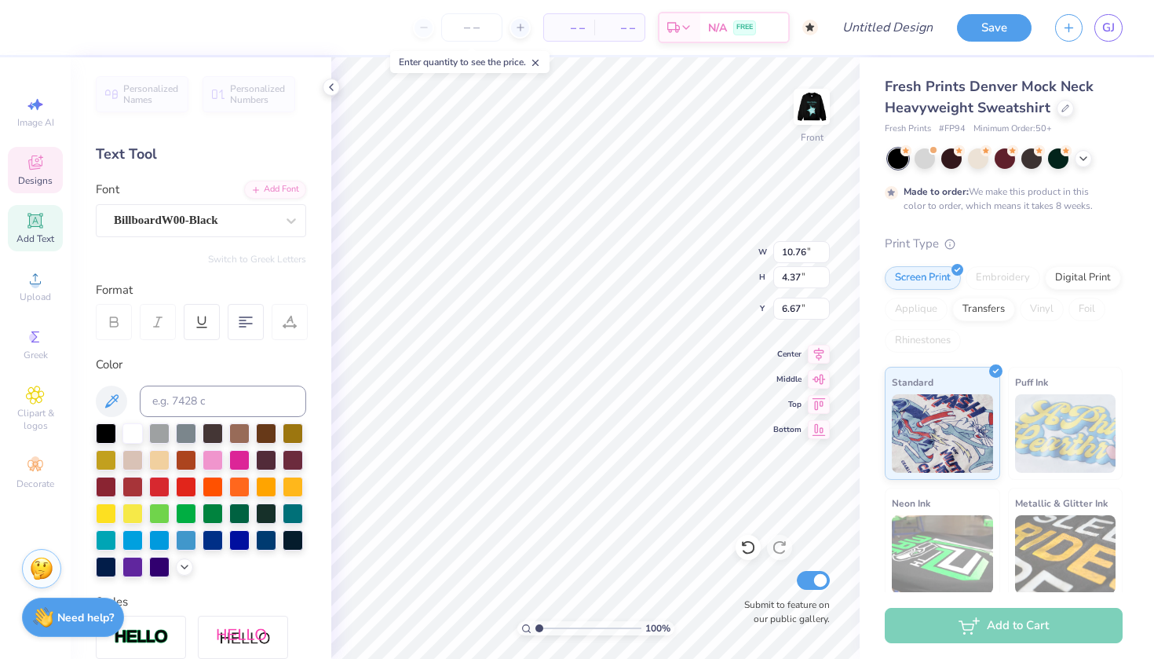
type input "10.59"
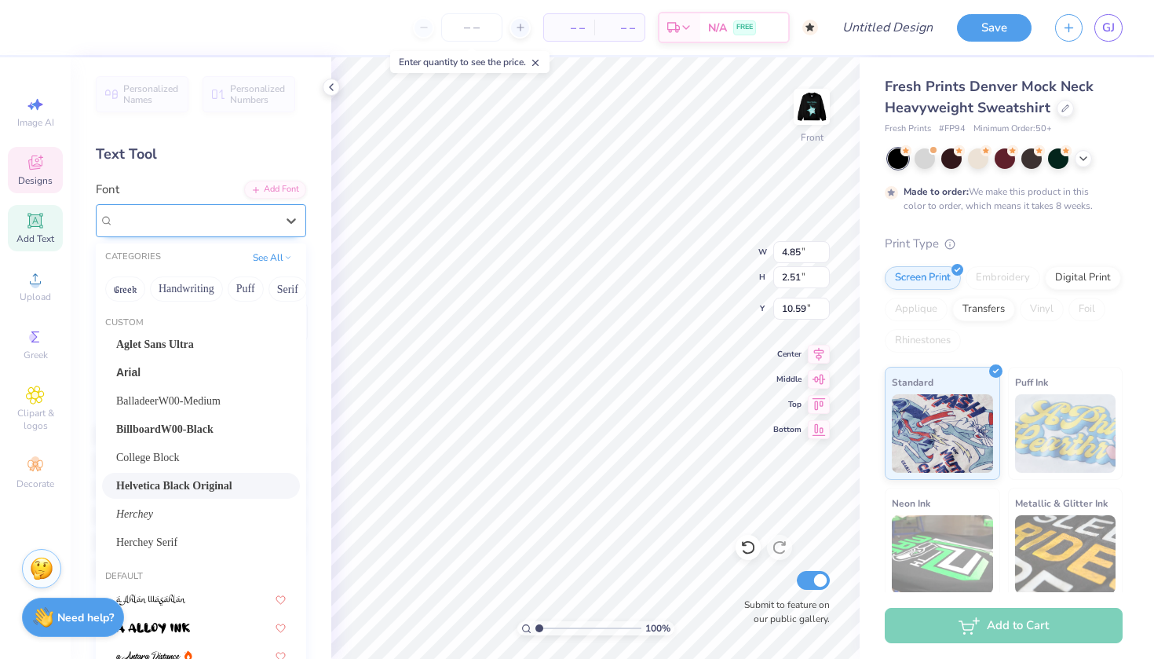
click at [191, 204] on div "Helvetica Black Original" at bounding box center [201, 220] width 210 height 33
click at [160, 435] on span "BillboardW00-Black" at bounding box center [164, 429] width 97 height 16
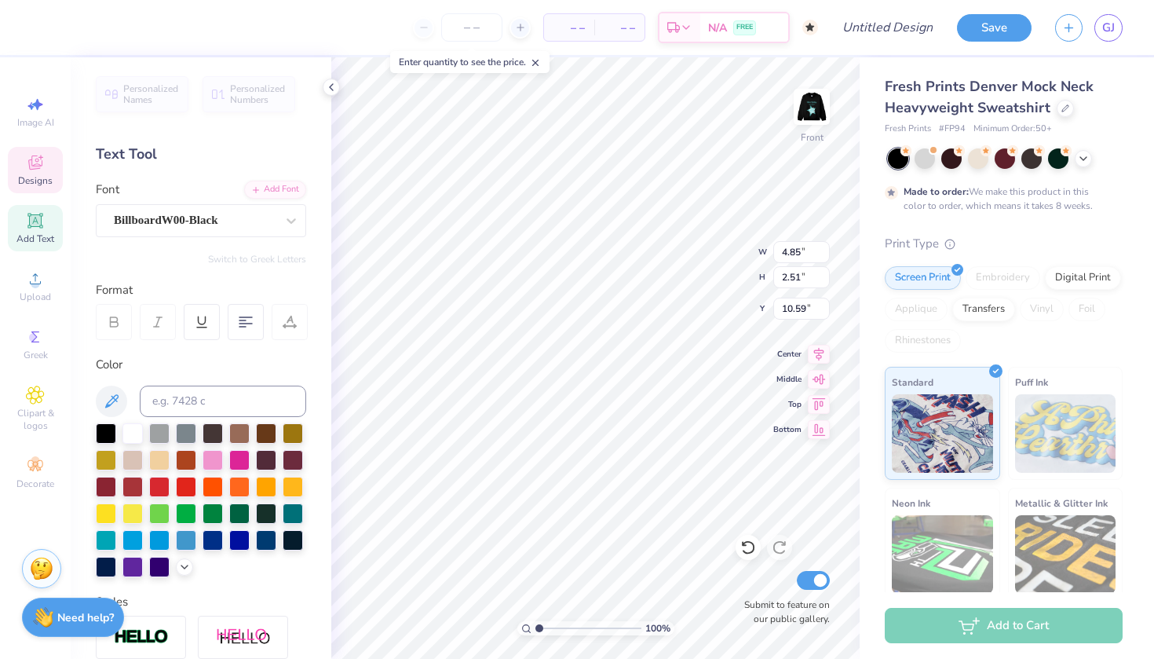
type input "4.86"
type input "2.49"
type input "10.60"
type input "4.98"
type input "2.55"
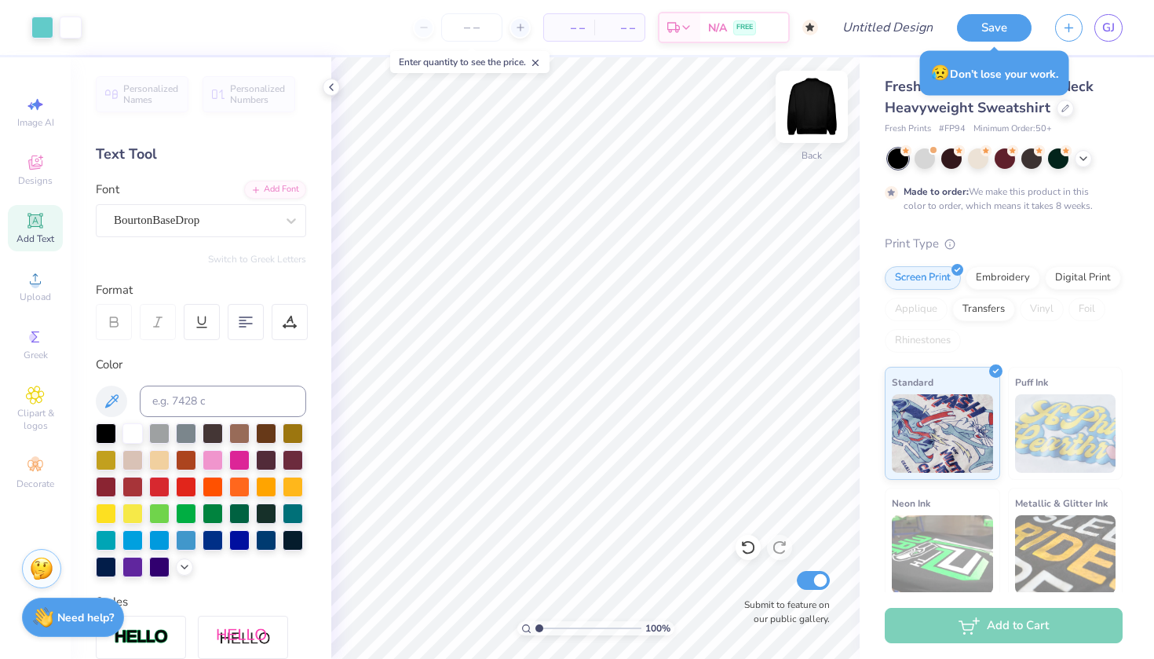
click at [816, 104] on img at bounding box center [811, 106] width 63 height 63
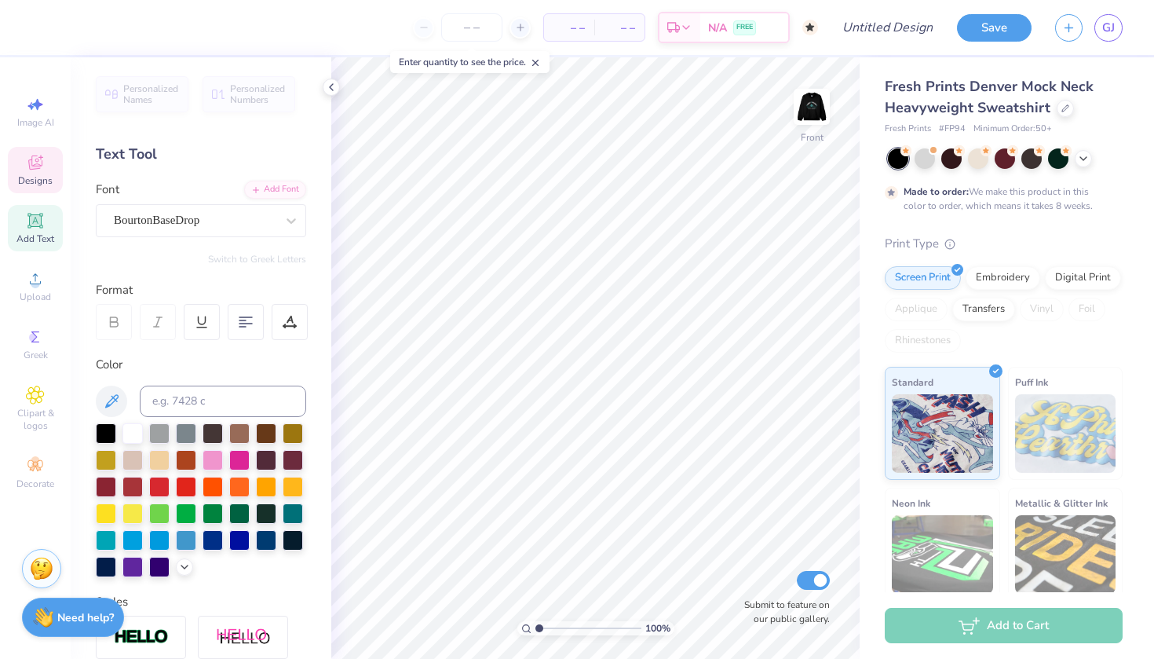
click at [30, 173] on div "Designs" at bounding box center [35, 170] width 55 height 46
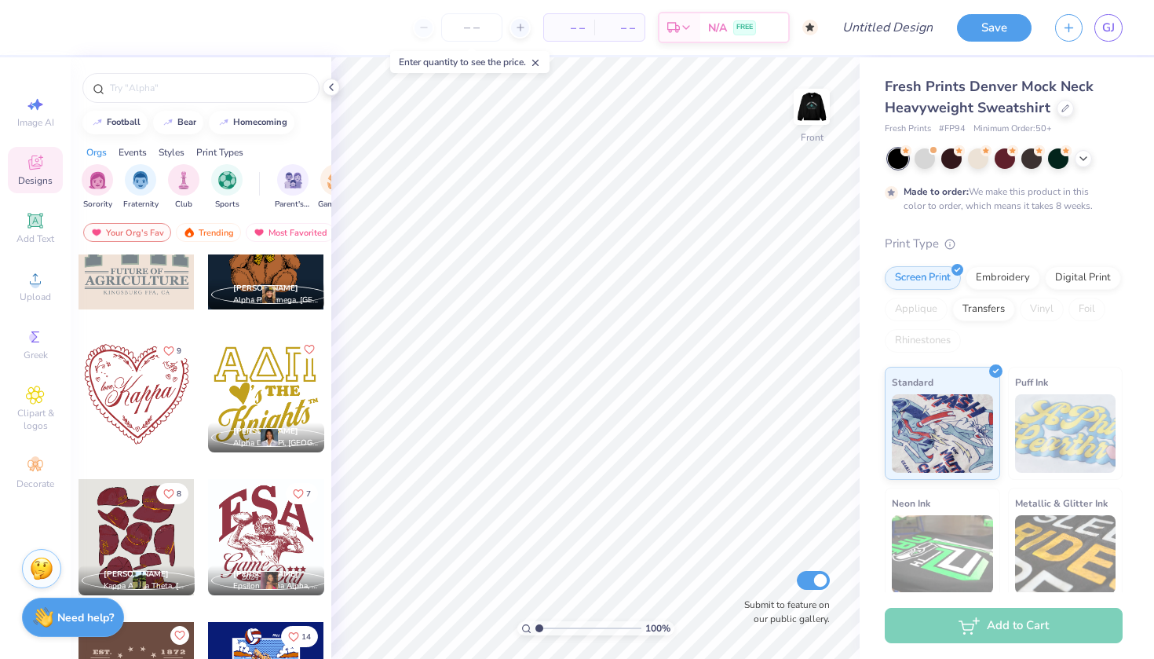
scroll to position [7191, 0]
